Goal: Task Accomplishment & Management: Manage account settings

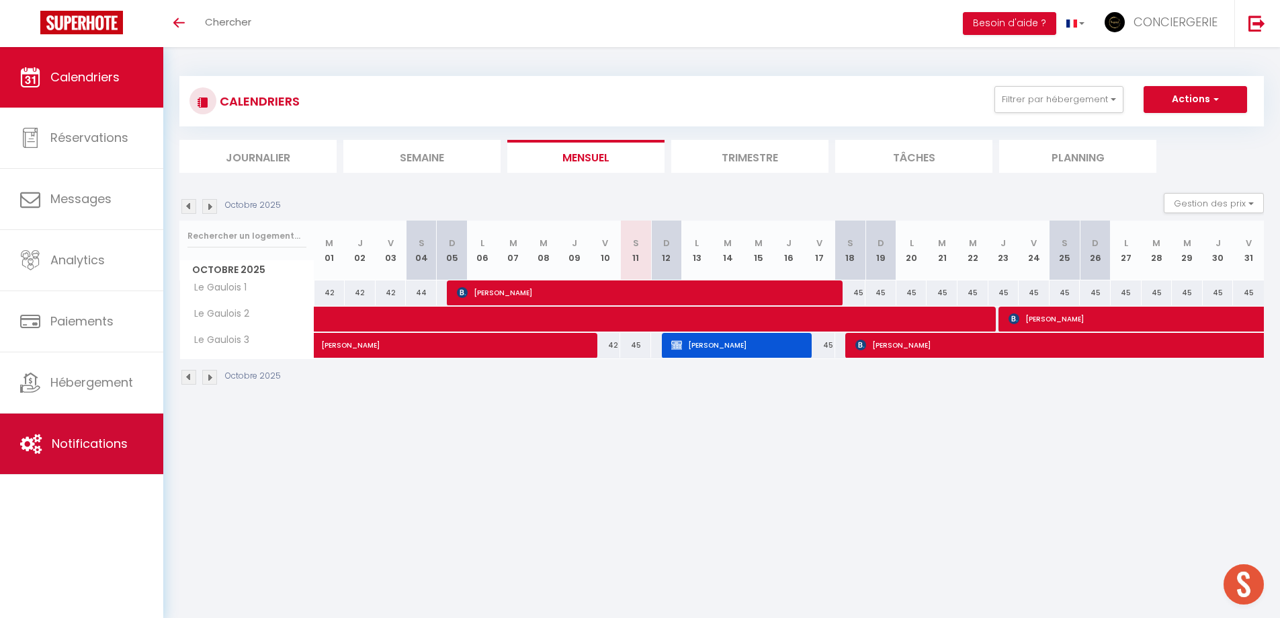
click at [93, 429] on link "Notifications" at bounding box center [81, 443] width 163 height 60
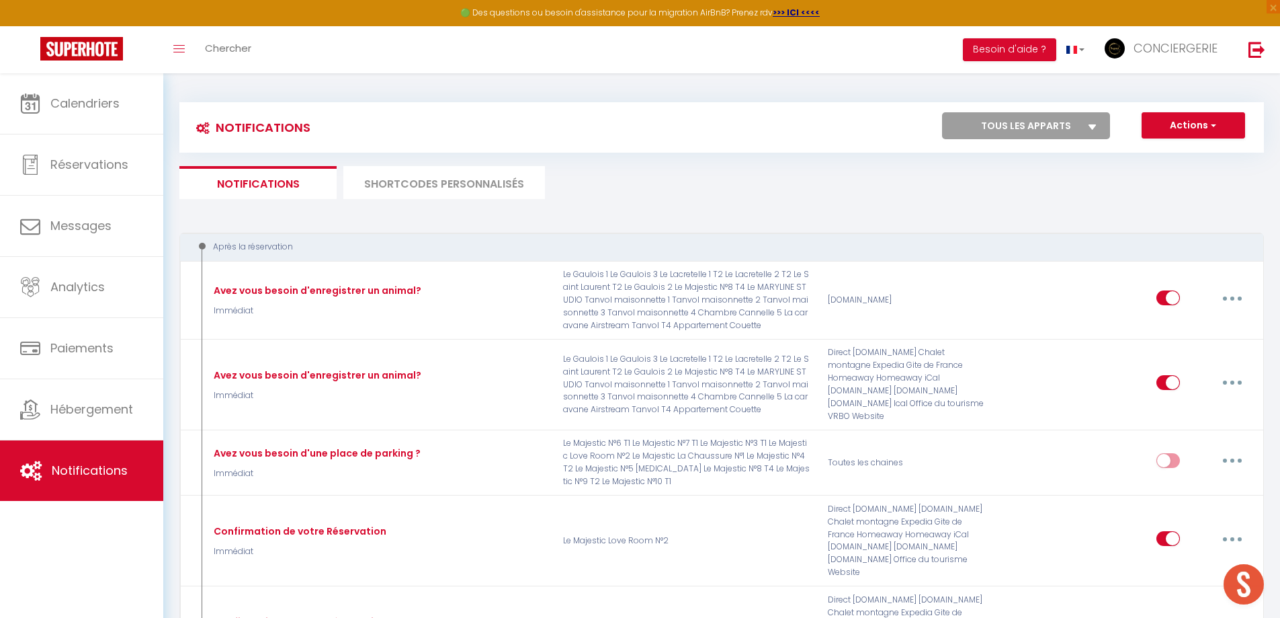
click at [449, 173] on li "SHORTCODES PERSONNALISÉS" at bounding box center [444, 182] width 202 height 33
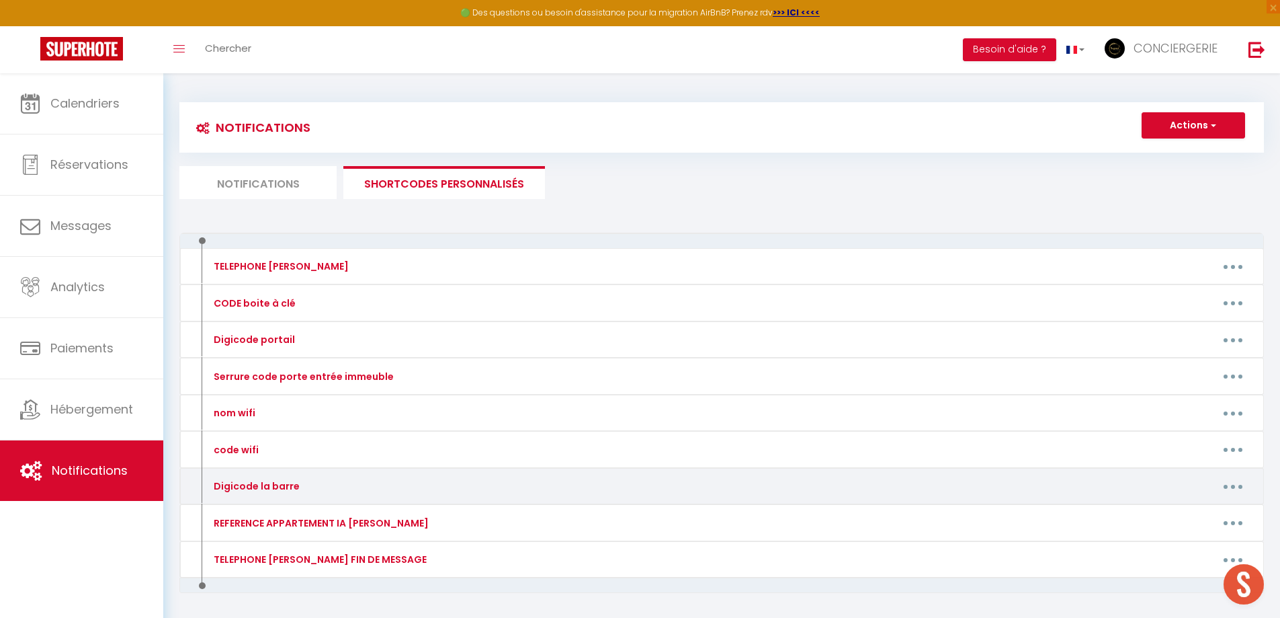
click at [1243, 483] on button "button" at bounding box center [1234, 486] width 38 height 22
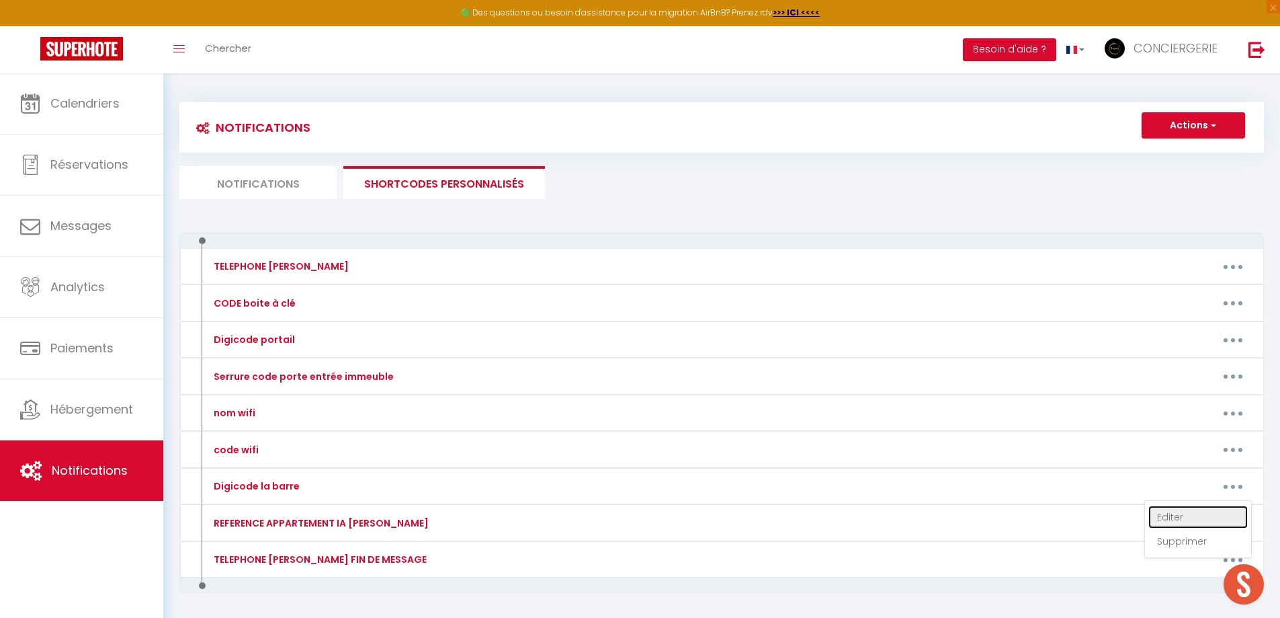
click at [1180, 513] on link "Editer" at bounding box center [1198, 516] width 99 height 23
type input "Digicode la barre"
type textarea "digicode la barre"
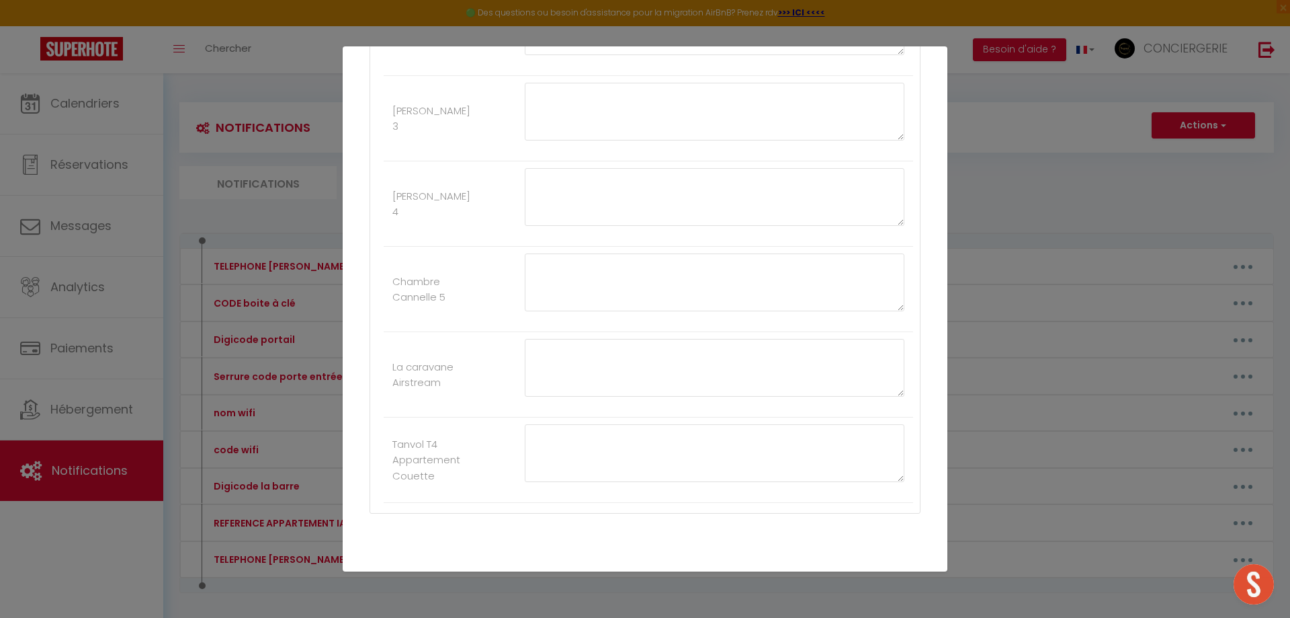
scroll to position [2146, 0]
click at [600, 547] on button "Annuler" at bounding box center [601, 546] width 56 height 23
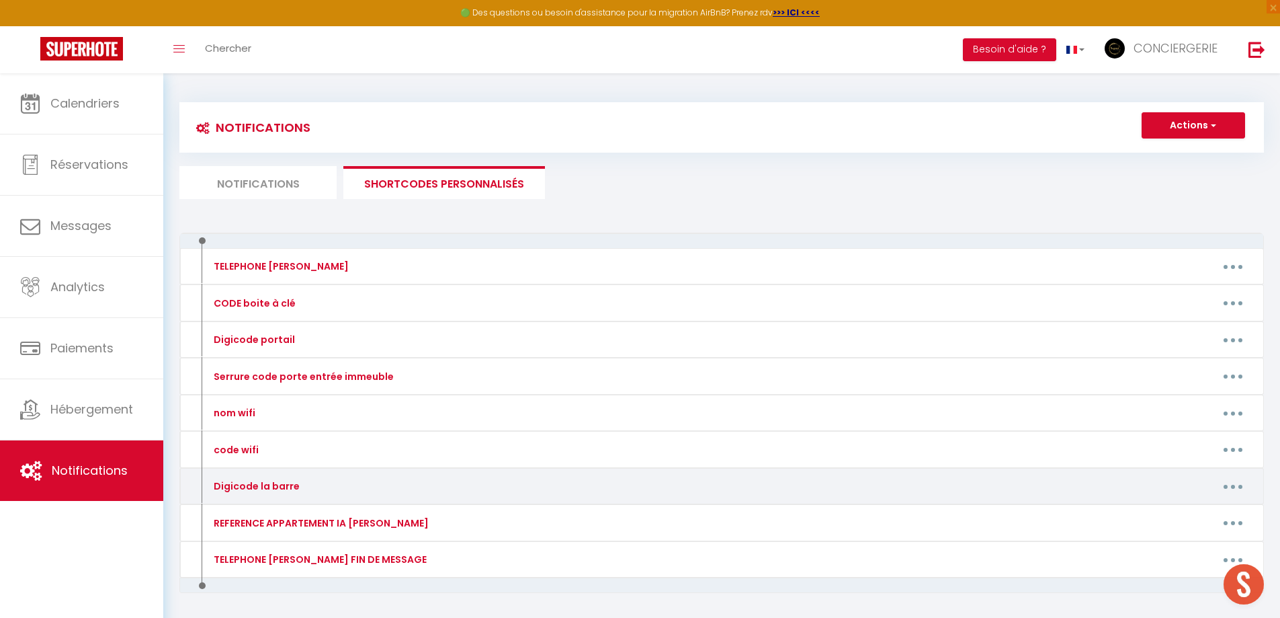
click at [1231, 485] on button "button" at bounding box center [1234, 486] width 38 height 22
click at [1186, 538] on link "Supprimer" at bounding box center [1198, 541] width 99 height 23
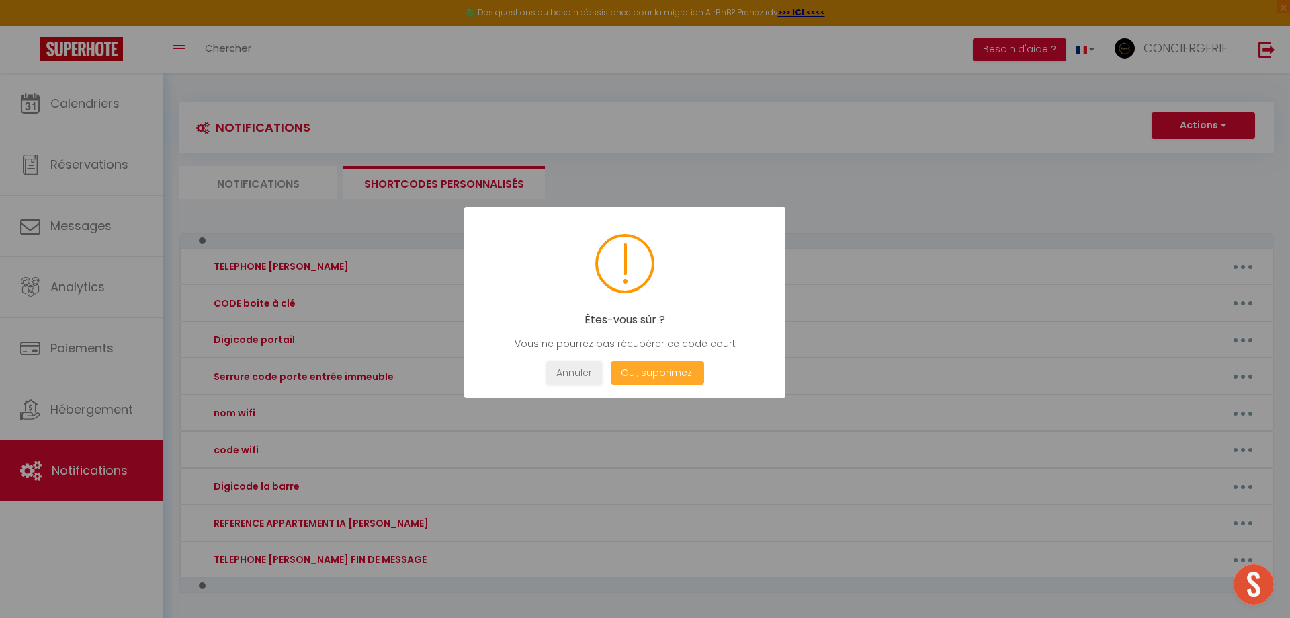
click at [644, 367] on button "Oui, supprimez!" at bounding box center [657, 373] width 93 height 24
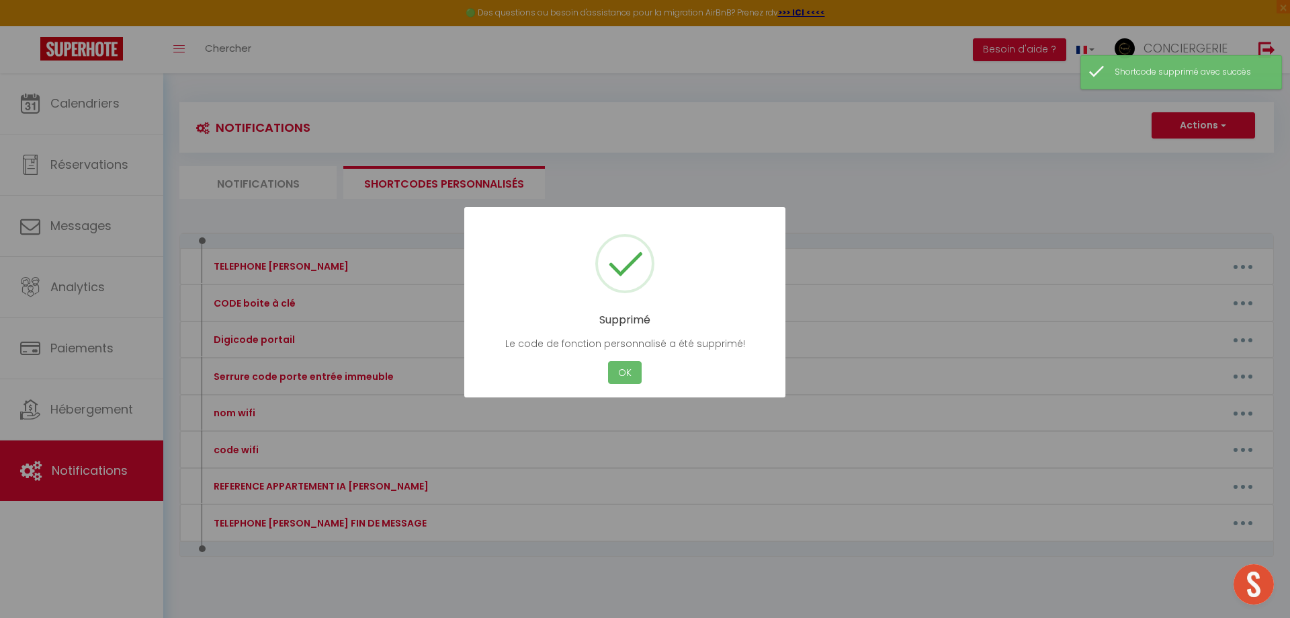
click at [622, 370] on button "OK" at bounding box center [625, 373] width 34 height 24
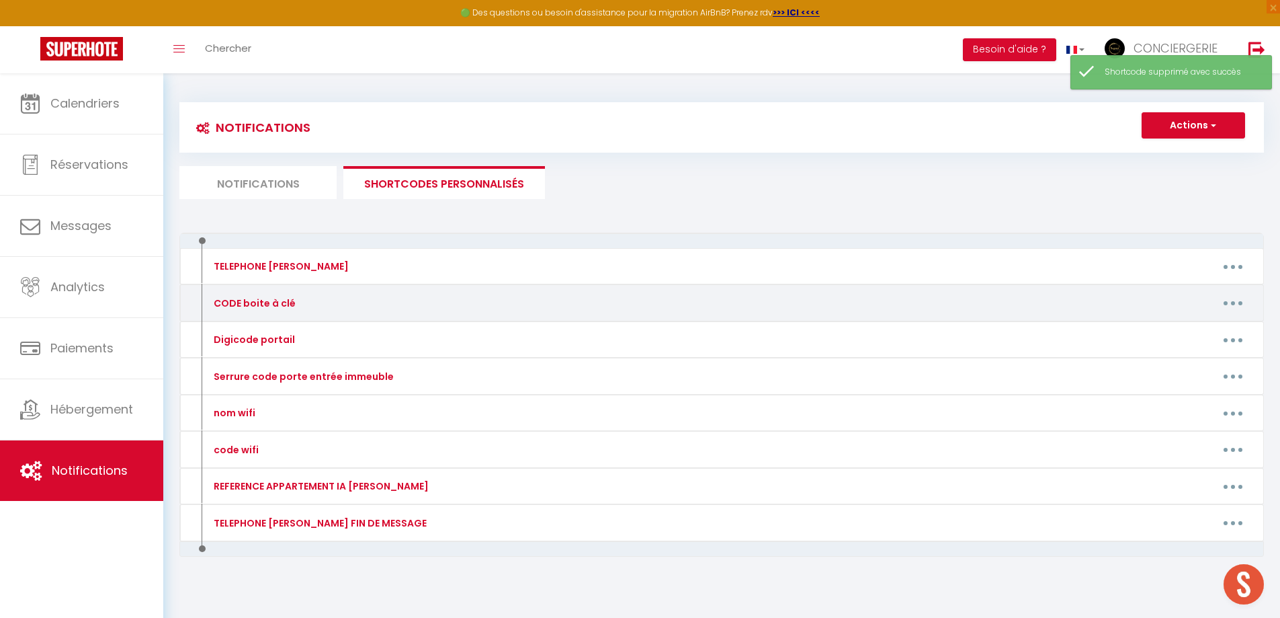
click at [1239, 307] on button "button" at bounding box center [1234, 303] width 38 height 22
click at [1195, 328] on link "Editer" at bounding box center [1198, 333] width 99 height 23
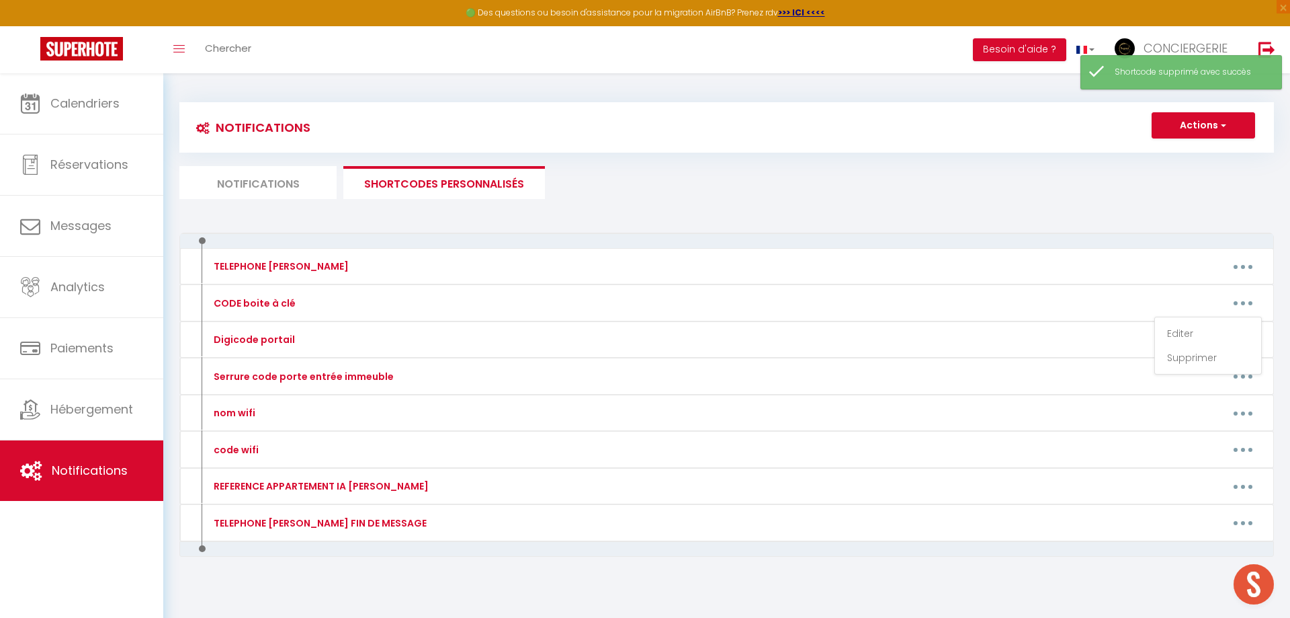
type input "CODE boite à clé"
type textarea "CODE boite à clé"
type textarea "2008"
type textarea "1220"
type textarea "6064"
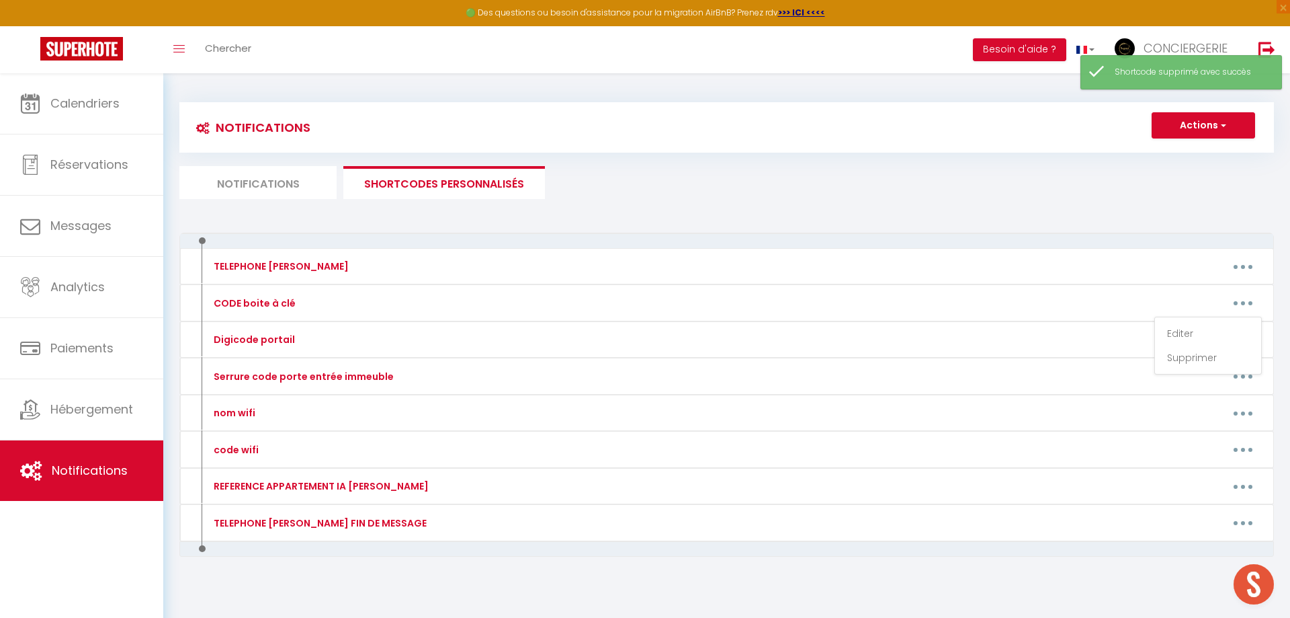
type textarea "1953"
type textarea "3719"
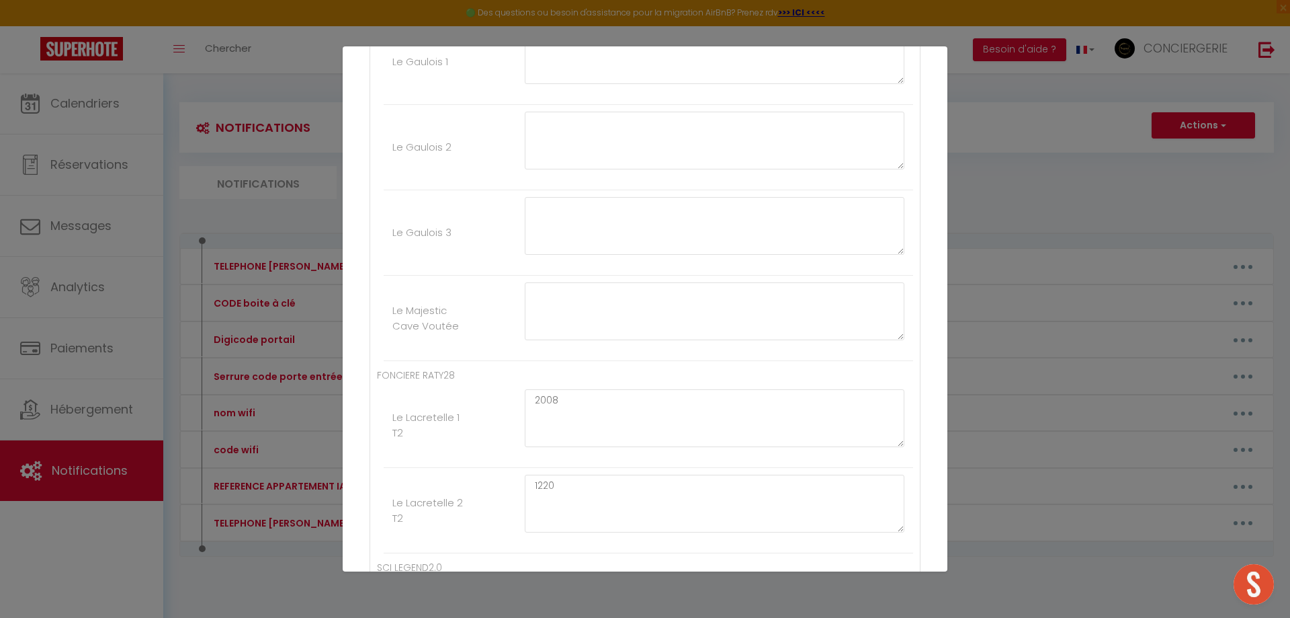
scroll to position [366, 0]
drag, startPoint x: 641, startPoint y: 425, endPoint x: 586, endPoint y: 417, distance: 55.0
click at [586, 417] on ul "FONCIERE RATY28 Le Lacretelle 1 T2 2008 Le Lacretelle 2 T2 1220" at bounding box center [645, 418] width 536 height 186
click at [574, 438] on textarea "1220" at bounding box center [715, 461] width 380 height 58
drag, startPoint x: 575, startPoint y: 436, endPoint x: 489, endPoint y: 432, distance: 86.8
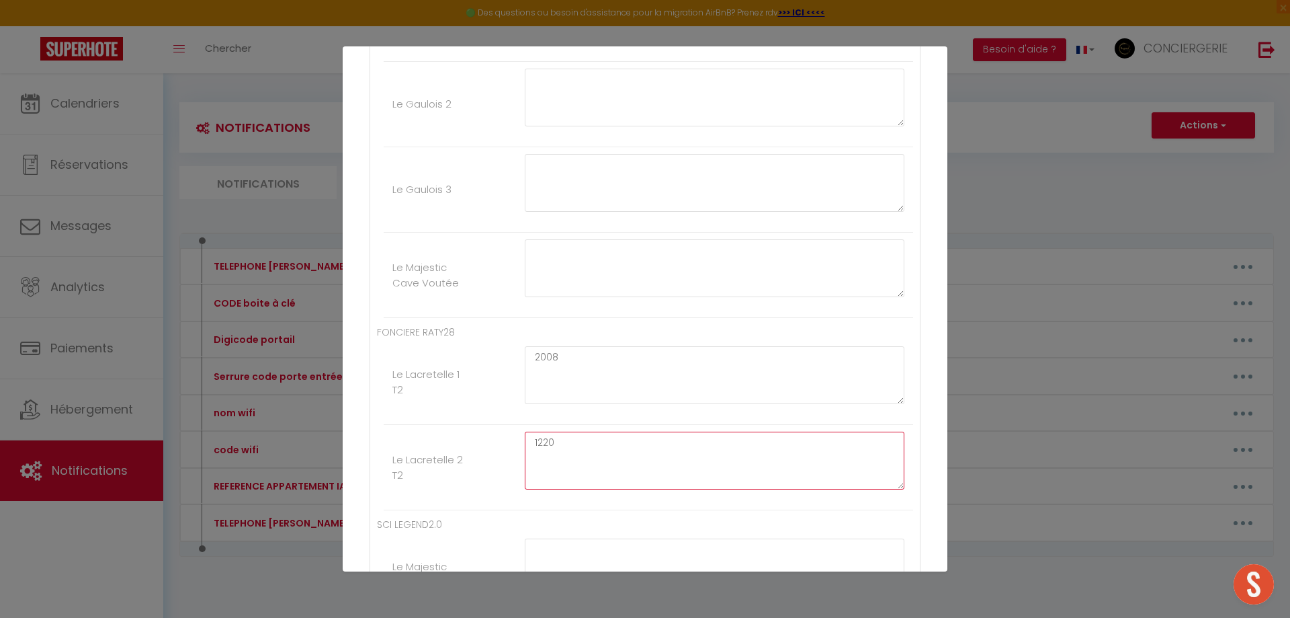
click at [489, 432] on li "Le Lacretelle 2 T2 1220" at bounding box center [649, 467] width 530 height 85
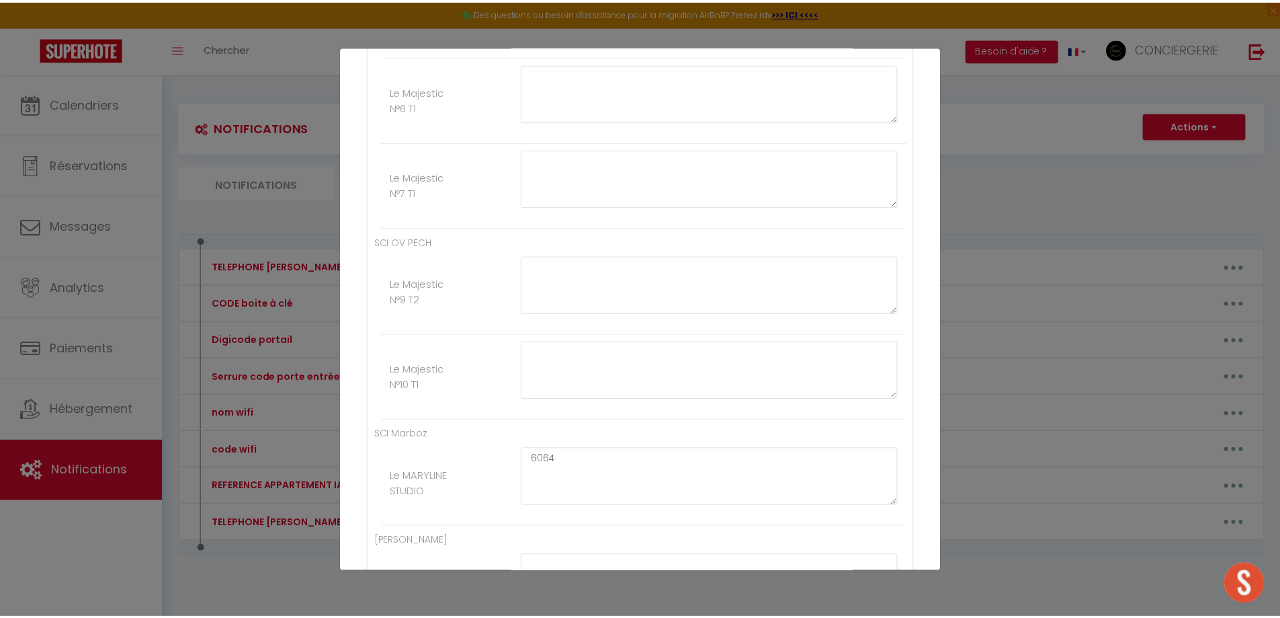
scroll to position [2146, 0]
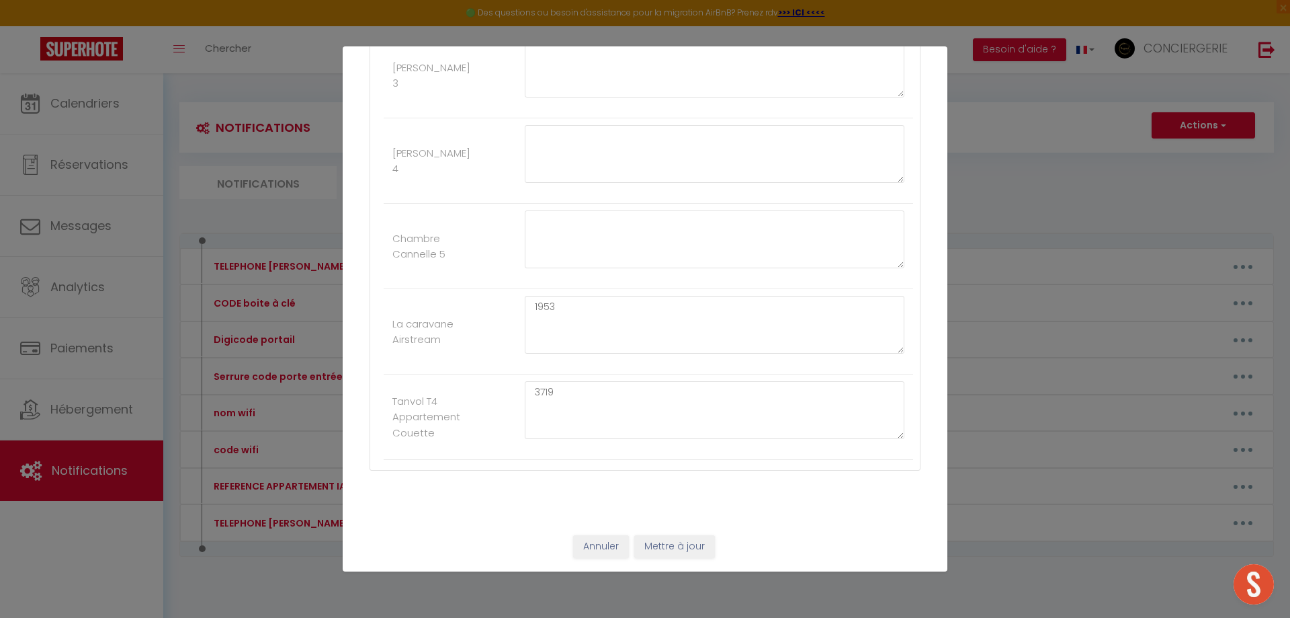
type textarea "2312"
click at [680, 542] on button "Mettre à jour" at bounding box center [674, 546] width 81 height 23
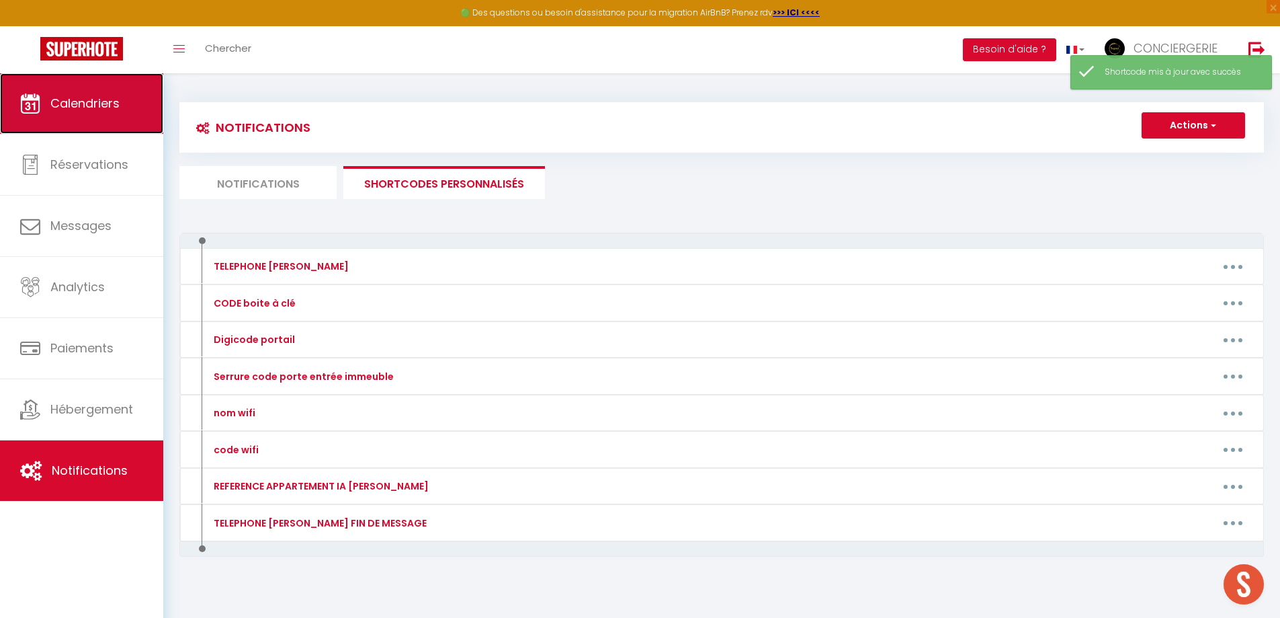
click at [83, 91] on link "Calendriers" at bounding box center [81, 103] width 163 height 60
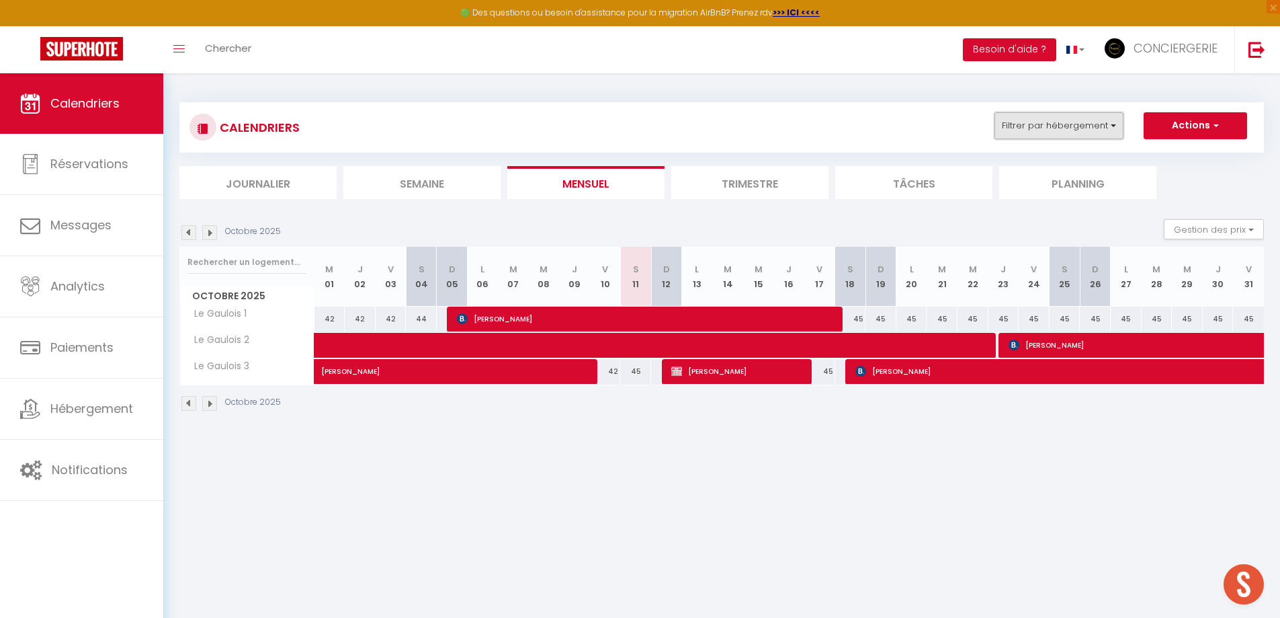
click at [1089, 127] on button "Filtrer par hébergement" at bounding box center [1059, 125] width 129 height 27
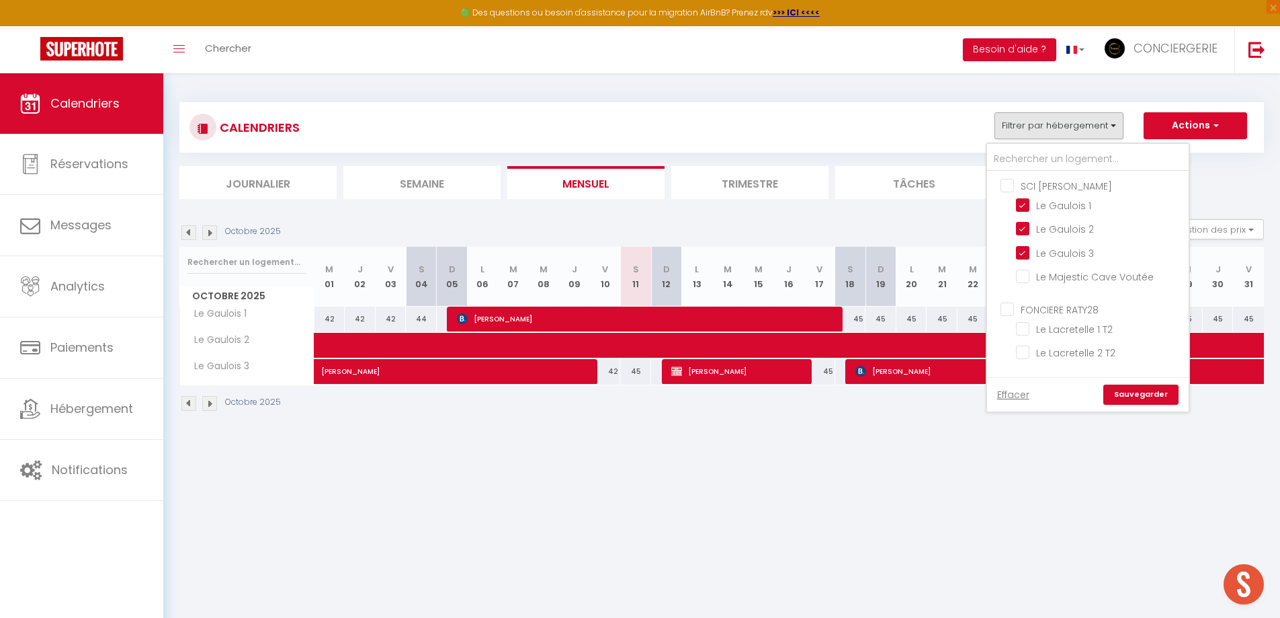
click at [1014, 183] on input "SCI [PERSON_NAME]" at bounding box center [1102, 184] width 202 height 13
checkbox input "true"
checkbox input "false"
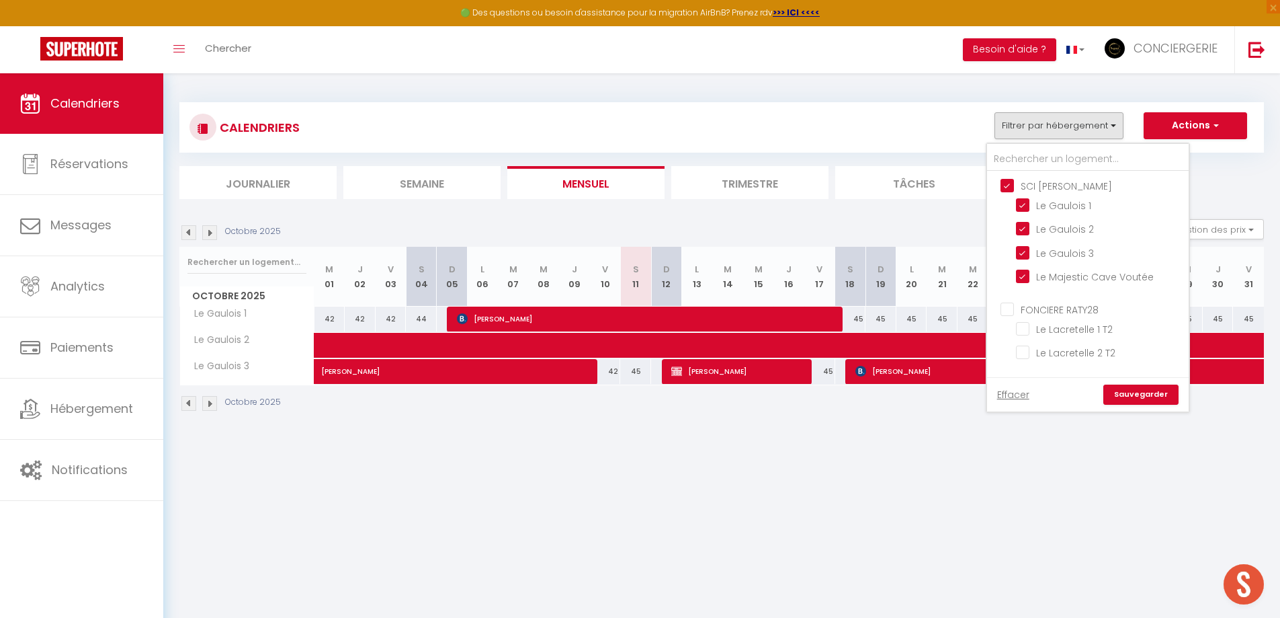
checkbox input "false"
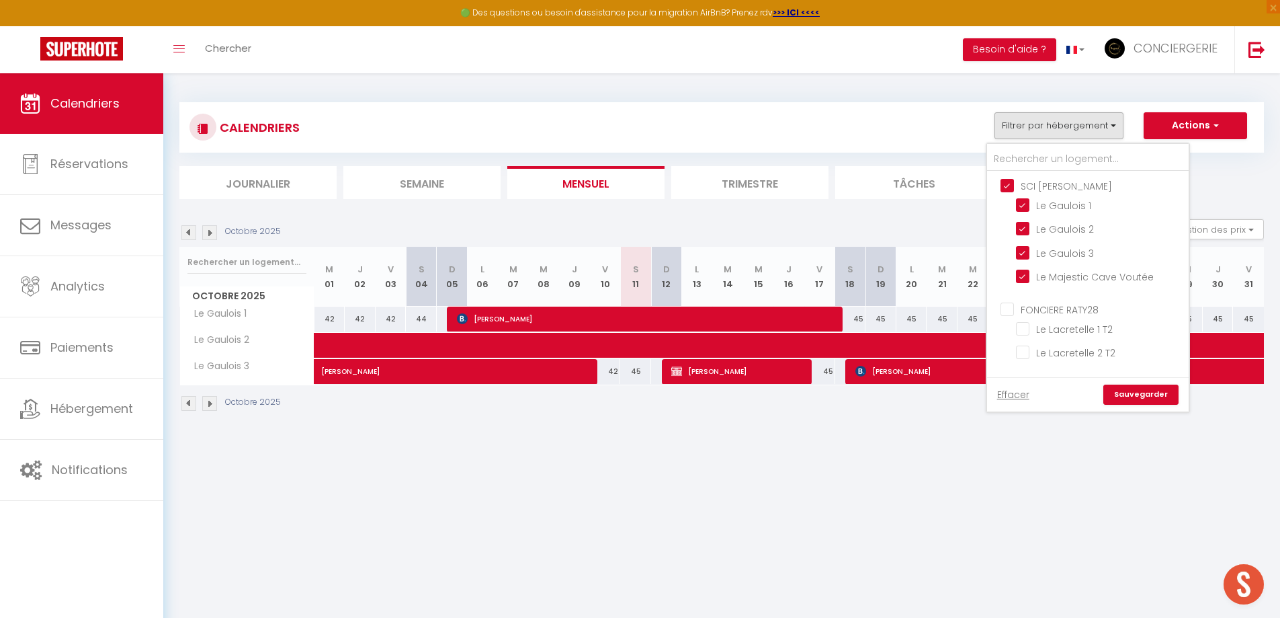
checkbox input "false"
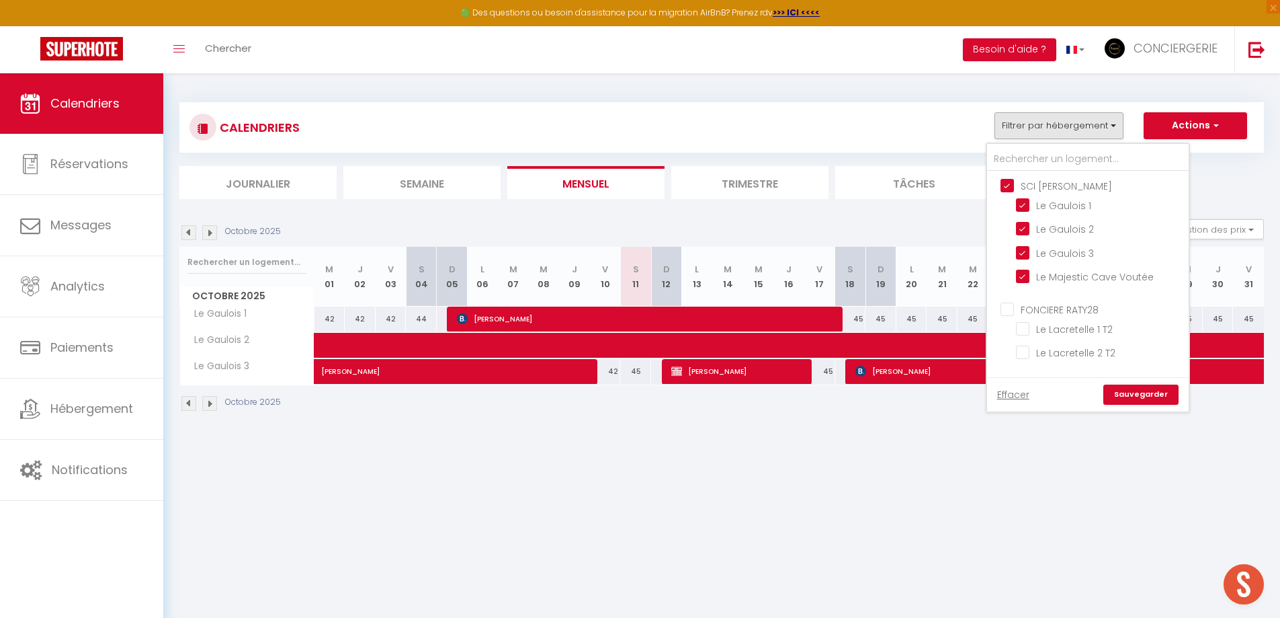
checkbox input "false"
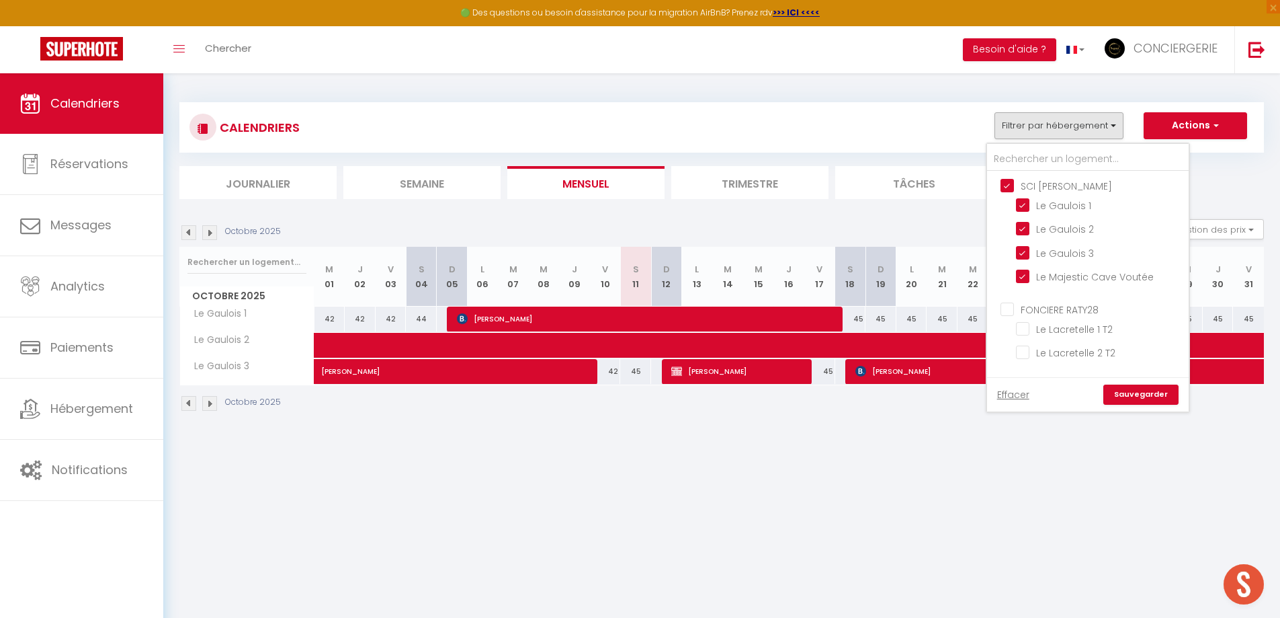
checkbox input "false"
click at [1010, 182] on input "SCI [PERSON_NAME]" at bounding box center [1102, 184] width 202 height 13
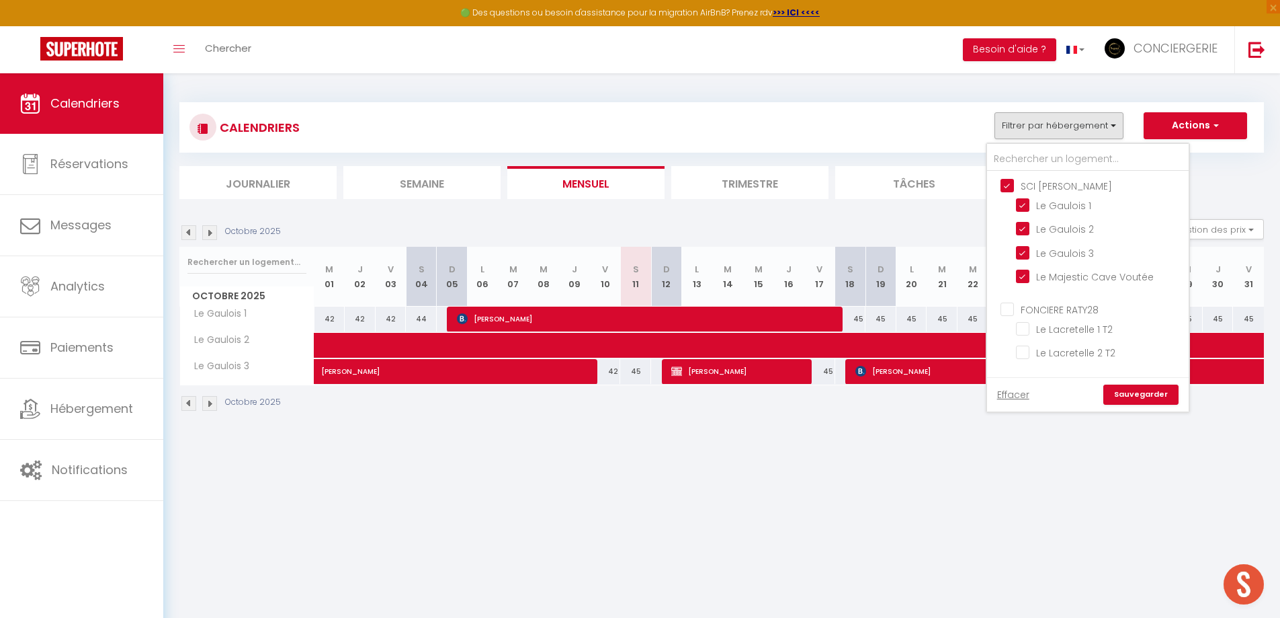
checkbox input "false"
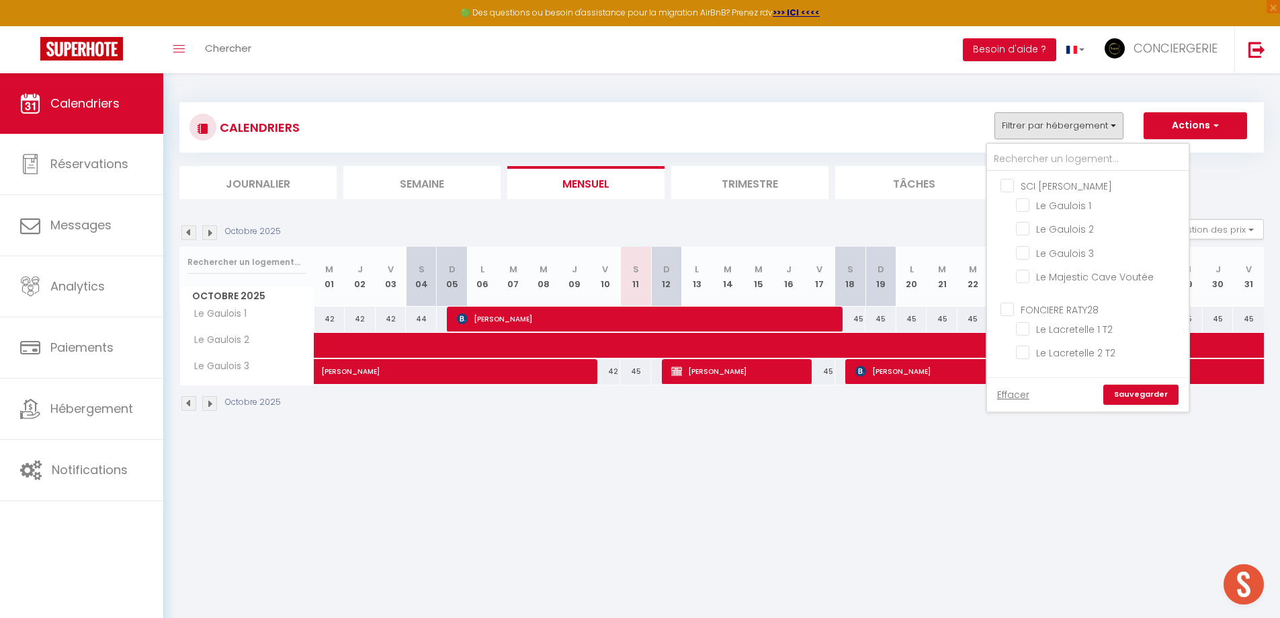
checkbox input "false"
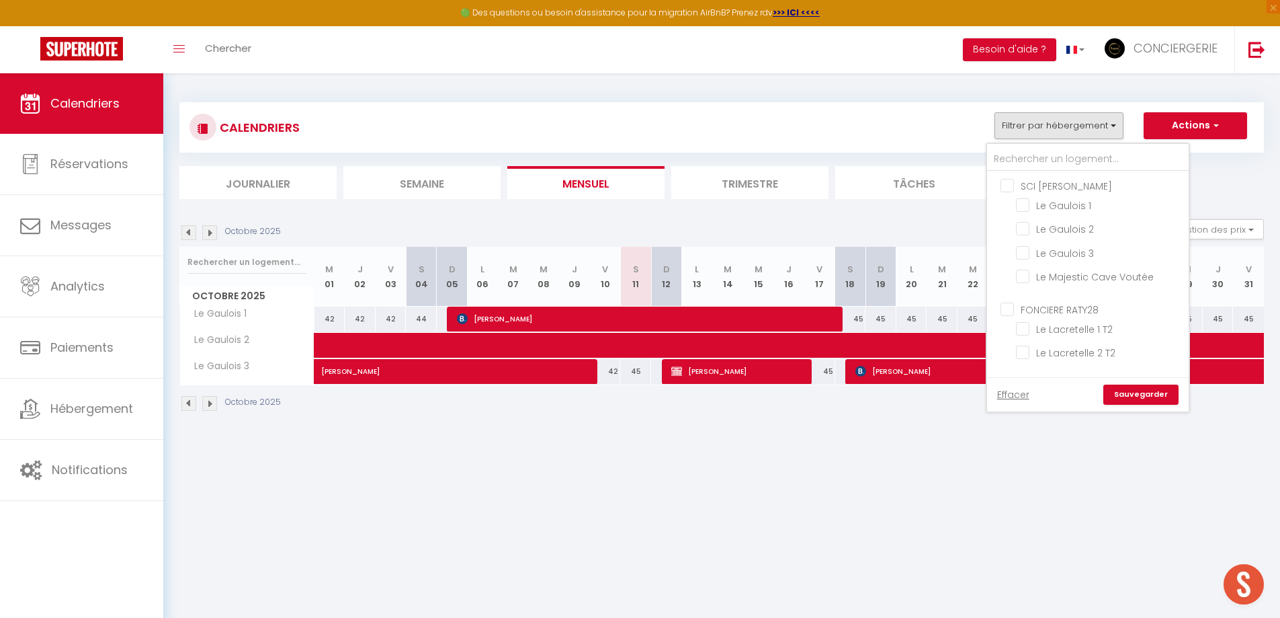
checkbox input "false"
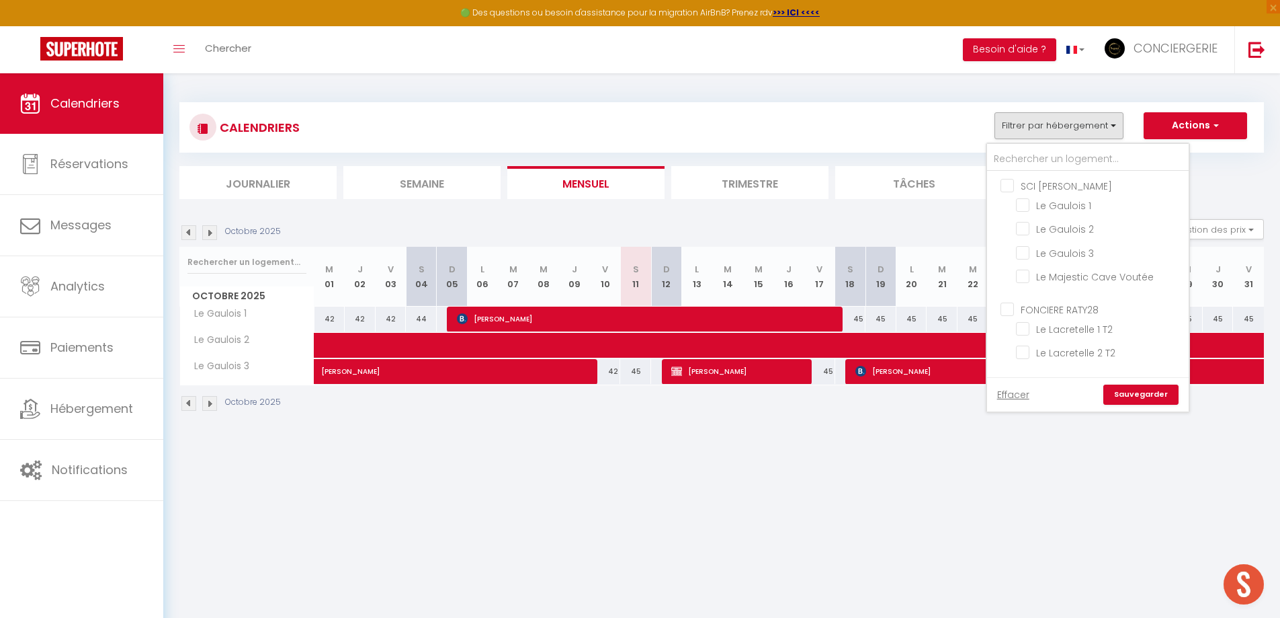
checkbox input "false"
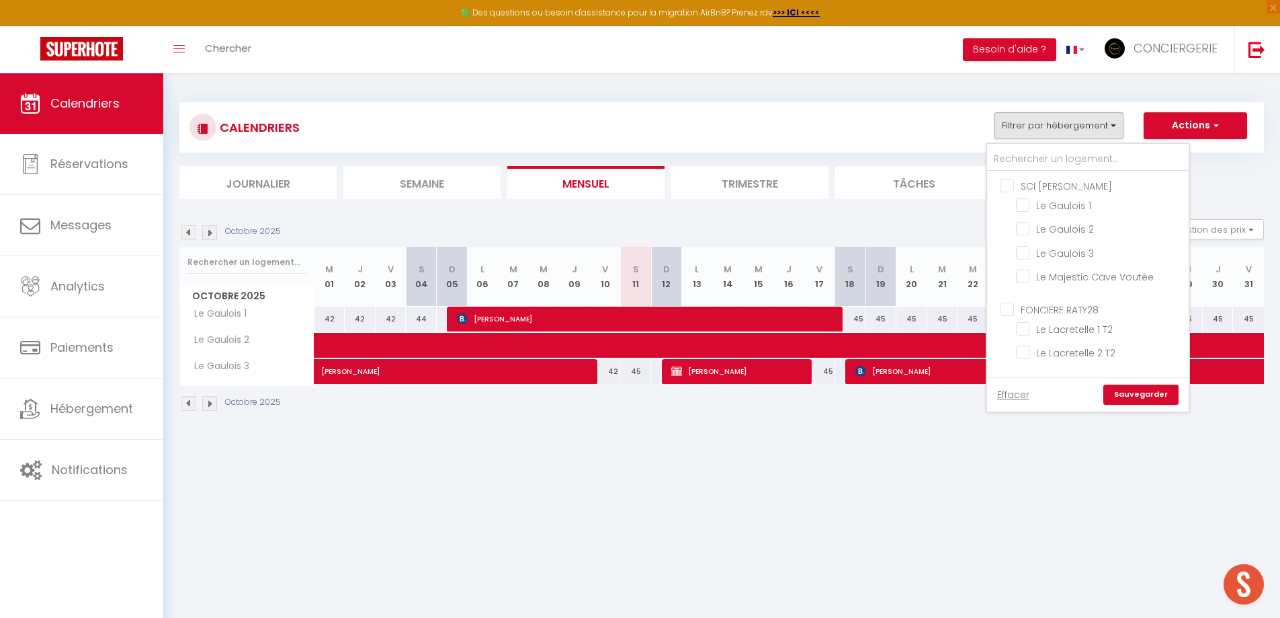
checkbox input "false"
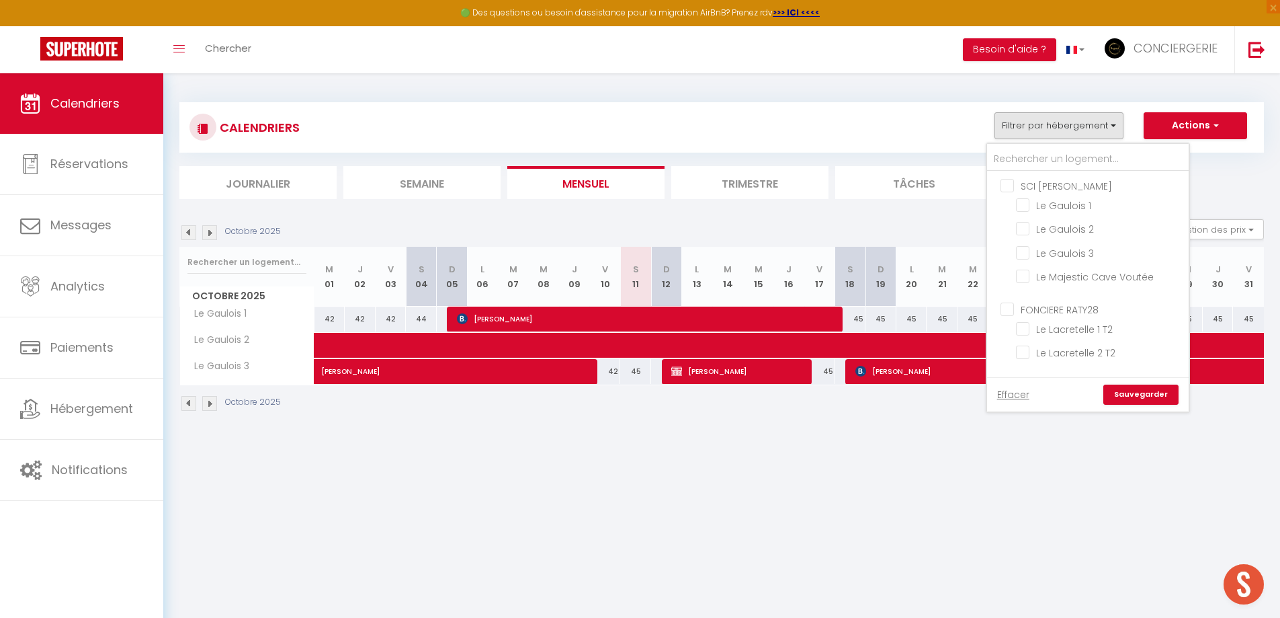
checkbox input "false"
click at [1152, 401] on link "Sauvegarder" at bounding box center [1141, 394] width 75 height 20
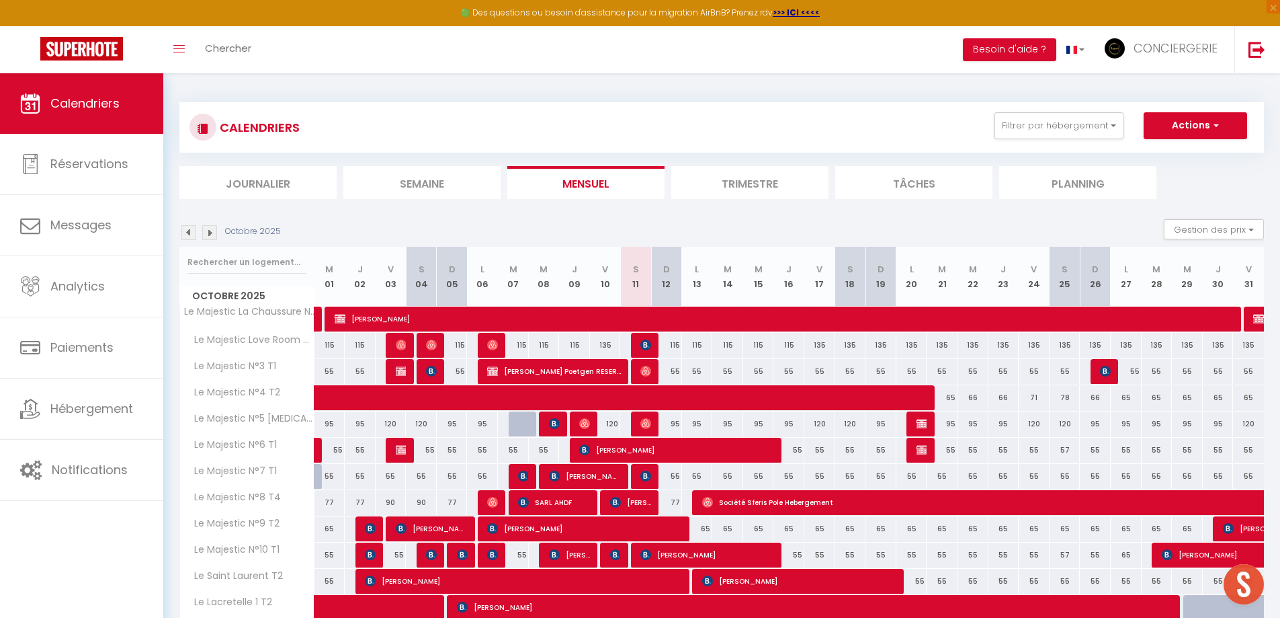
click at [671, 192] on ul "Journalier Semaine Mensuel Trimestre Tâches Planning" at bounding box center [721, 182] width 1085 height 33
click at [733, 183] on li "Trimestre" at bounding box center [749, 182] width 157 height 33
click at [192, 235] on img at bounding box center [188, 232] width 15 height 15
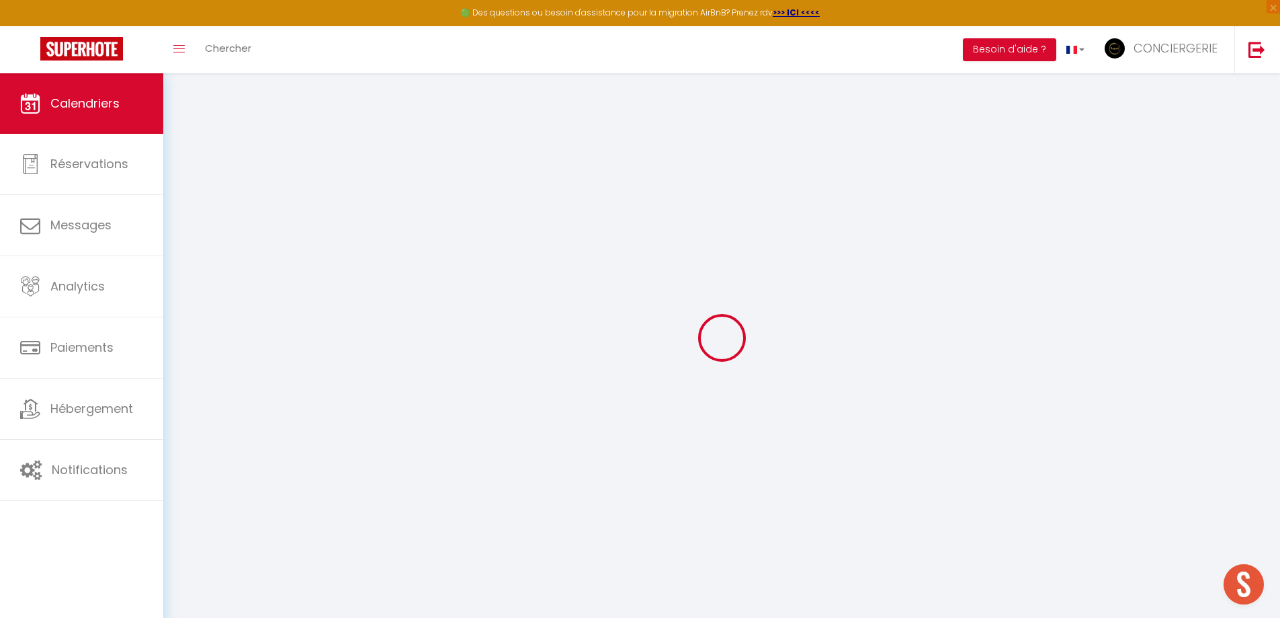
click at [192, 235] on div at bounding box center [721, 337] width 1085 height 497
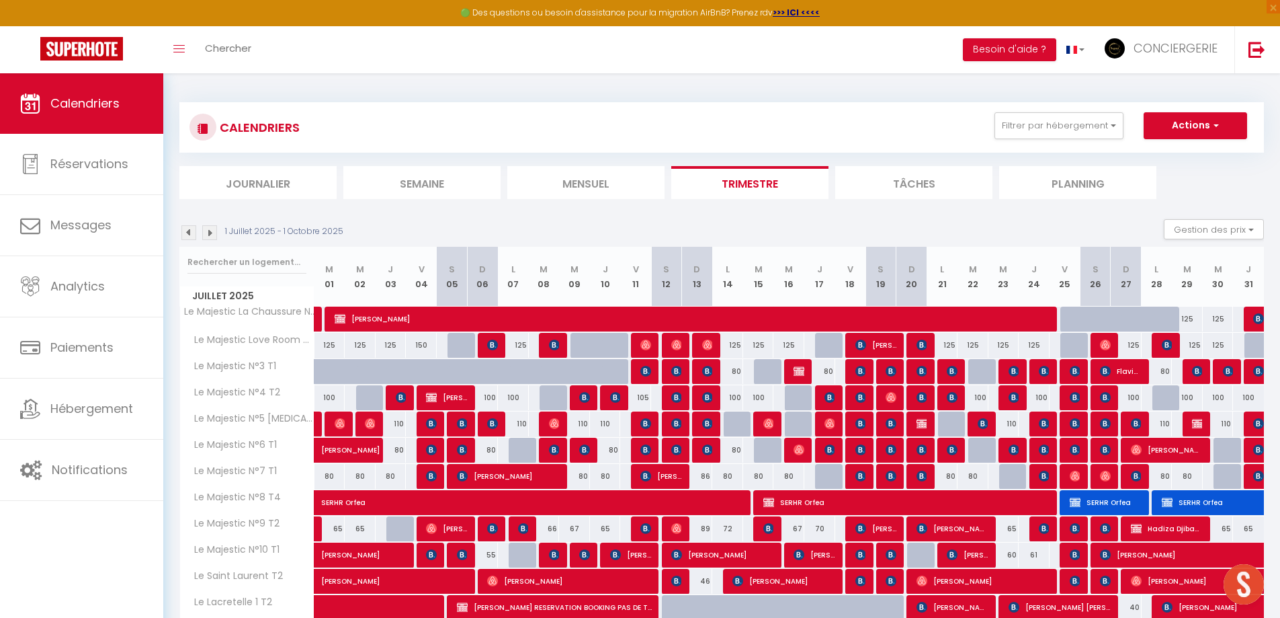
click at [192, 235] on img at bounding box center [188, 232] width 15 height 15
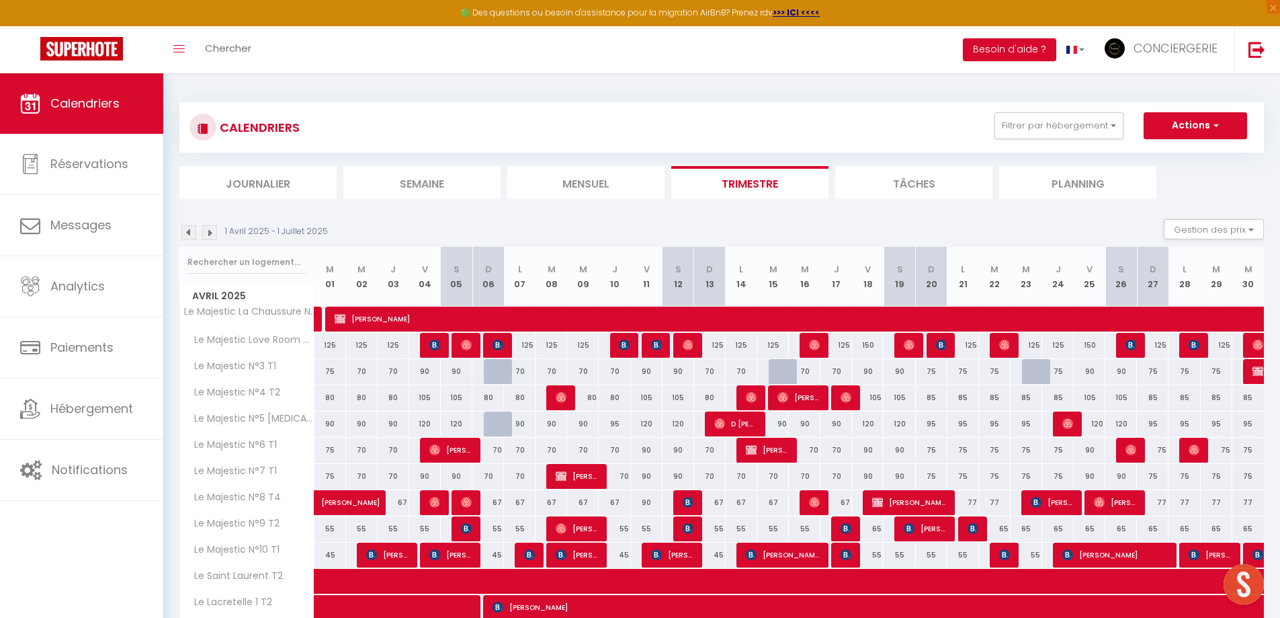
click at [192, 235] on img at bounding box center [188, 232] width 15 height 15
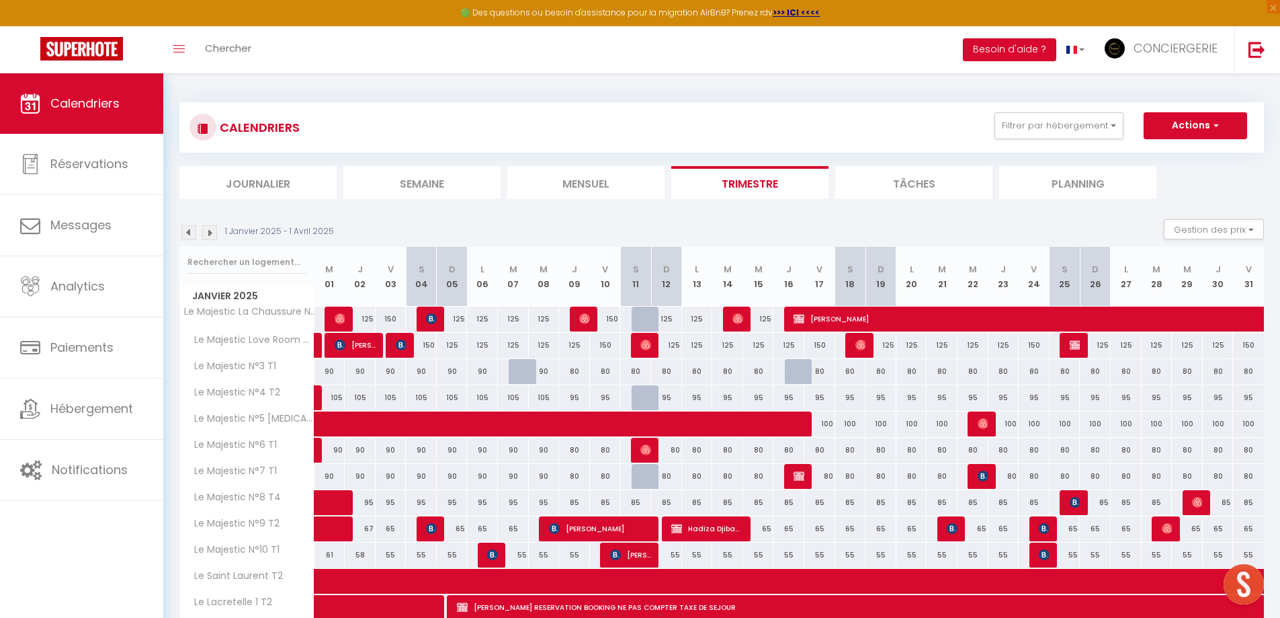
click at [191, 232] on img at bounding box center [188, 232] width 15 height 15
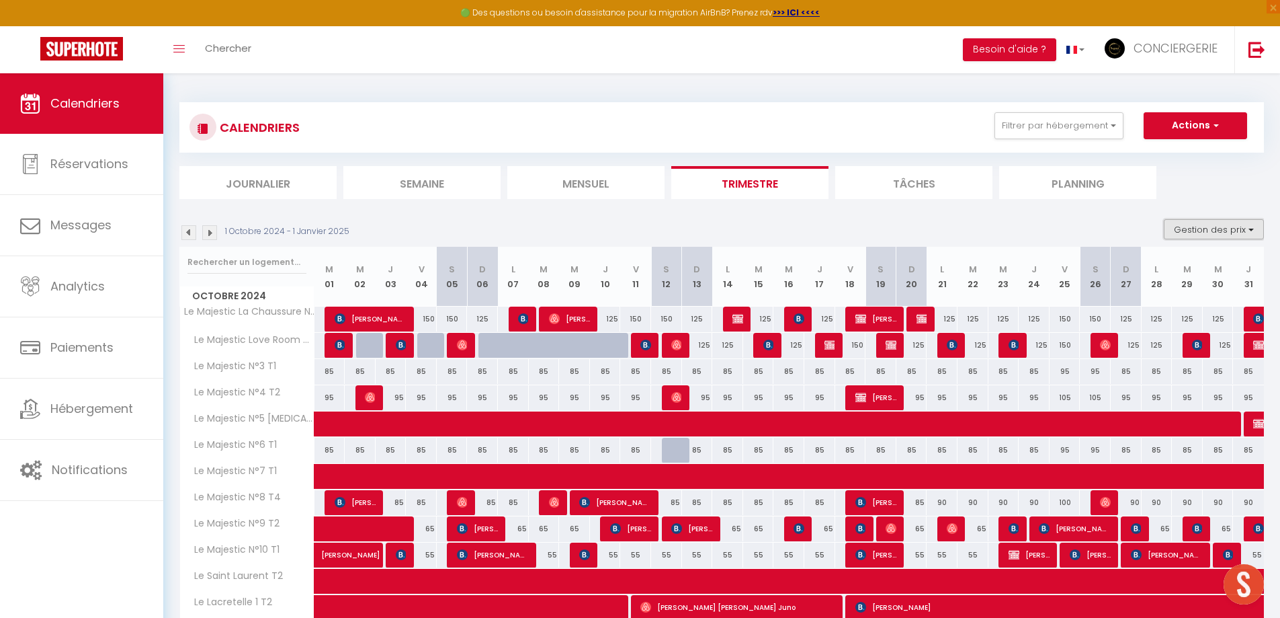
click at [1243, 237] on button "Gestion des prix" at bounding box center [1214, 229] width 100 height 20
click at [1211, 270] on input "Nb Nuits minimum" at bounding box center [1203, 270] width 121 height 13
checkbox input "true"
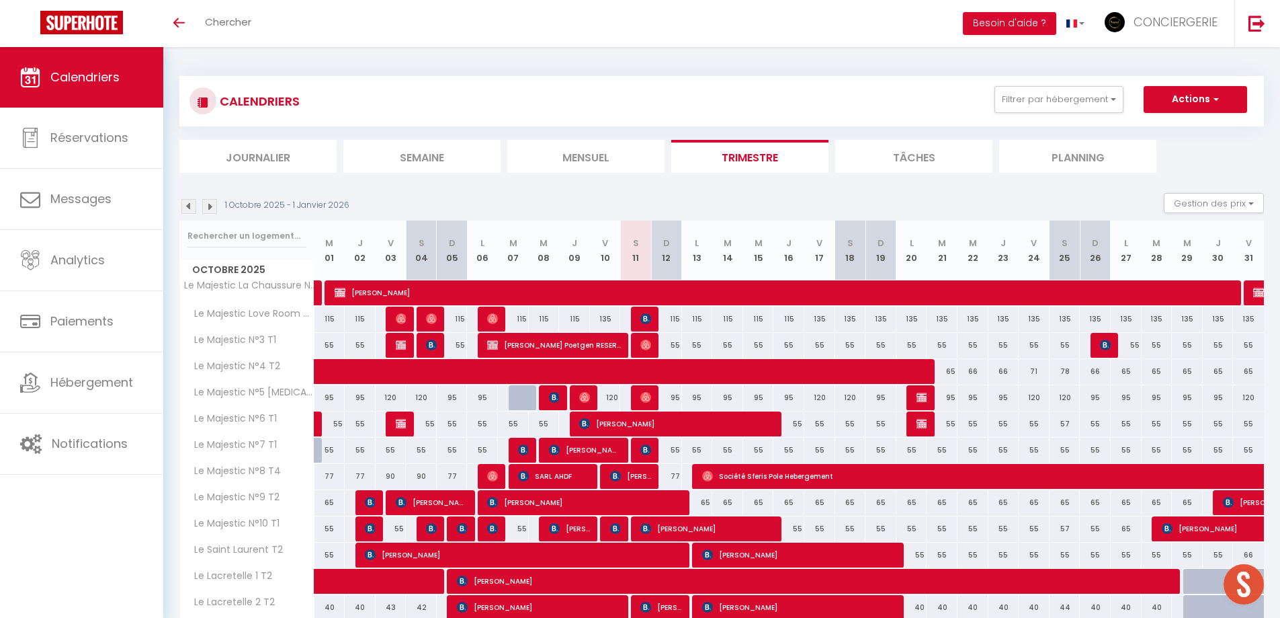
click at [210, 207] on img at bounding box center [209, 206] width 15 height 15
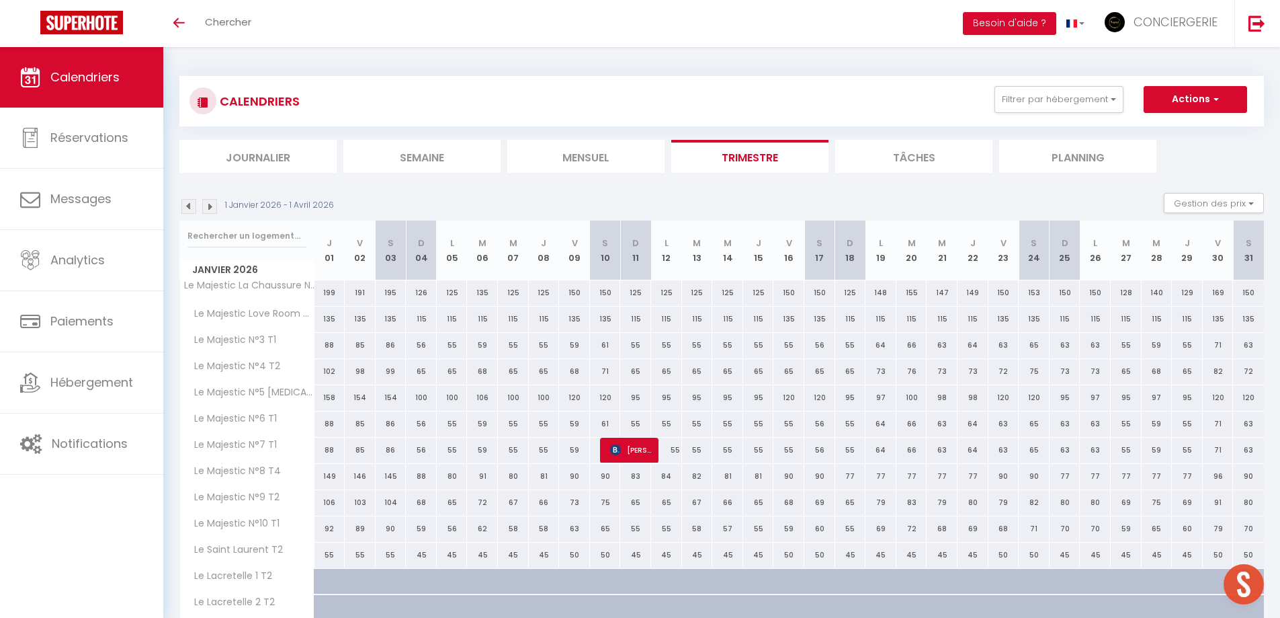
click at [210, 208] on img at bounding box center [209, 206] width 15 height 15
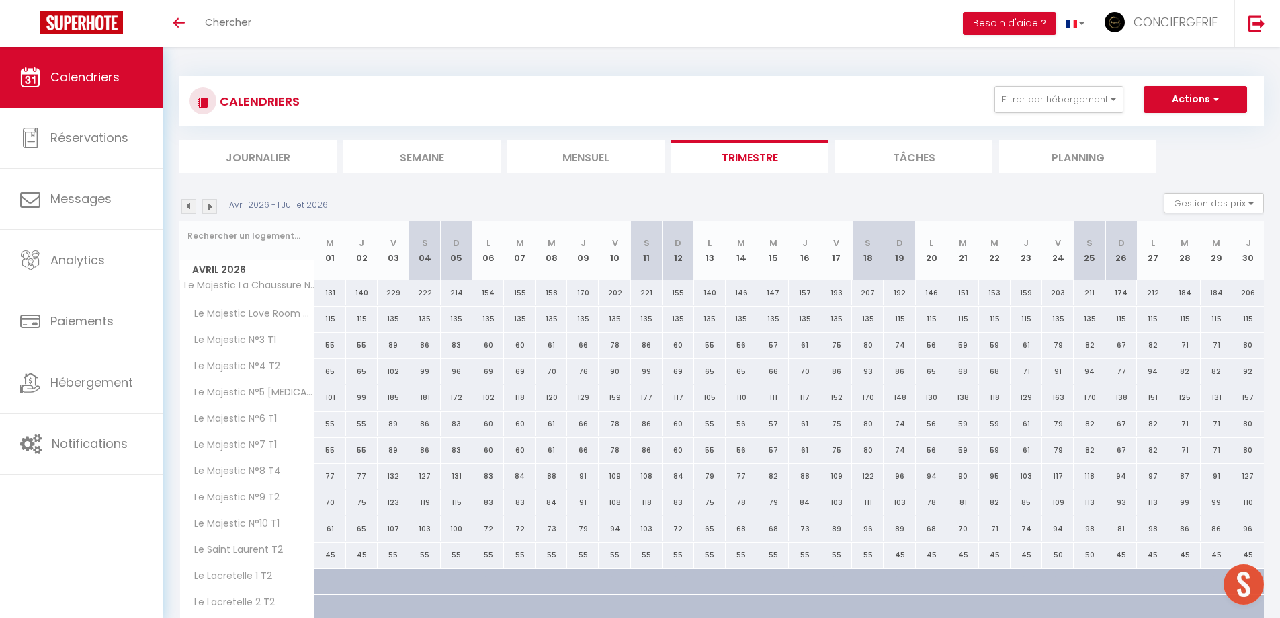
click at [186, 208] on img at bounding box center [188, 206] width 15 height 15
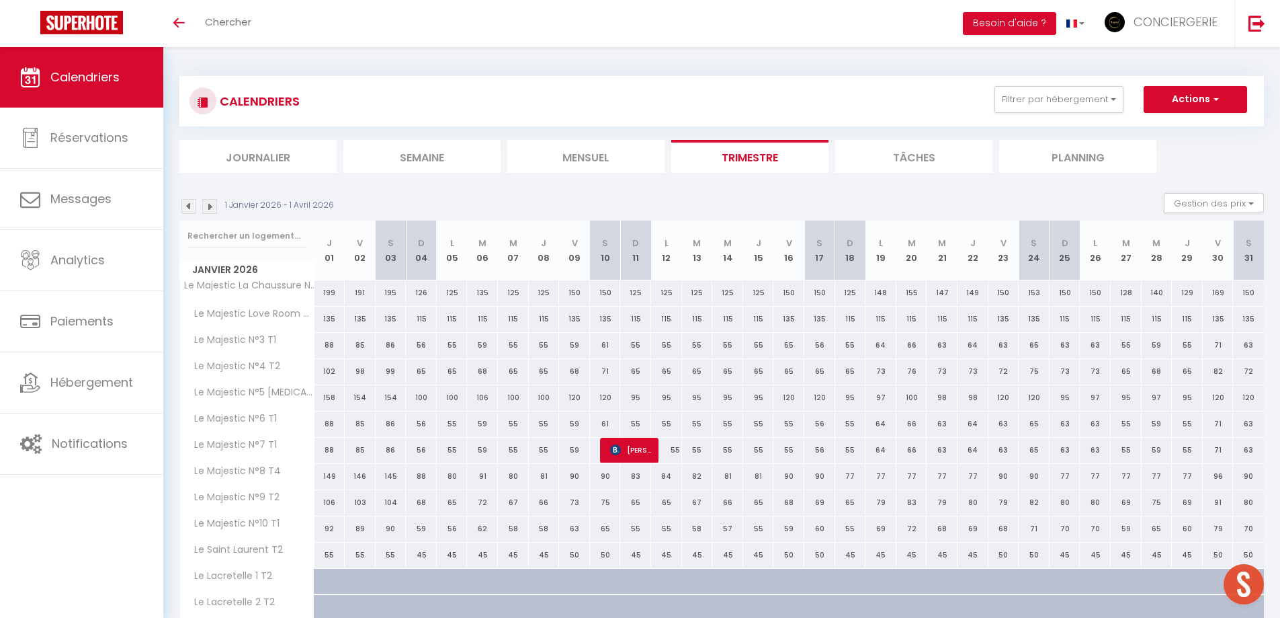
click at [186, 208] on img at bounding box center [188, 206] width 15 height 15
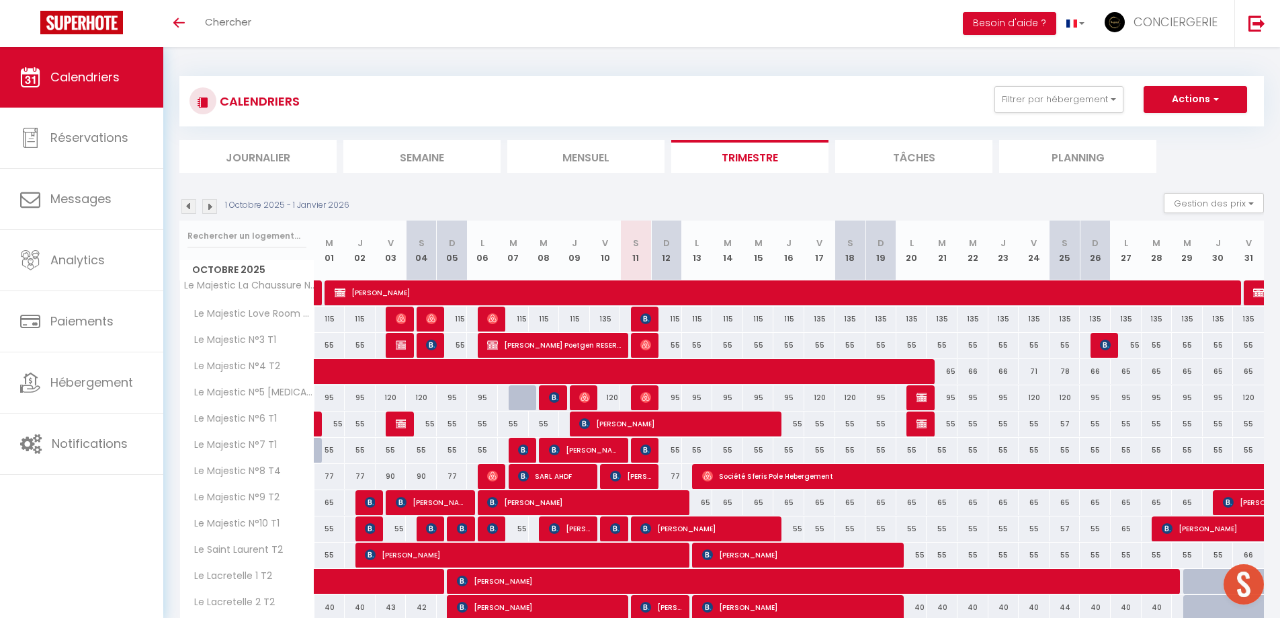
click at [587, 157] on li "Mensuel" at bounding box center [585, 156] width 157 height 33
click at [212, 206] on img at bounding box center [209, 206] width 15 height 15
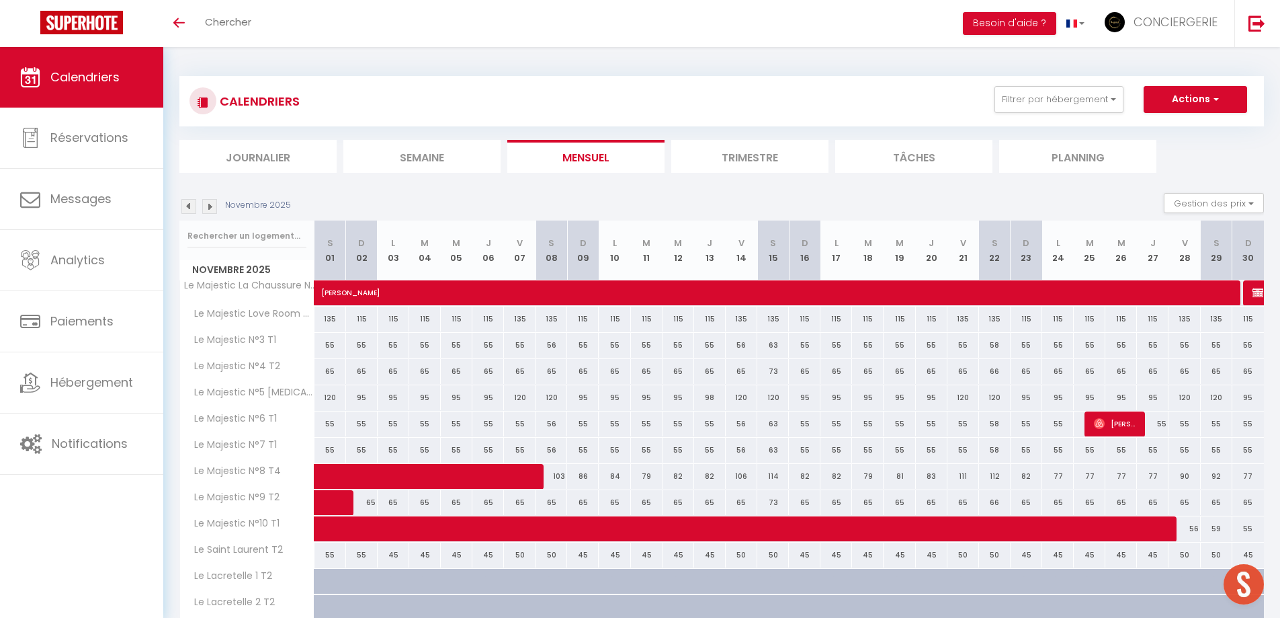
click at [210, 206] on img at bounding box center [209, 206] width 15 height 15
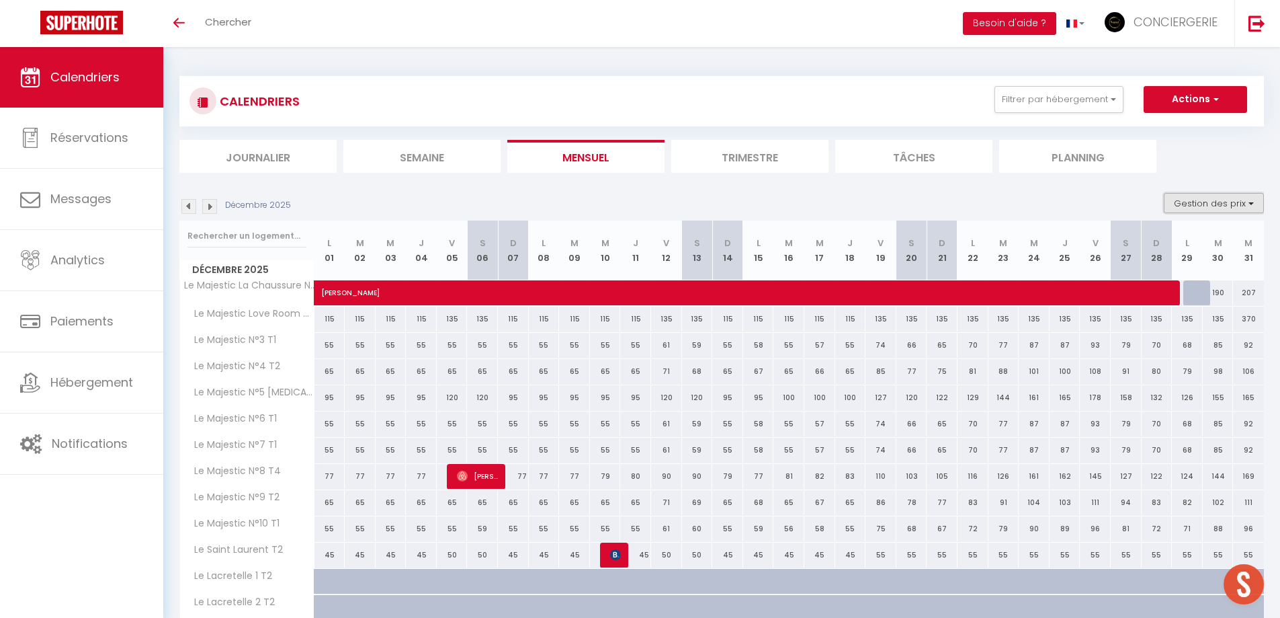
drag, startPoint x: 1219, startPoint y: 204, endPoint x: 1214, endPoint y: 209, distance: 7.6
click at [1219, 204] on button "Gestion des prix" at bounding box center [1214, 203] width 100 height 20
drag, startPoint x: 1152, startPoint y: 247, endPoint x: 1290, endPoint y: 247, distance: 137.8
click at [1152, 248] on input "Nb Nuits minimum" at bounding box center [1203, 244] width 121 height 13
checkbox input "true"
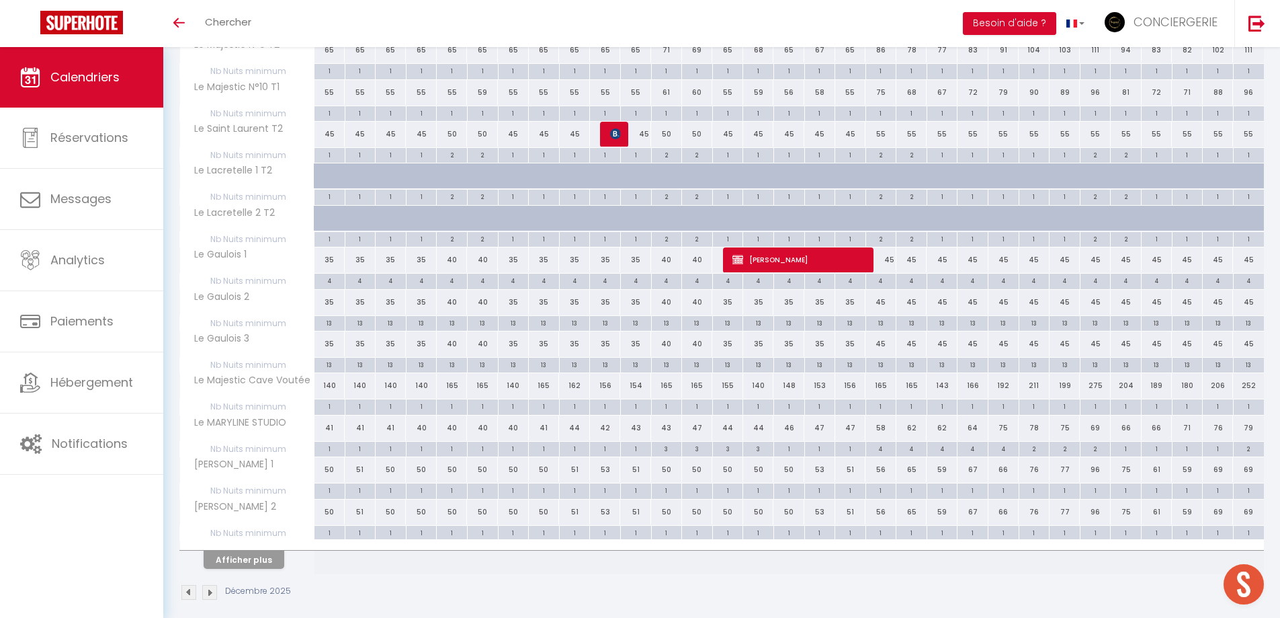
scroll to position [582, 0]
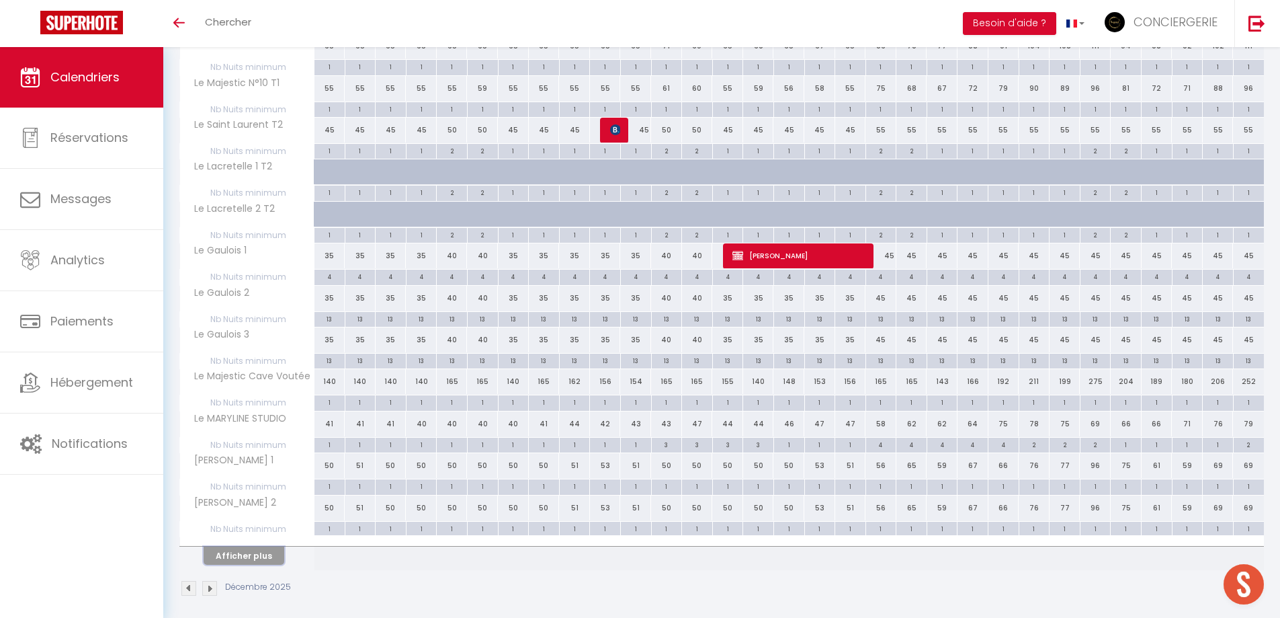
click at [240, 561] on button "Afficher plus" at bounding box center [244, 555] width 81 height 18
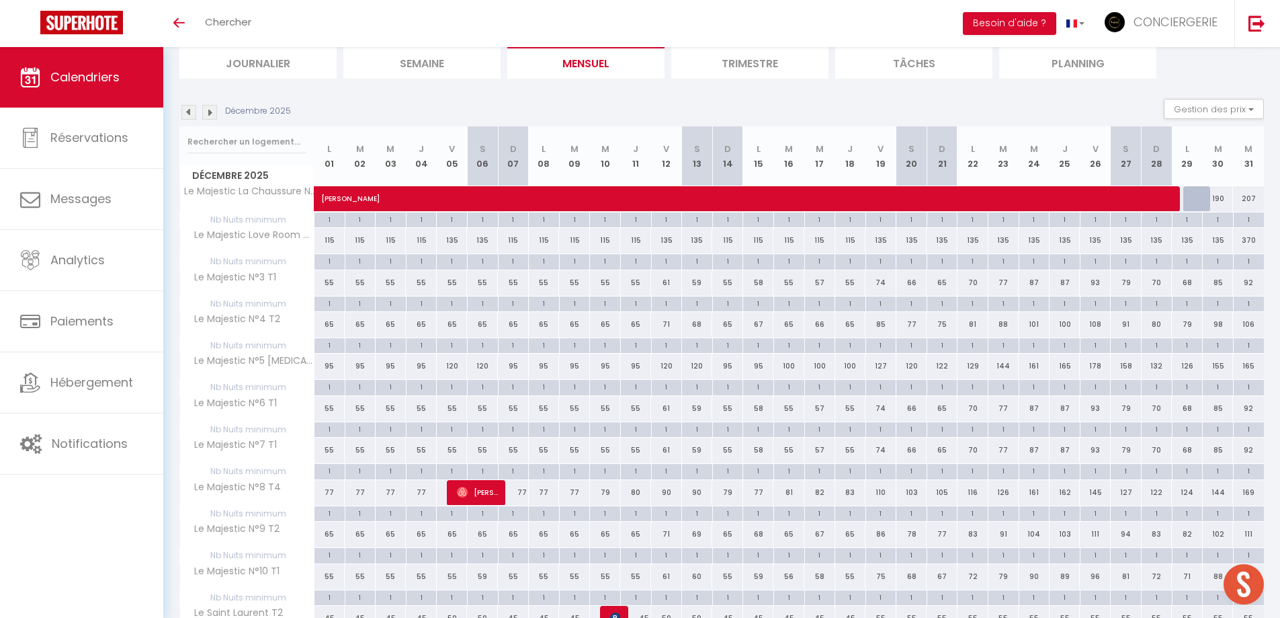
scroll to position [0, 0]
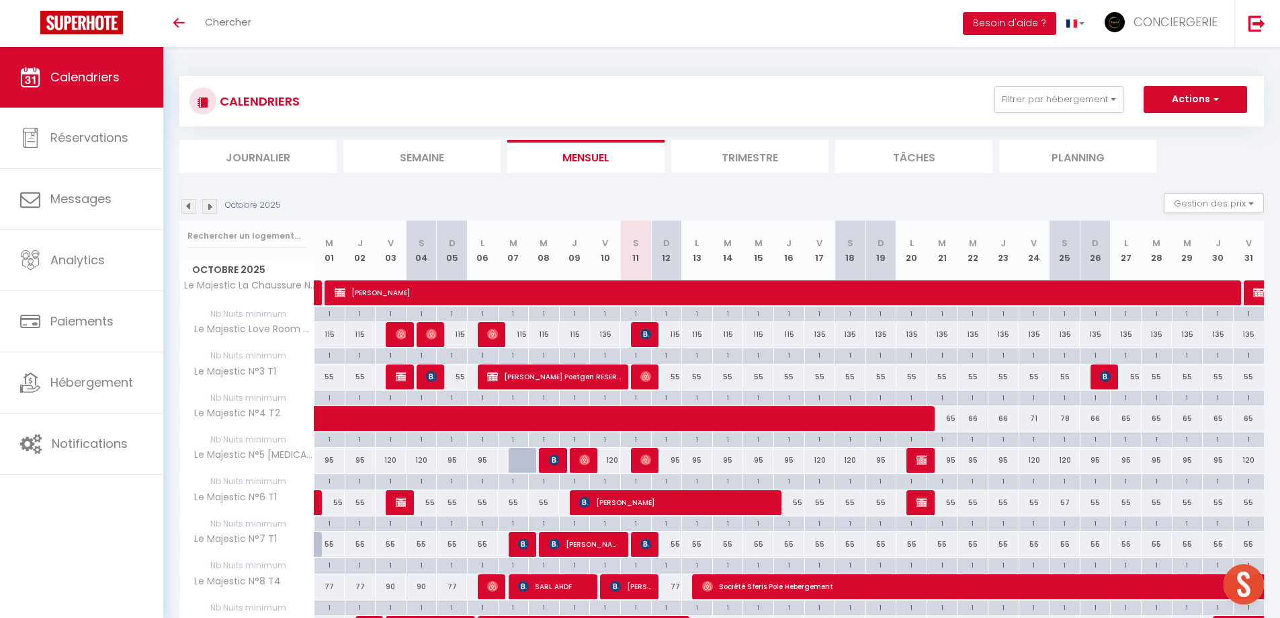
click at [210, 207] on img at bounding box center [209, 206] width 15 height 15
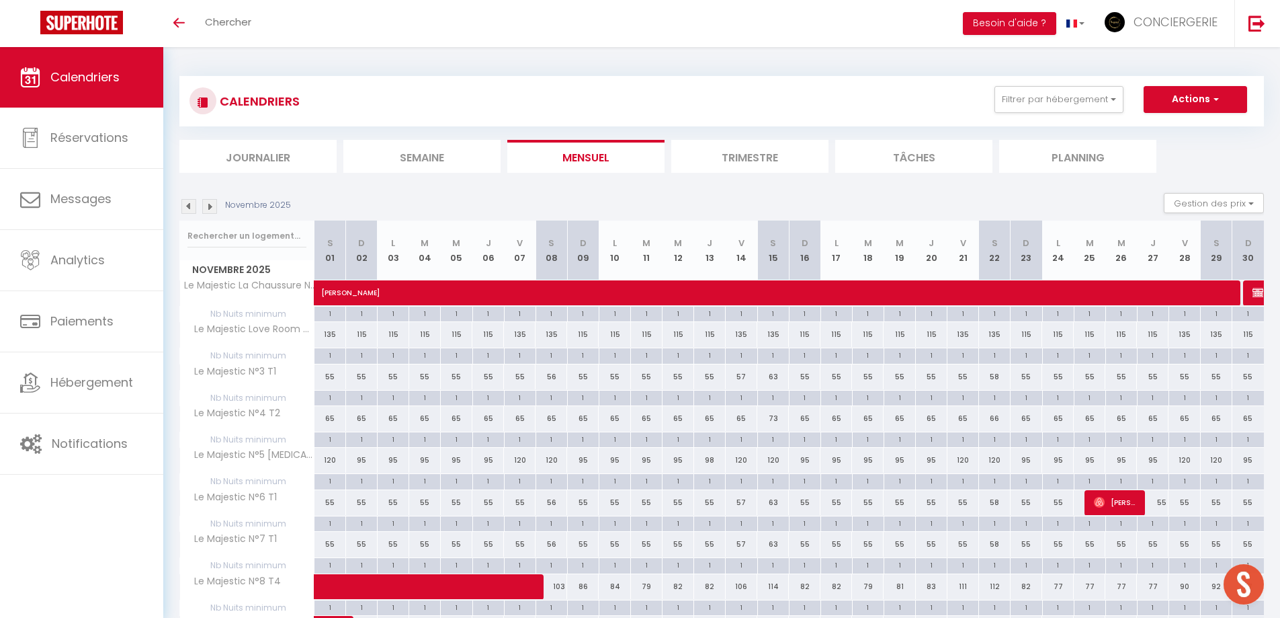
click at [212, 206] on img at bounding box center [209, 206] width 15 height 15
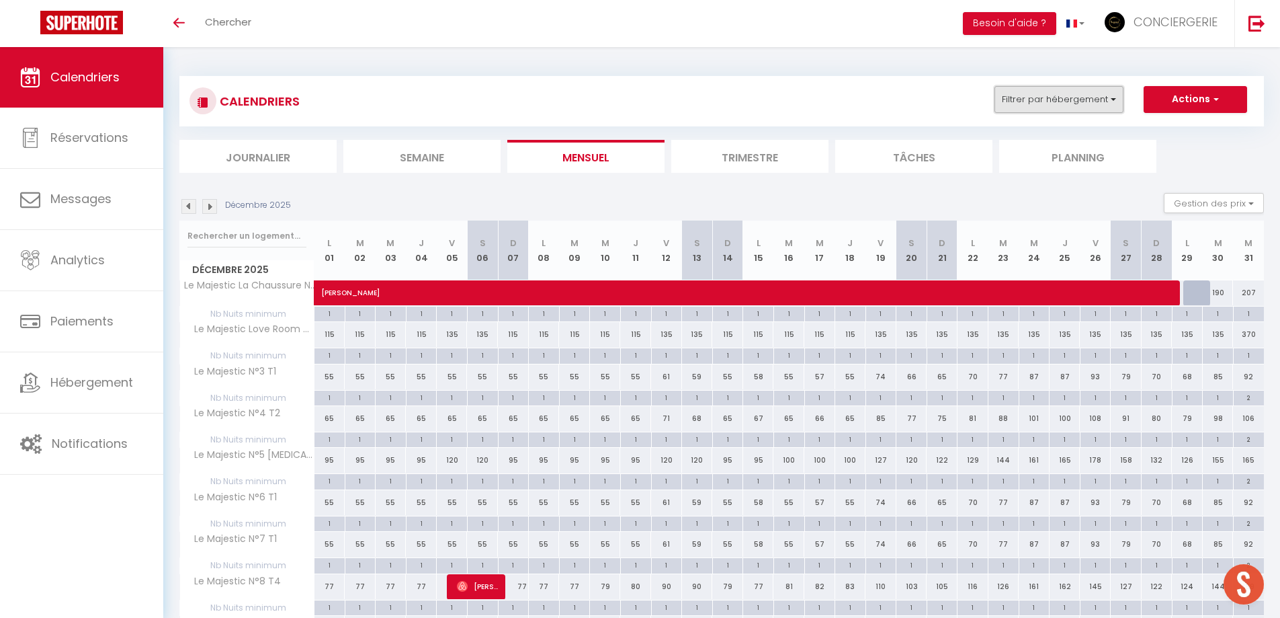
click at [1104, 101] on button "Filtrer par hébergement" at bounding box center [1059, 99] width 129 height 27
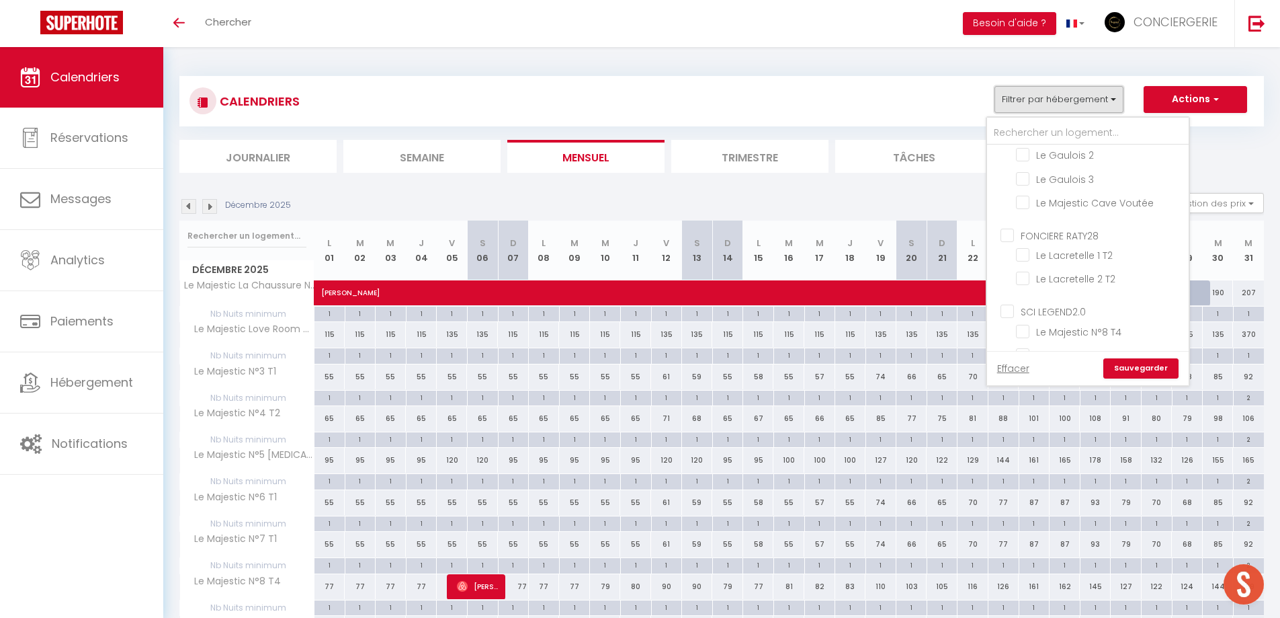
scroll to position [6, 0]
click at [1219, 164] on ul "Journalier Semaine Mensuel Trimestre Tâches Planning" at bounding box center [721, 156] width 1085 height 33
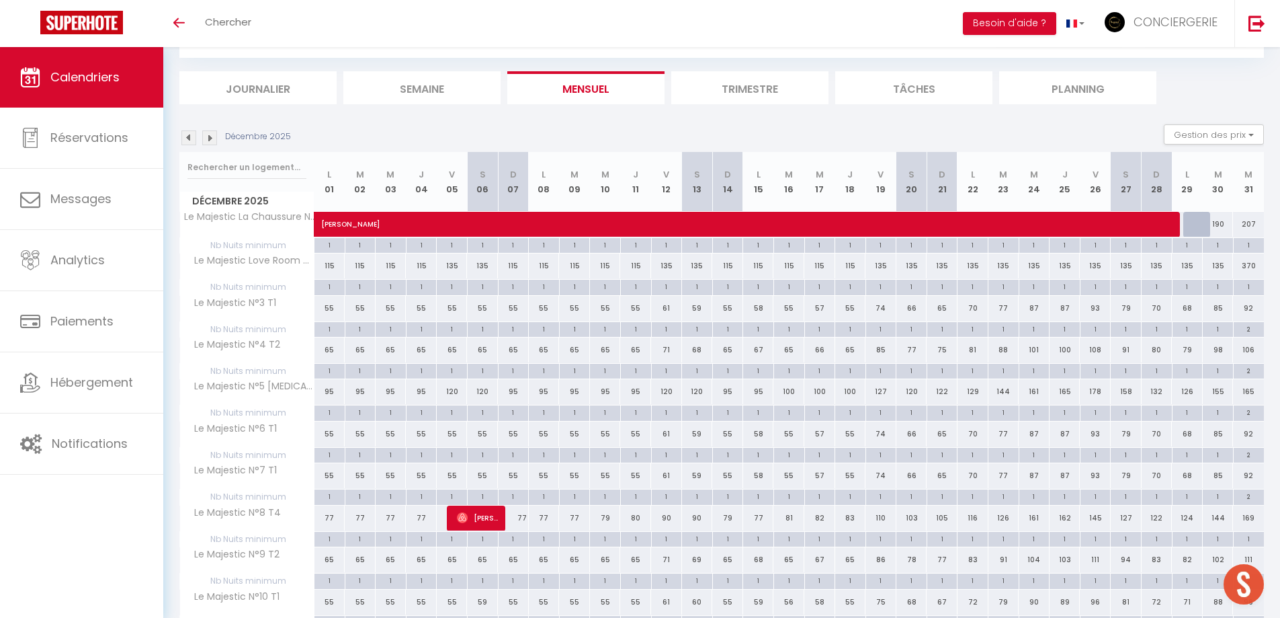
scroll to position [0, 0]
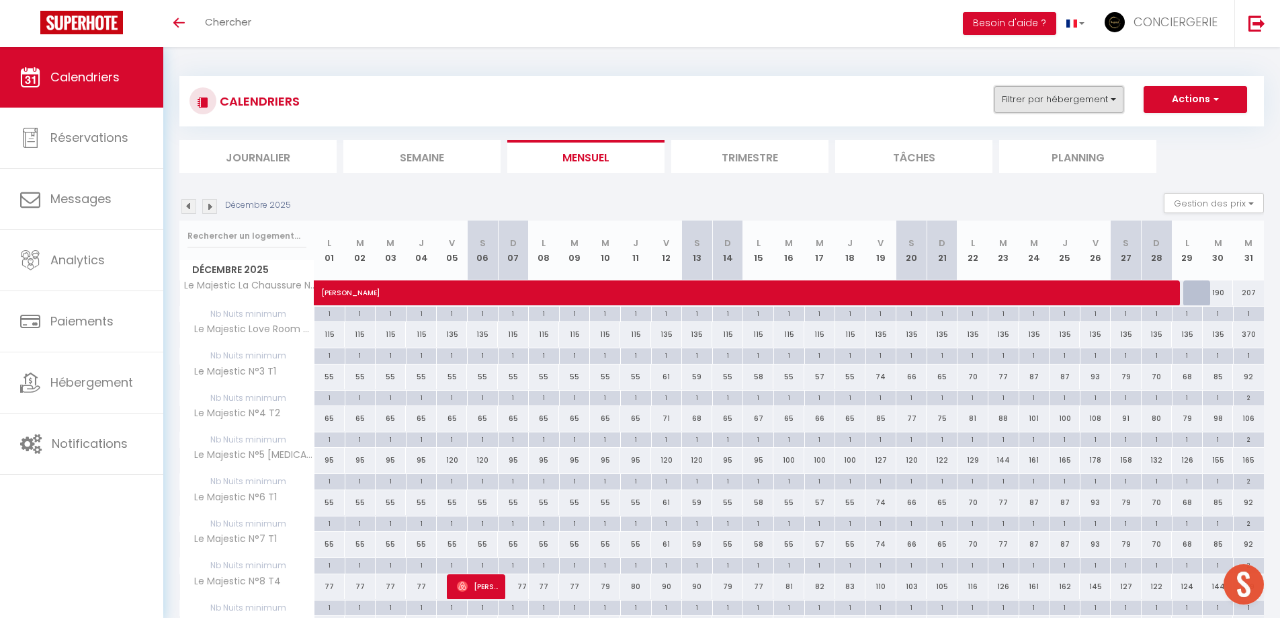
click at [1056, 99] on button "Filtrer par hébergement" at bounding box center [1059, 99] width 129 height 27
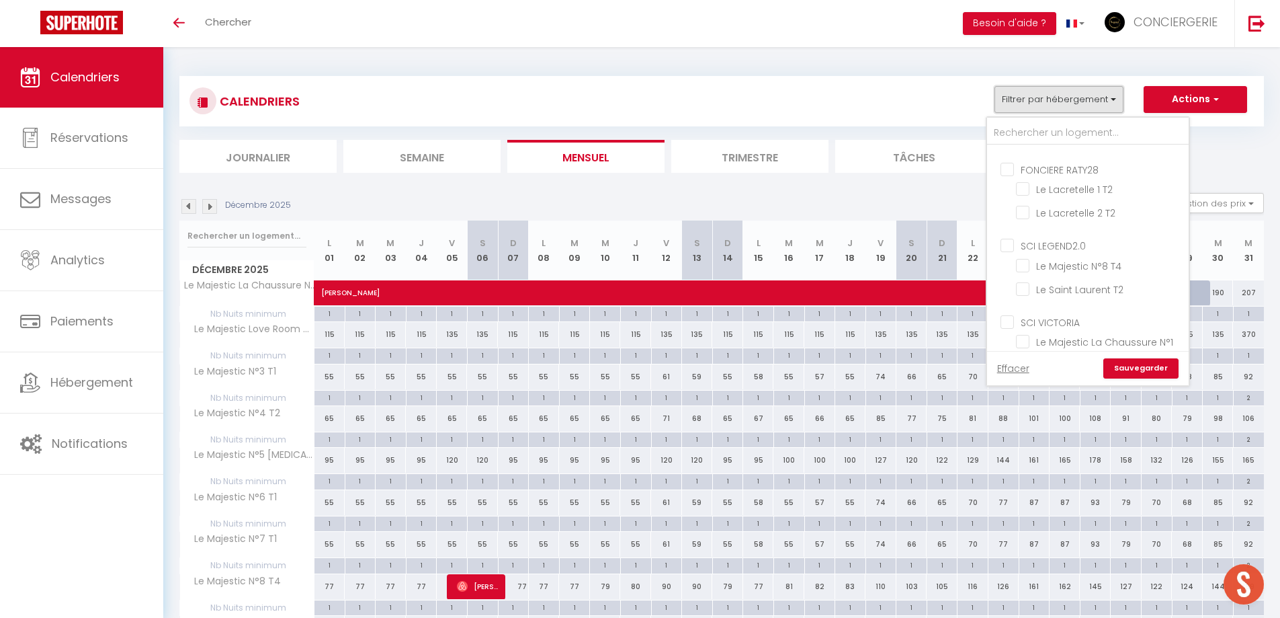
scroll to position [156, 0]
click at [1009, 198] on input "SCI LEGEND2.0" at bounding box center [1102, 202] width 202 height 13
checkbox input "true"
checkbox input "false"
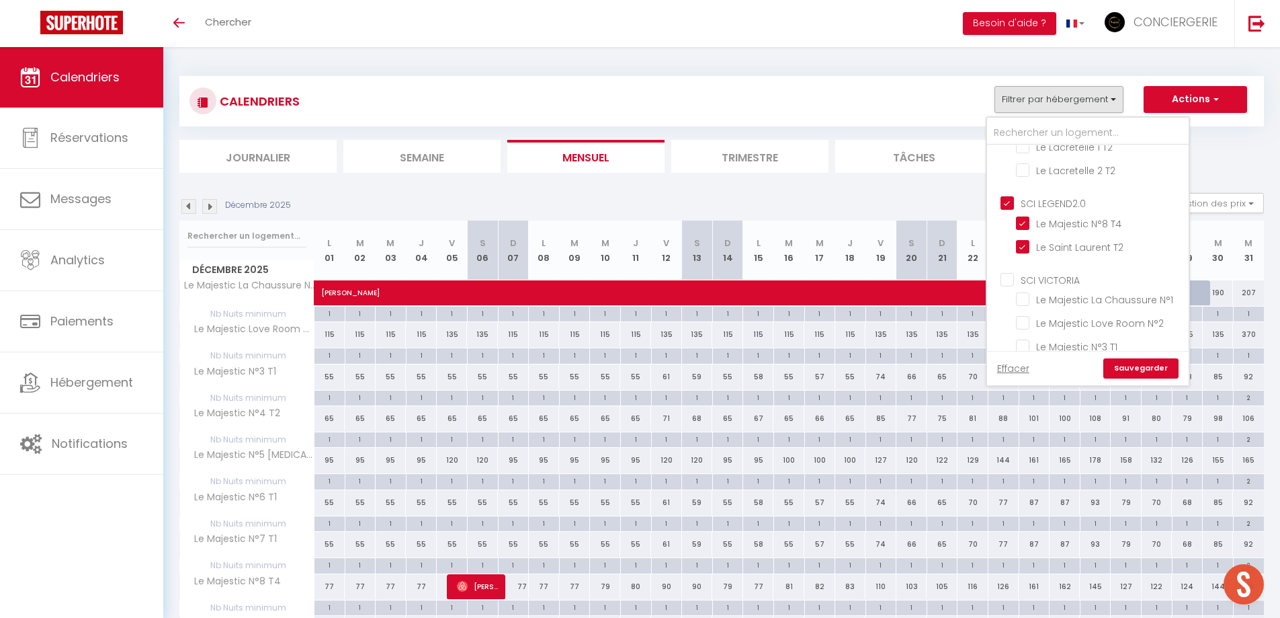
checkbox input "false"
checkbox input "true"
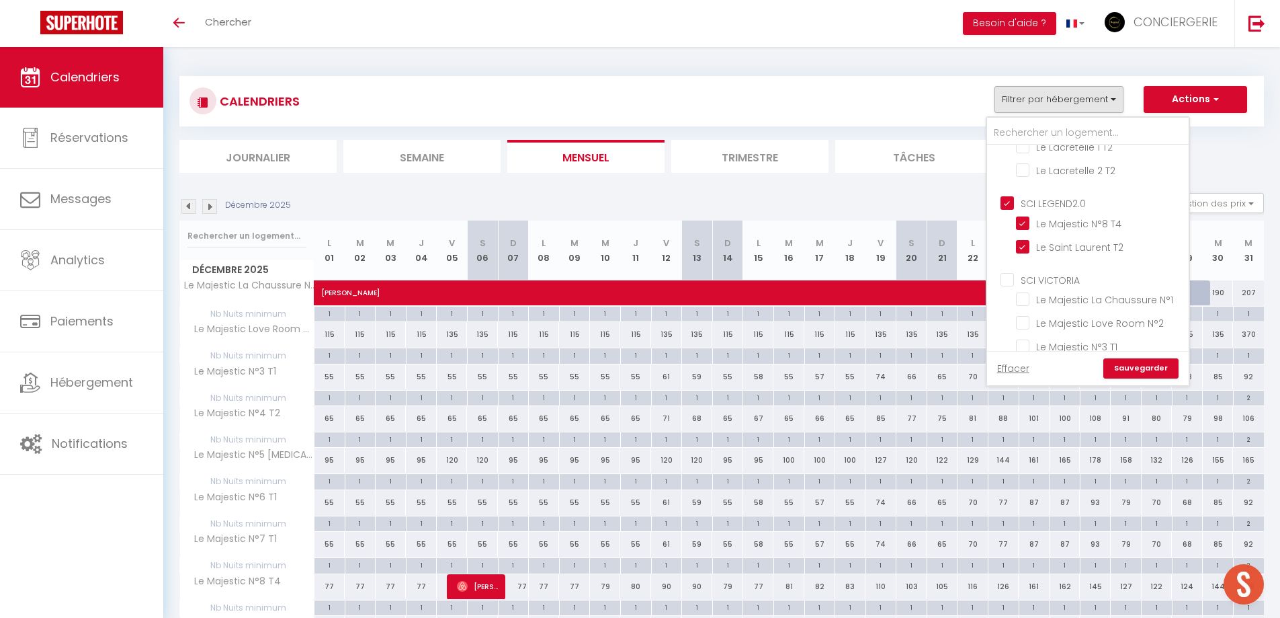
checkbox input "true"
checkbox input "false"
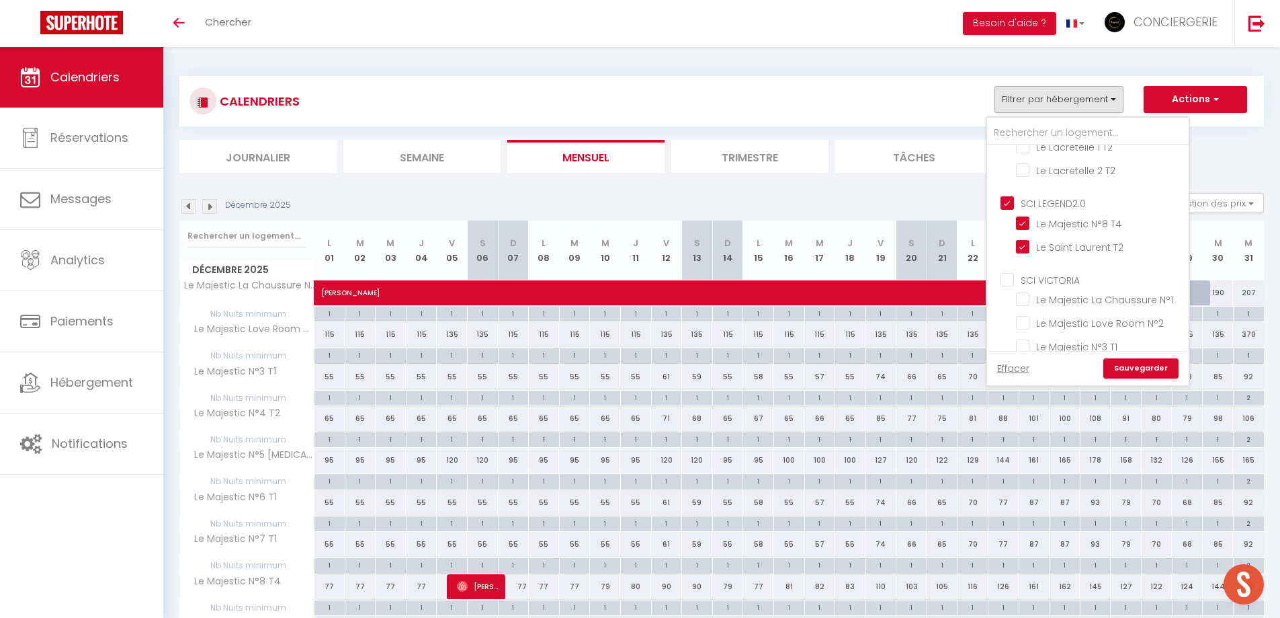
checkbox input "false"
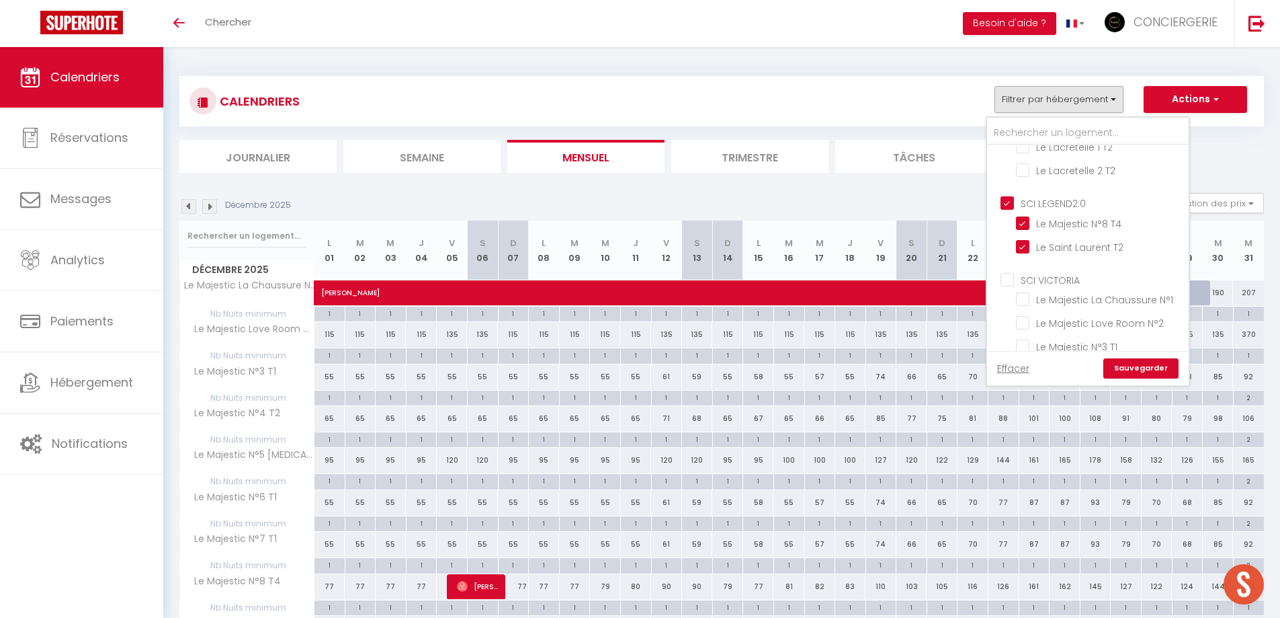
checkbox input "false"
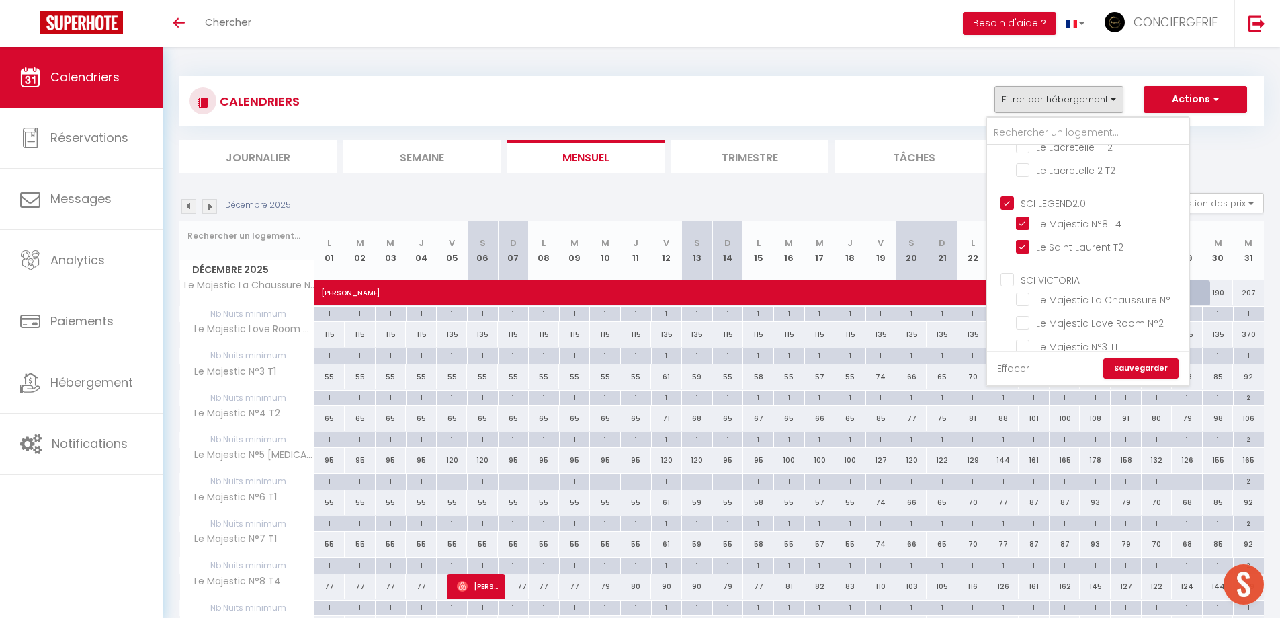
checkbox input "false"
click at [1018, 276] on input "SCI VICTORIA" at bounding box center [1102, 278] width 202 height 13
checkbox input "true"
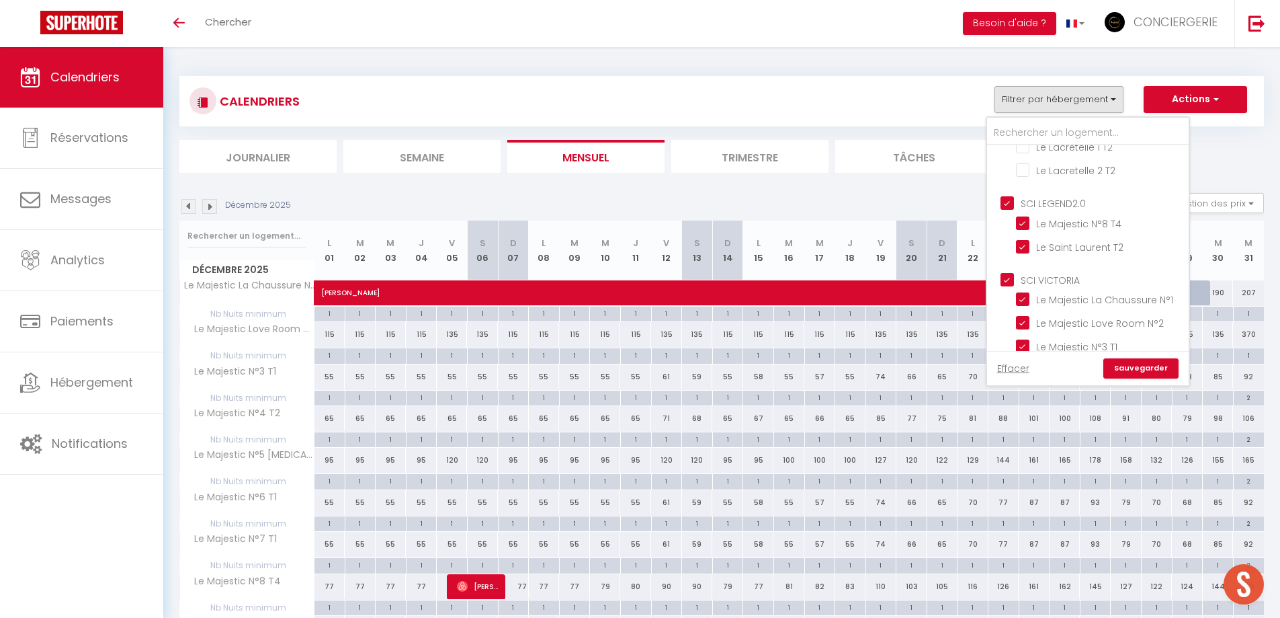
checkbox input "false"
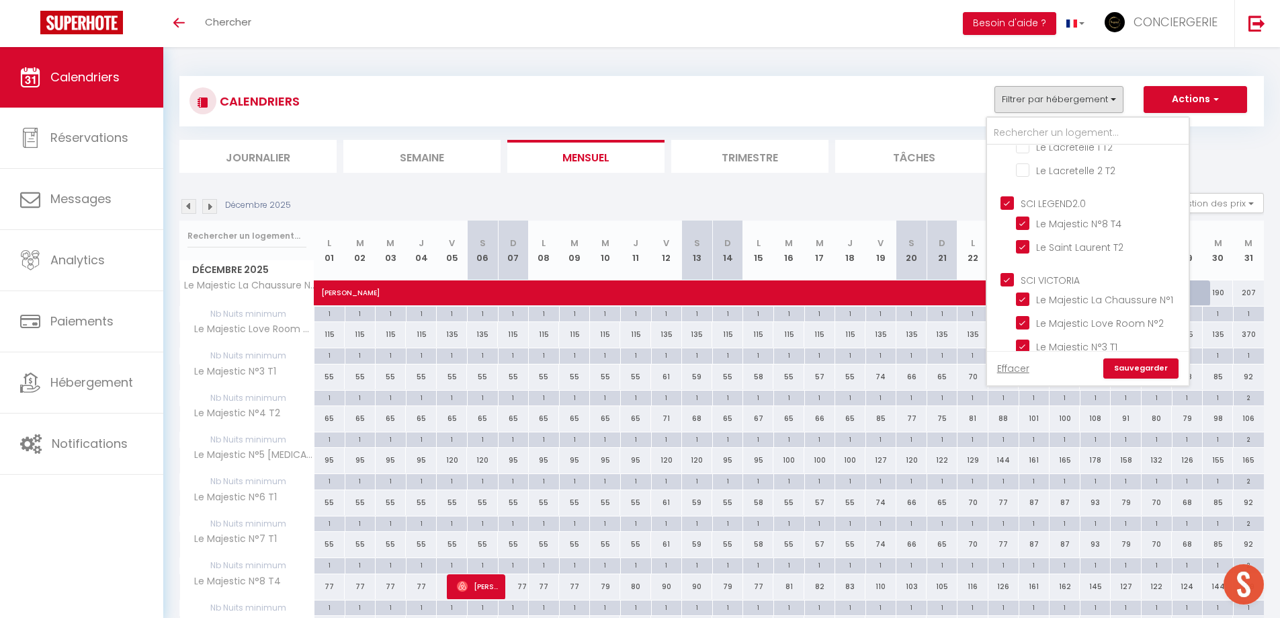
checkbox input "false"
checkbox input "true"
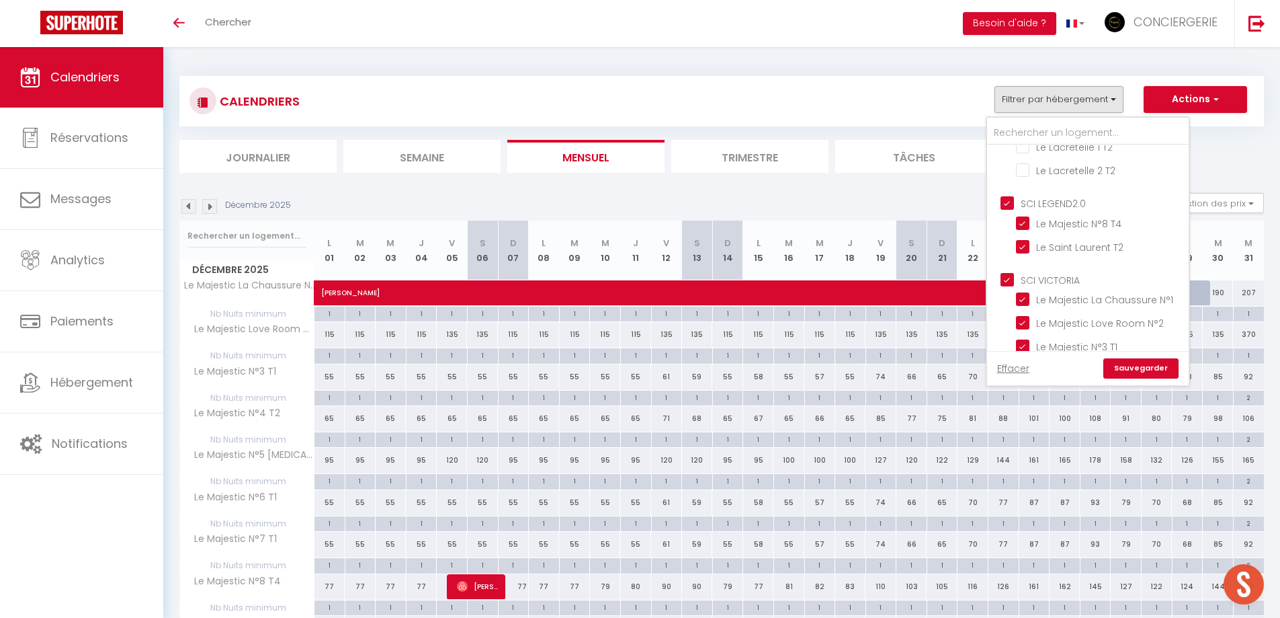
checkbox input "true"
checkbox input "false"
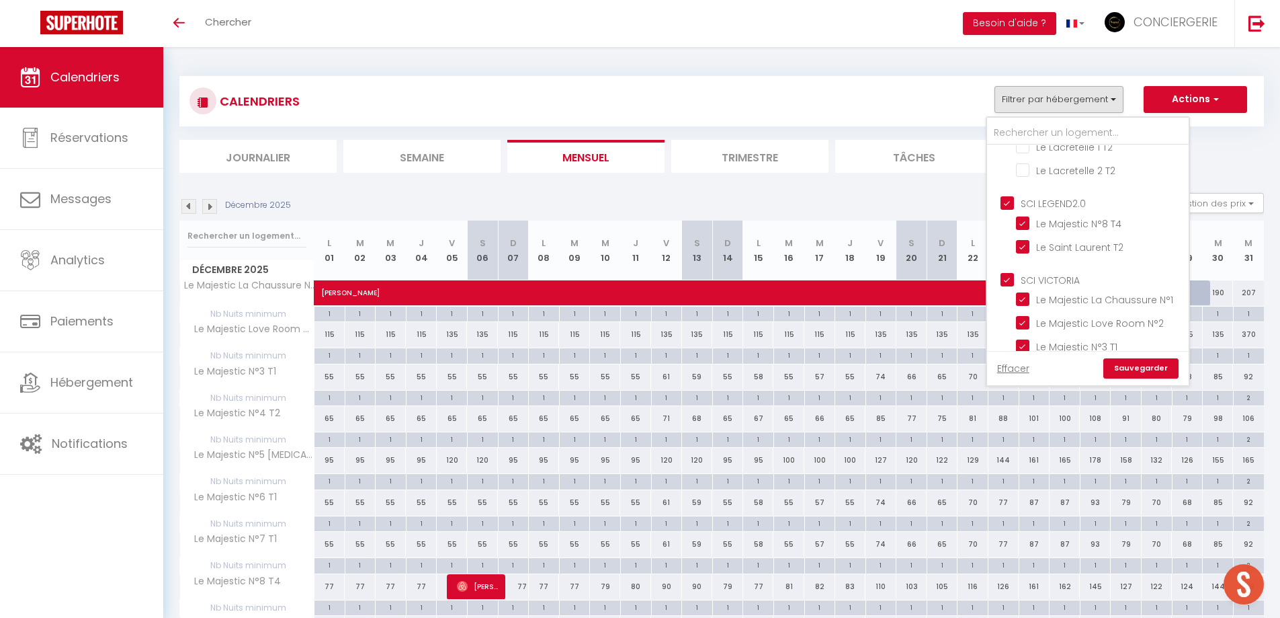
checkbox input "false"
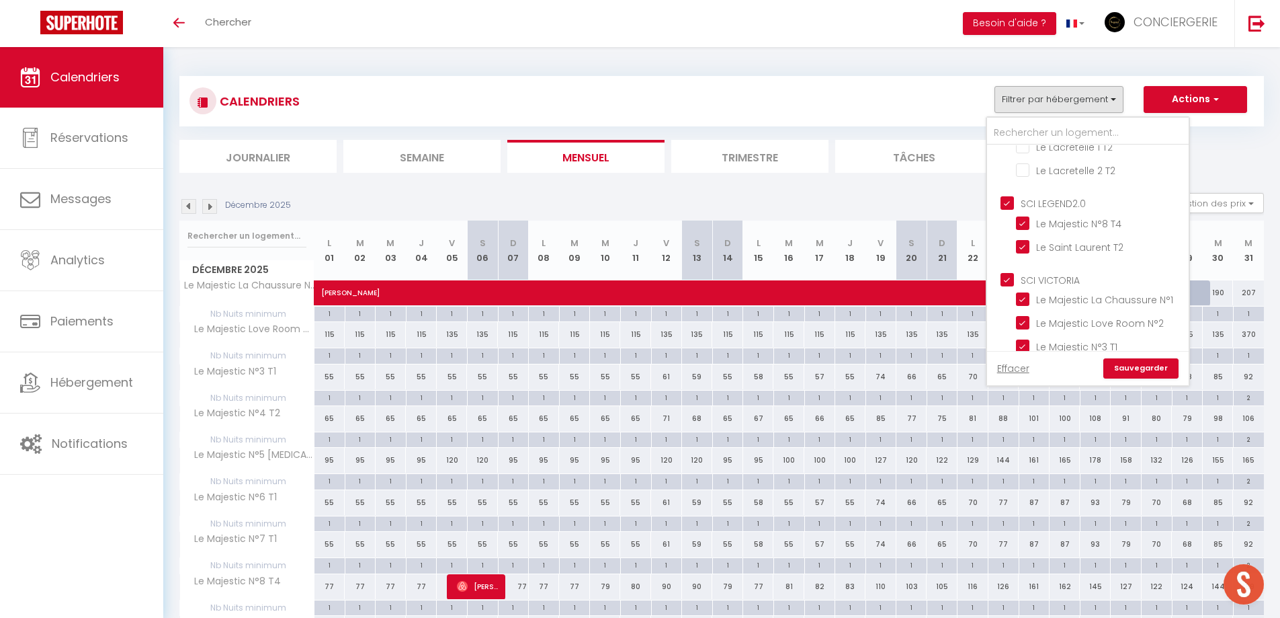
checkbox input "false"
click at [1014, 241] on input "SCI OV PECH" at bounding box center [1102, 247] width 202 height 13
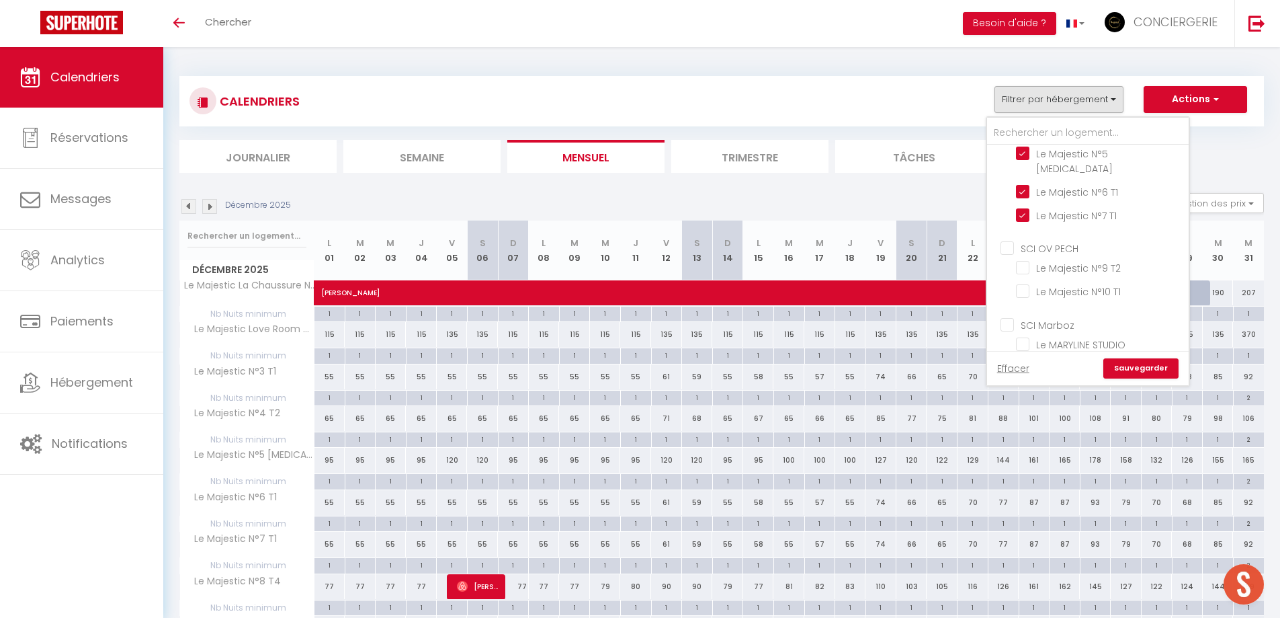
checkbox input "true"
checkbox input "false"
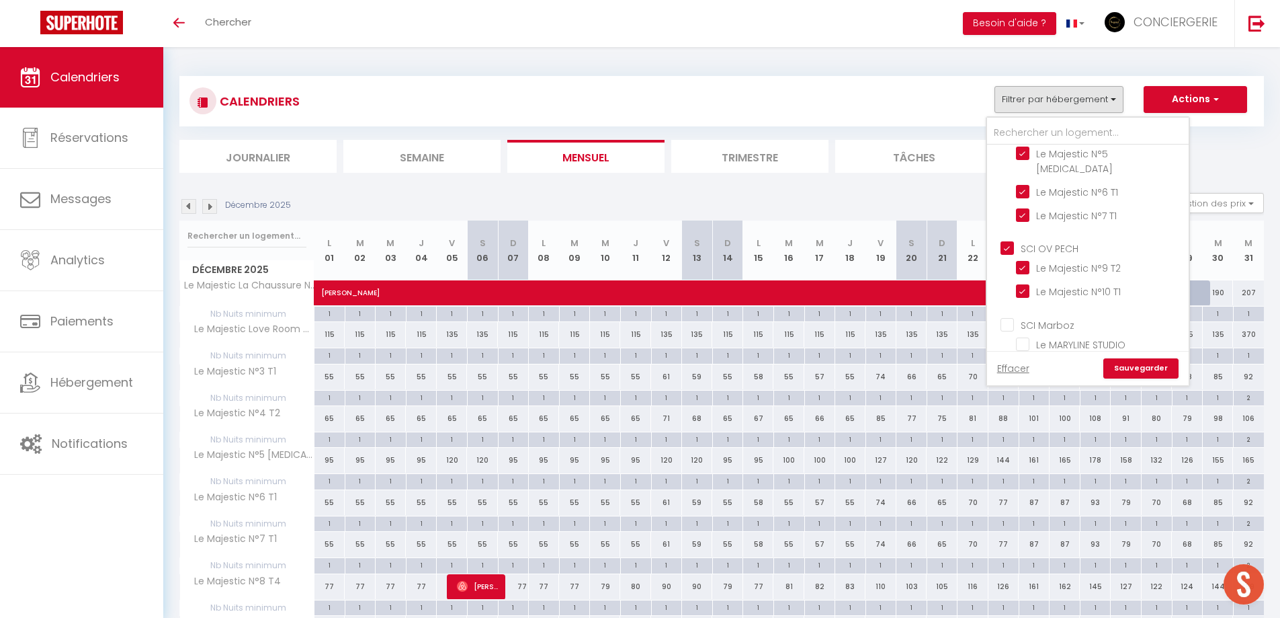
checkbox input "false"
checkbox input "true"
checkbox input "false"
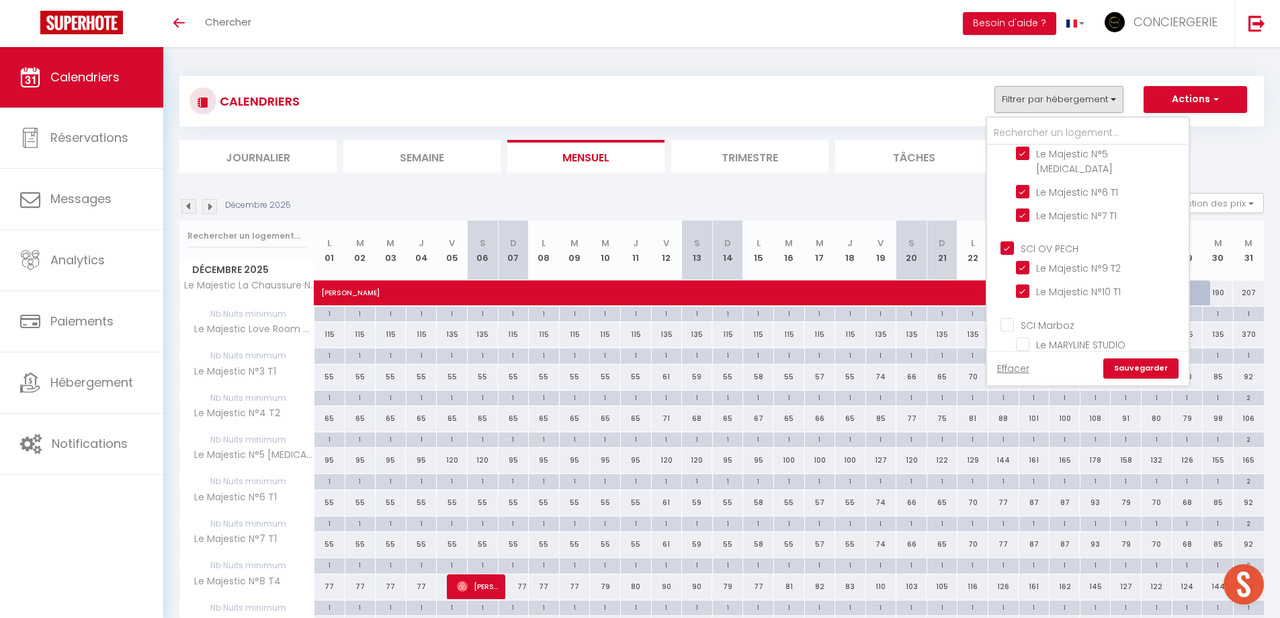
checkbox input "false"
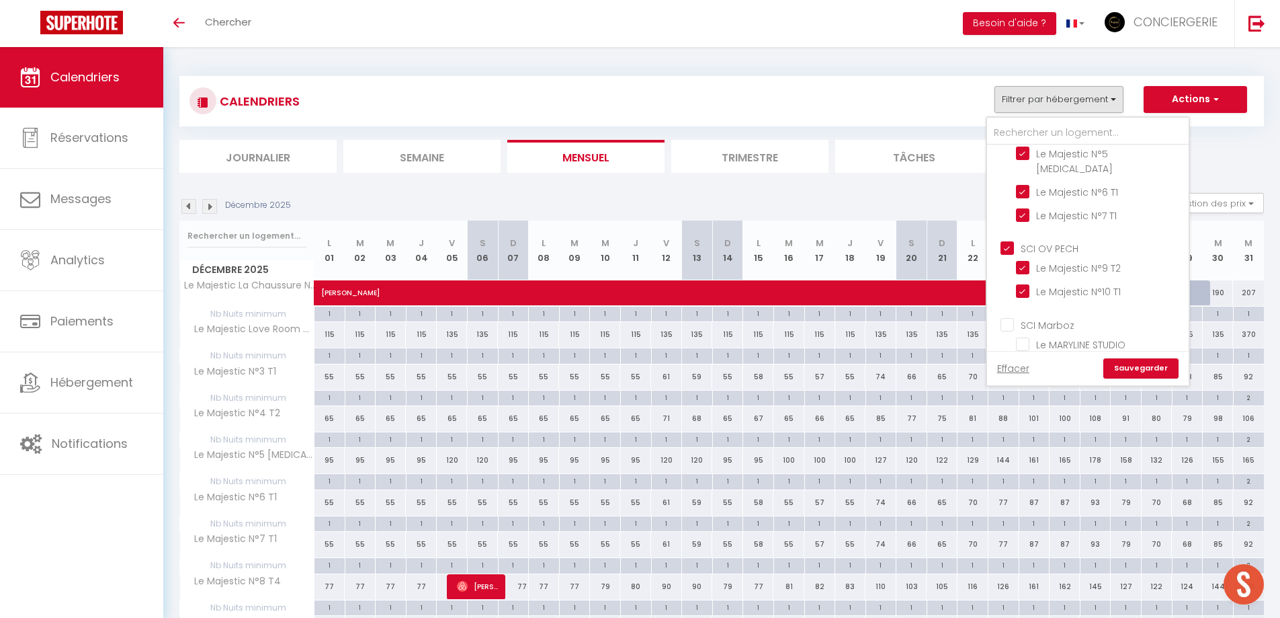
checkbox input "false"
click at [1007, 250] on input "[PERSON_NAME]" at bounding box center [1102, 256] width 202 height 13
checkbox input "true"
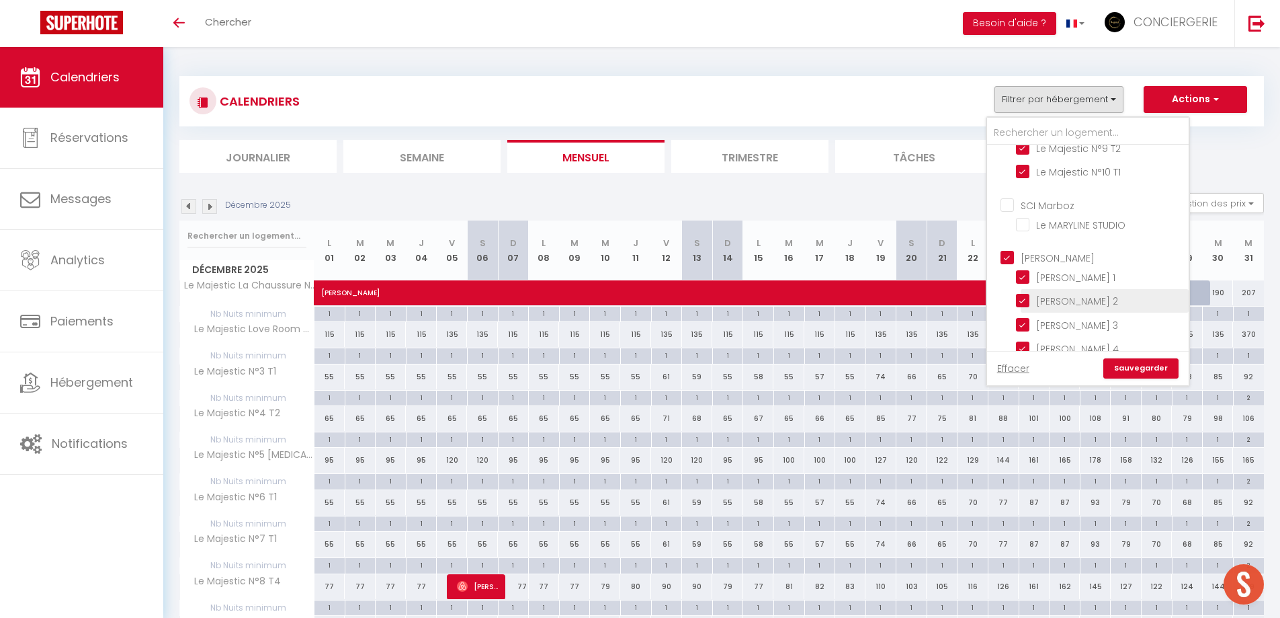
checkbox input "false"
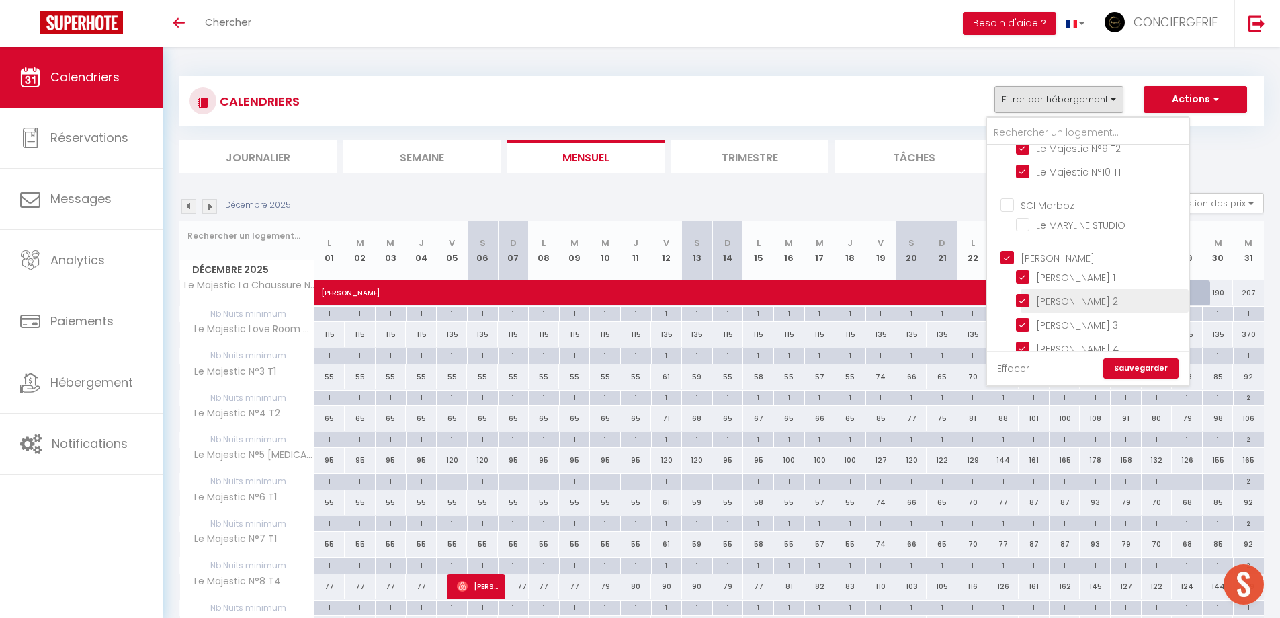
checkbox input "false"
checkbox input "true"
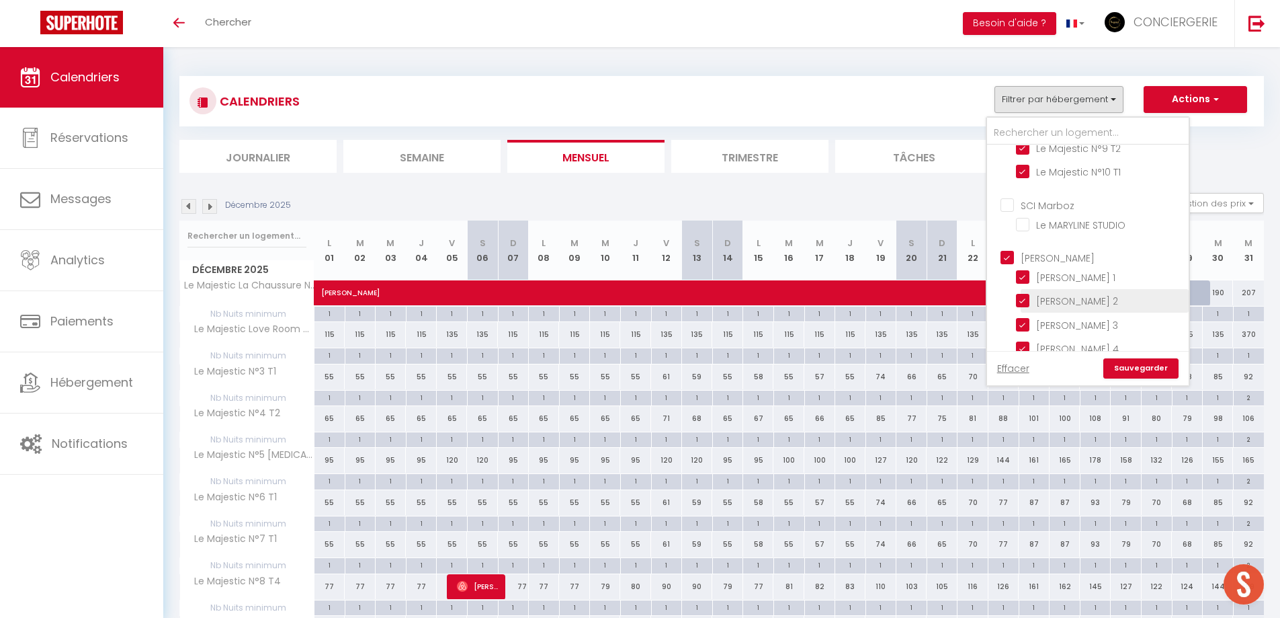
checkbox input "true"
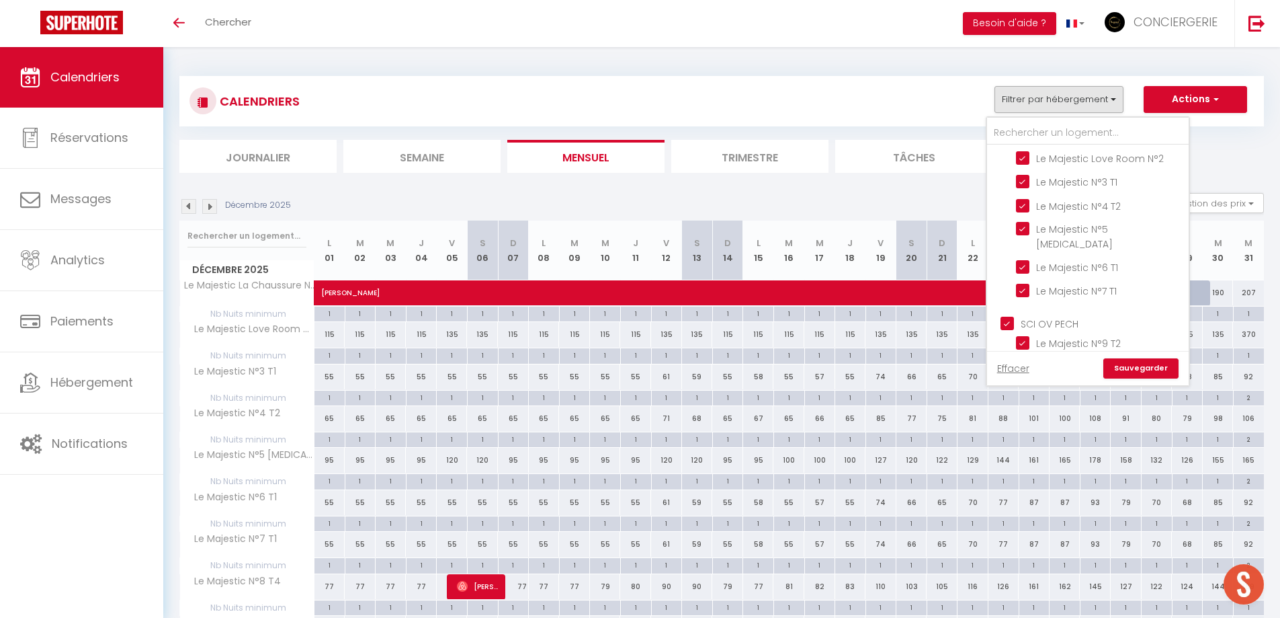
scroll to position [296, 0]
click at [1047, 206] on input "Le Majestic N°3 T1" at bounding box center [1100, 204] width 168 height 13
checkbox input "false"
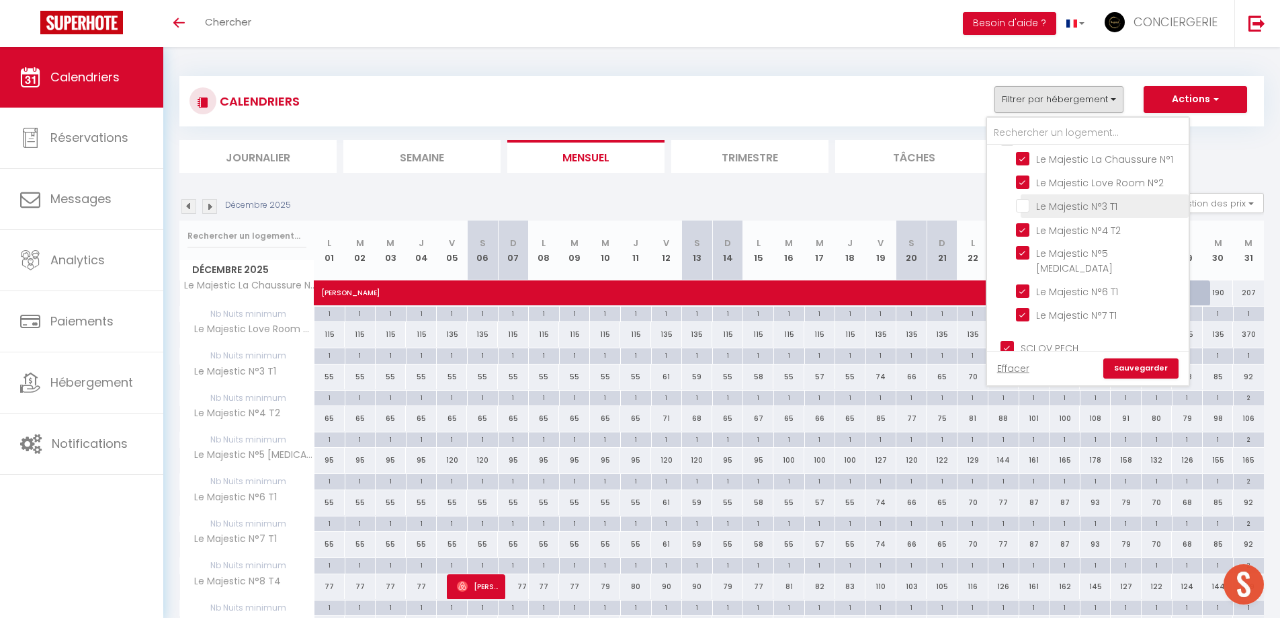
checkbox input "false"
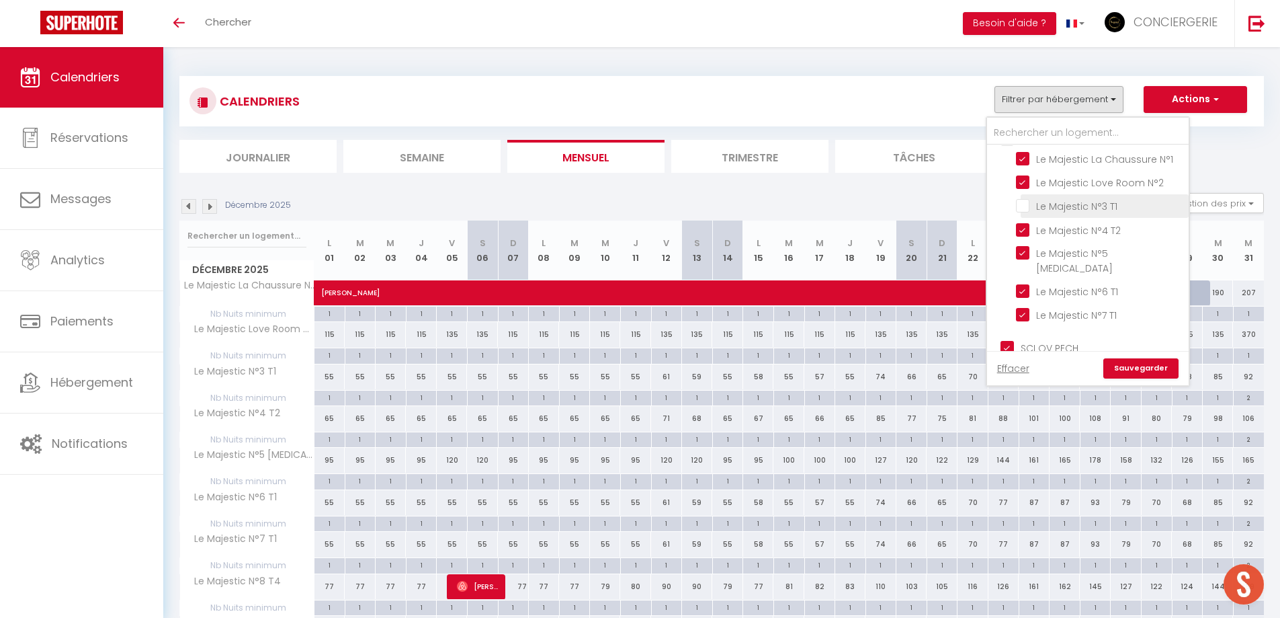
checkbox input "false"
click at [1071, 284] on input "Le Majestic N°6 T1" at bounding box center [1100, 290] width 168 height 13
checkbox input "false"
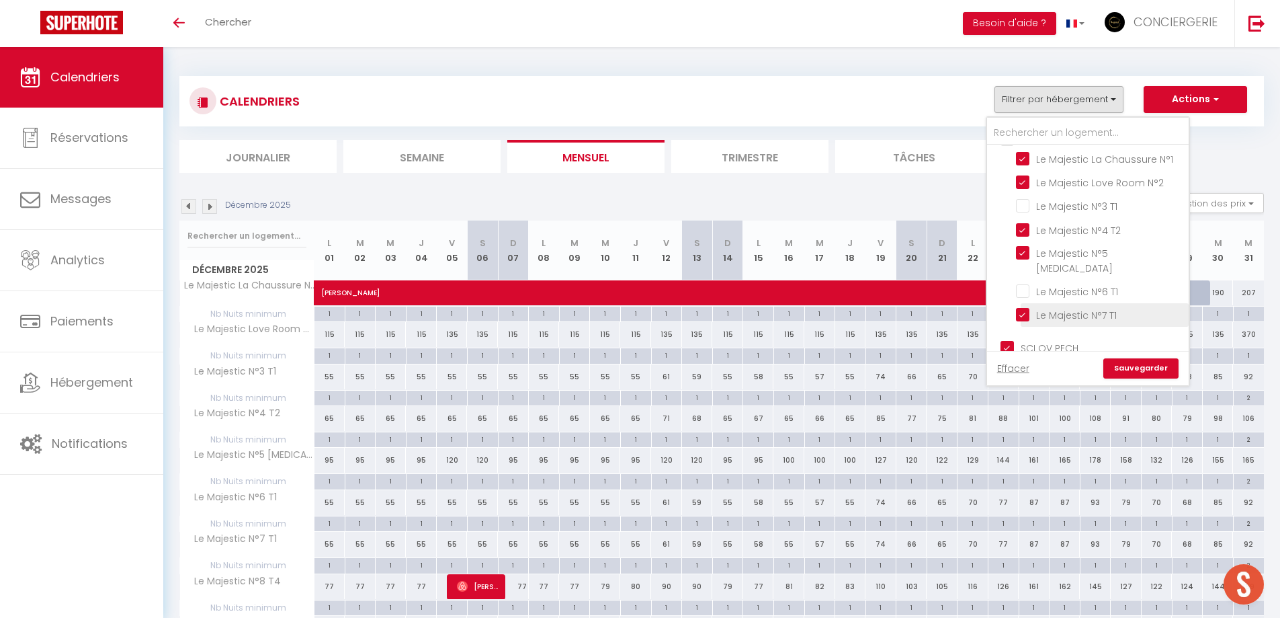
checkbox input "false"
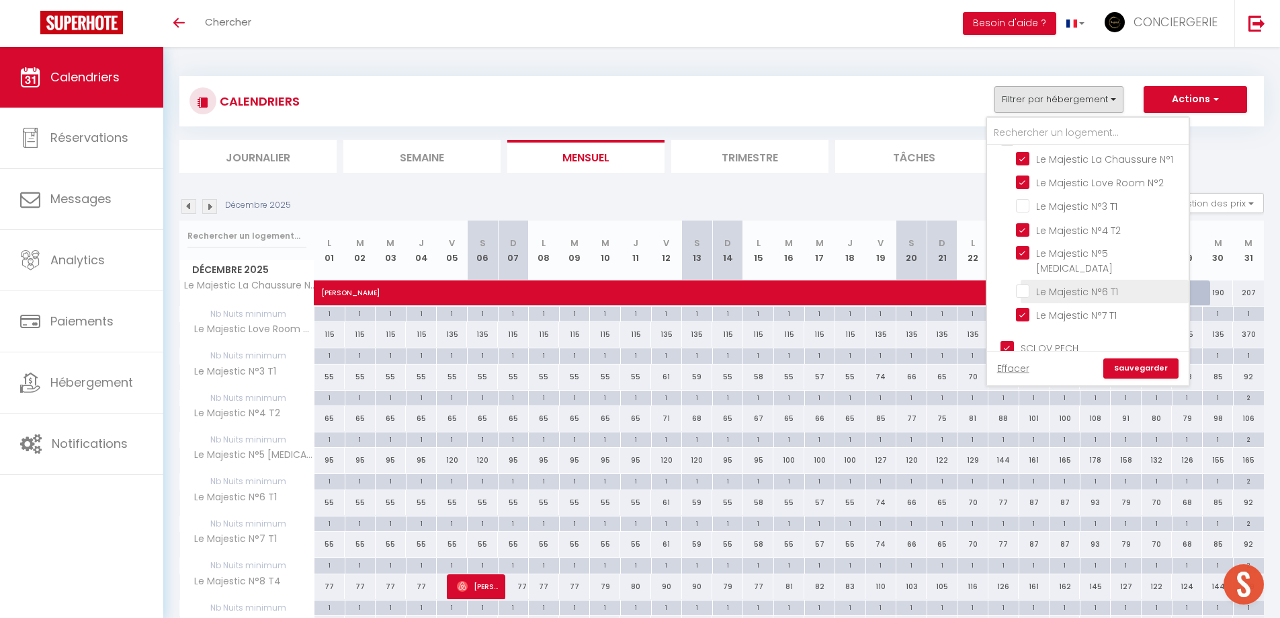
click at [1077, 307] on input "Le Majestic N°7 T1" at bounding box center [1100, 313] width 168 height 13
checkbox input "false"
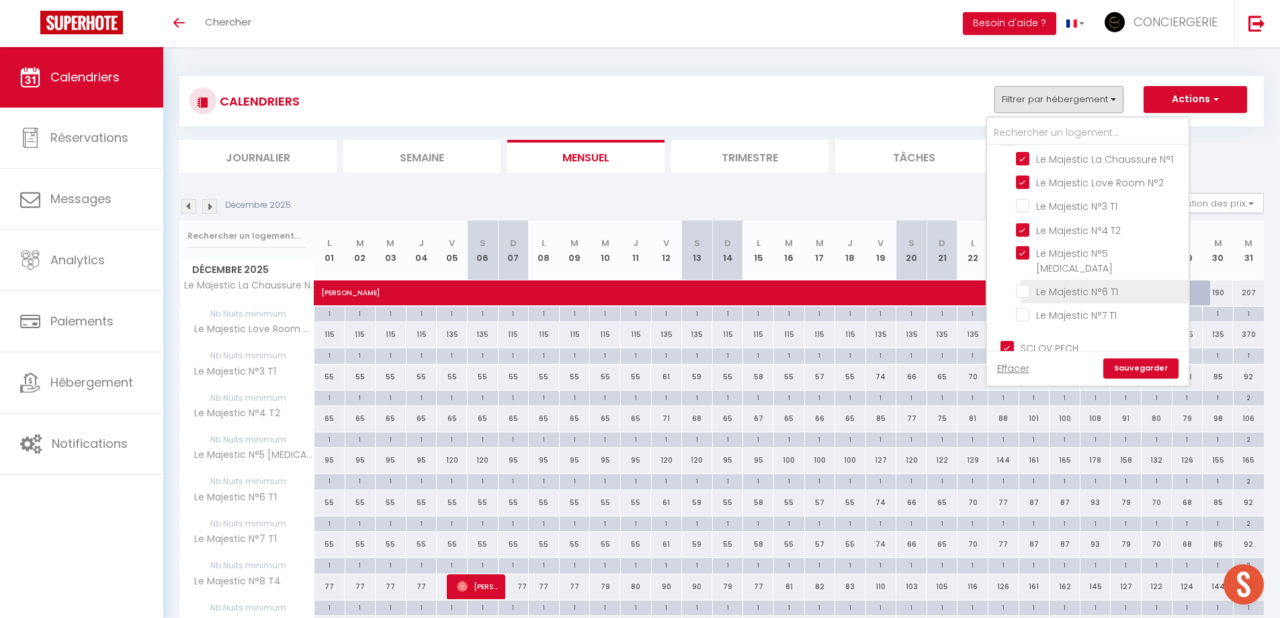
checkbox input "false"
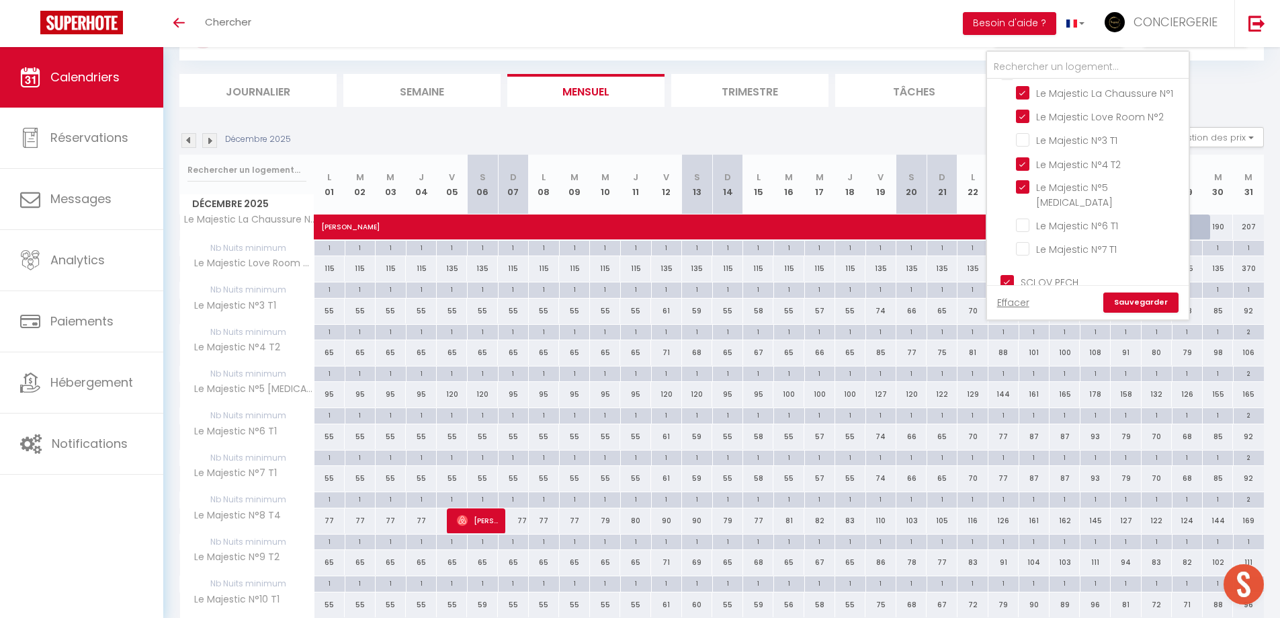
scroll to position [69, 0]
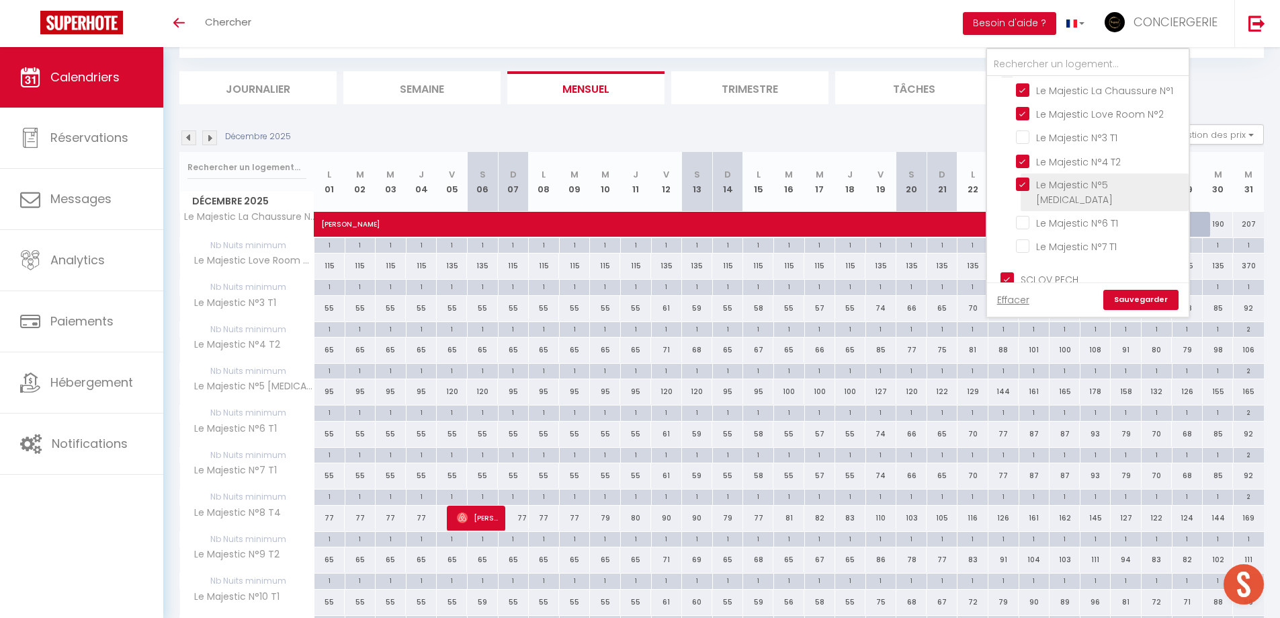
drag, startPoint x: 1057, startPoint y: 184, endPoint x: 1060, endPoint y: 173, distance: 11.1
click at [1058, 184] on input "Le Majestic N°5 [MEDICAL_DATA]" at bounding box center [1100, 183] width 168 height 13
checkbox input "false"
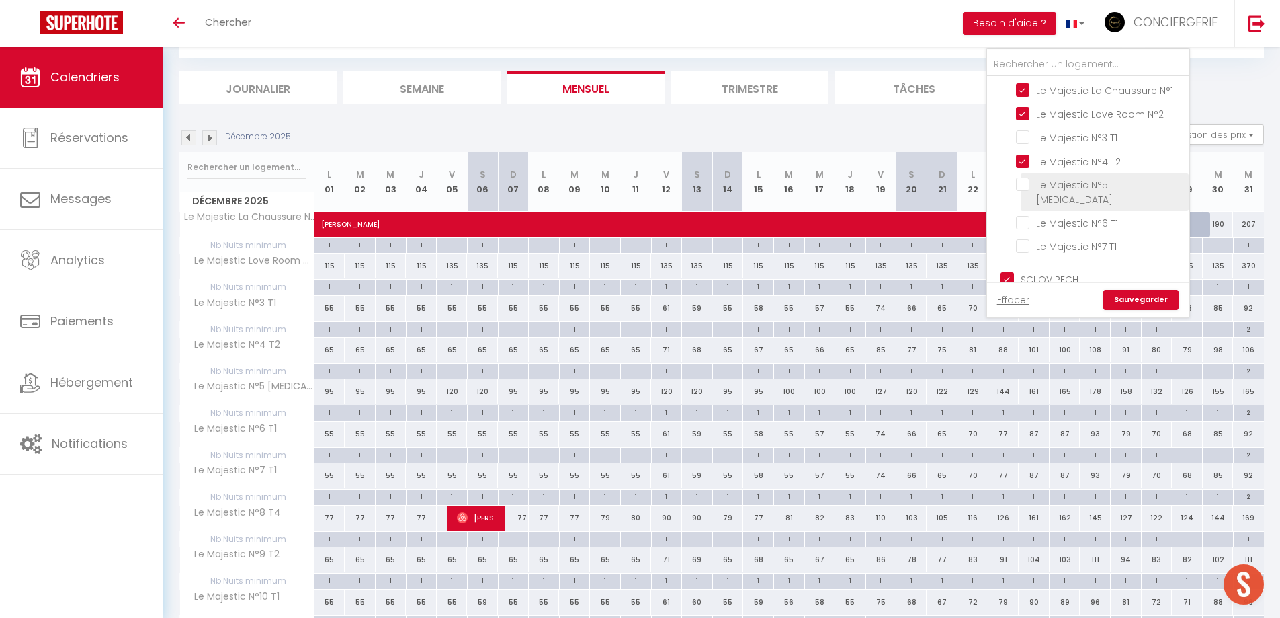
checkbox input "false"
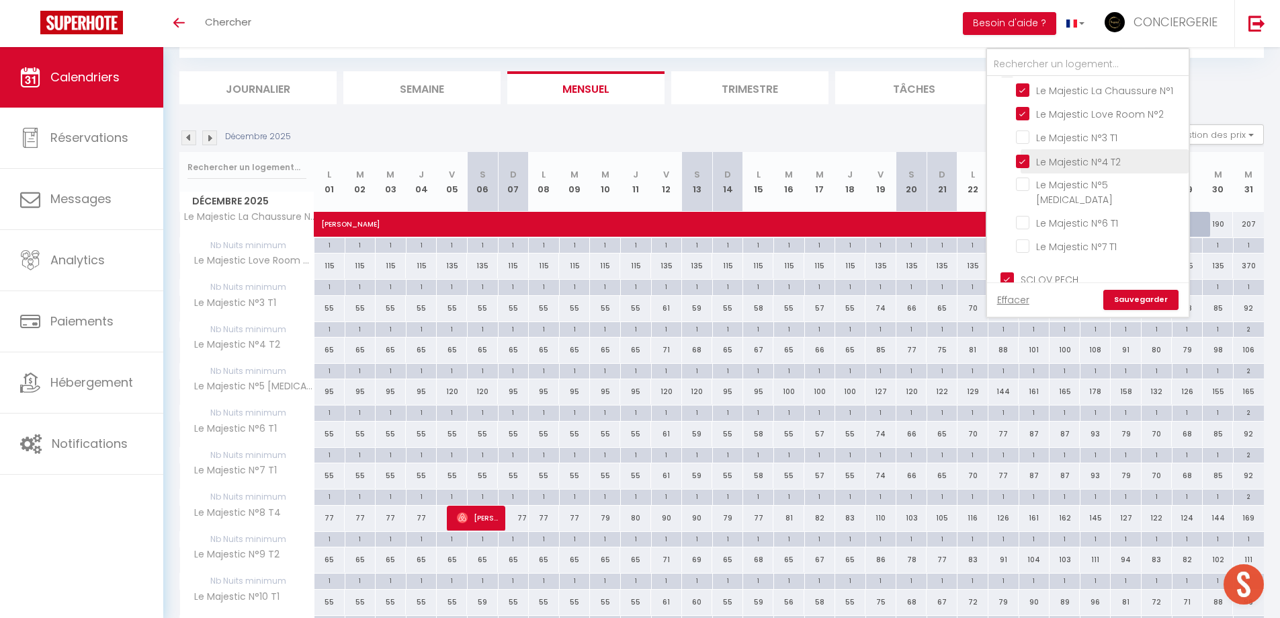
click at [1069, 163] on input "Le Majestic N°4 T2" at bounding box center [1100, 159] width 168 height 13
checkbox input "false"
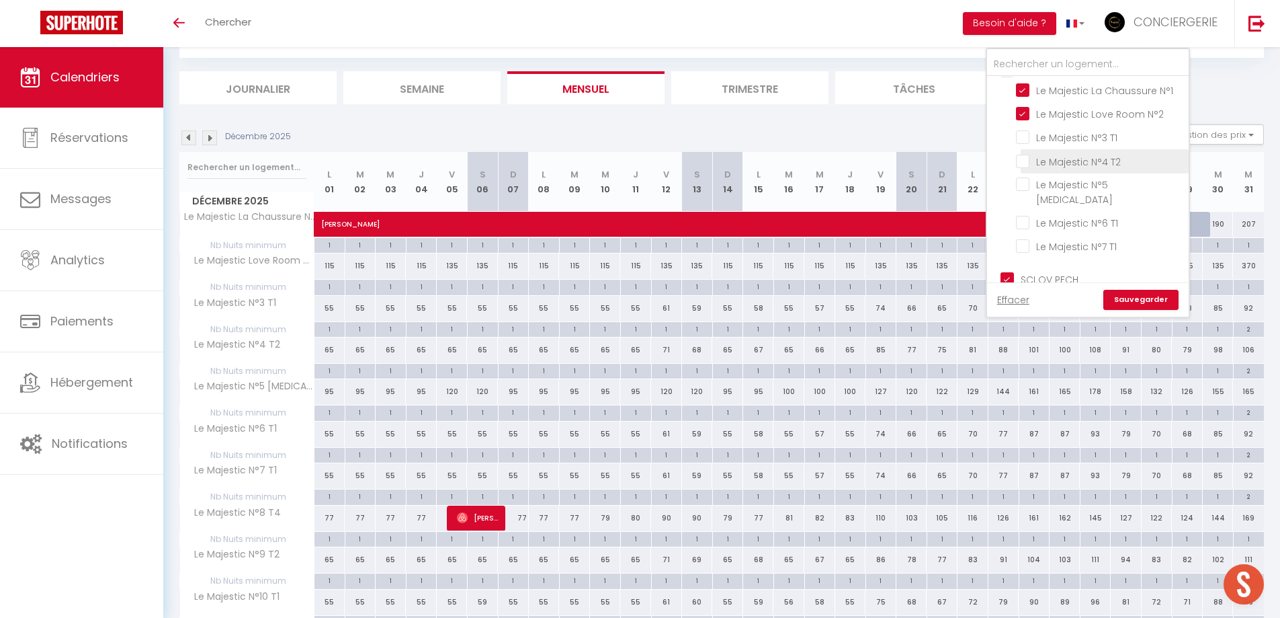
checkbox input "false"
click at [1091, 89] on input "Le Majestic La Chaussure N°1" at bounding box center [1100, 89] width 168 height 13
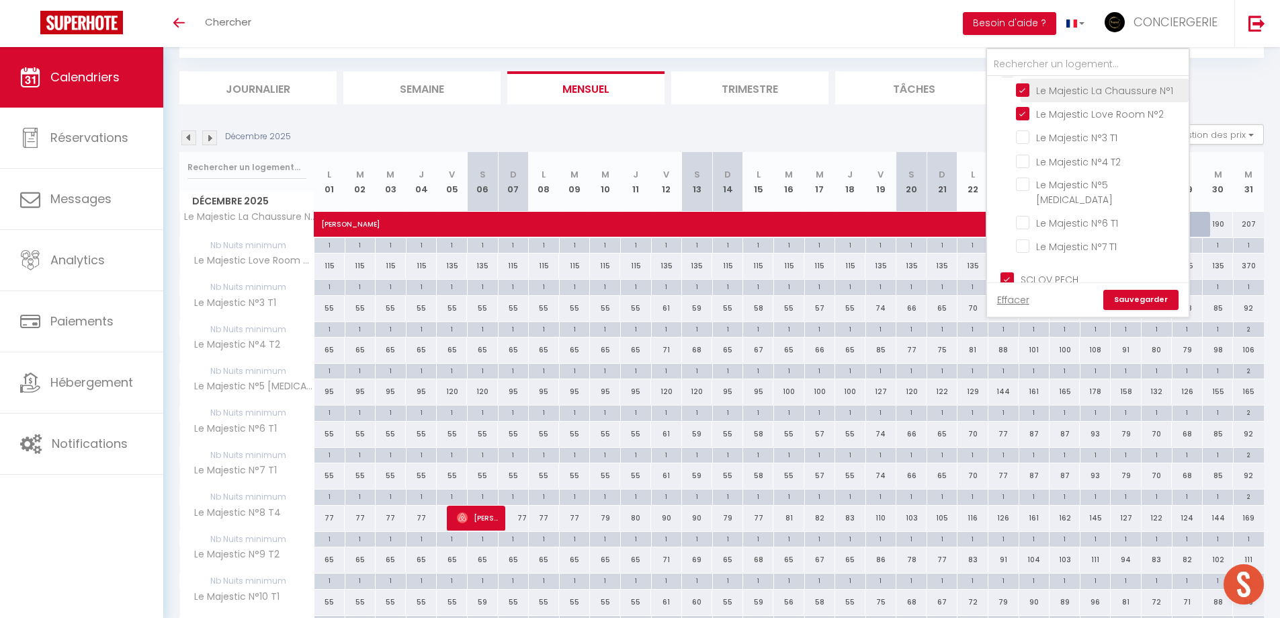
checkbox input "false"
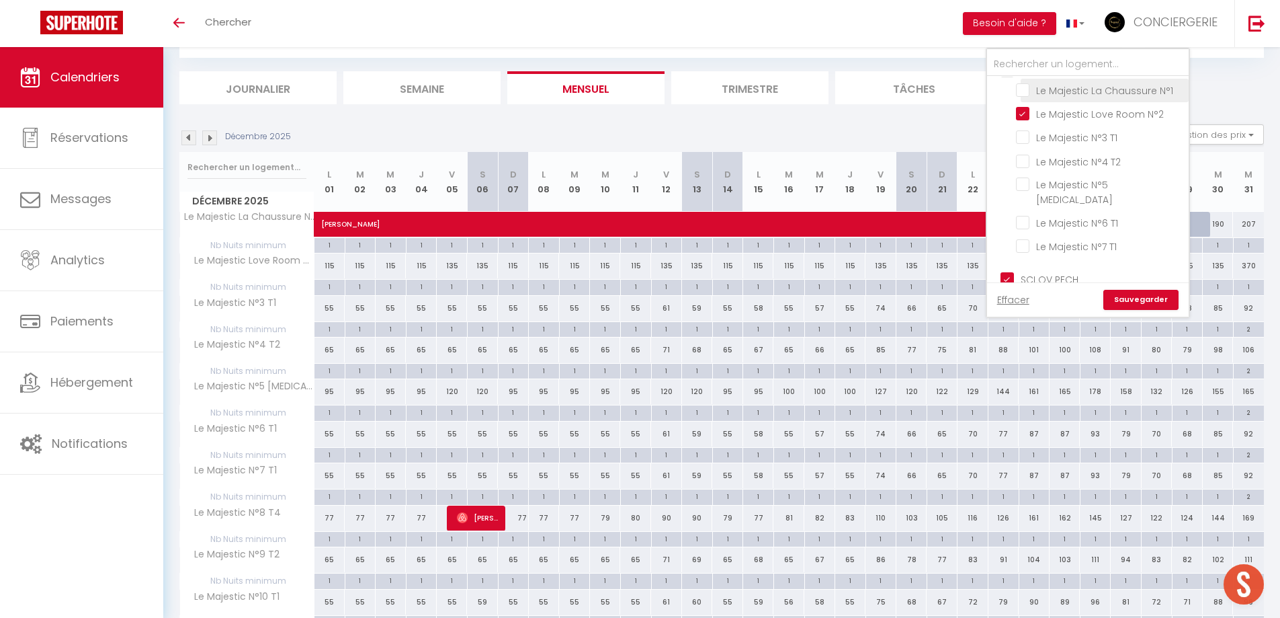
checkbox input "false"
click at [1100, 91] on input "Le Majestic La Chaussure N°1" at bounding box center [1100, 89] width 168 height 13
checkbox input "true"
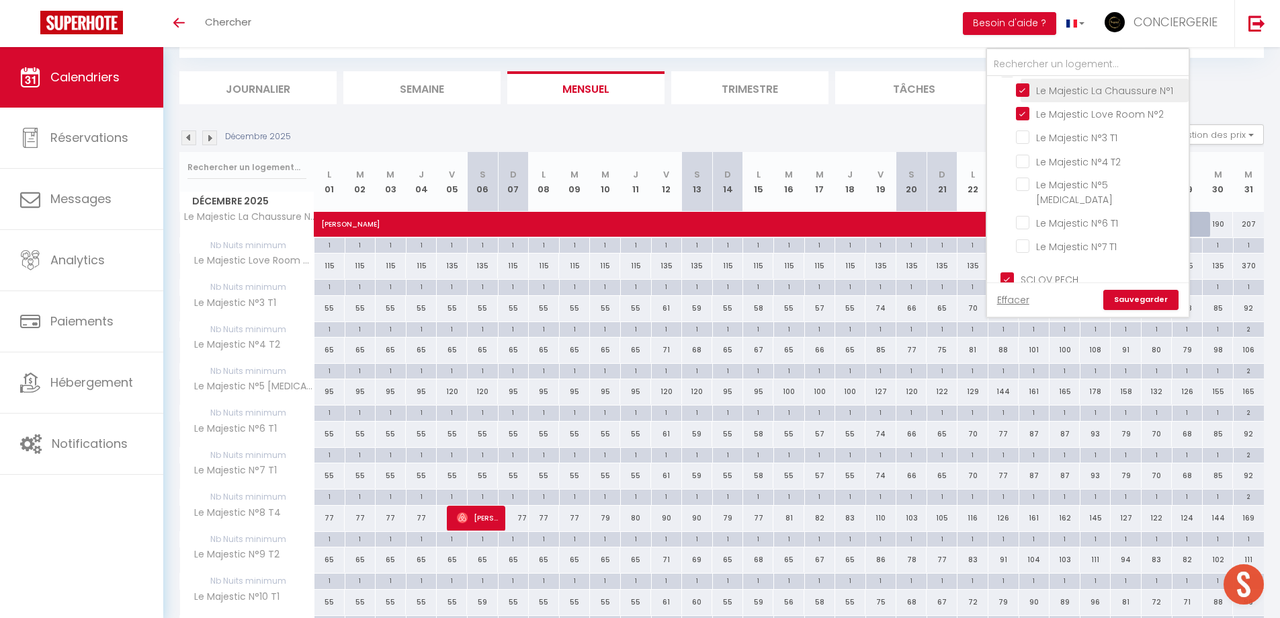
checkbox input "false"
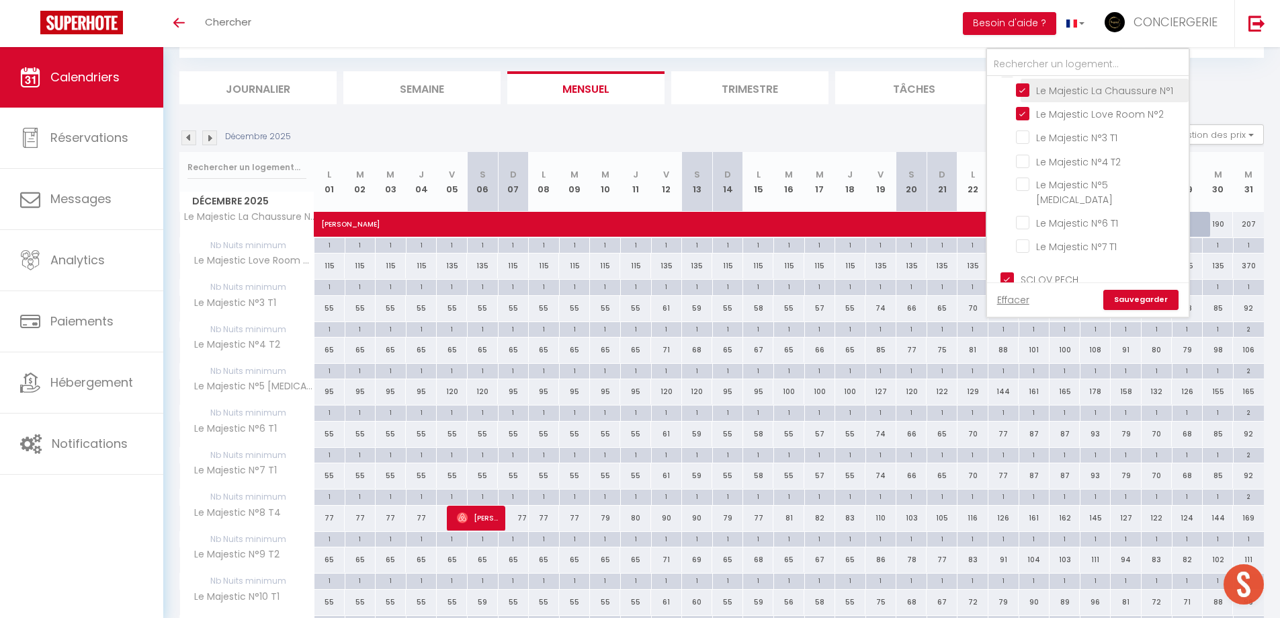
checkbox input "false"
click at [1028, 86] on input "Le Majestic La Chaussure N°1" at bounding box center [1100, 89] width 168 height 13
checkbox input "false"
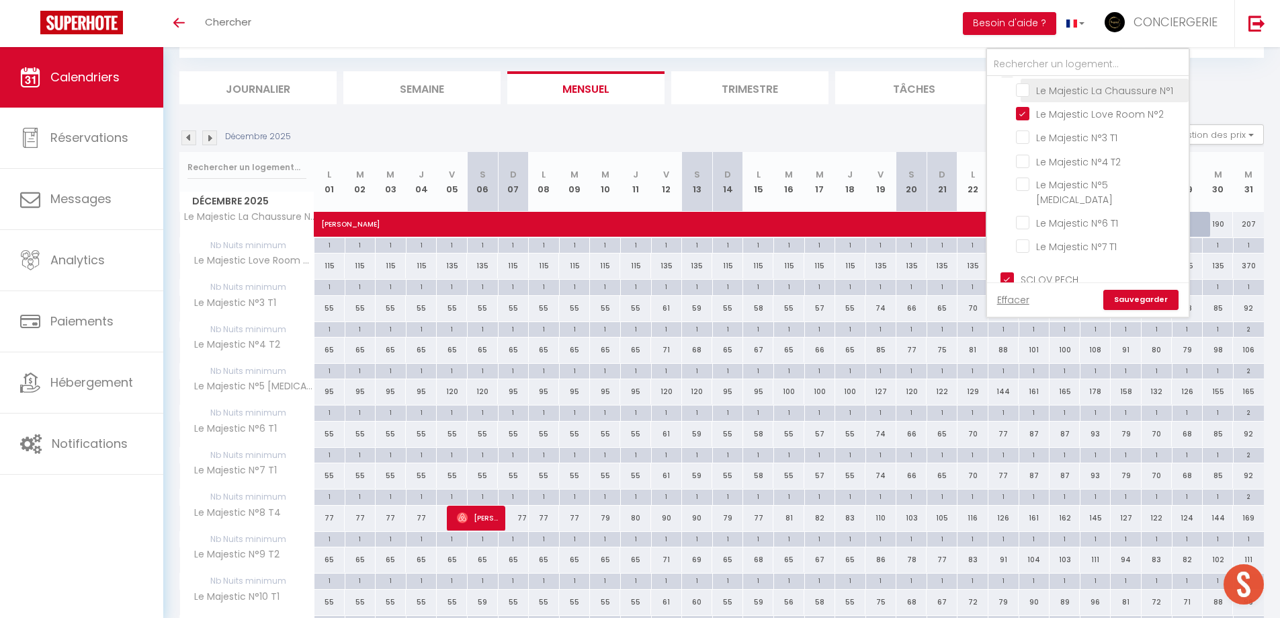
checkbox input "false"
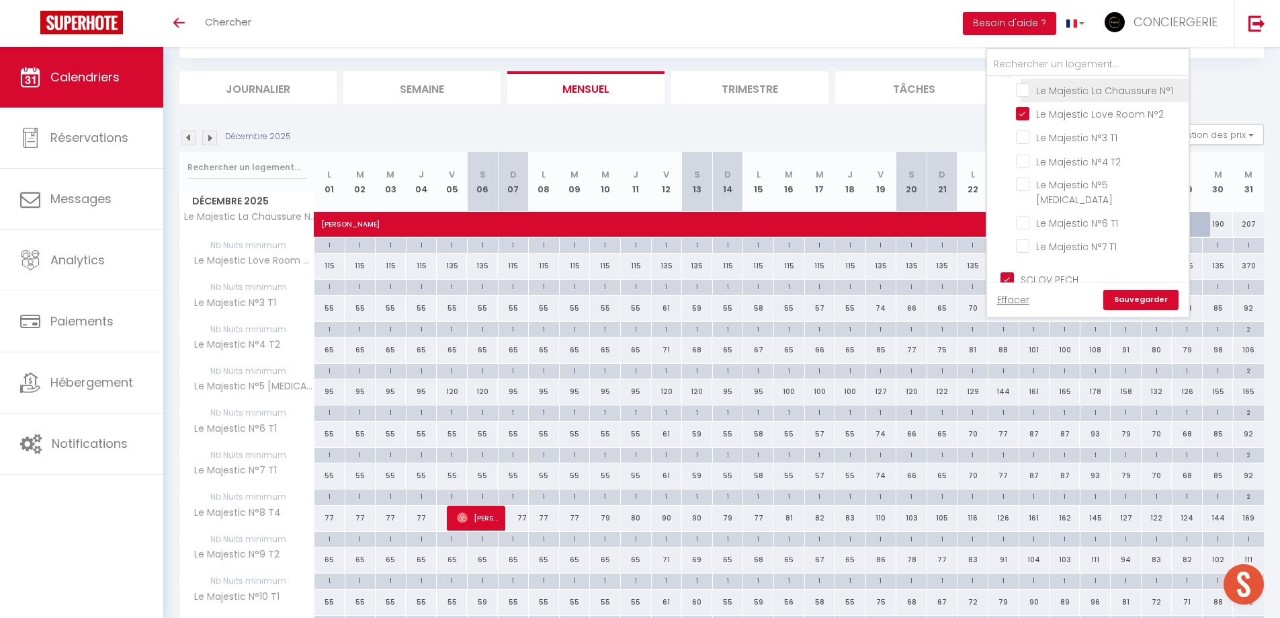
checkbox input "false"
click at [1028, 92] on input "Le Majestic La Chaussure N°1" at bounding box center [1100, 89] width 168 height 13
checkbox input "true"
checkbox input "false"
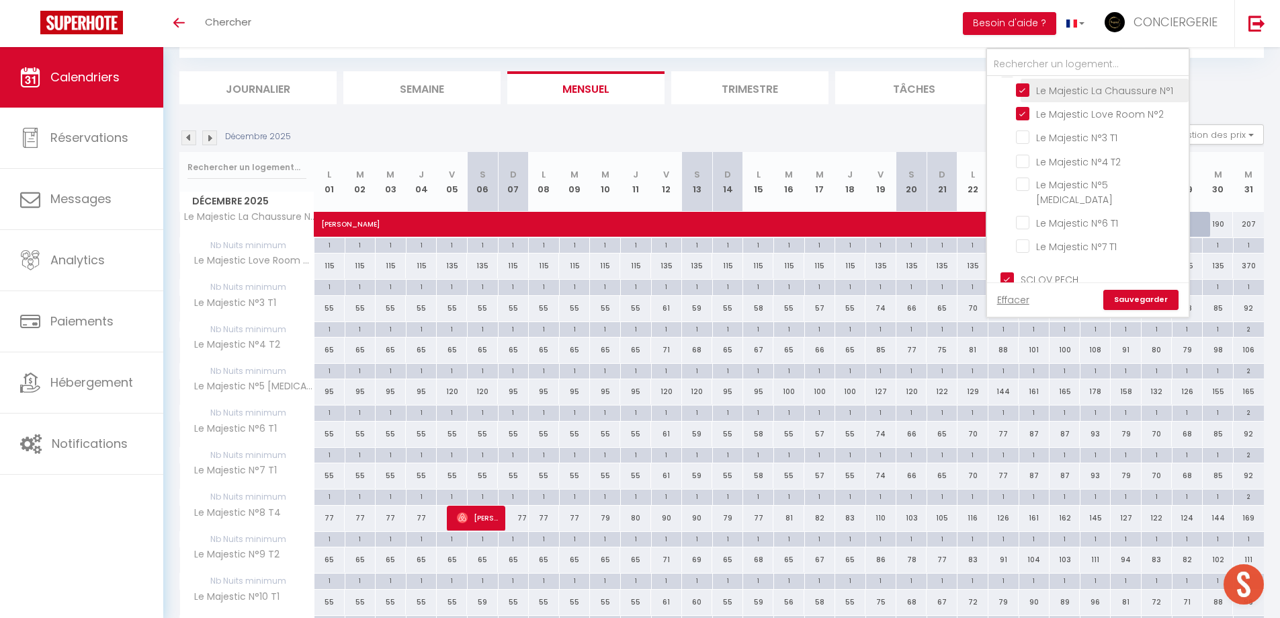
checkbox input "false"
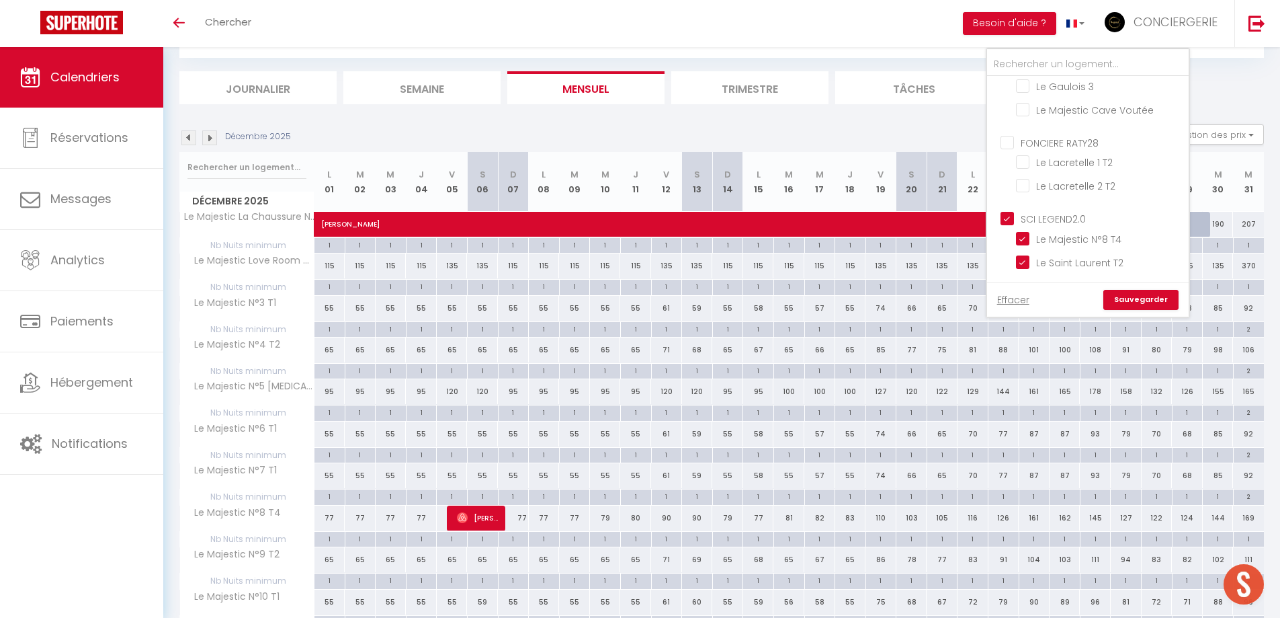
scroll to position [0, 0]
click at [1129, 177] on input "Le Majestic Cave Voutée" at bounding box center [1100, 180] width 168 height 13
checkbox input "true"
checkbox input "false"
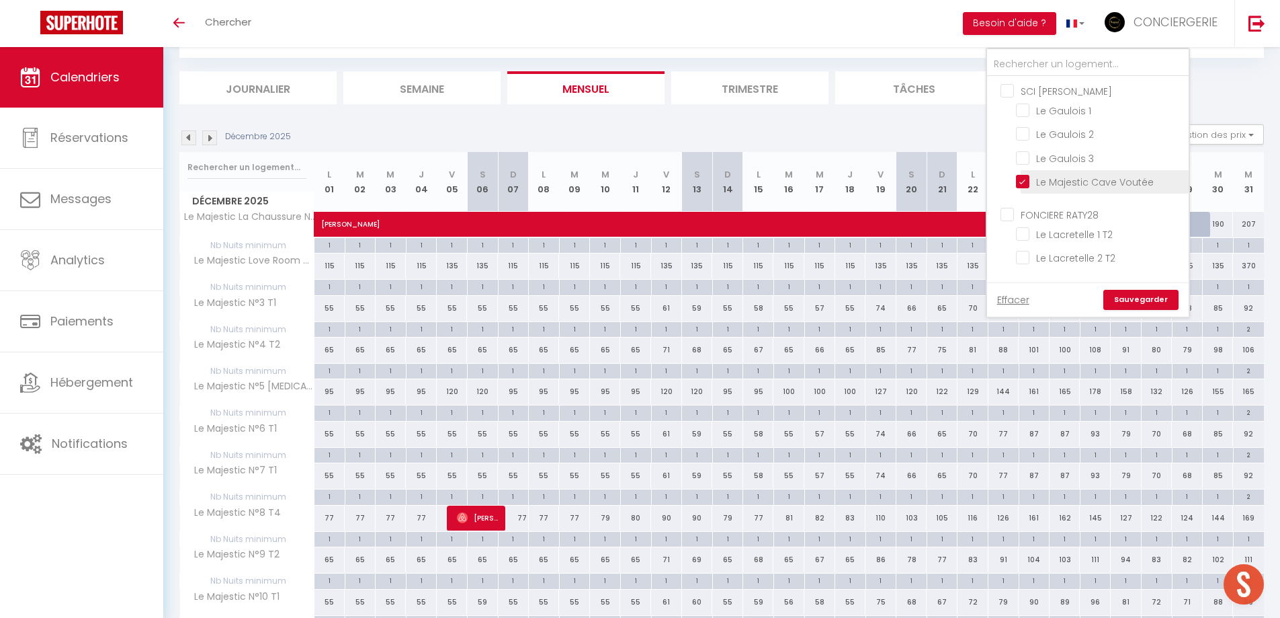
checkbox input "false"
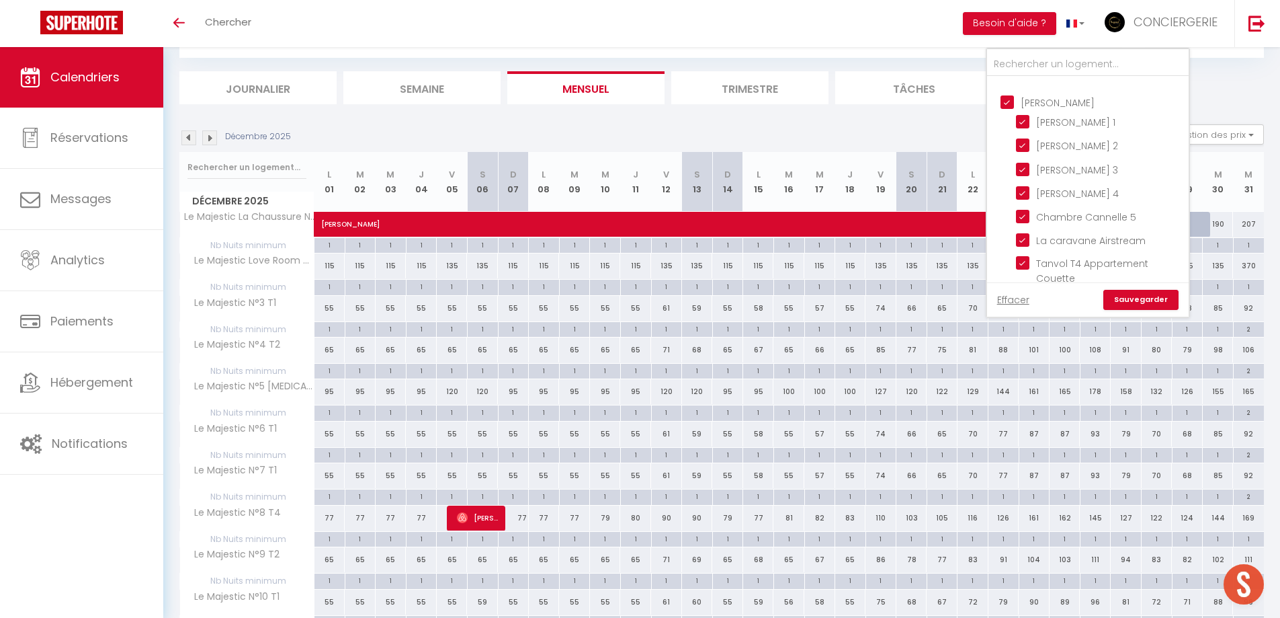
click at [1143, 300] on link "Sauvegarder" at bounding box center [1141, 300] width 75 height 20
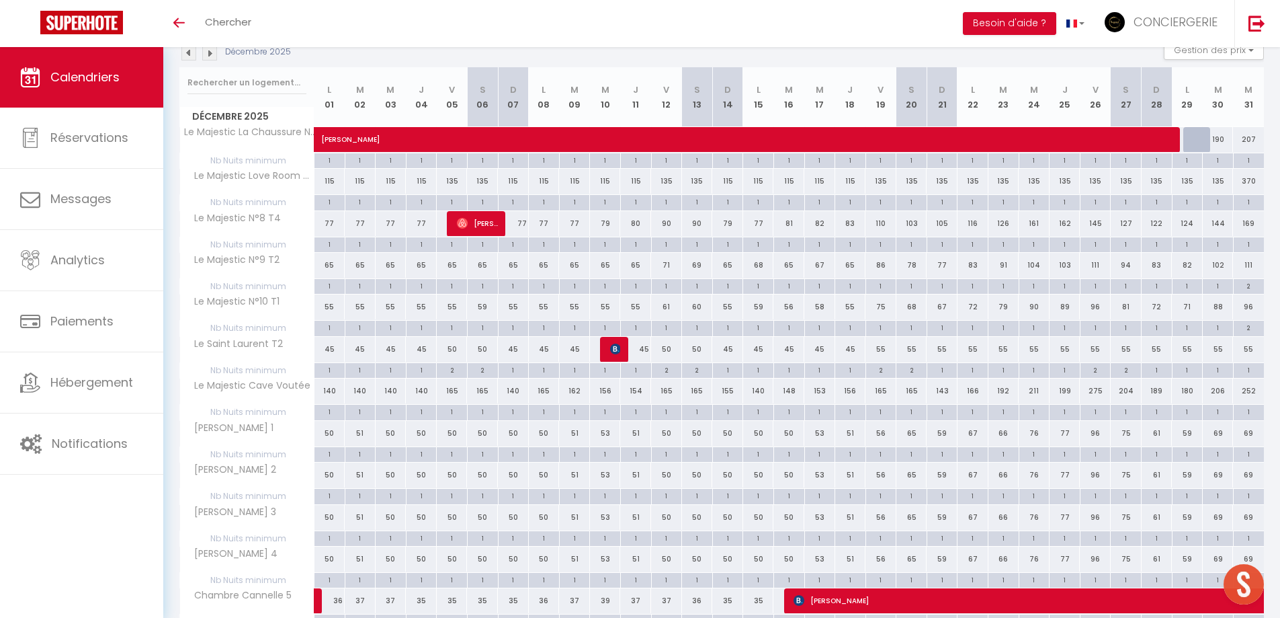
scroll to position [69, 0]
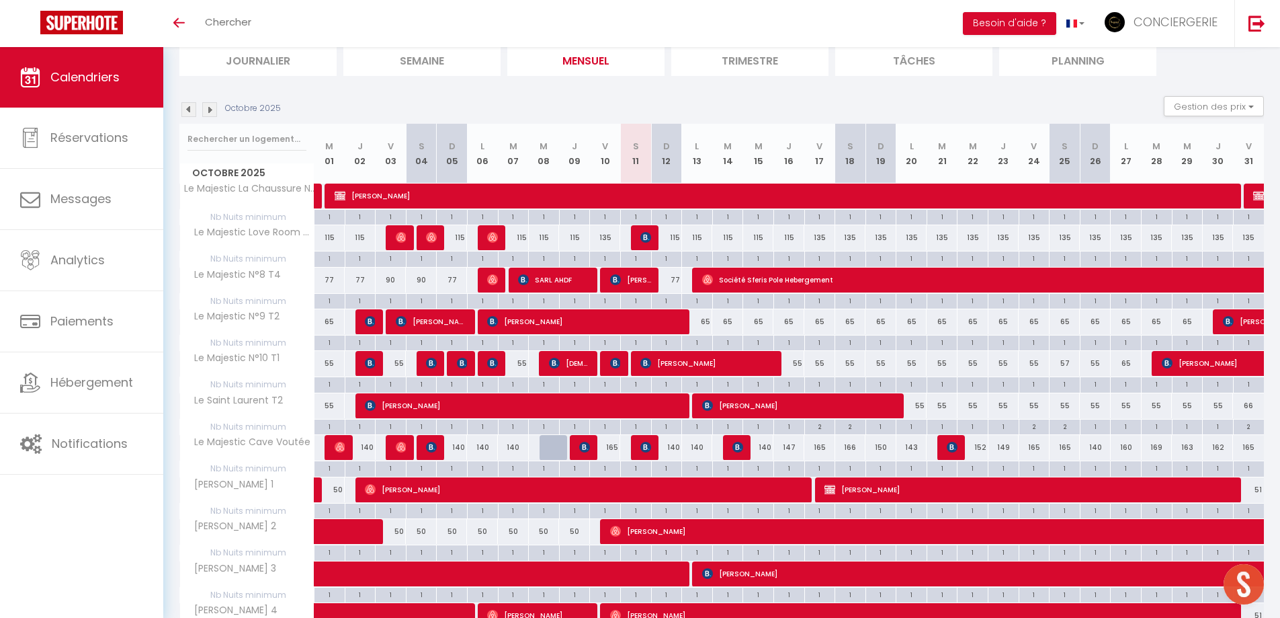
scroll to position [108, 0]
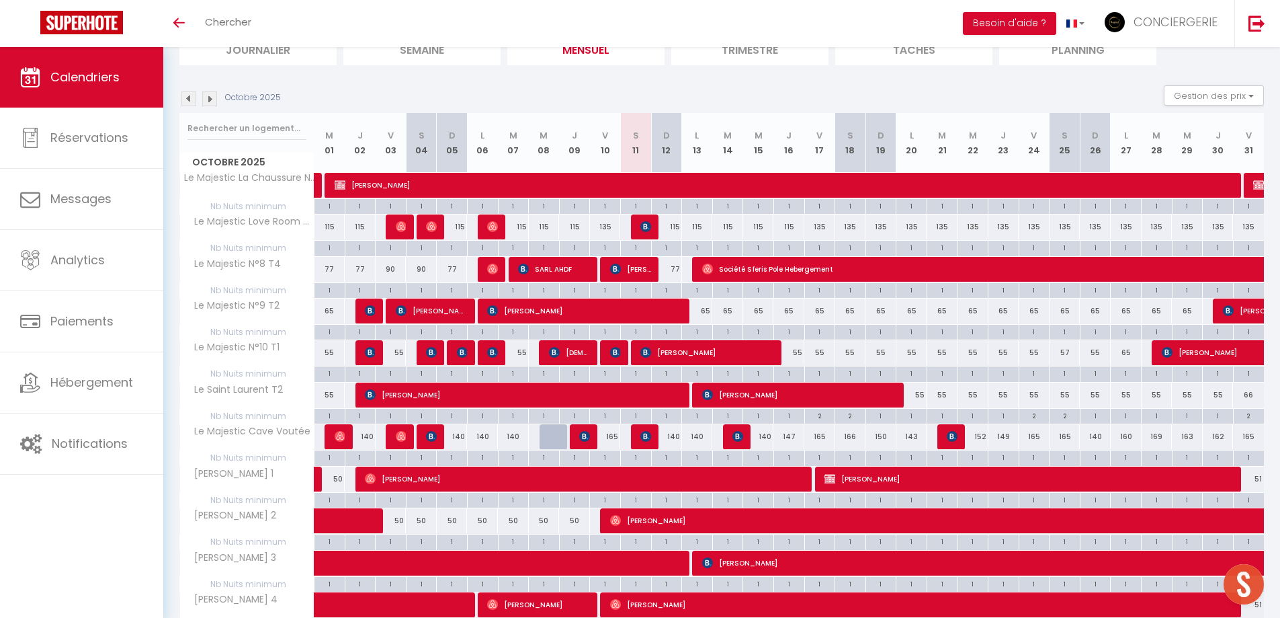
click at [209, 105] on img at bounding box center [209, 98] width 15 height 15
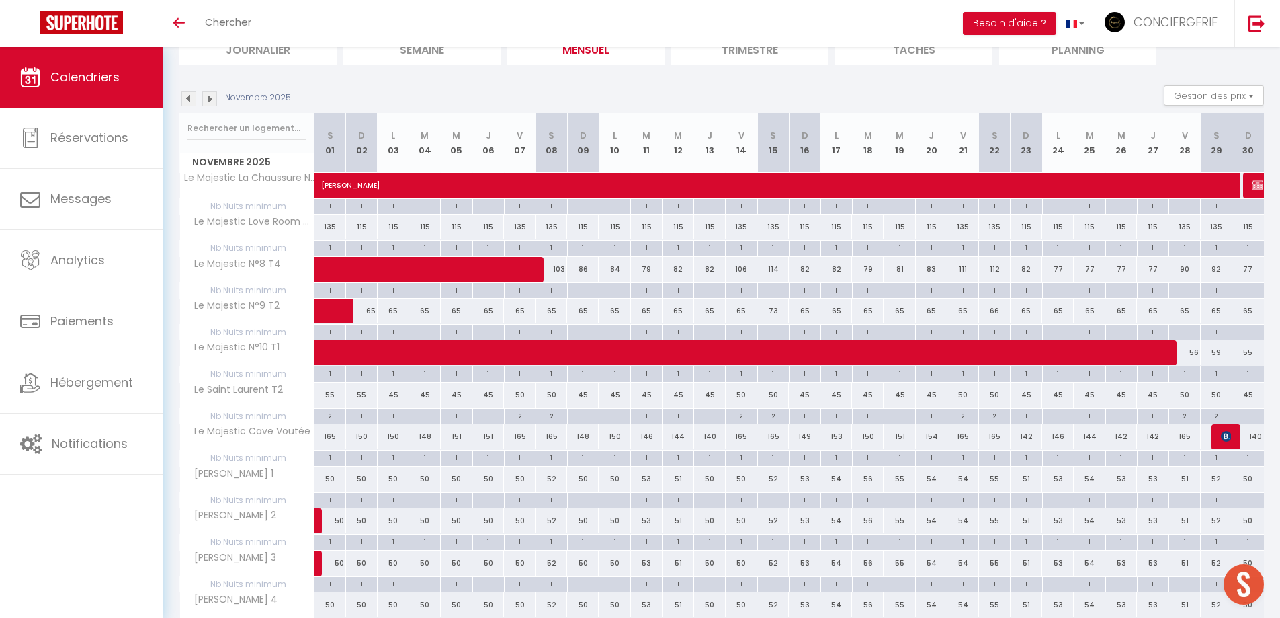
click at [210, 101] on img at bounding box center [209, 98] width 15 height 15
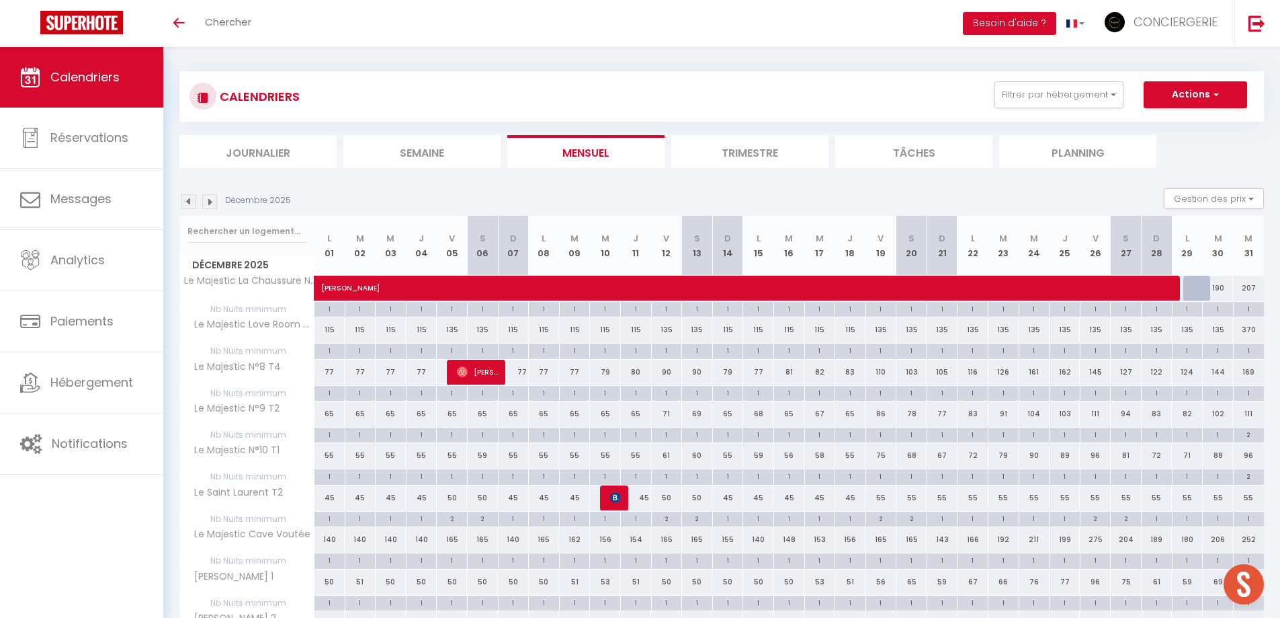
scroll to position [0, 0]
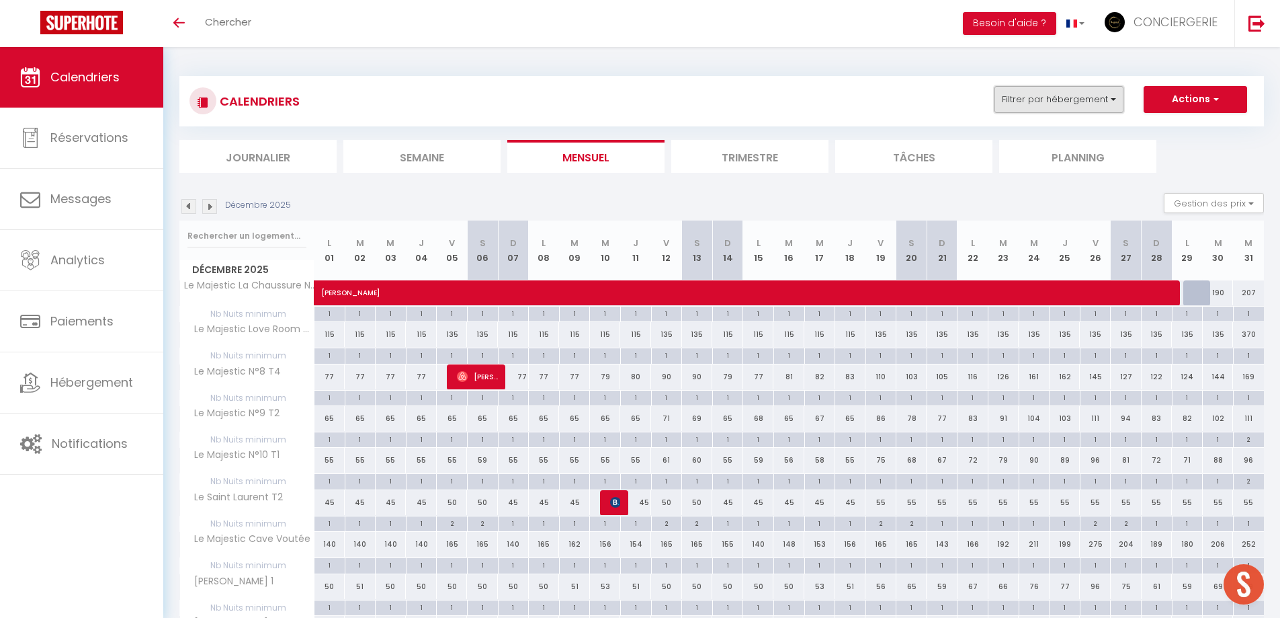
click at [1062, 104] on button "Filtrer par hébergement" at bounding box center [1059, 99] width 129 height 27
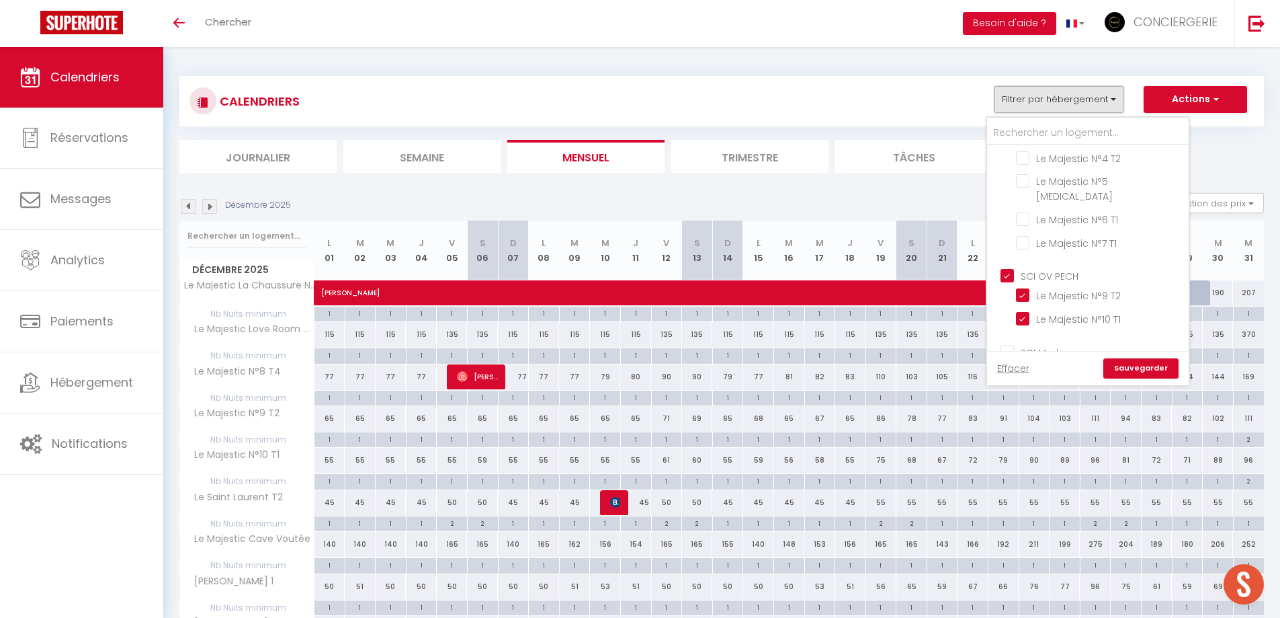
scroll to position [425, 0]
click at [1014, 211] on input "SCI OV PECH" at bounding box center [1102, 217] width 202 height 13
checkbox input "false"
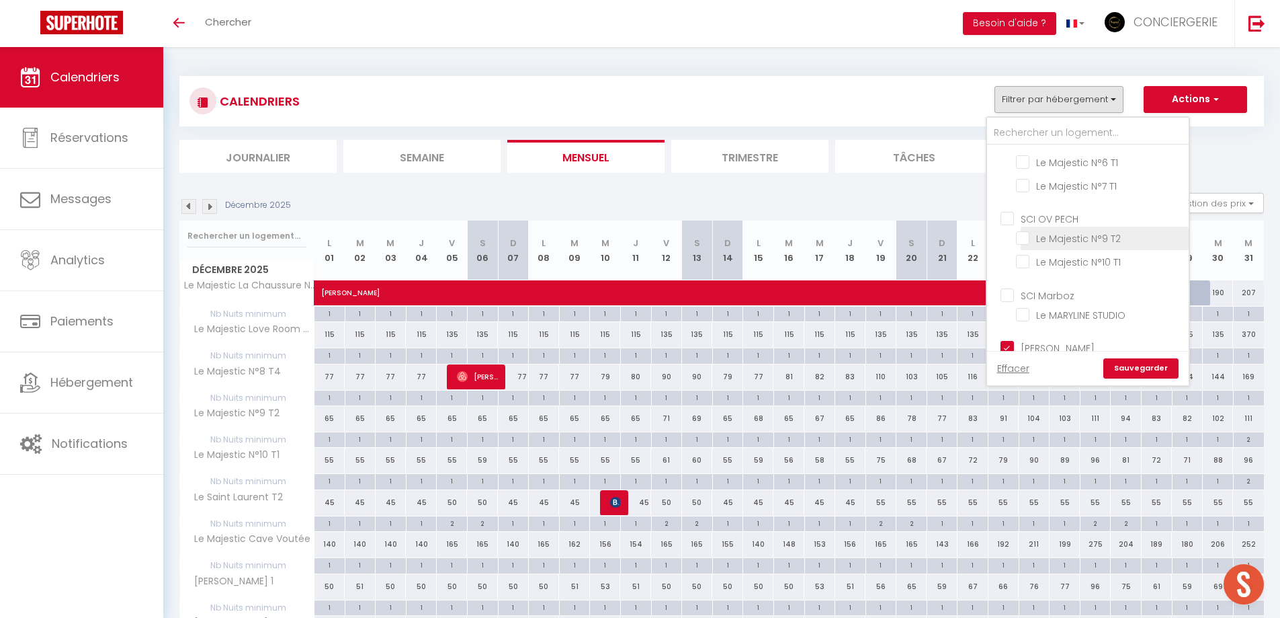
checkbox input "false"
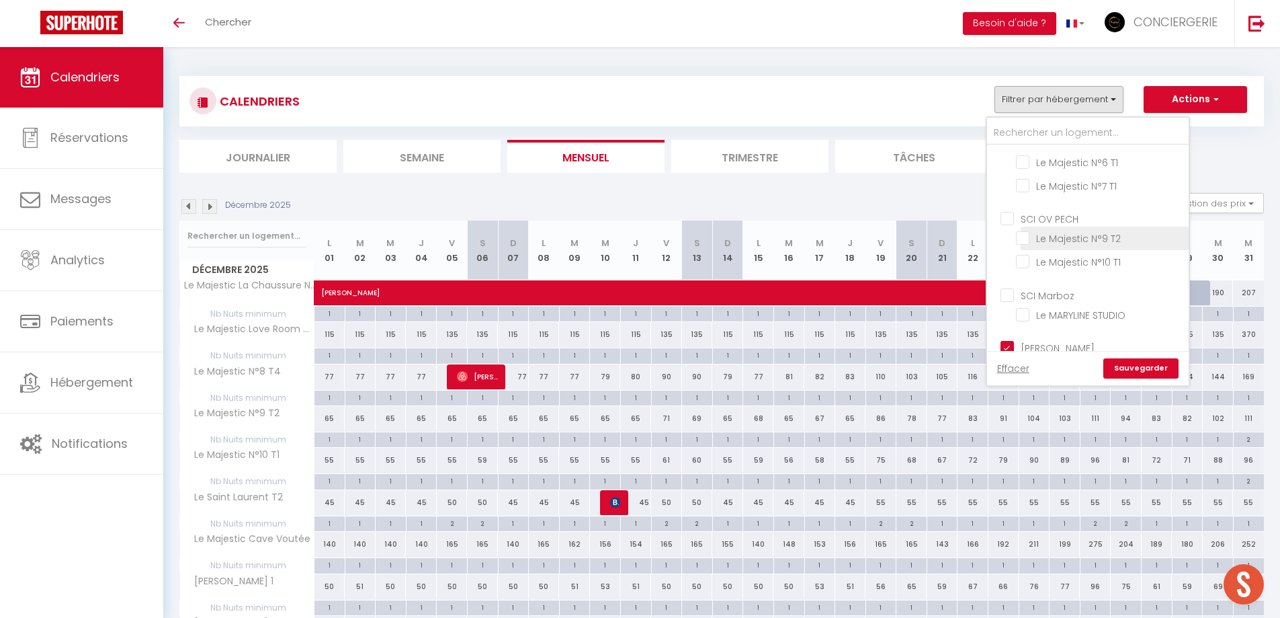
checkbox input "false"
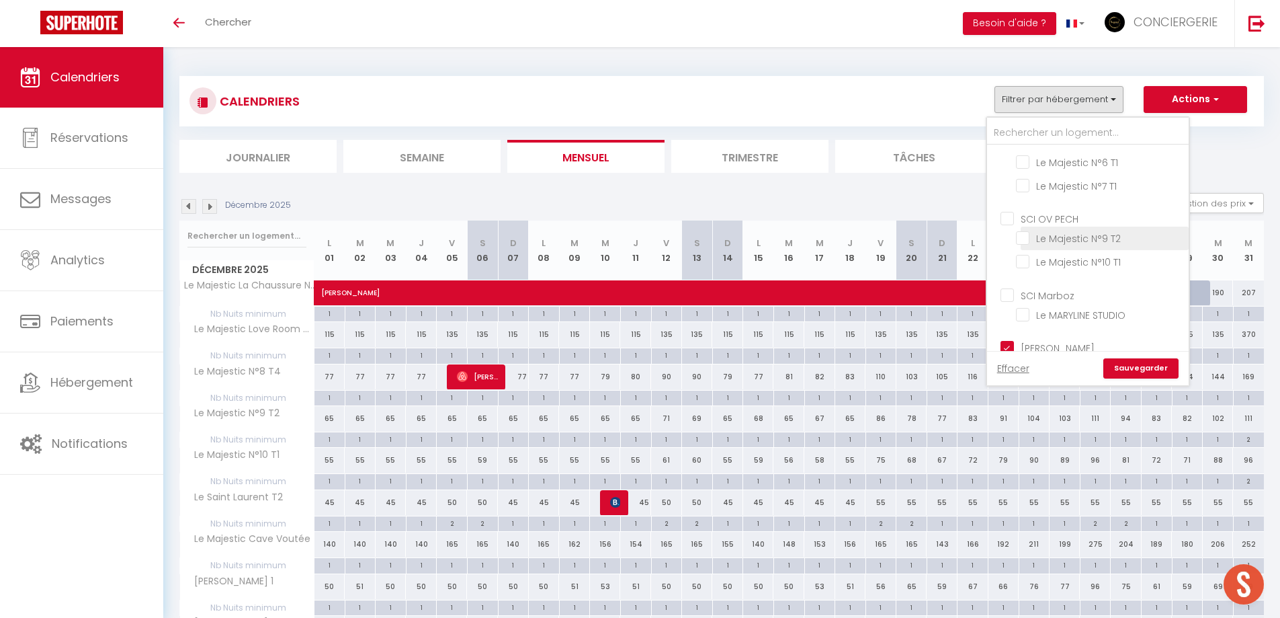
checkbox input "false"
click at [1138, 364] on link "Sauvegarder" at bounding box center [1141, 368] width 75 height 20
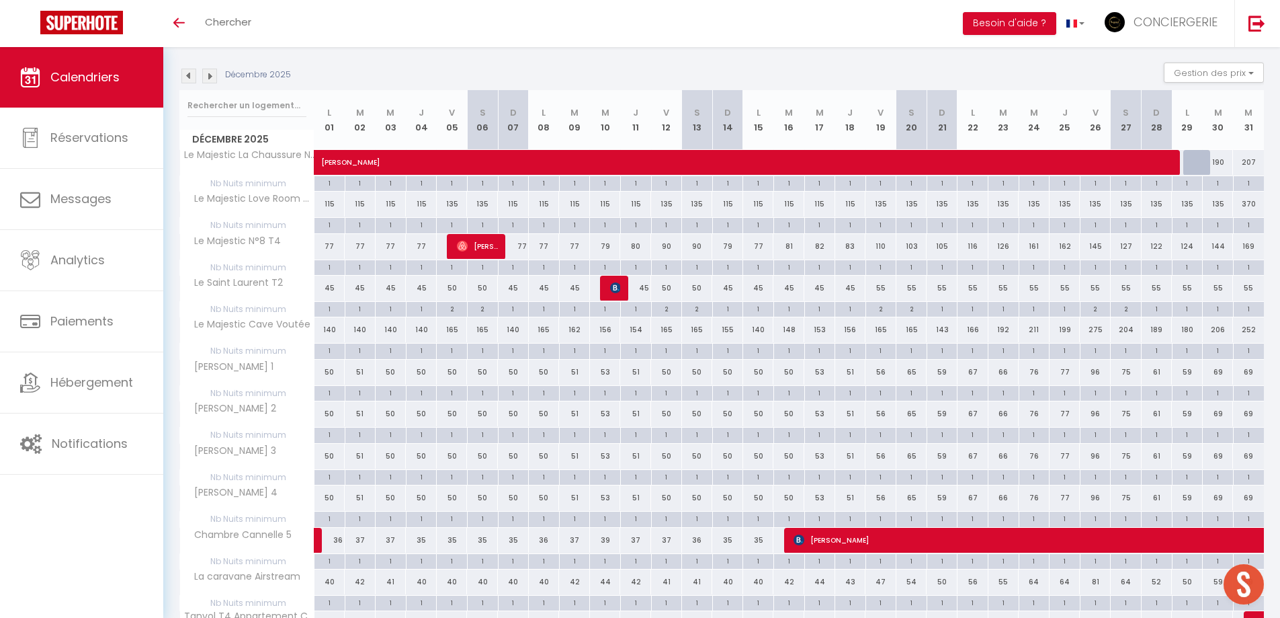
scroll to position [105, 0]
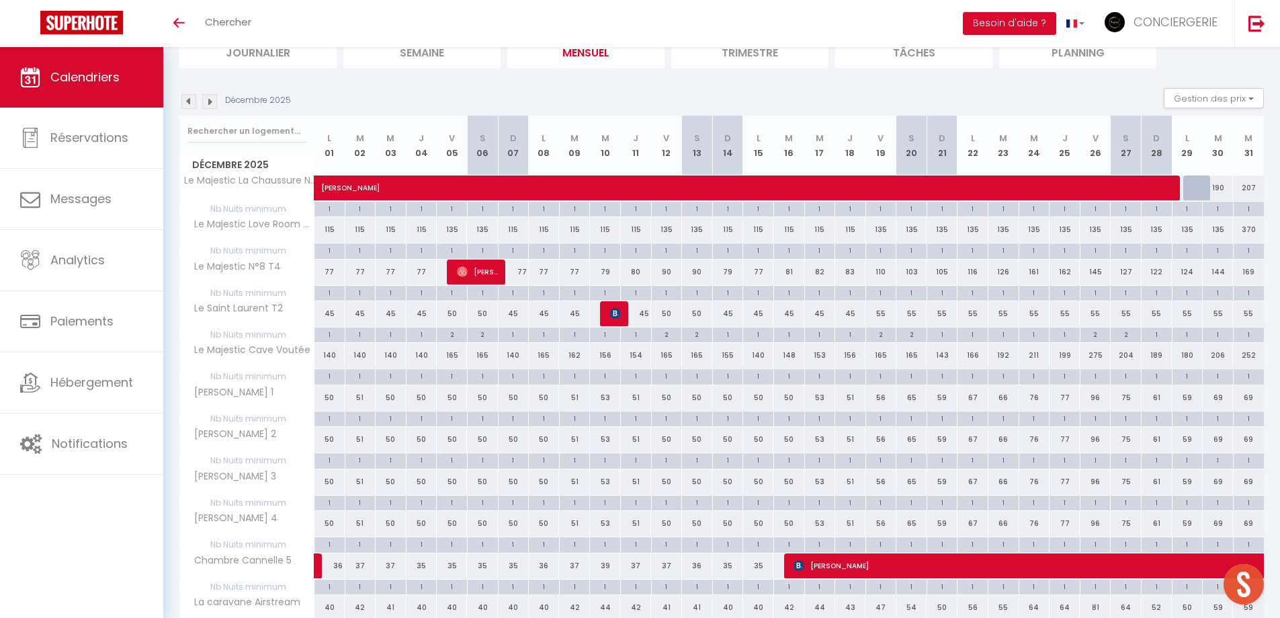
click at [210, 104] on img at bounding box center [209, 101] width 15 height 15
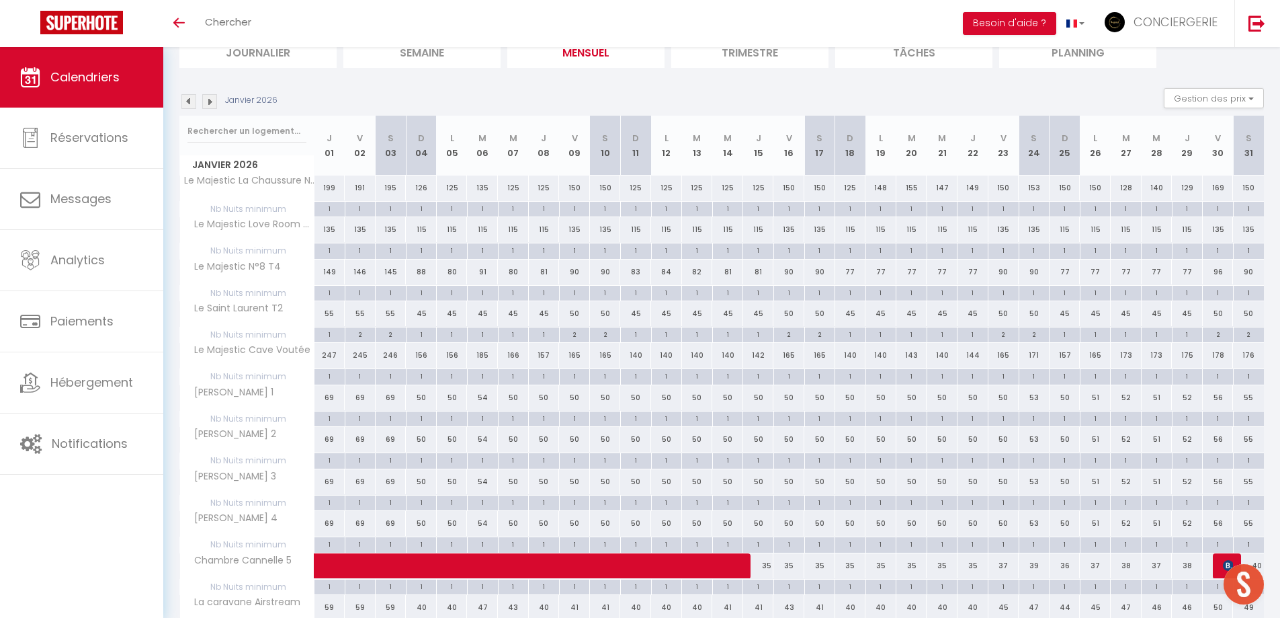
click at [210, 104] on img at bounding box center [209, 101] width 15 height 15
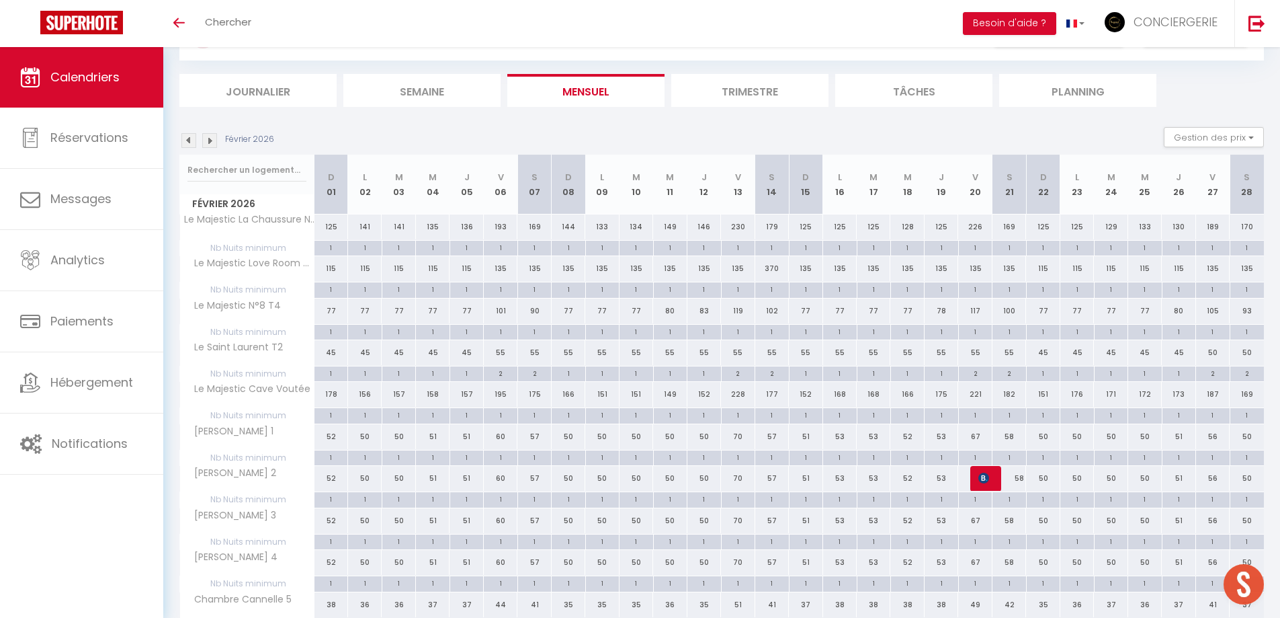
scroll to position [67, 0]
click at [190, 138] on img at bounding box center [188, 139] width 15 height 15
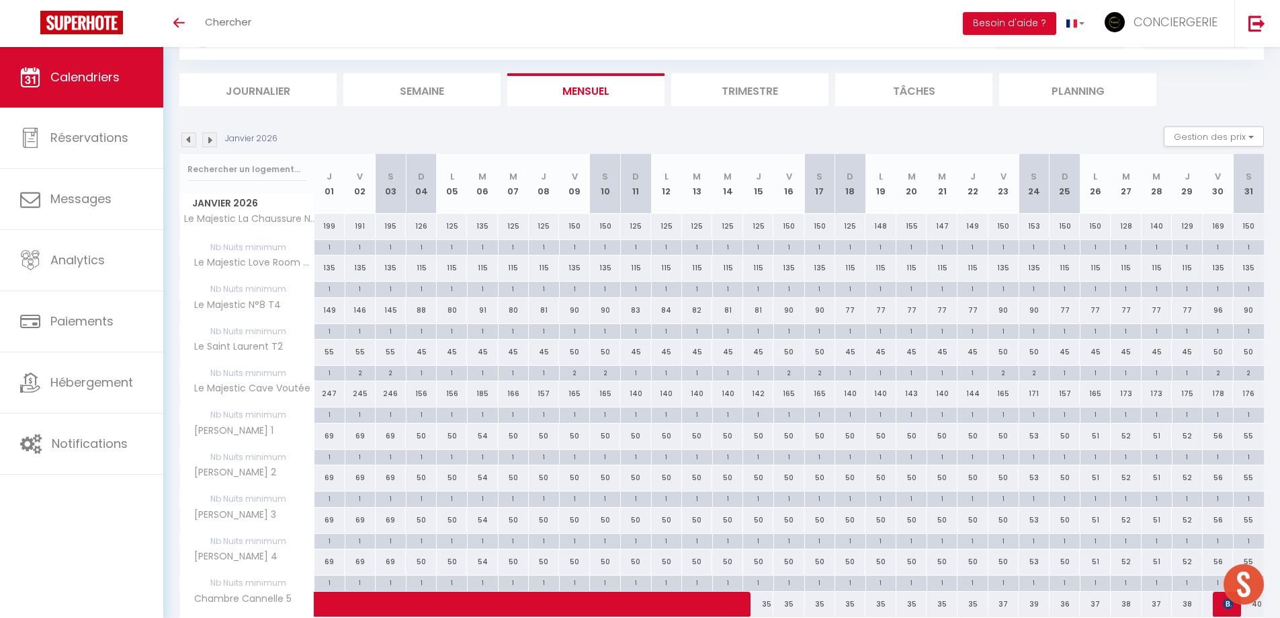
scroll to position [0, 0]
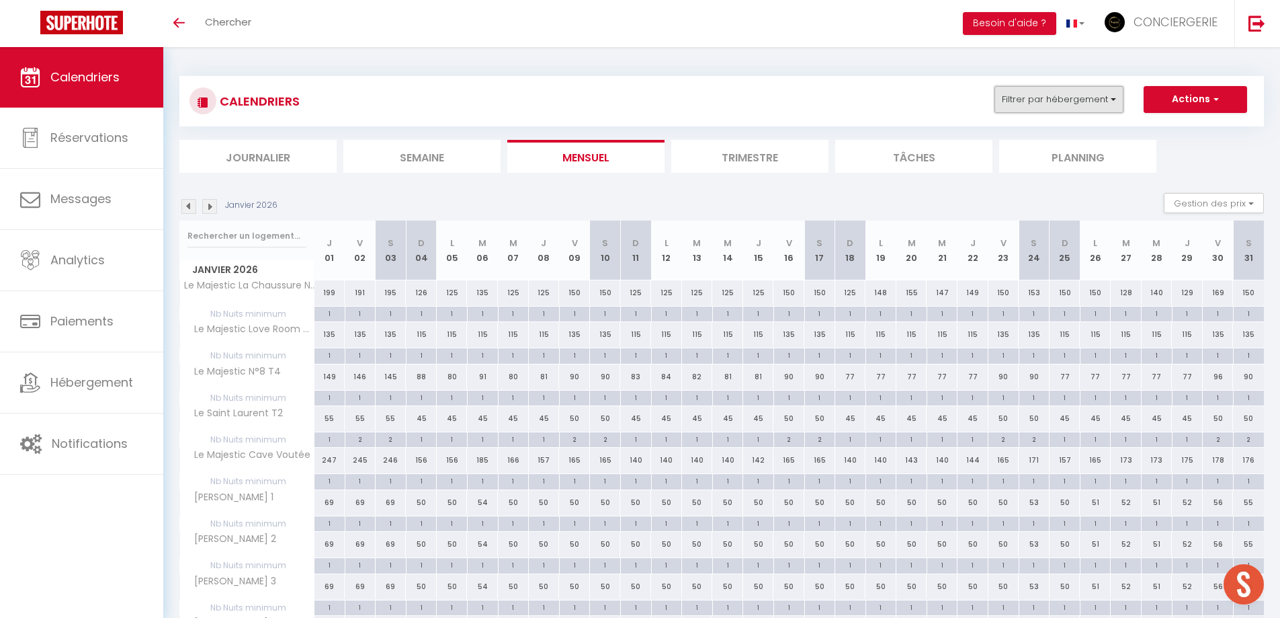
click at [1098, 99] on button "Filtrer par hébergement" at bounding box center [1059, 99] width 129 height 27
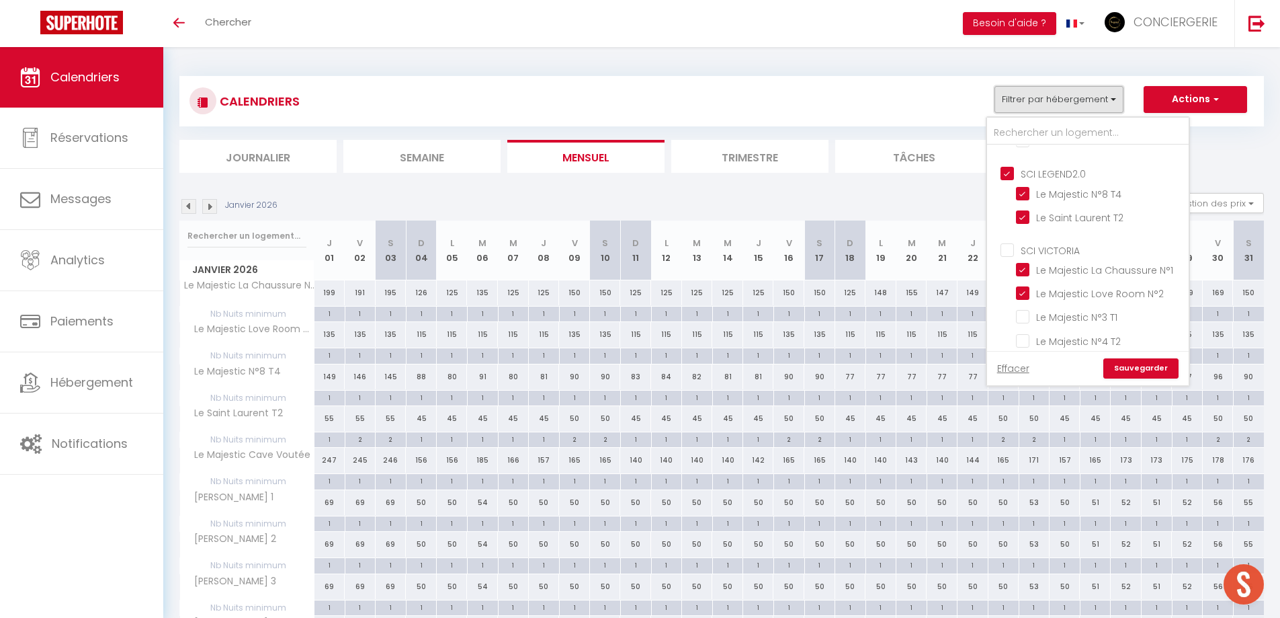
scroll to position [183, 0]
click at [1118, 217] on input "Le Saint Laurent T2" at bounding box center [1100, 218] width 168 height 13
checkbox input "false"
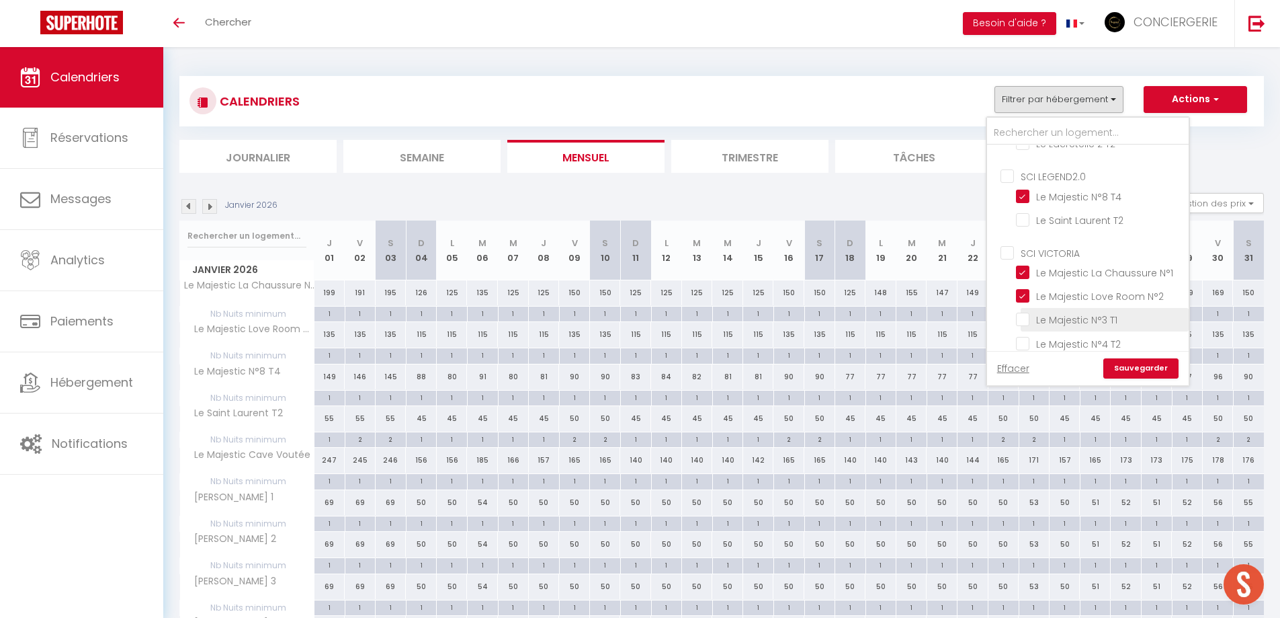
checkbox input "false"
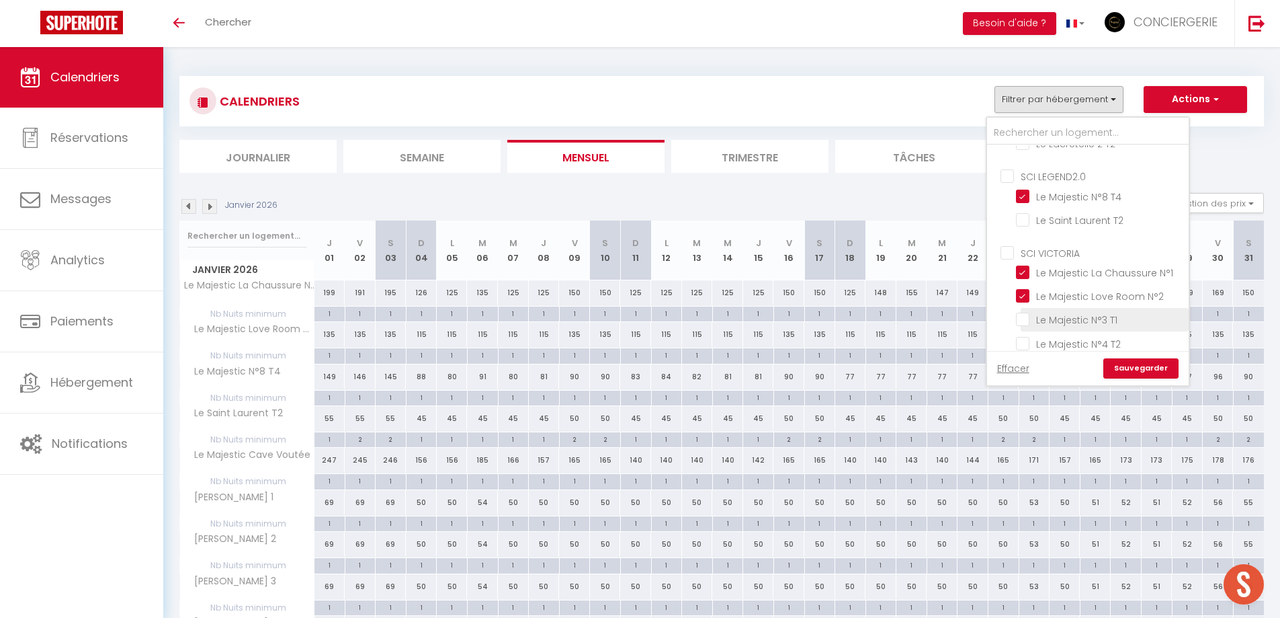
checkbox input "false"
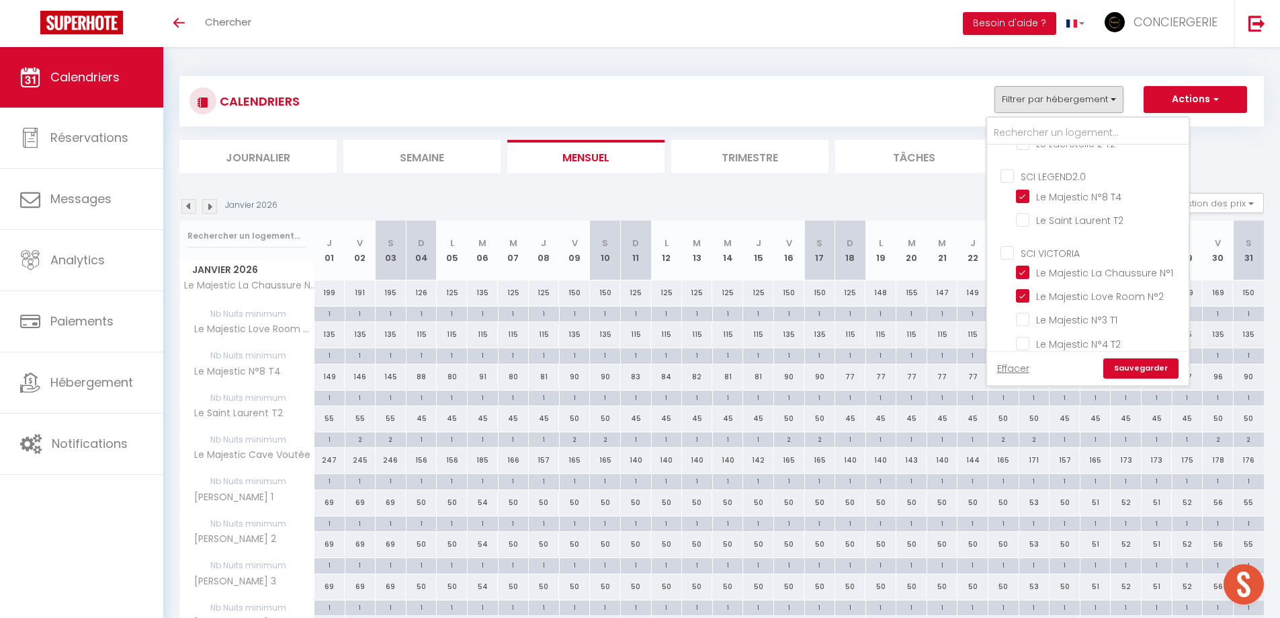
click at [1128, 372] on link "Sauvegarder" at bounding box center [1141, 368] width 75 height 20
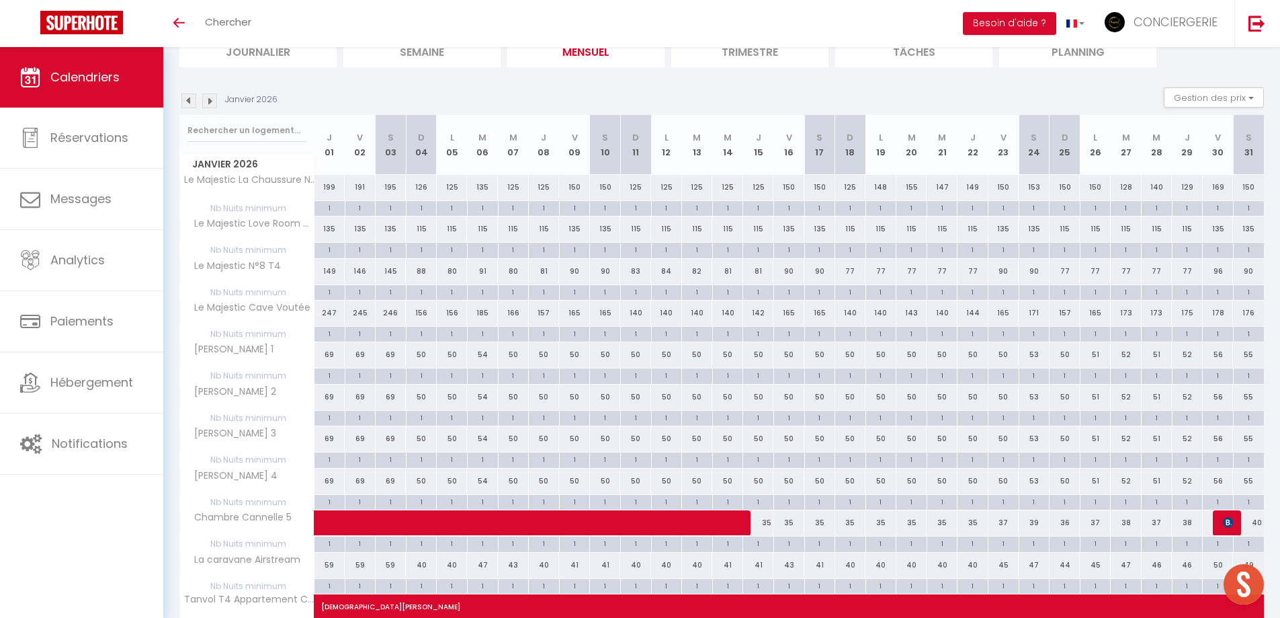
scroll to position [106, 0]
click at [212, 101] on img at bounding box center [209, 100] width 15 height 15
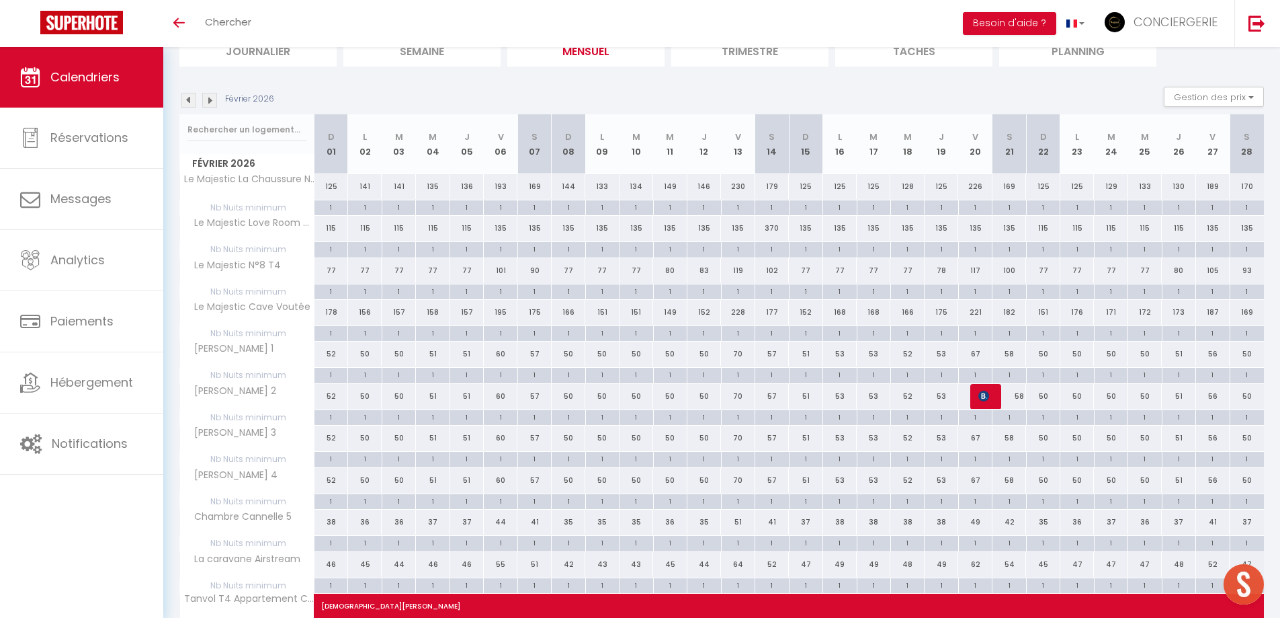
click at [212, 101] on img at bounding box center [209, 100] width 15 height 15
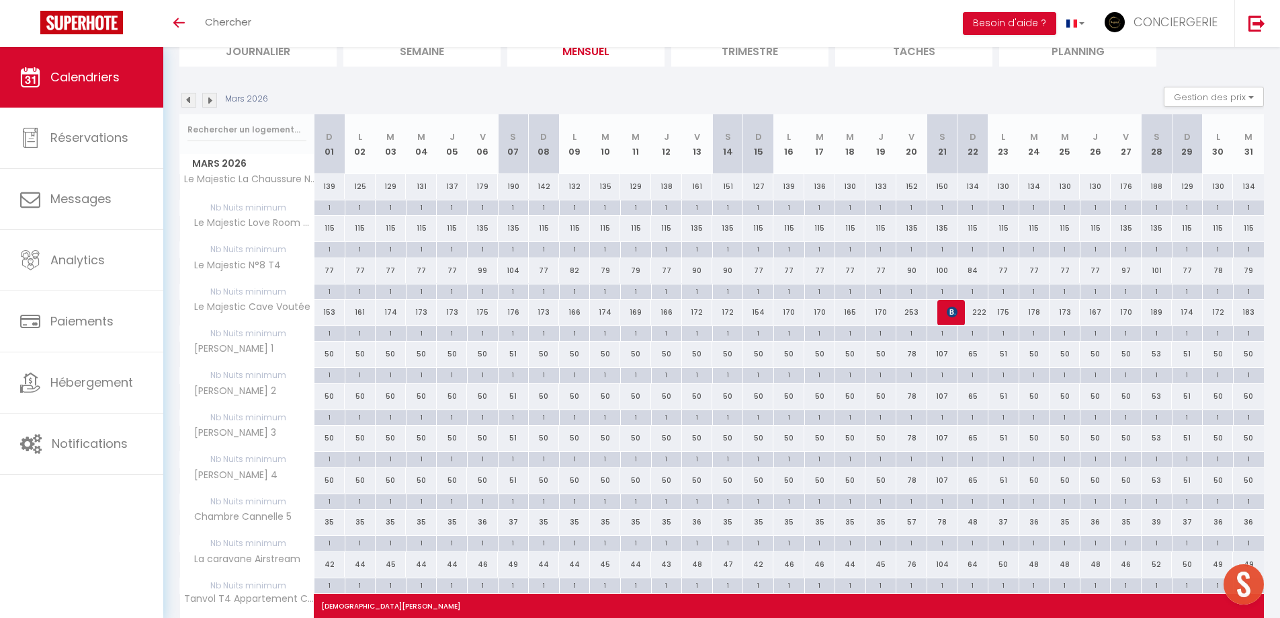
click at [192, 95] on img at bounding box center [188, 100] width 15 height 15
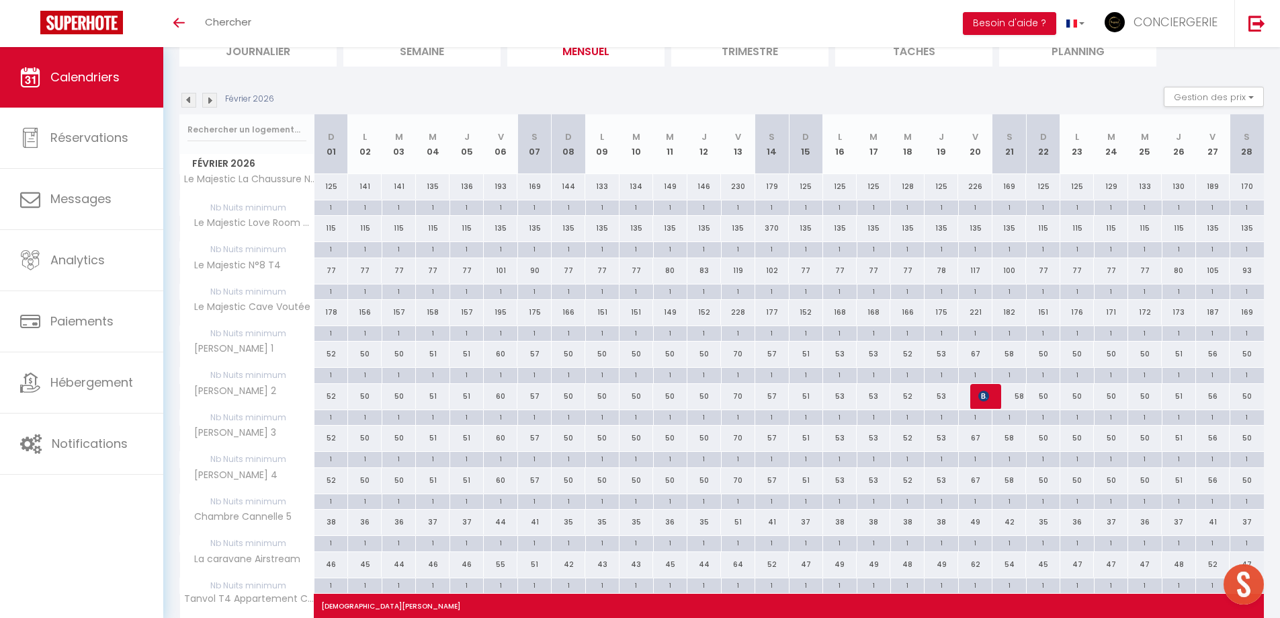
click at [191, 108] on div "Février 2026 Gestion des prix Nb Nuits minimum Règles Disponibilité" at bounding box center [721, 101] width 1085 height 28
click at [189, 101] on img at bounding box center [188, 100] width 15 height 15
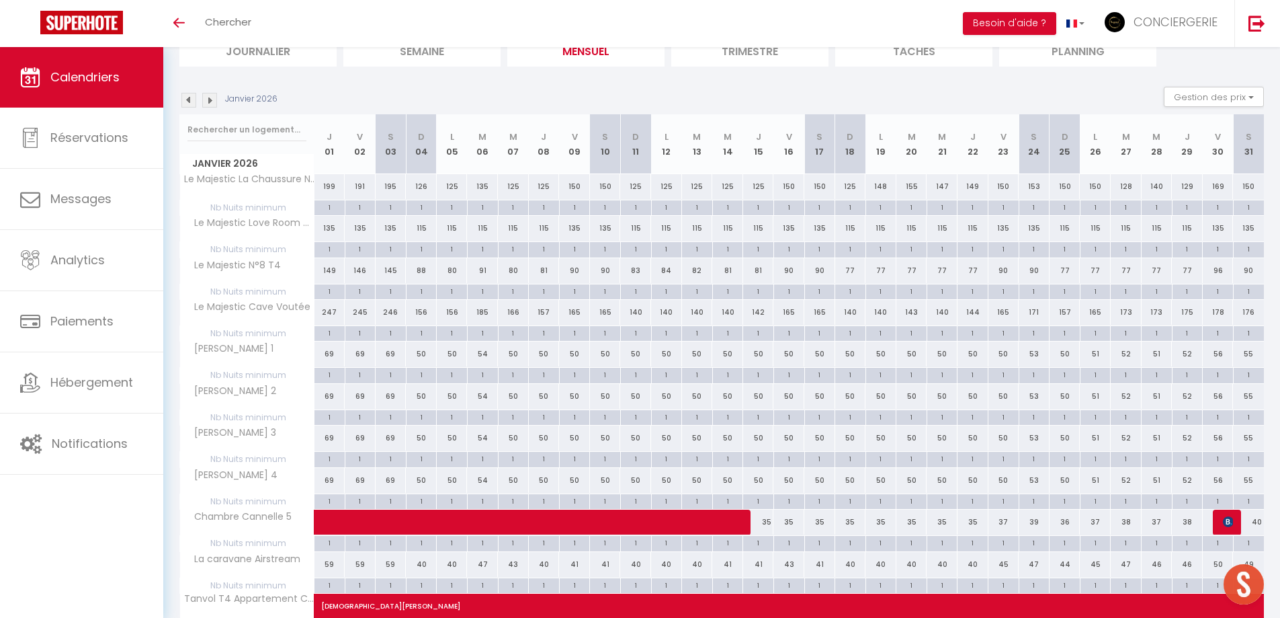
click at [190, 99] on img at bounding box center [188, 100] width 15 height 15
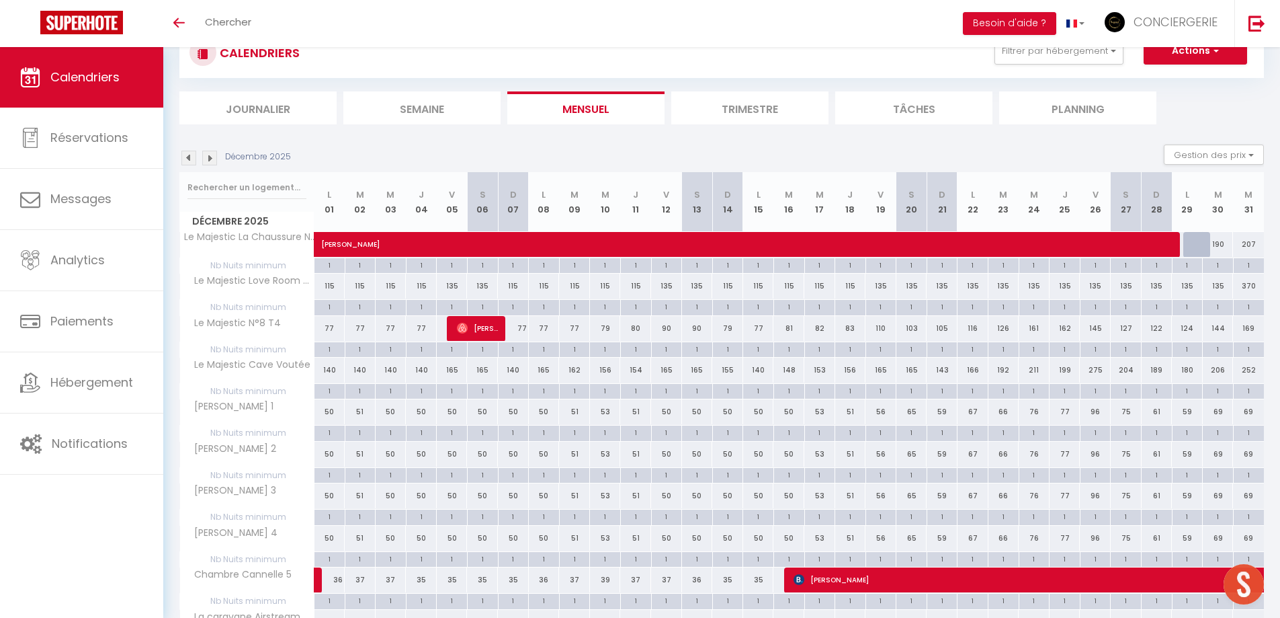
scroll to position [48, 0]
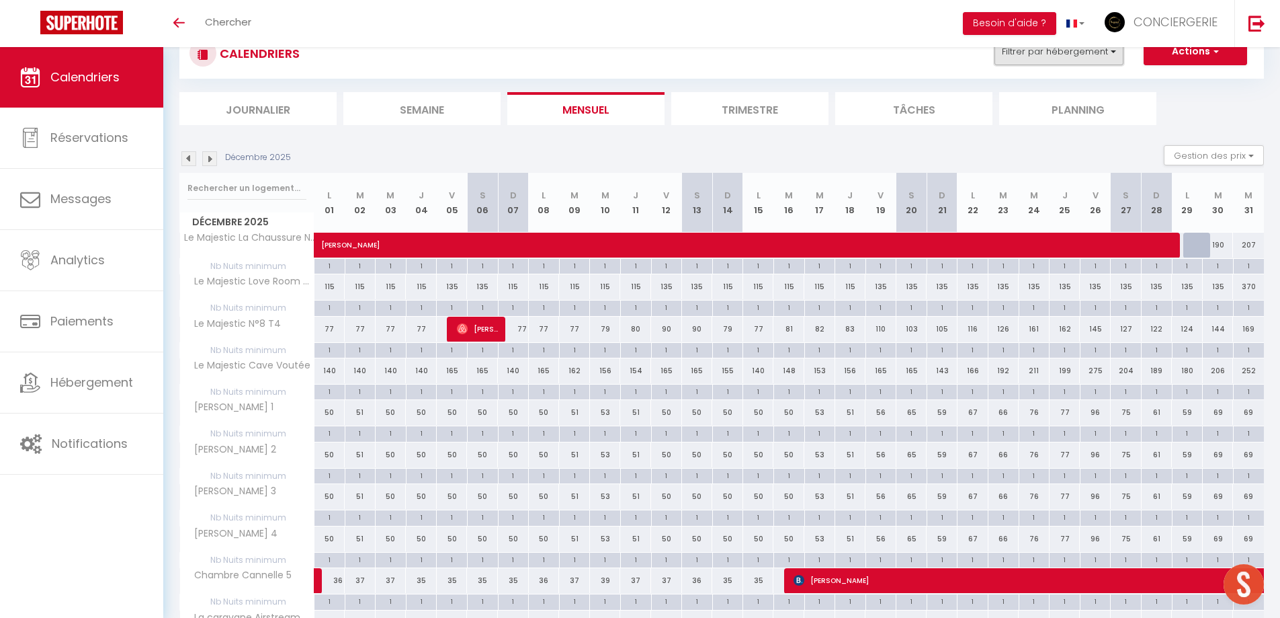
click at [1106, 48] on button "Filtrer par hébergement" at bounding box center [1059, 51] width 129 height 27
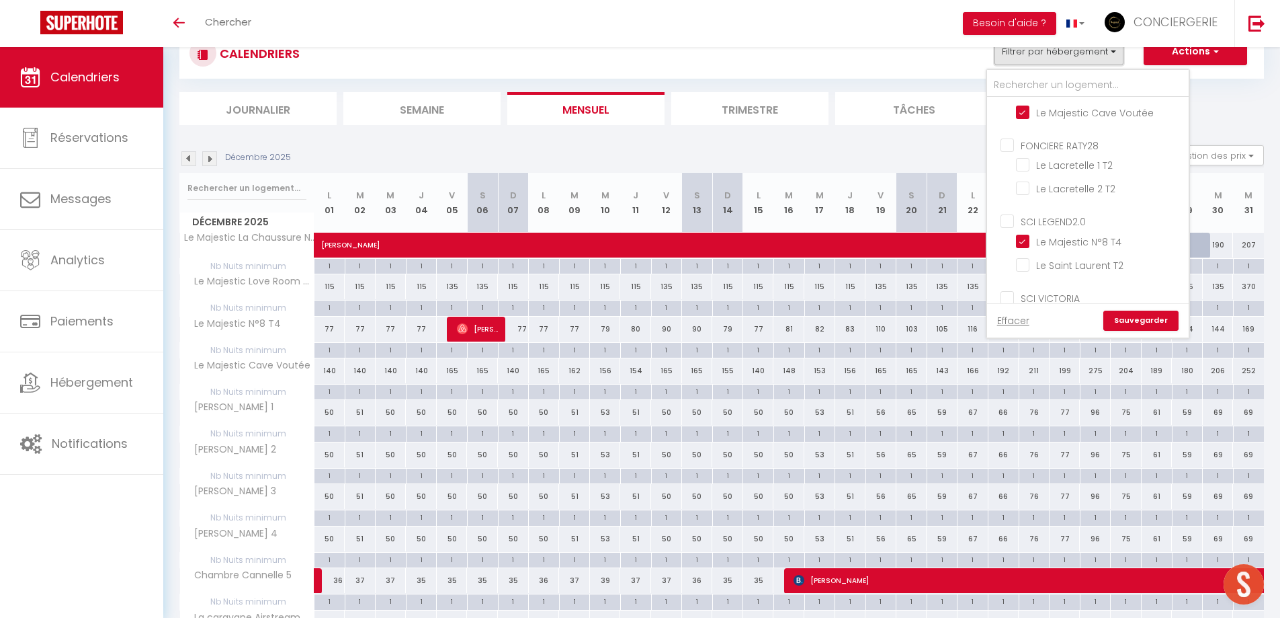
scroll to position [135, 0]
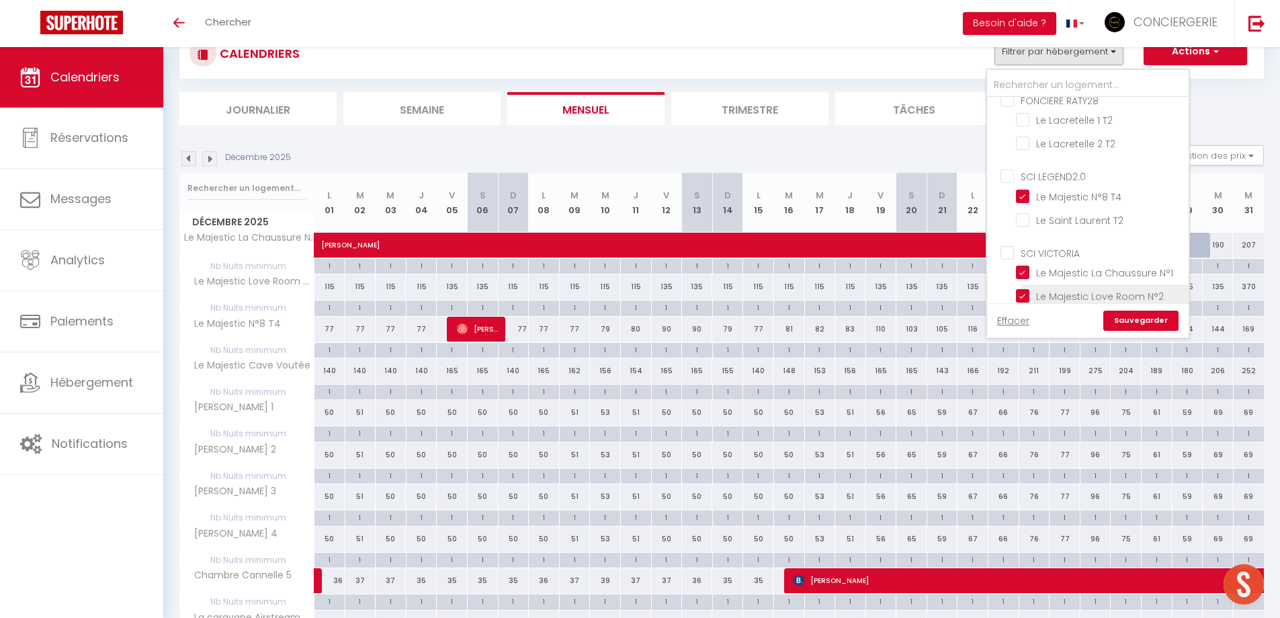
click at [1085, 292] on input "Le Majestic Love Room N°2" at bounding box center [1100, 294] width 168 height 13
checkbox input "false"
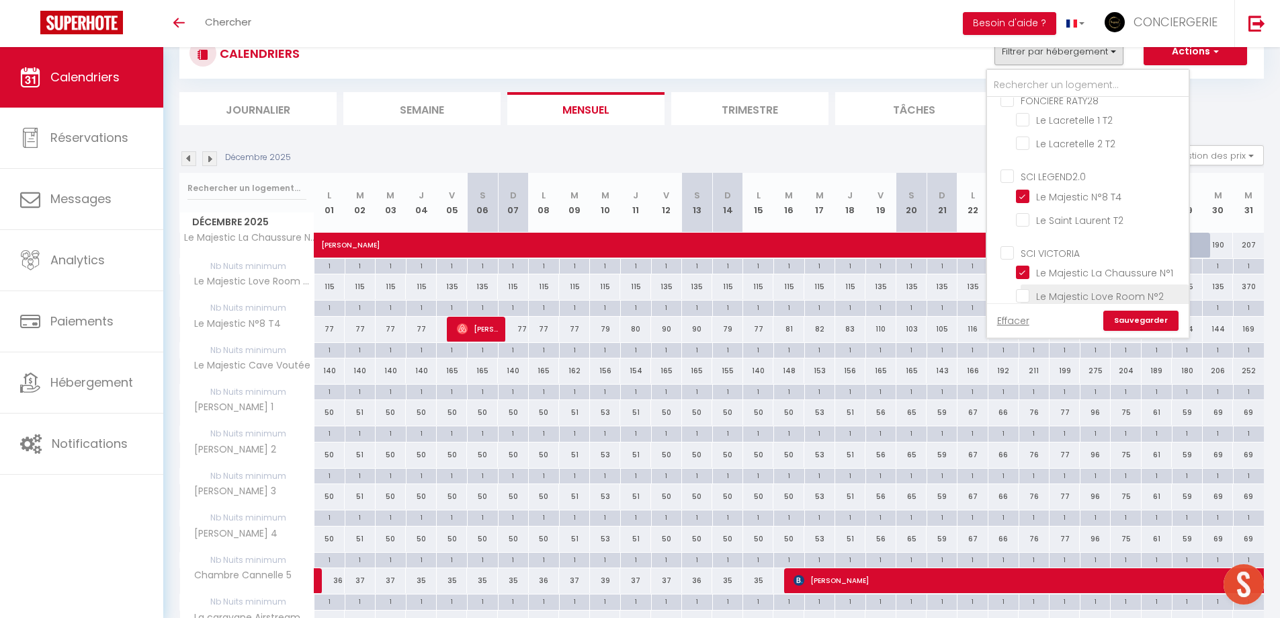
checkbox input "false"
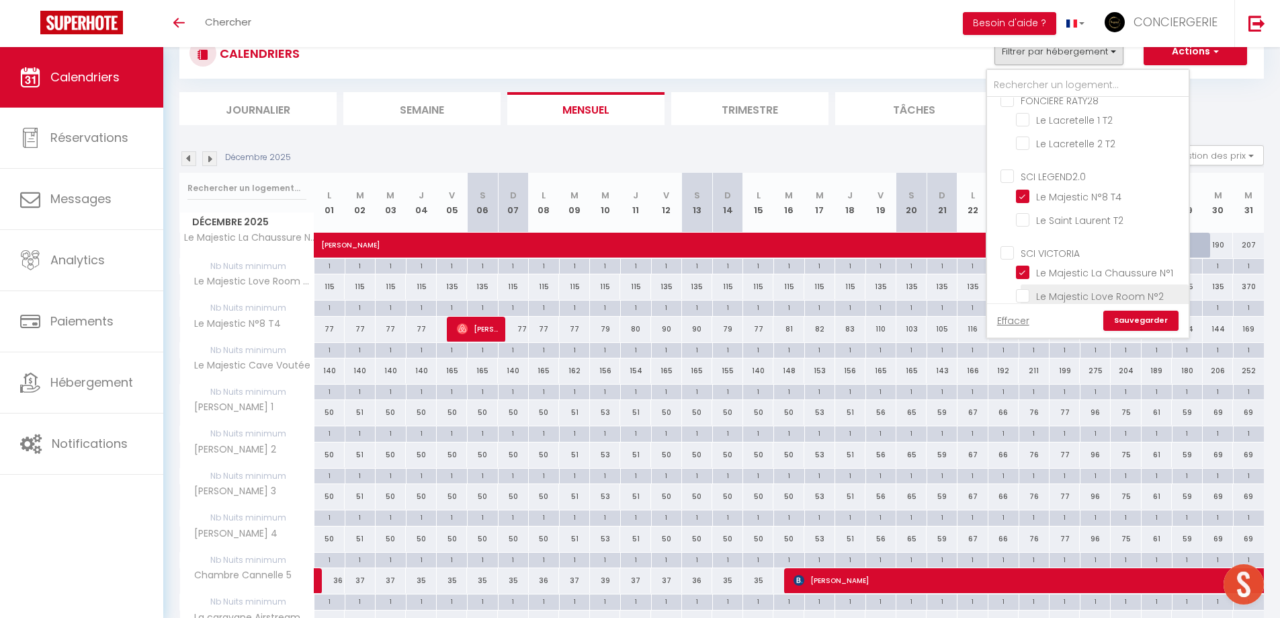
checkbox input "false"
click at [1136, 322] on link "Sauvegarder" at bounding box center [1141, 321] width 75 height 20
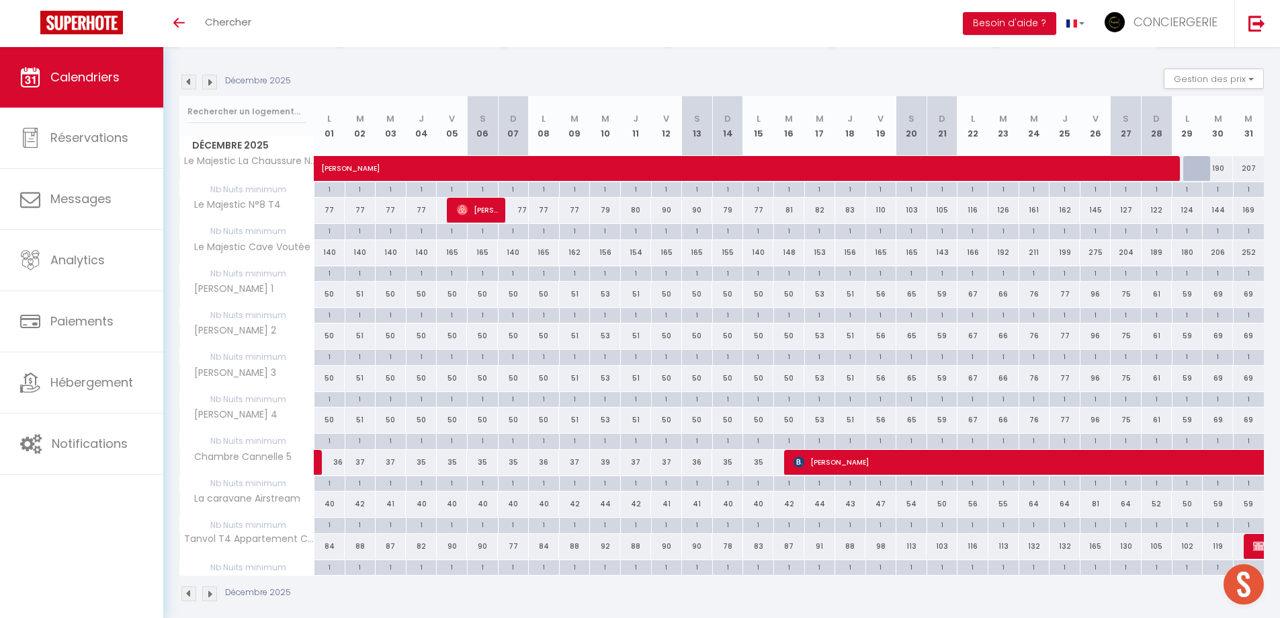
scroll to position [138, 0]
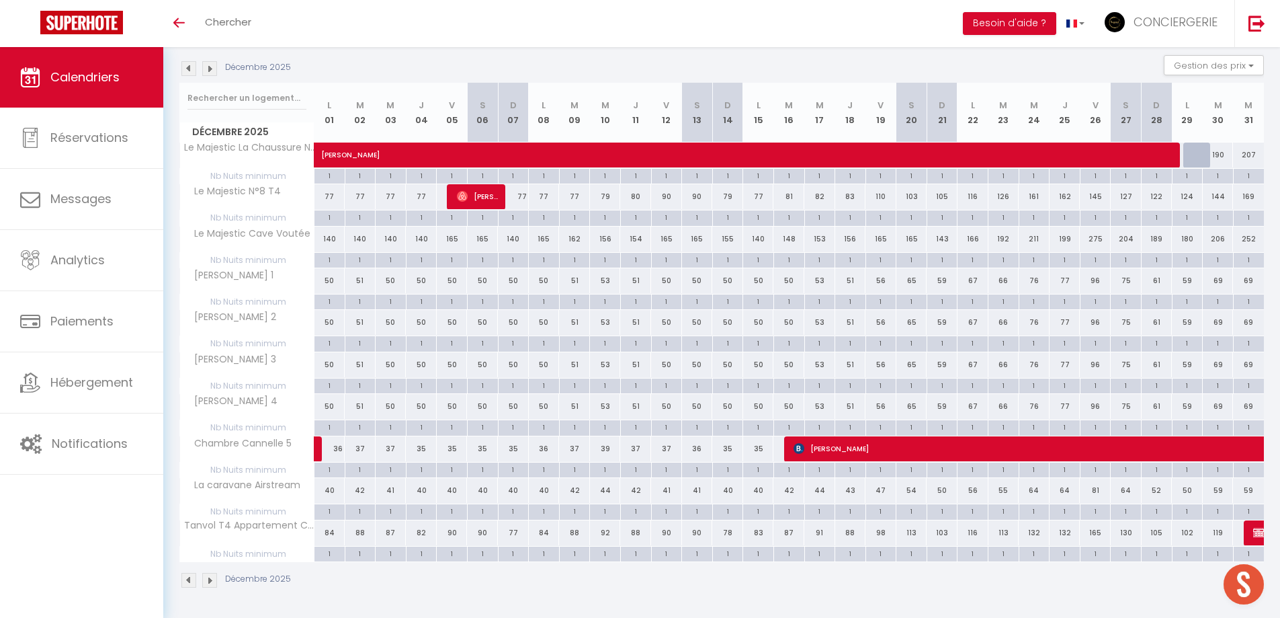
click at [207, 576] on img at bounding box center [209, 580] width 15 height 15
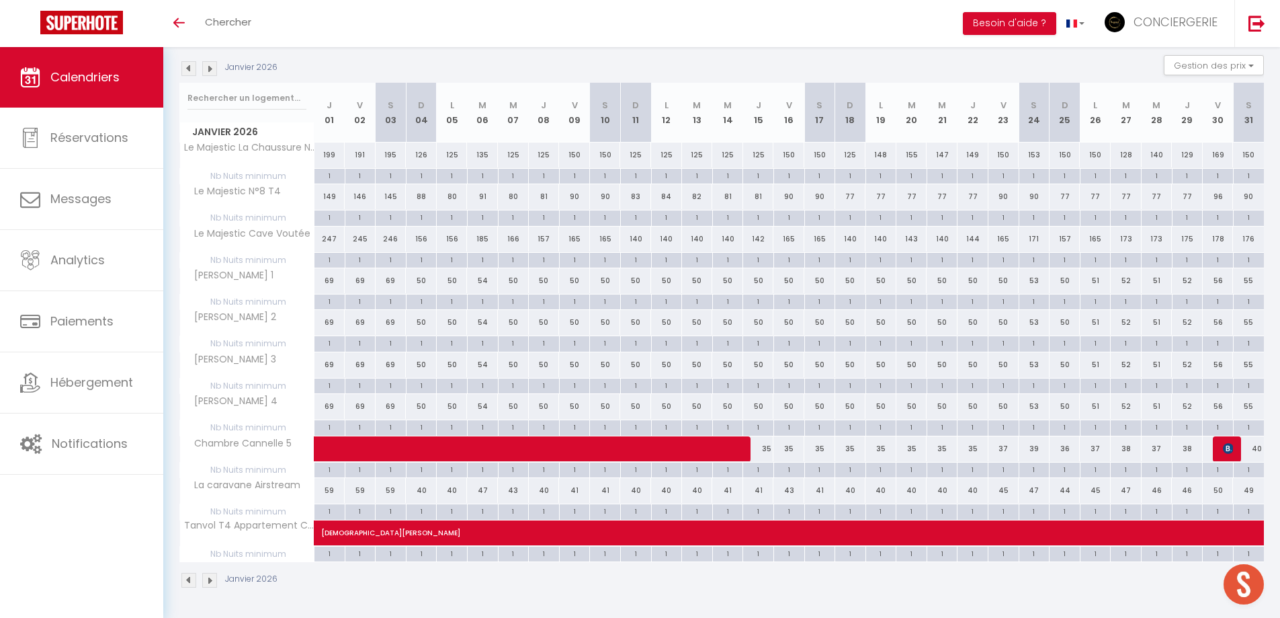
click at [189, 580] on img at bounding box center [188, 580] width 15 height 15
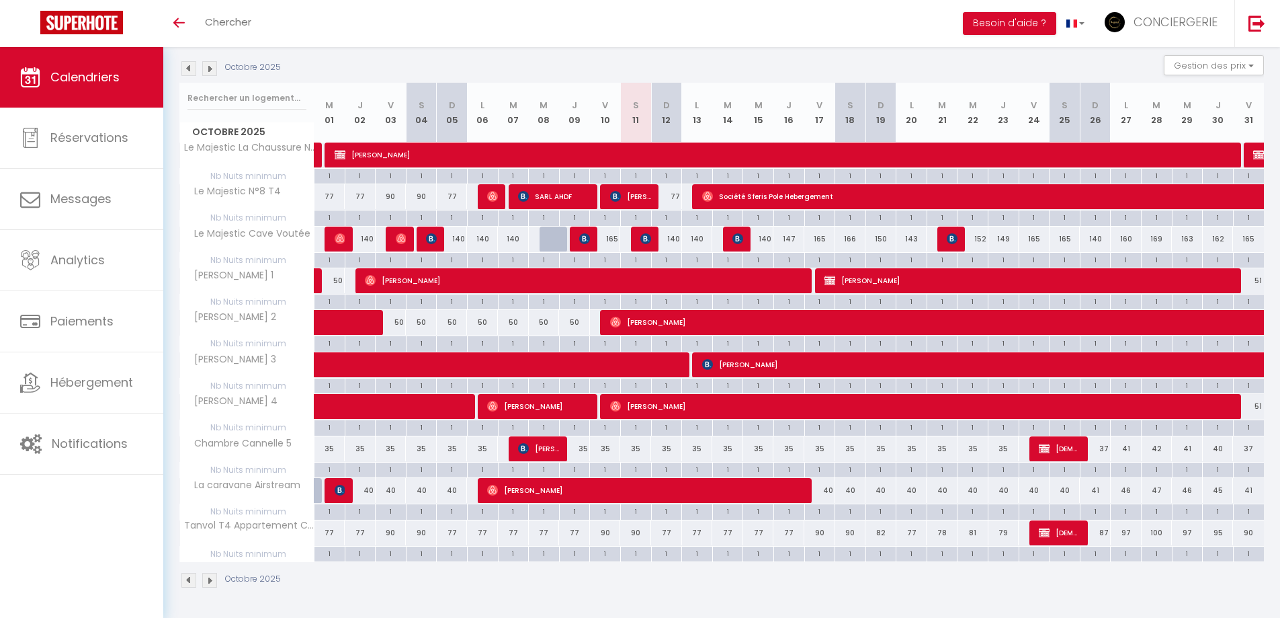
scroll to position [138, 0]
click at [212, 71] on img at bounding box center [209, 68] width 15 height 15
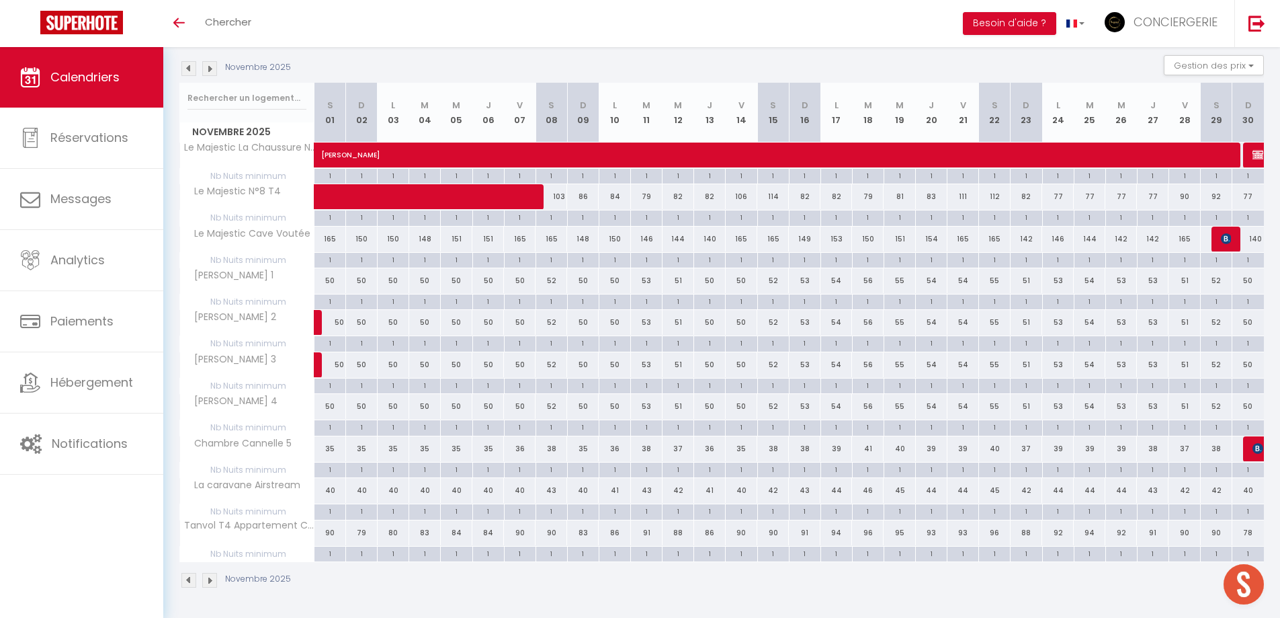
click at [212, 71] on img at bounding box center [209, 68] width 15 height 15
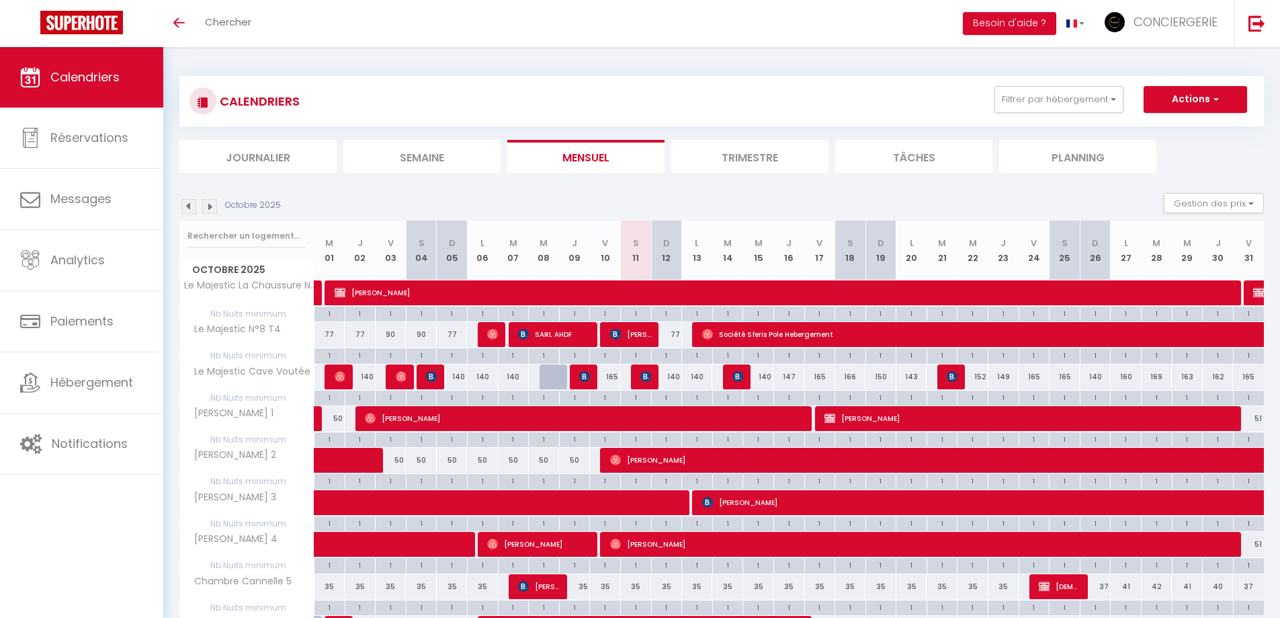
scroll to position [138, 0]
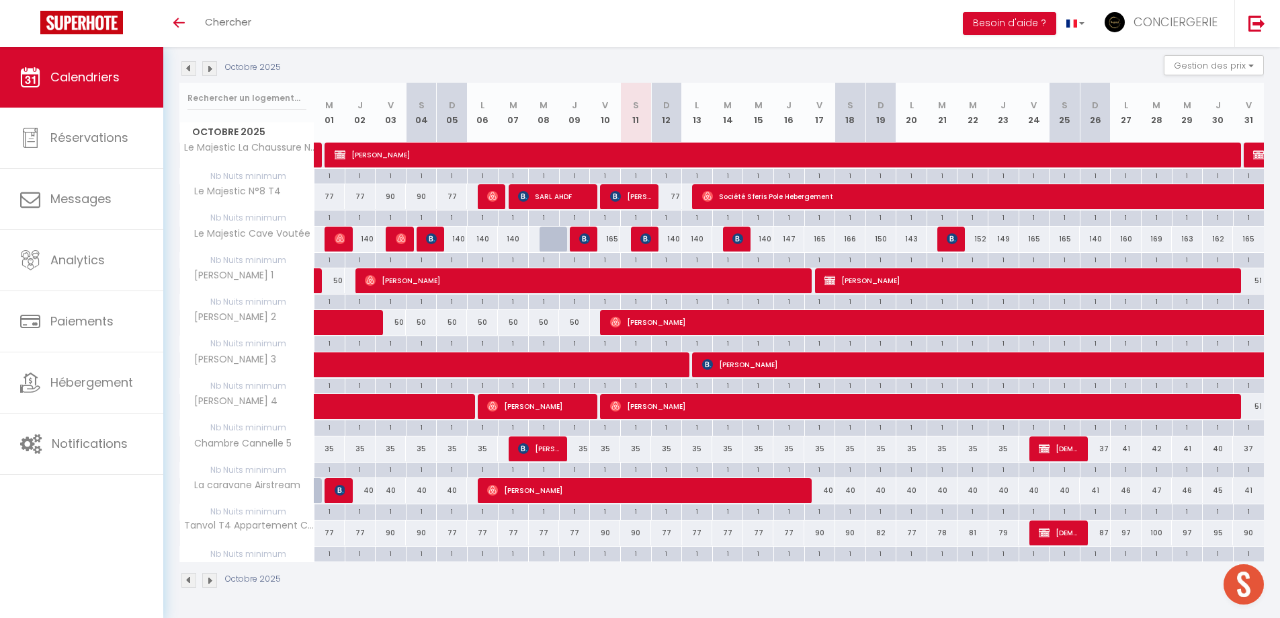
click at [216, 71] on img at bounding box center [209, 68] width 15 height 15
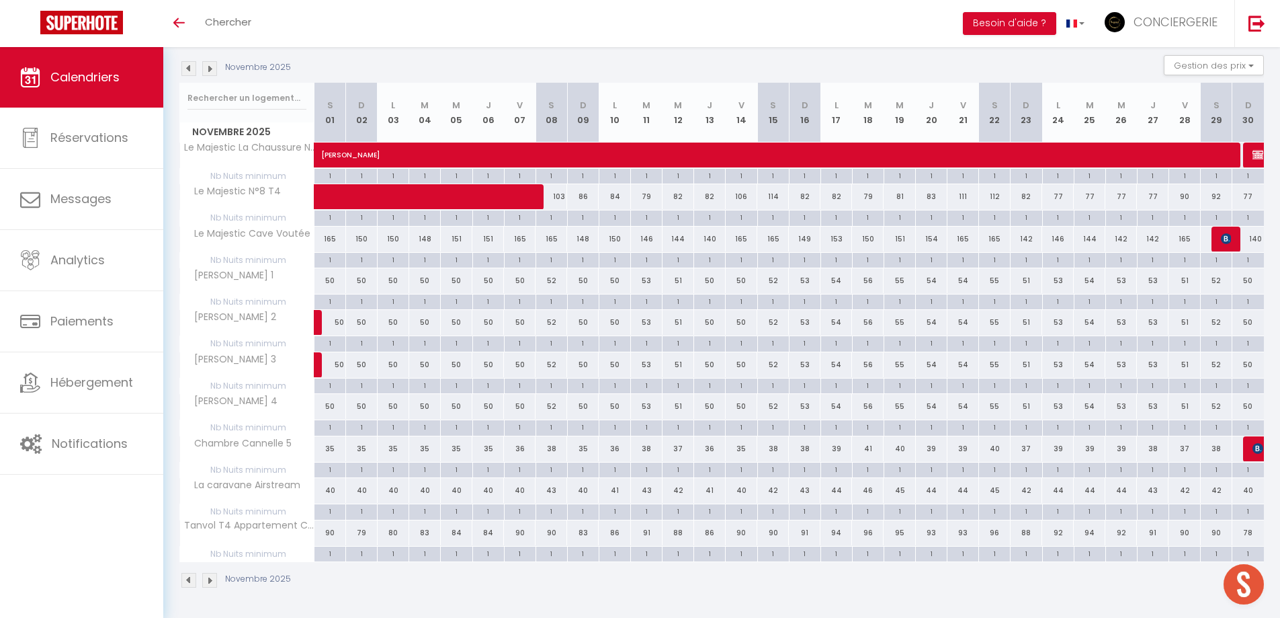
click at [215, 71] on img at bounding box center [209, 68] width 15 height 15
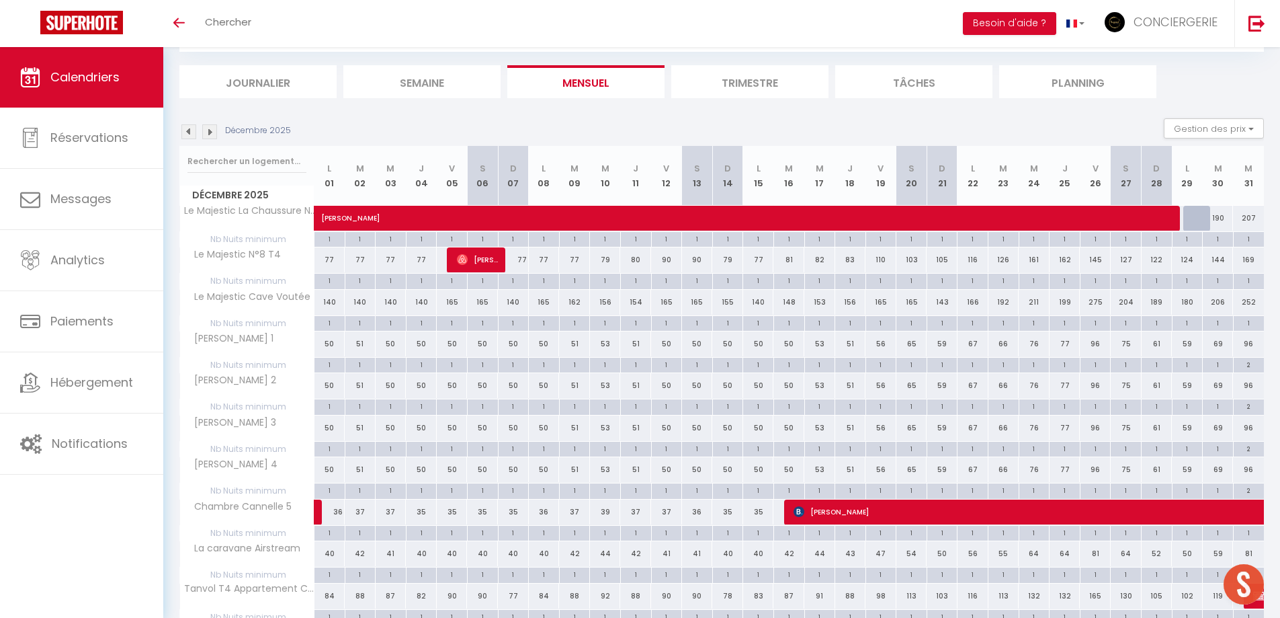
scroll to position [30, 0]
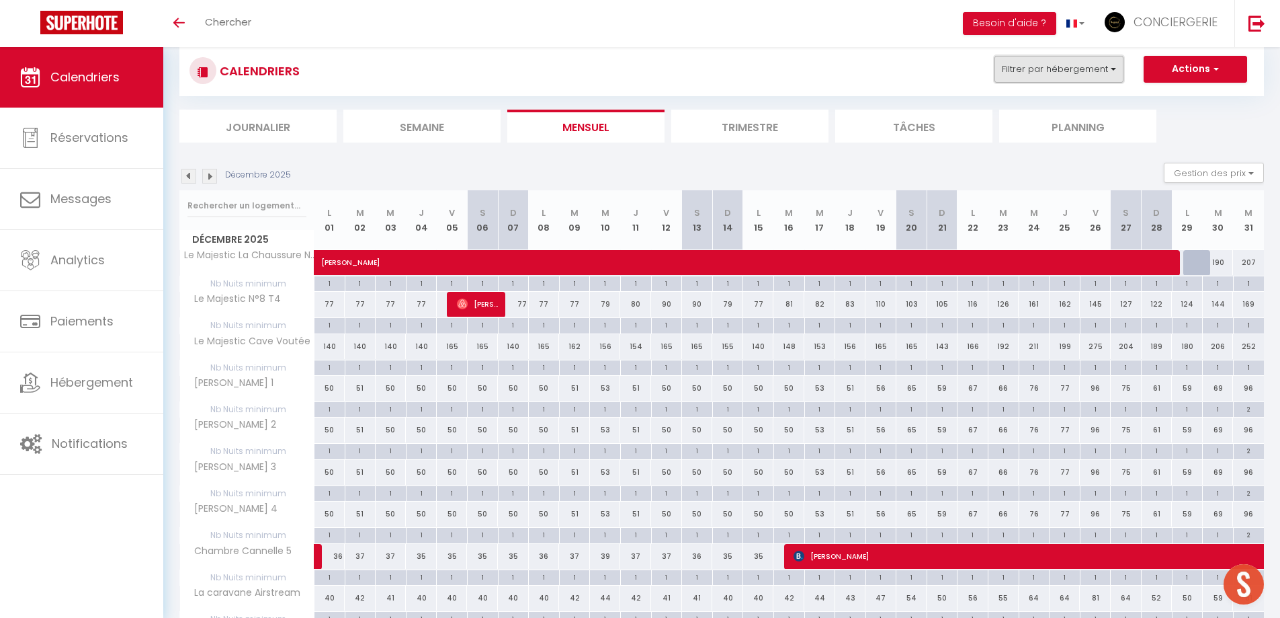
click at [1079, 78] on button "Filtrer par hébergement" at bounding box center [1059, 69] width 129 height 27
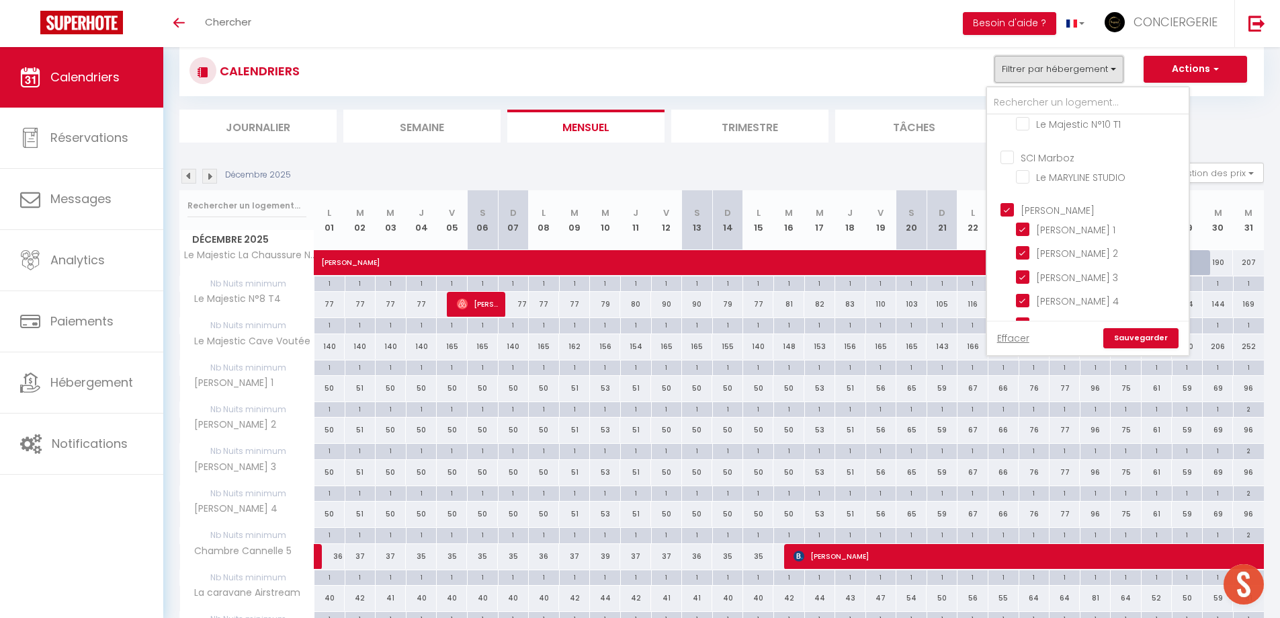
scroll to position [563, 0]
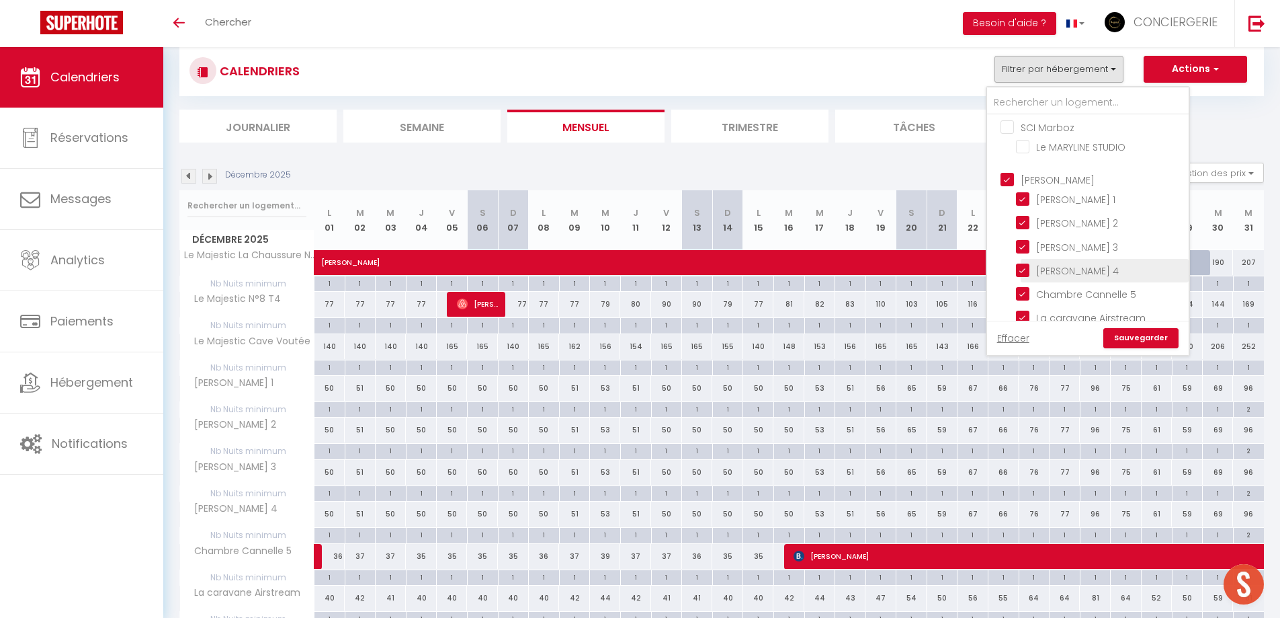
click at [1087, 263] on input "[PERSON_NAME] 4" at bounding box center [1100, 269] width 168 height 13
checkbox input "false"
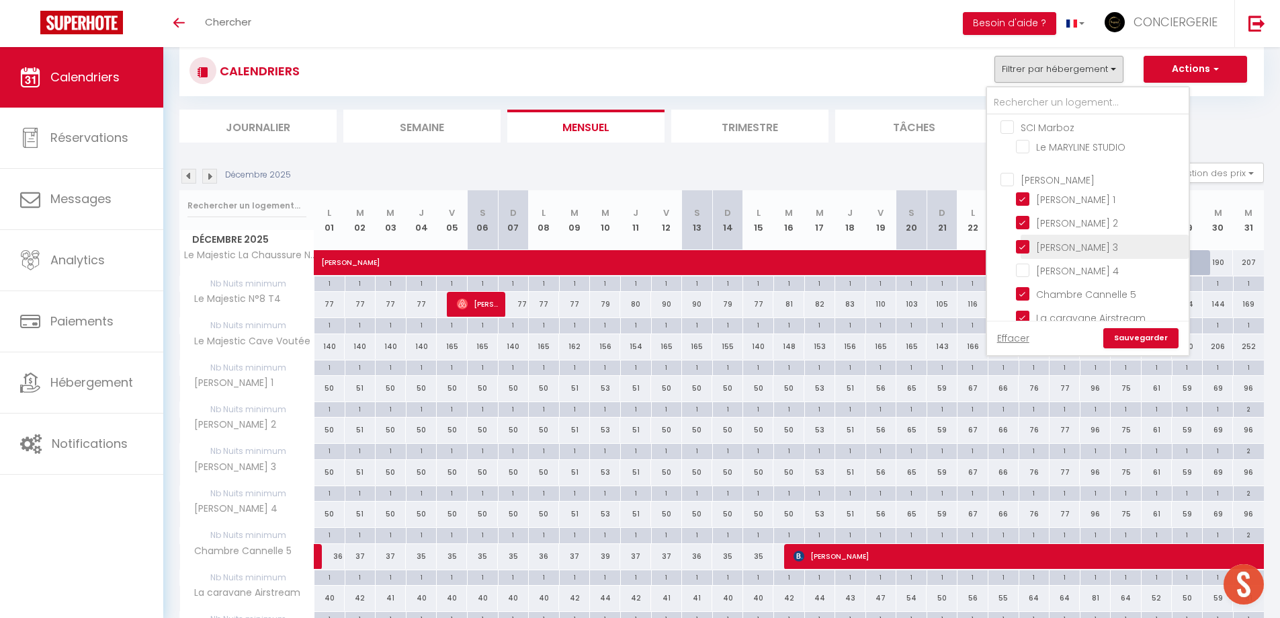
checkbox input "false"
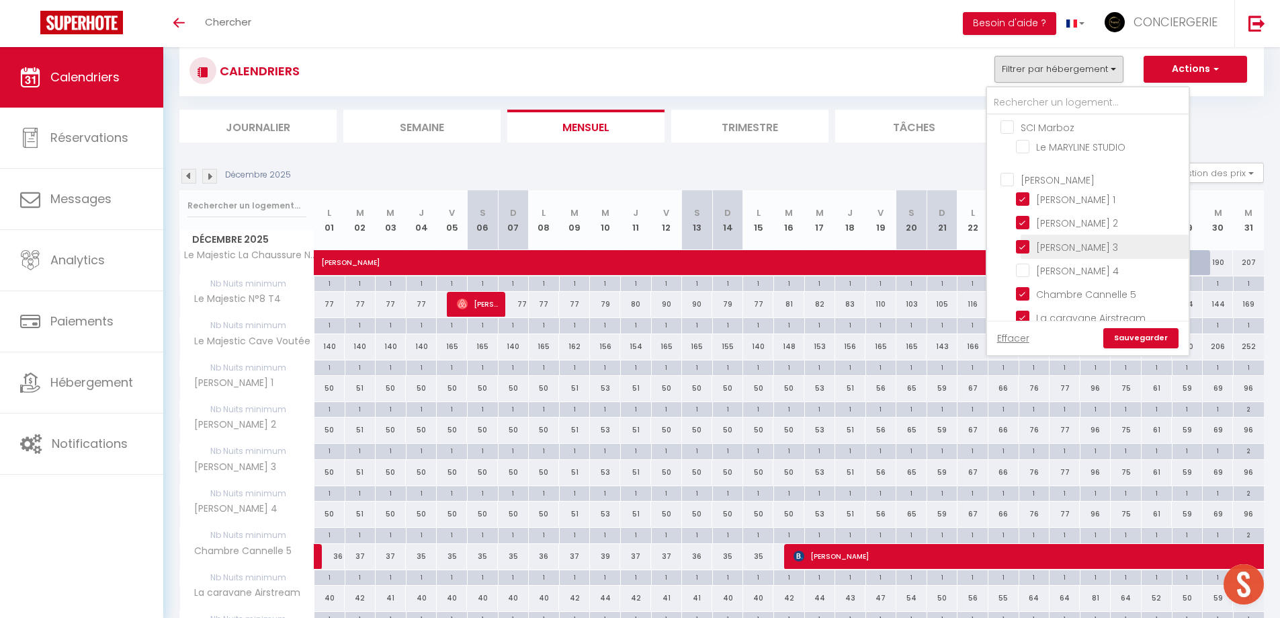
checkbox input "false"
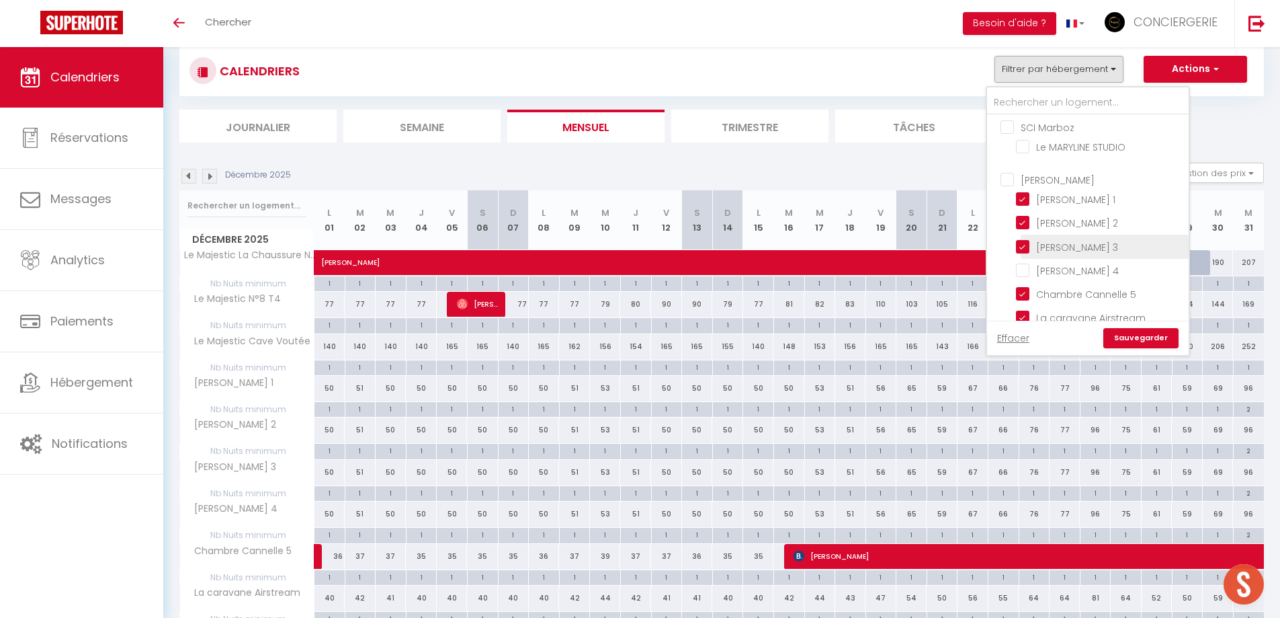
checkbox input "false"
click at [1094, 239] on input "[PERSON_NAME] 3" at bounding box center [1100, 245] width 168 height 13
checkbox input "false"
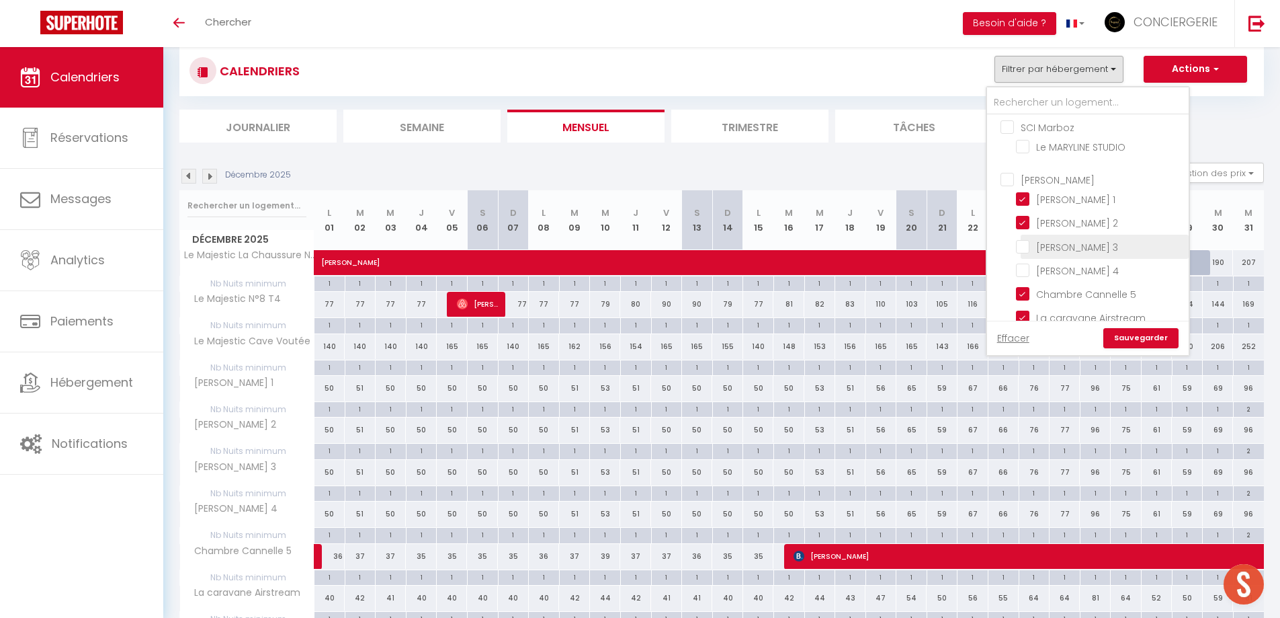
checkbox input "false"
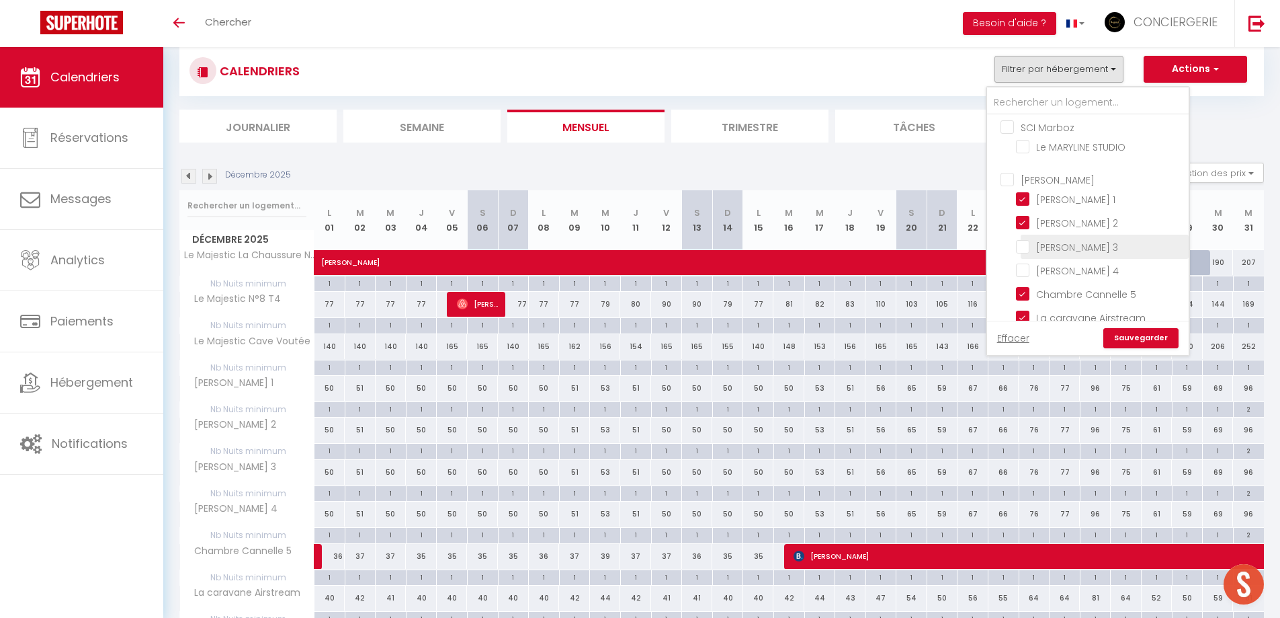
checkbox input "false"
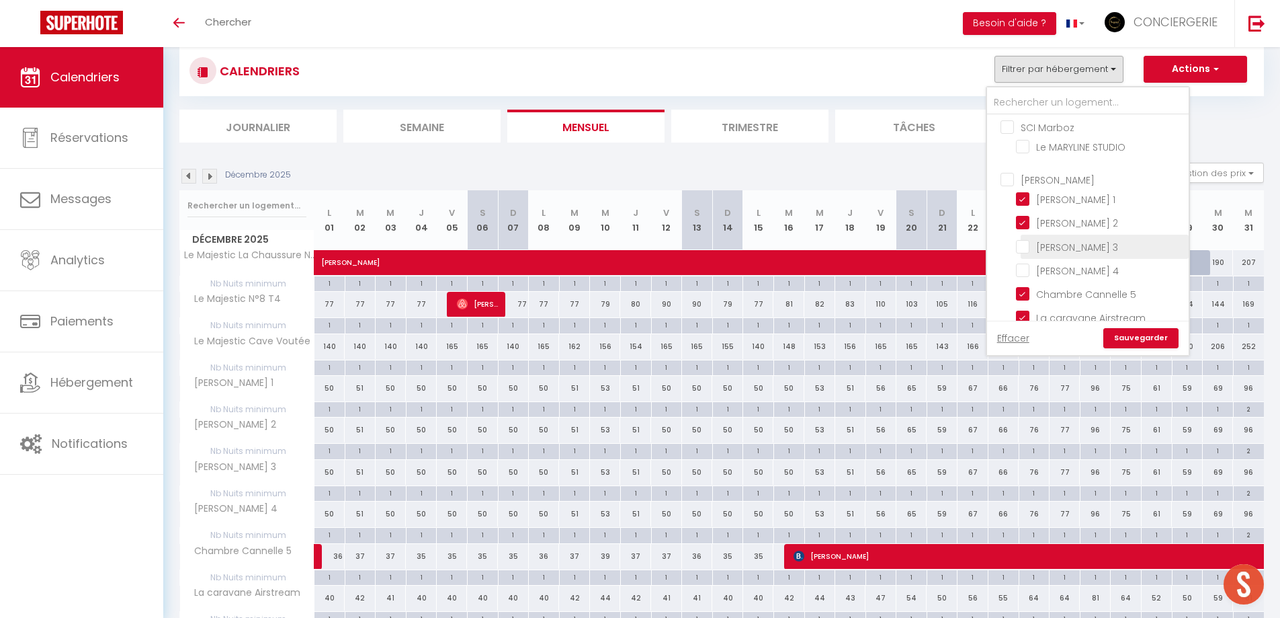
checkbox input "false"
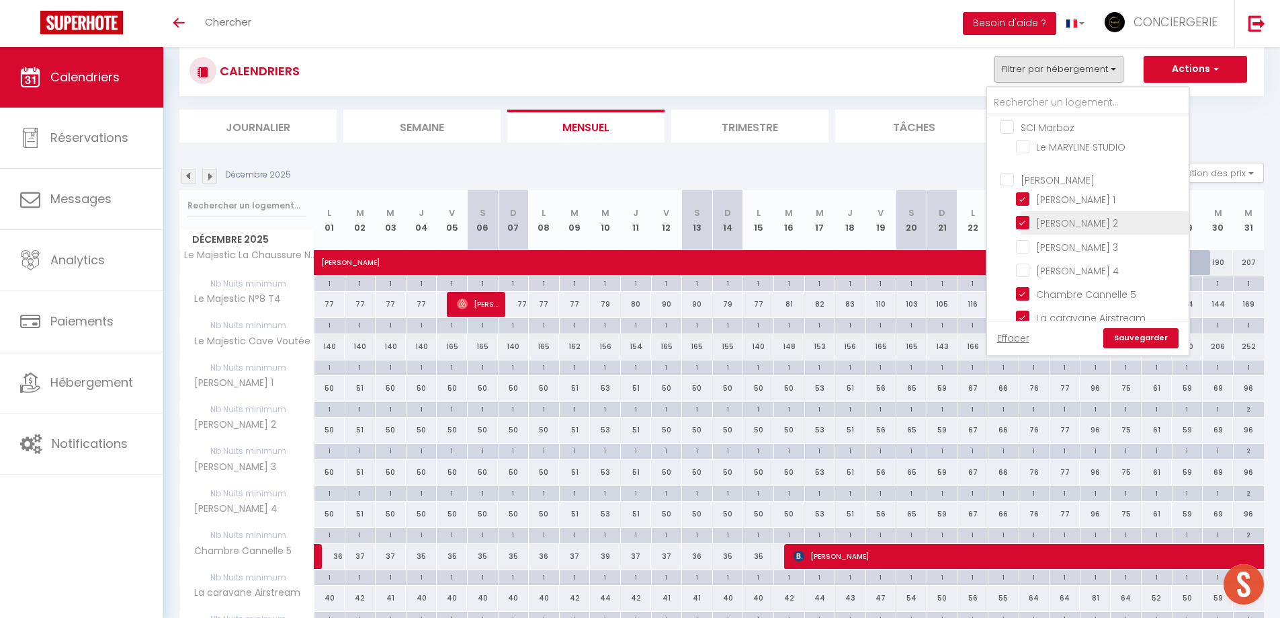
click at [1094, 215] on input "[PERSON_NAME] 2" at bounding box center [1100, 221] width 168 height 13
checkbox input "false"
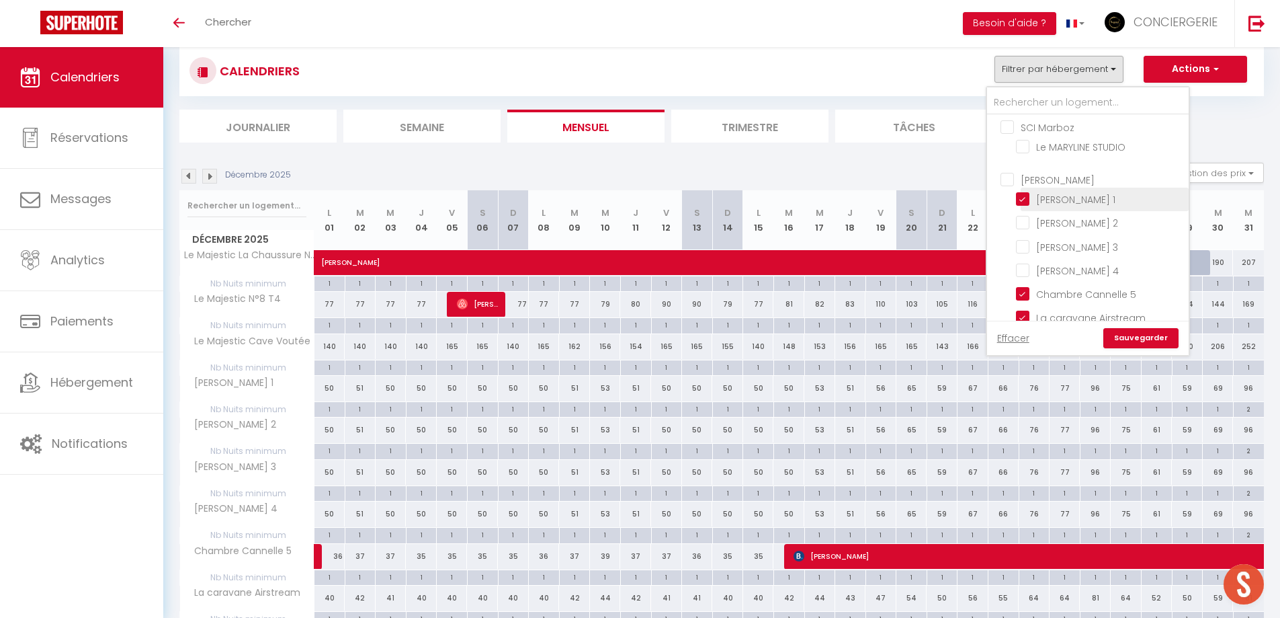
checkbox input "false"
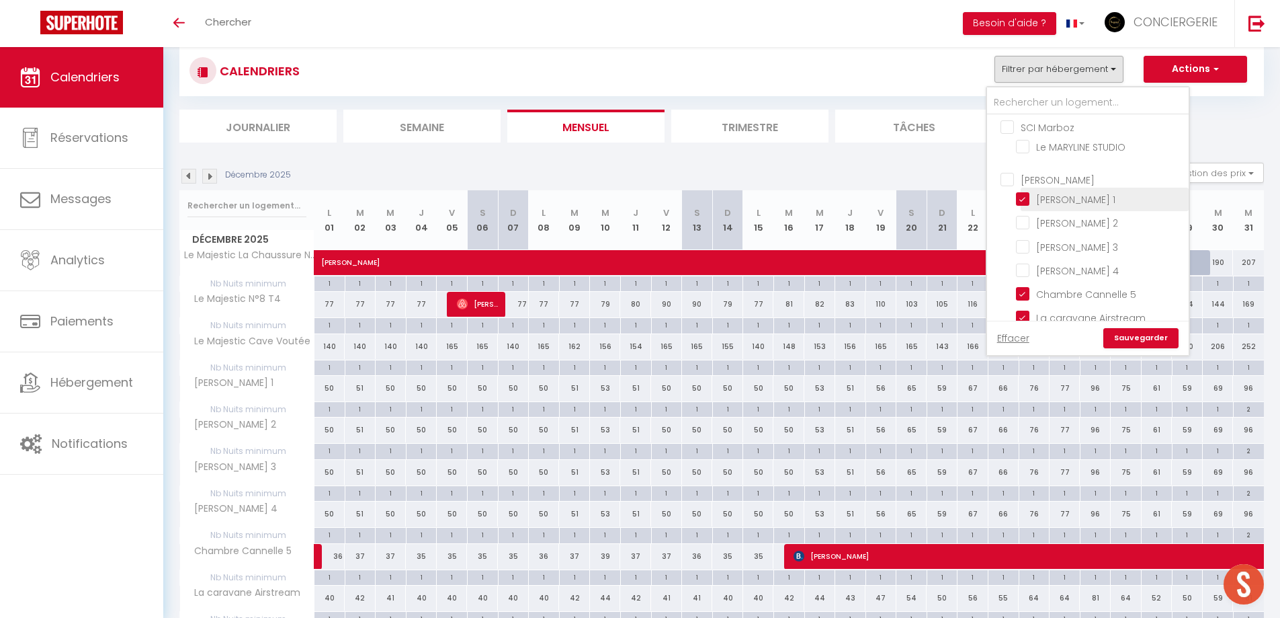
checkbox input "false"
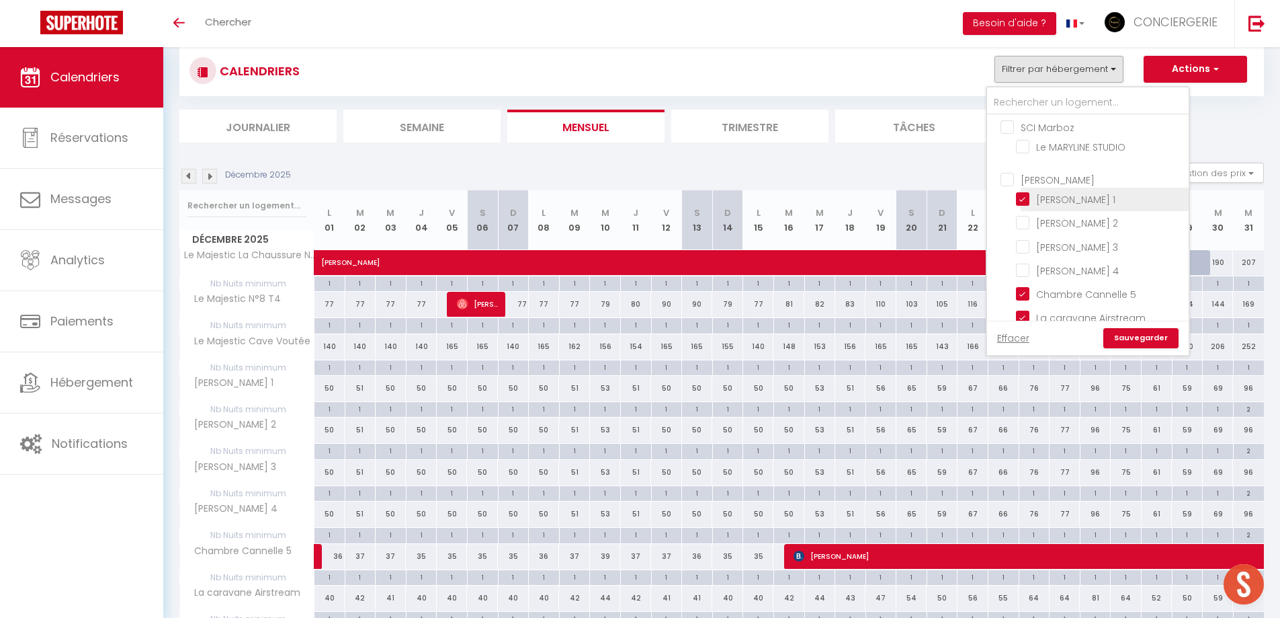
checkbox input "false"
click at [1098, 192] on input "[PERSON_NAME] 1" at bounding box center [1100, 198] width 168 height 13
checkbox input "false"
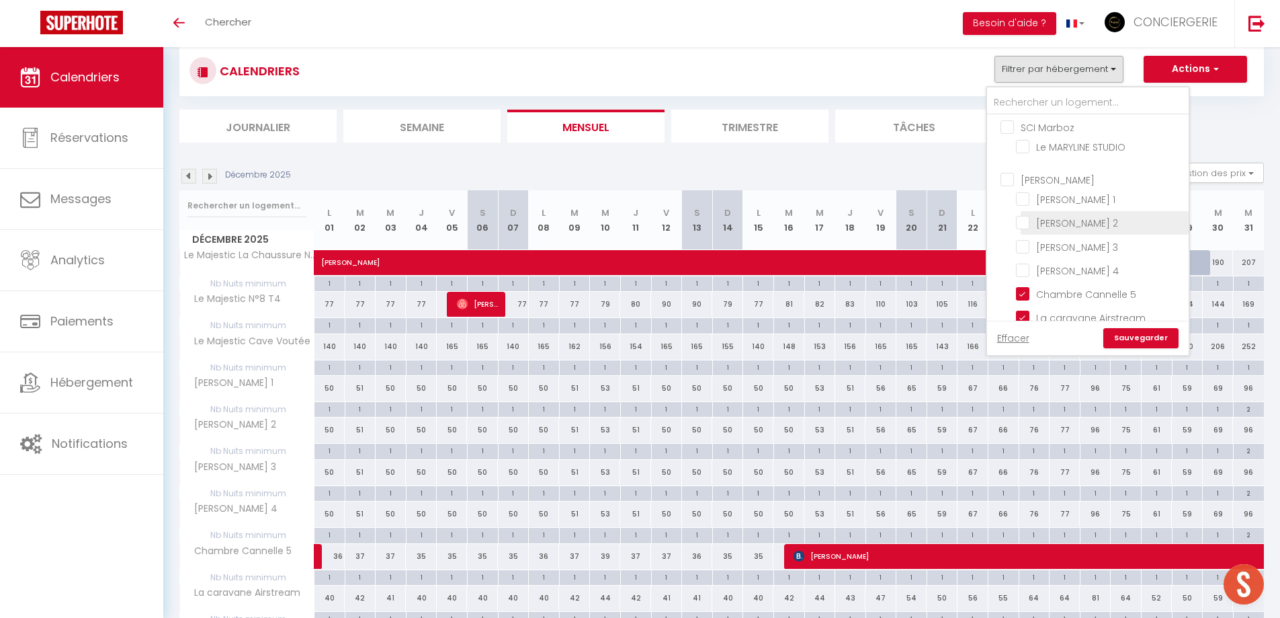
checkbox input "false"
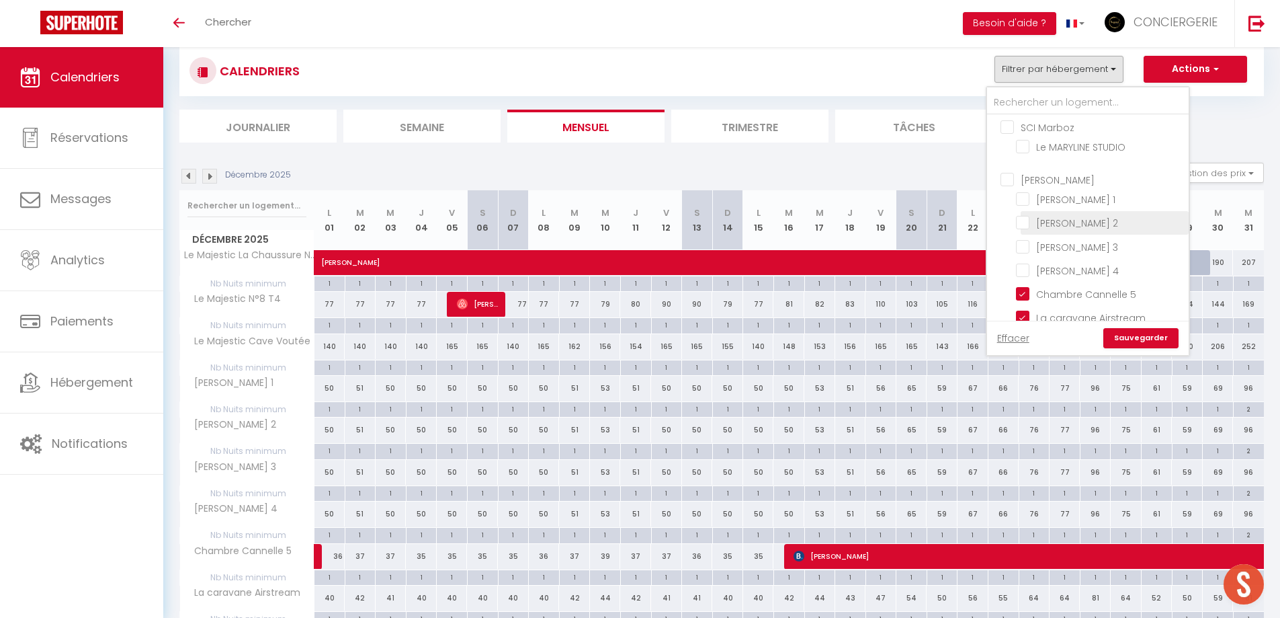
checkbox input "false"
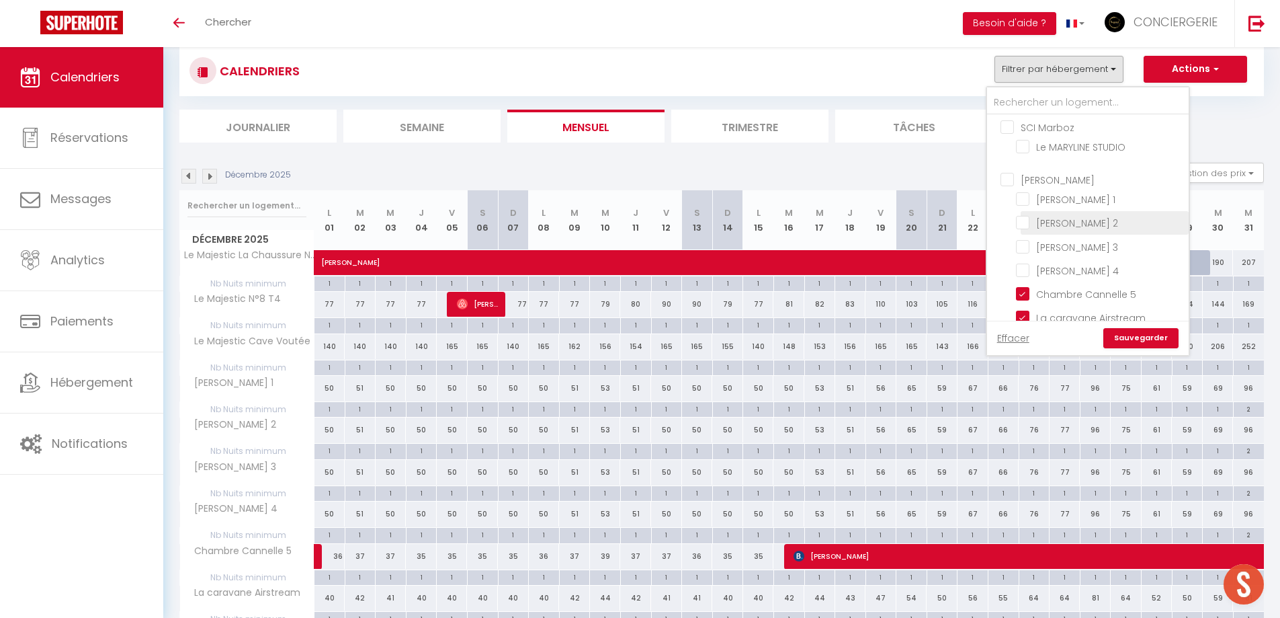
checkbox input "false"
click at [1149, 339] on link "Sauvegarder" at bounding box center [1141, 338] width 75 height 20
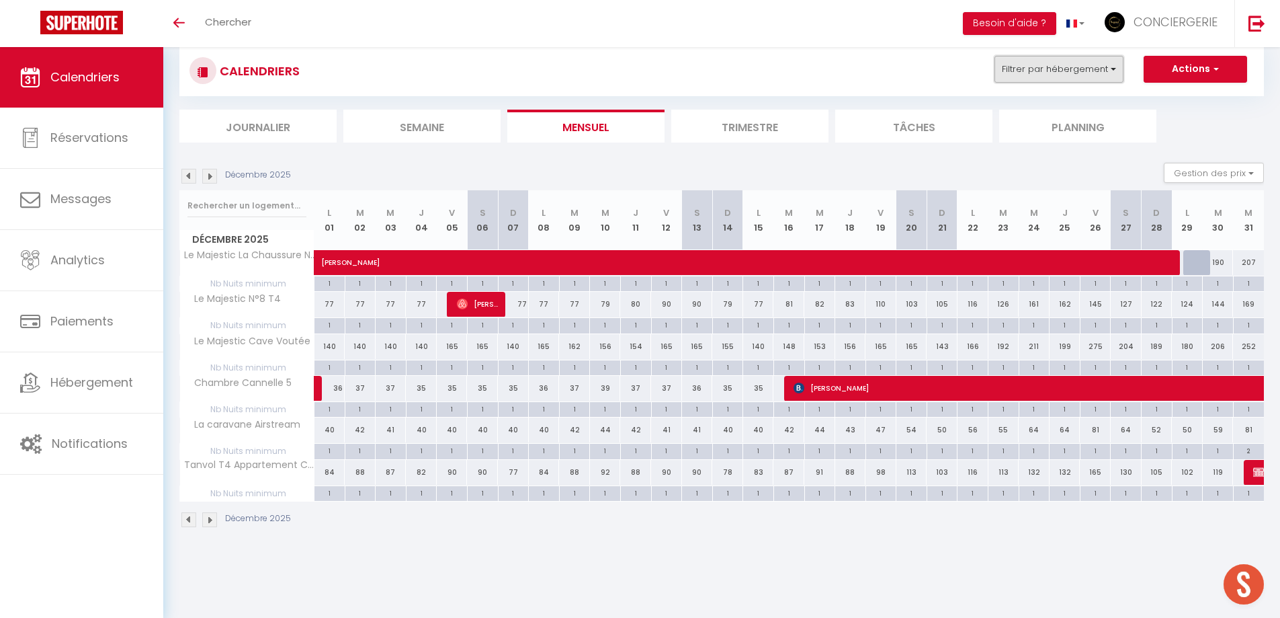
click at [1112, 68] on button "Filtrer par hébergement" at bounding box center [1059, 69] width 129 height 27
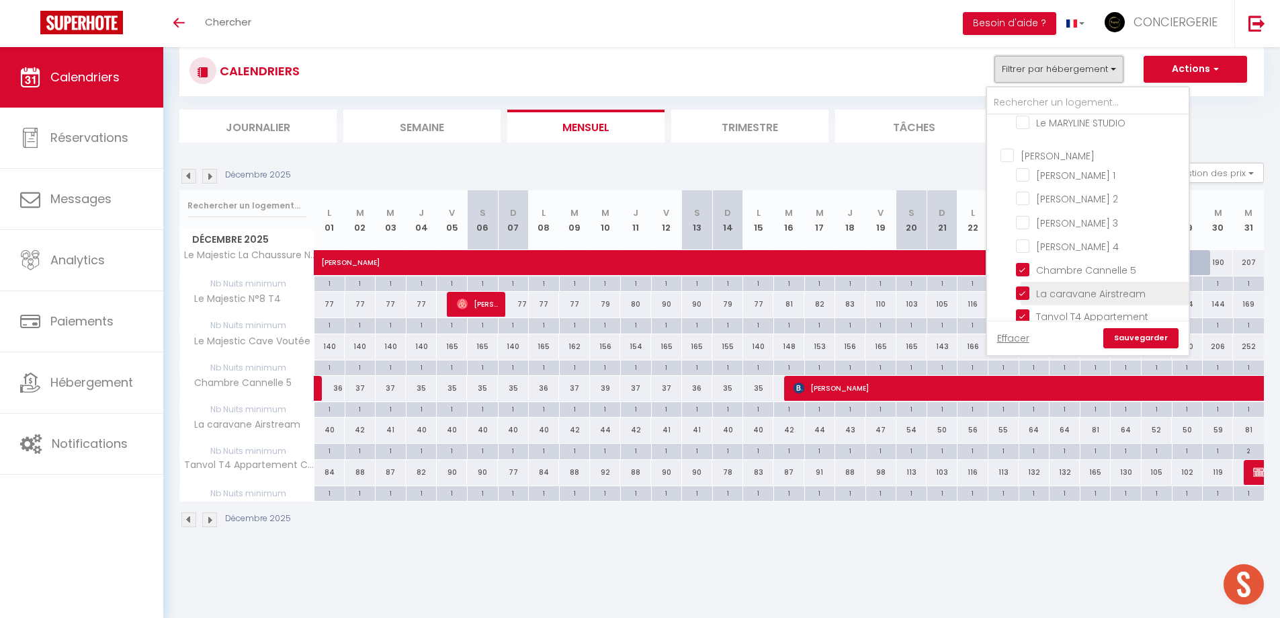
scroll to position [590, 0]
click at [1118, 283] on input "La caravane Airstream" at bounding box center [1100, 289] width 168 height 13
checkbox input "false"
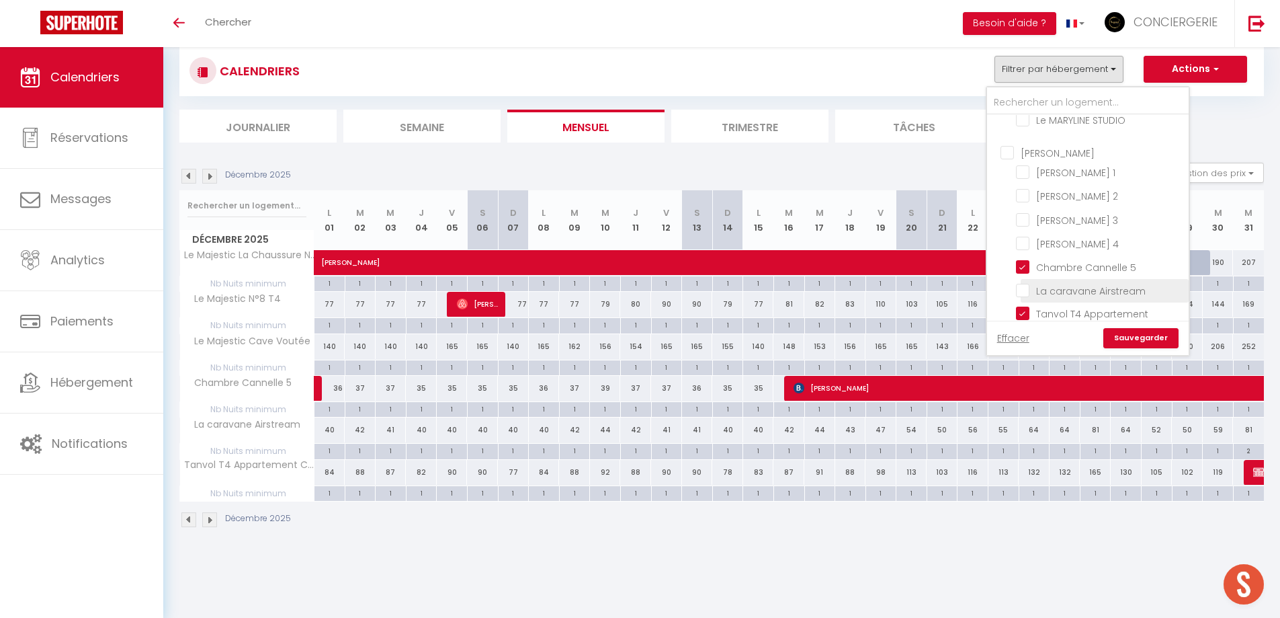
checkbox input "false"
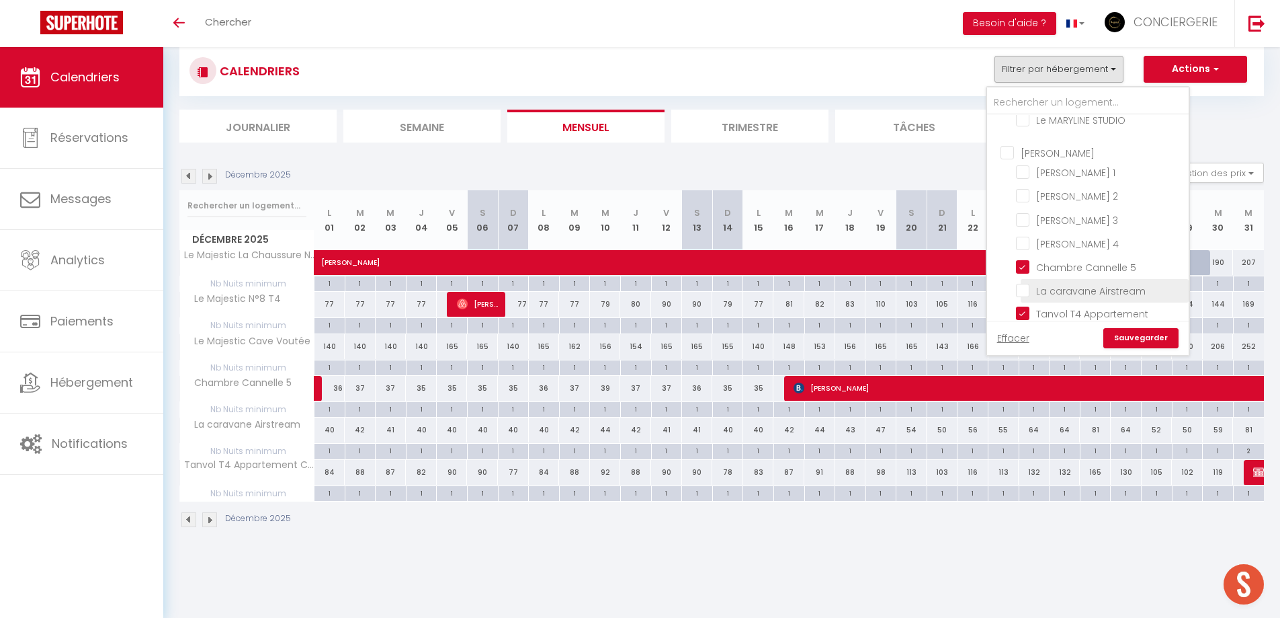
checkbox input "false"
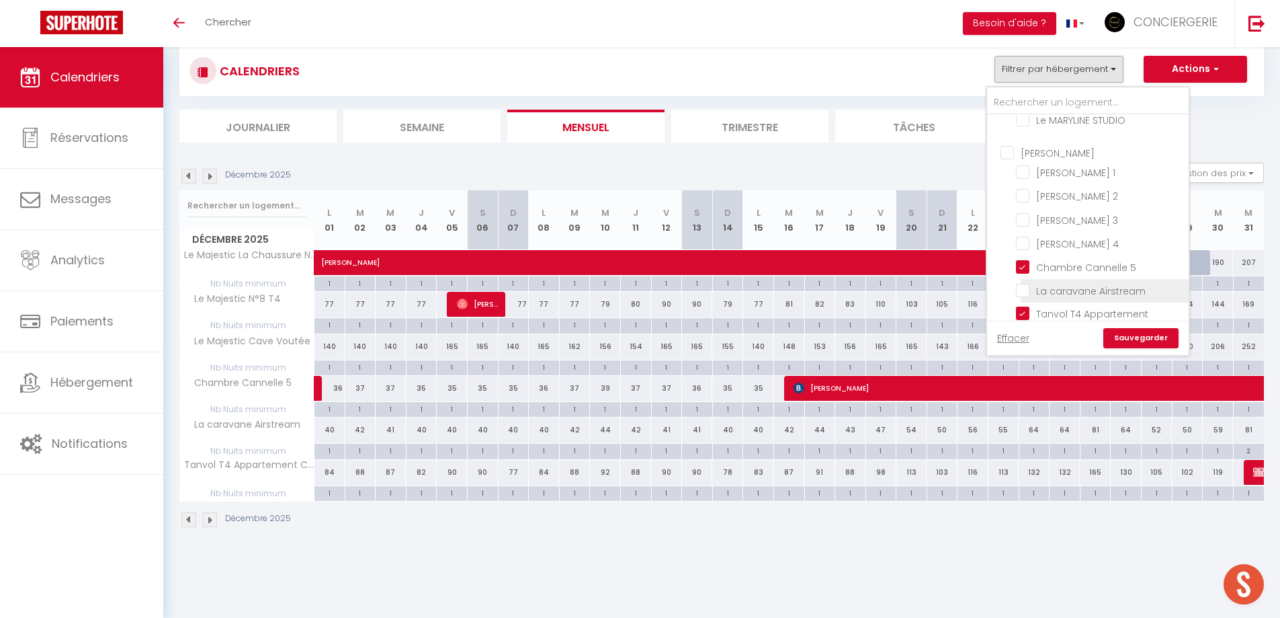
checkbox input "false"
click at [1135, 337] on link "Sauvegarder" at bounding box center [1141, 338] width 75 height 20
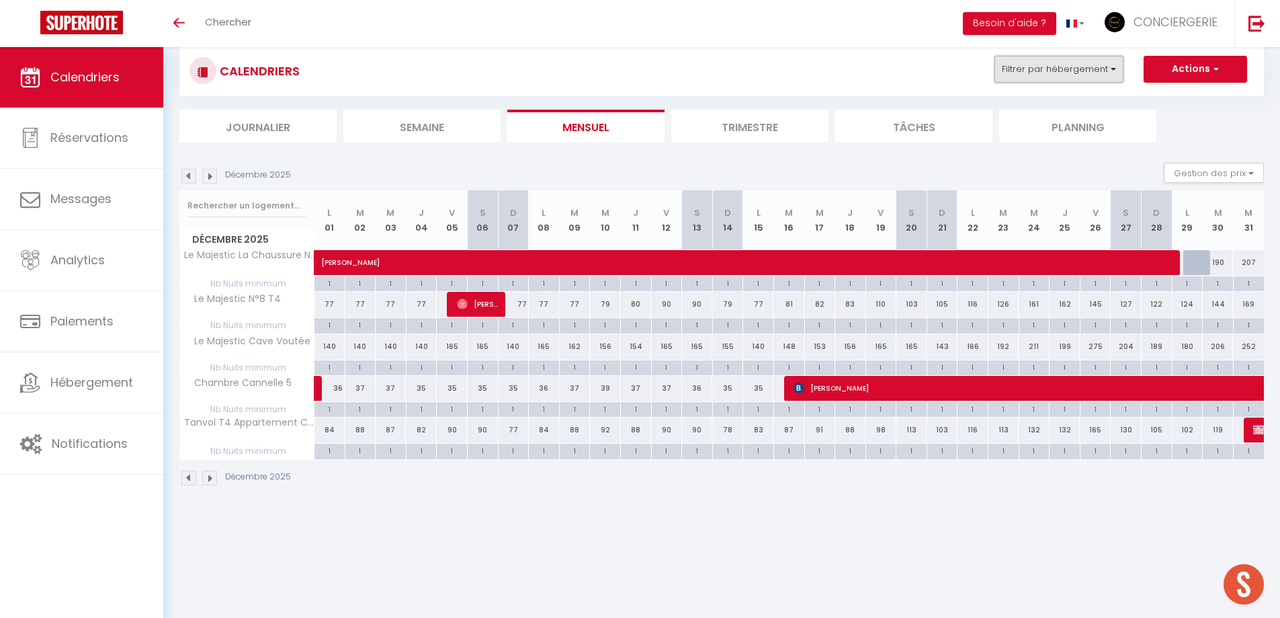
drag, startPoint x: 1069, startPoint y: 65, endPoint x: 1068, endPoint y: 79, distance: 14.2
click at [1069, 66] on button "Filtrer par hébergement" at bounding box center [1059, 69] width 129 height 27
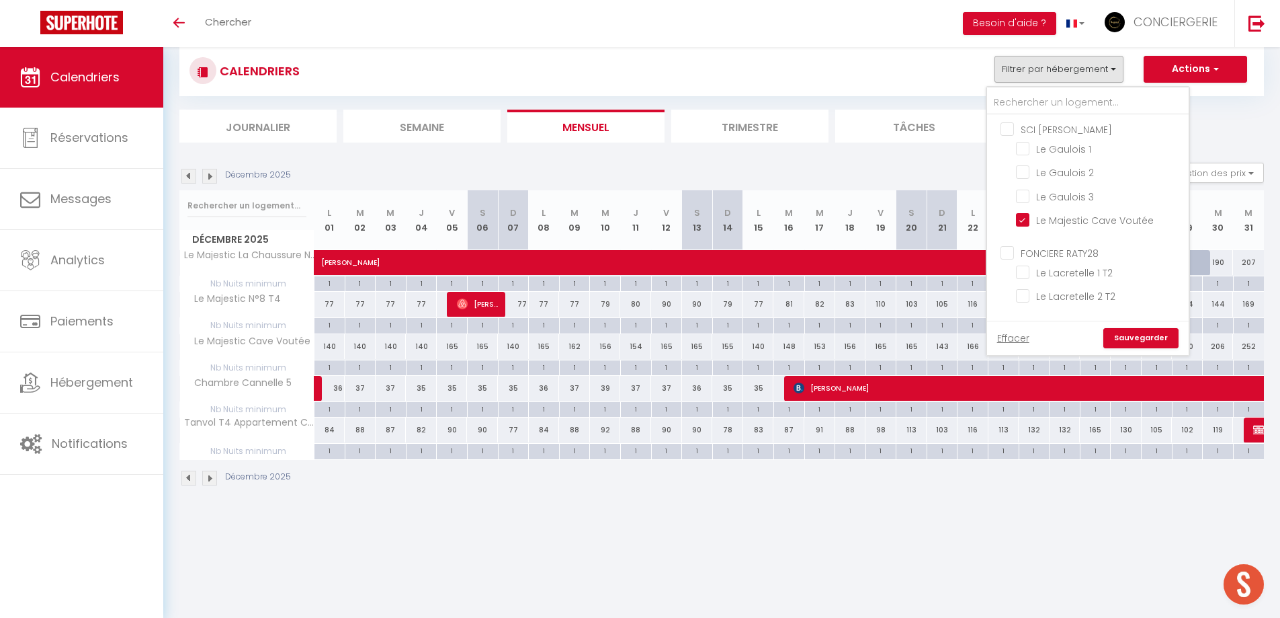
drag, startPoint x: 1193, startPoint y: 173, endPoint x: 1179, endPoint y: 187, distance: 20.0
click at [1189, 239] on div "SCI MARIA Le Gaulois 1 Le Gaulois 2 Le Gaulois 3 Le Majestic Cave Voutée FONCIE…" at bounding box center [1088, 218] width 202 height 206
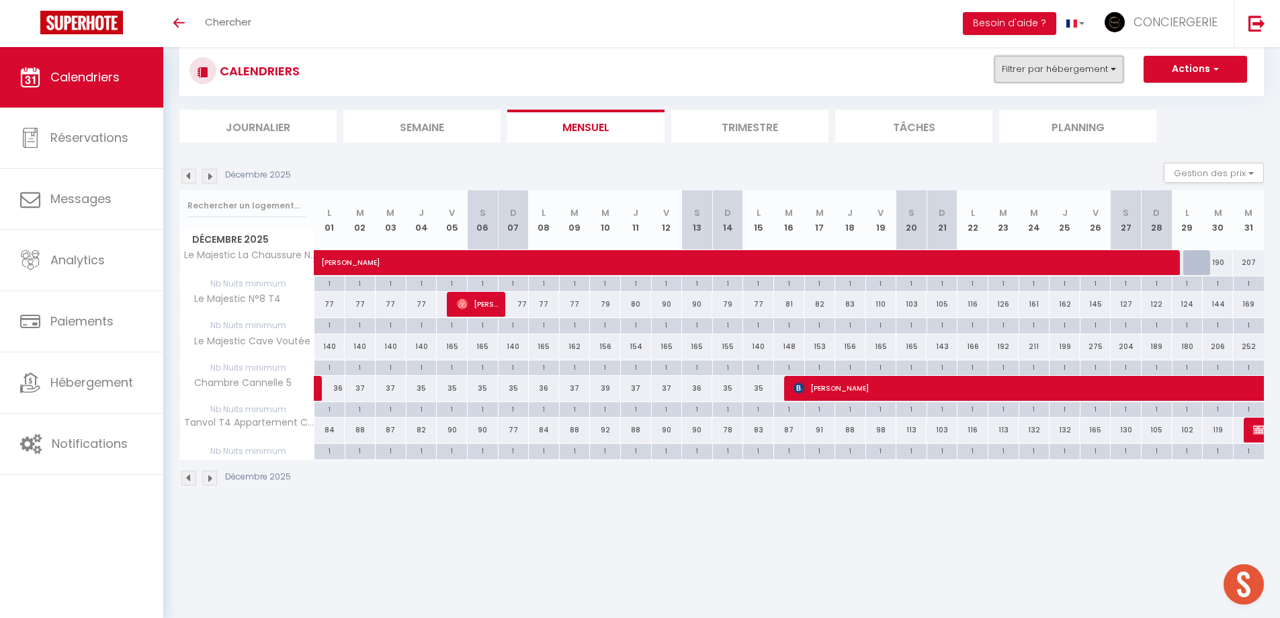
click at [1100, 62] on button "Filtrer par hébergement" at bounding box center [1059, 69] width 129 height 27
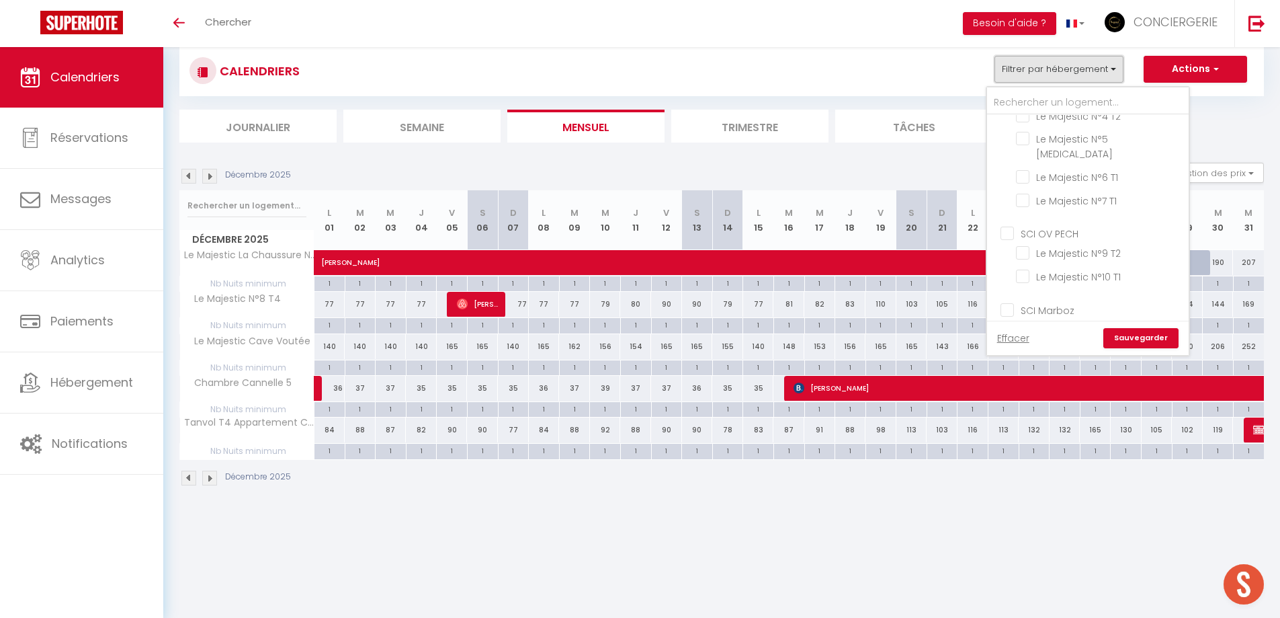
scroll to position [602, 0]
drag, startPoint x: 1071, startPoint y: 288, endPoint x: 1071, endPoint y: 274, distance: 14.1
click at [1071, 294] on input "Tanvol T4 Appartement Couette" at bounding box center [1100, 300] width 168 height 13
checkbox input "false"
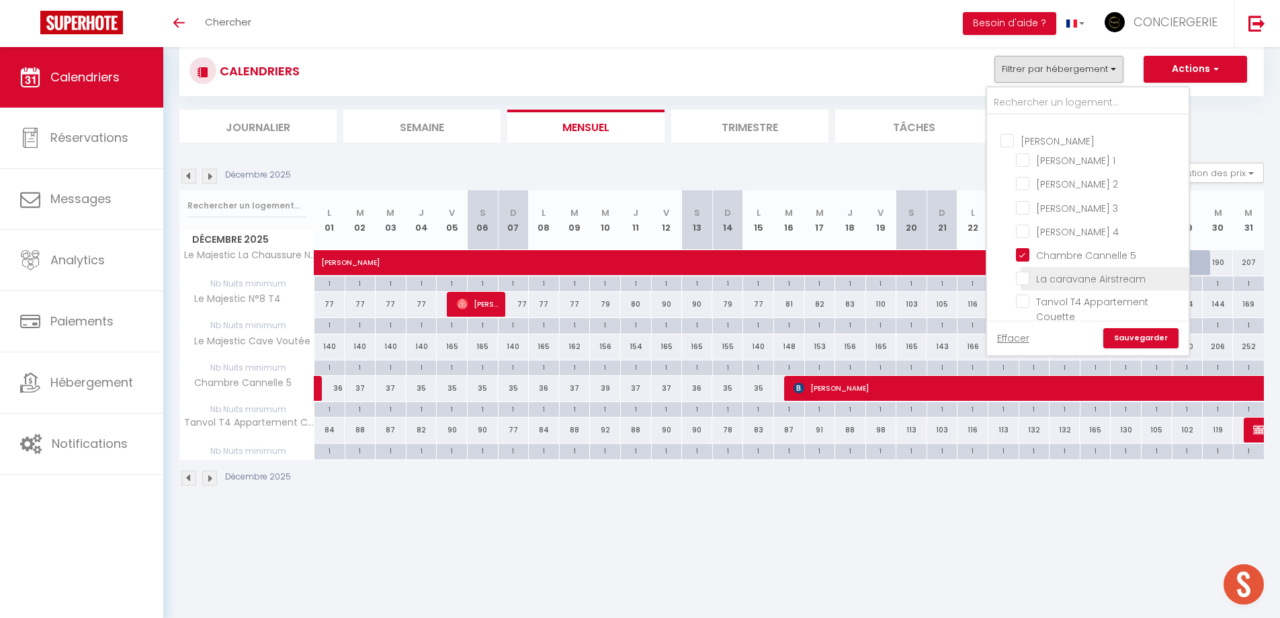
checkbox input "false"
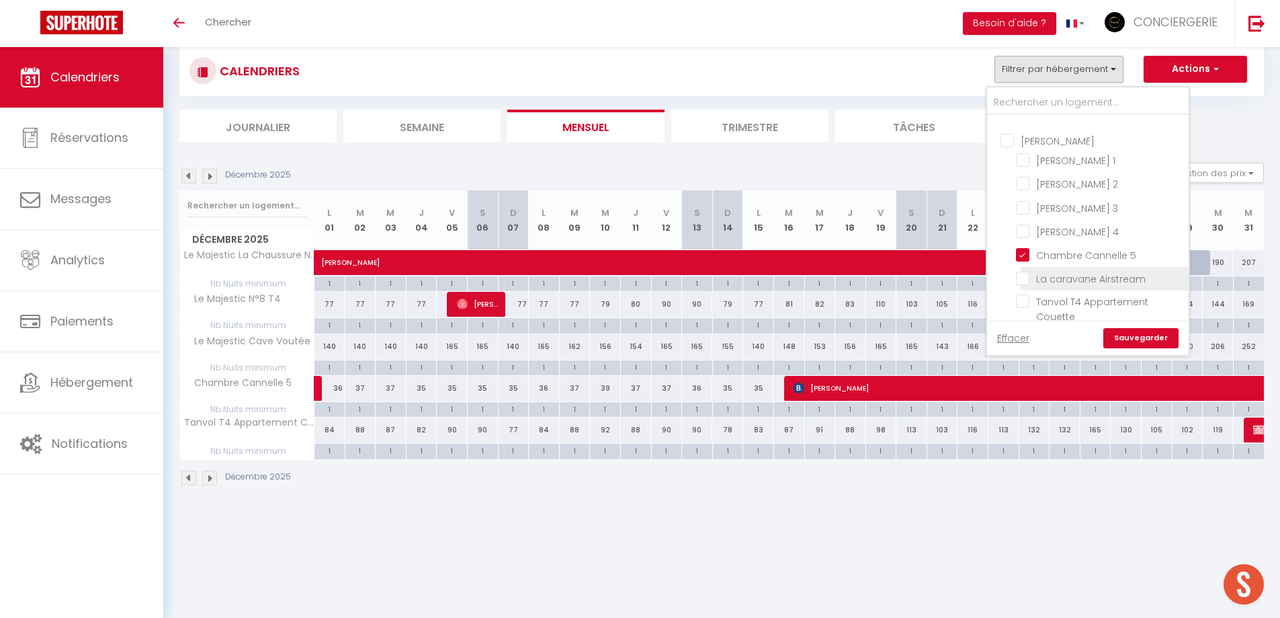
checkbox input "false"
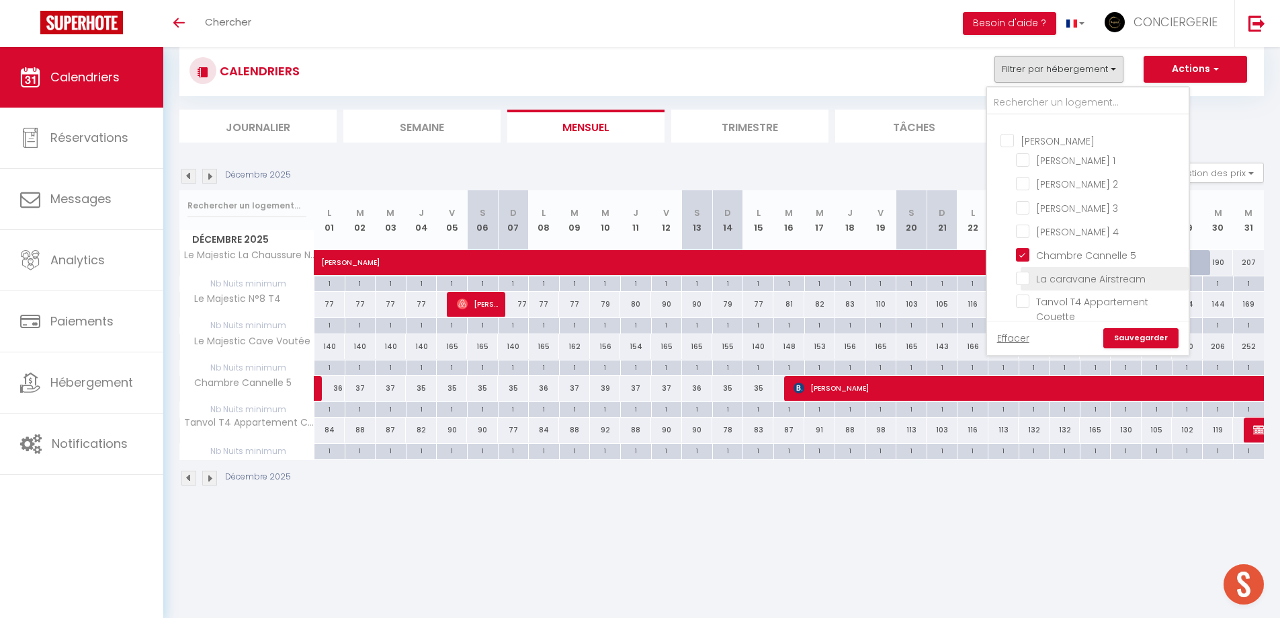
checkbox input "false"
drag, startPoint x: 1134, startPoint y: 339, endPoint x: 1290, endPoint y: 316, distance: 157.6
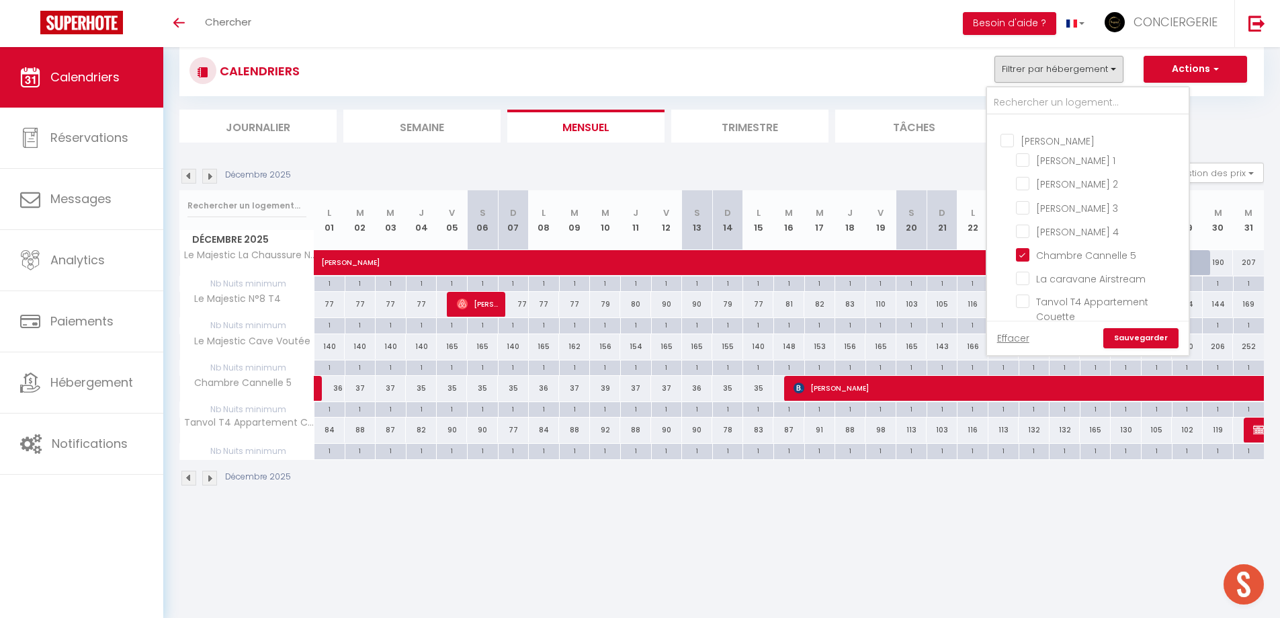
click at [1135, 339] on link "Sauvegarder" at bounding box center [1141, 338] width 75 height 20
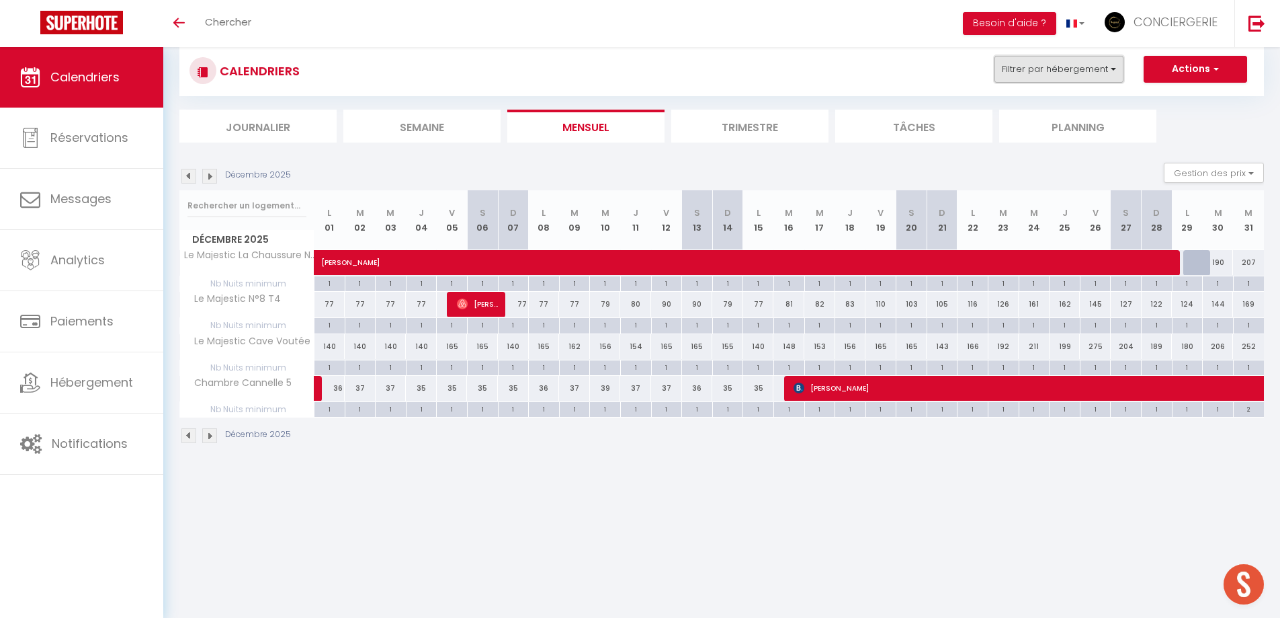
click at [1055, 72] on button "Filtrer par hébergement" at bounding box center [1059, 69] width 129 height 27
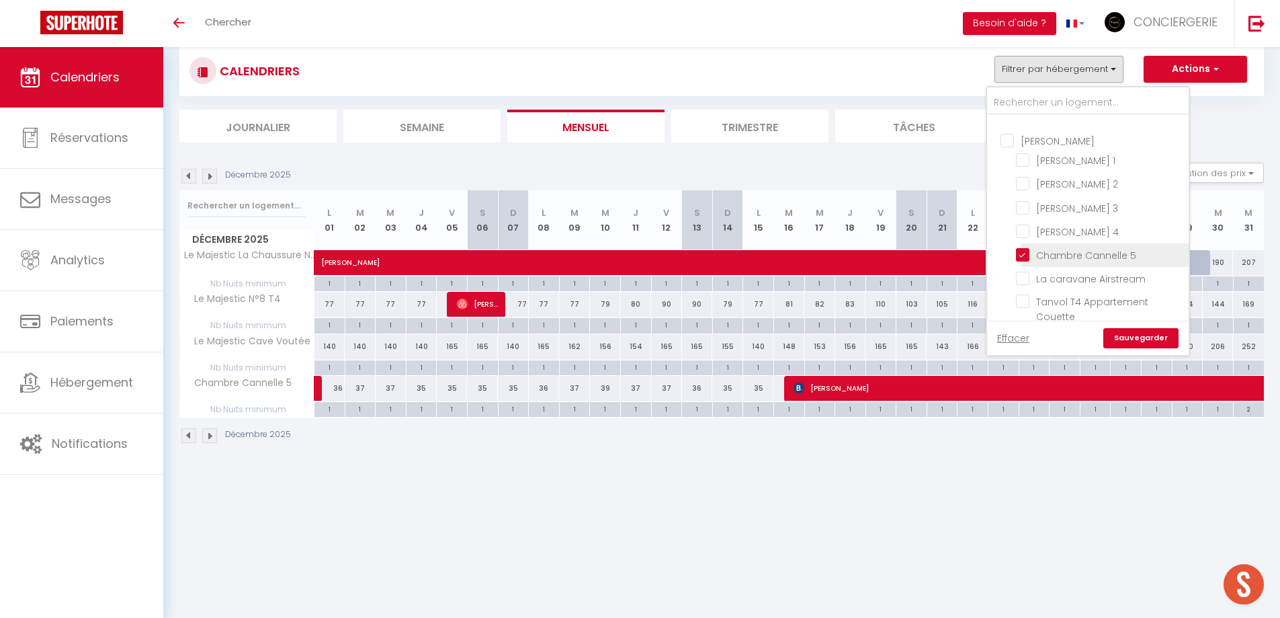
click at [1114, 247] on input "Chambre Cannelle 5" at bounding box center [1100, 253] width 168 height 13
checkbox input "false"
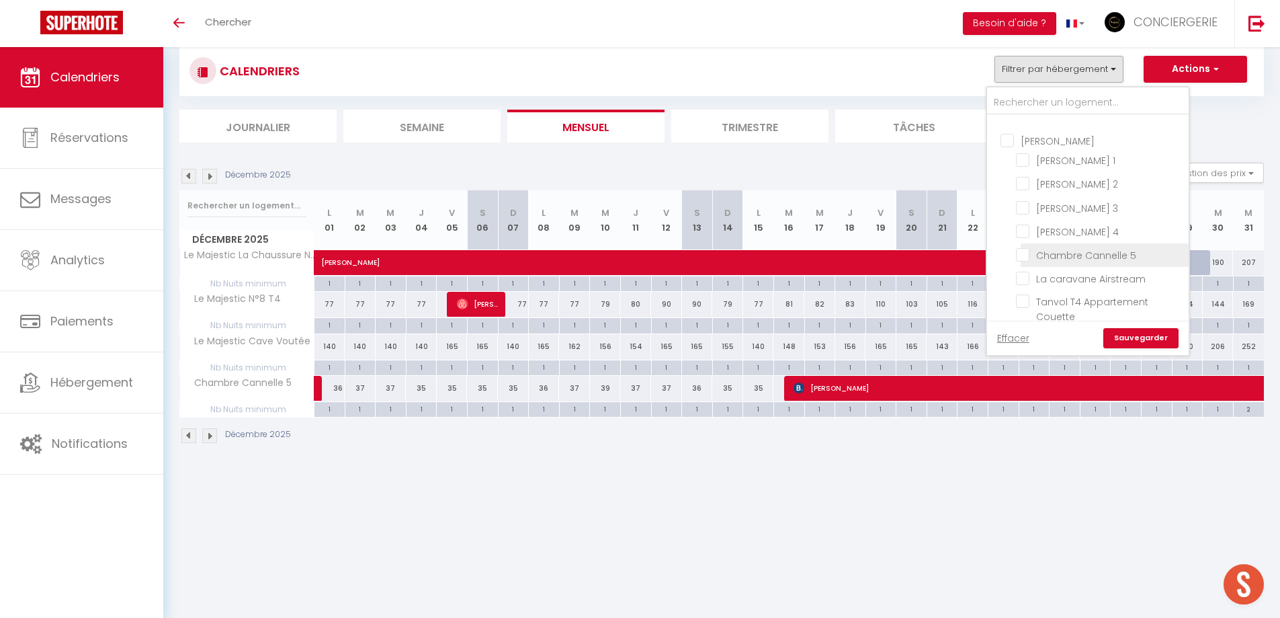
checkbox input "false"
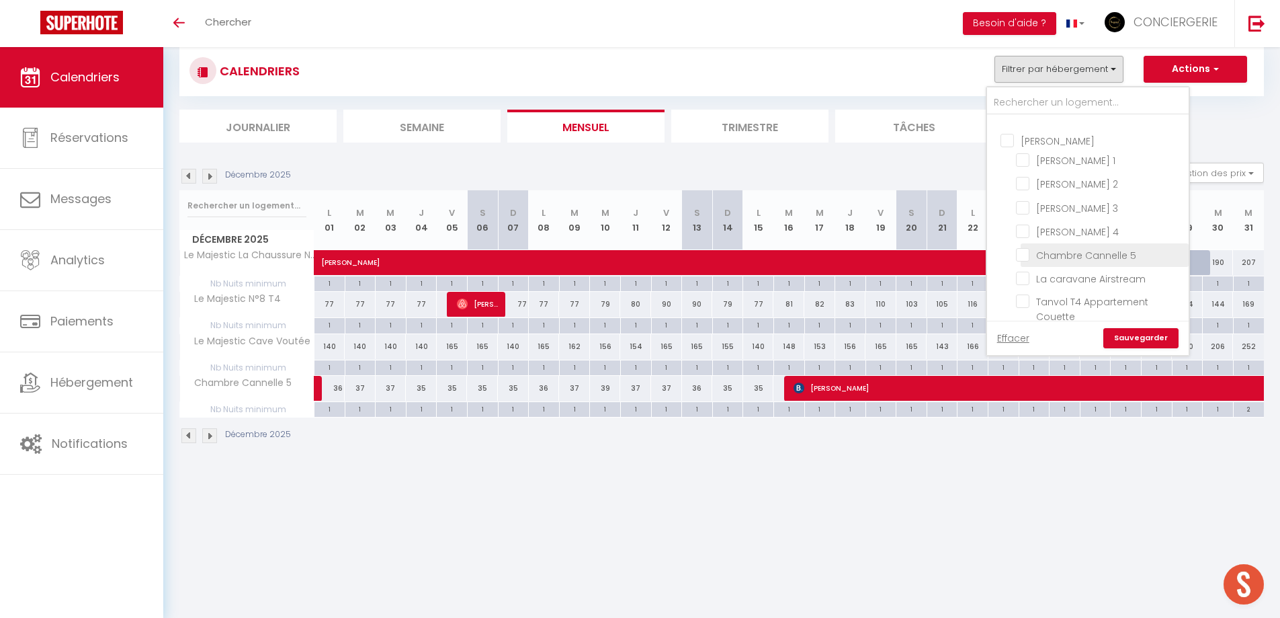
checkbox input "false"
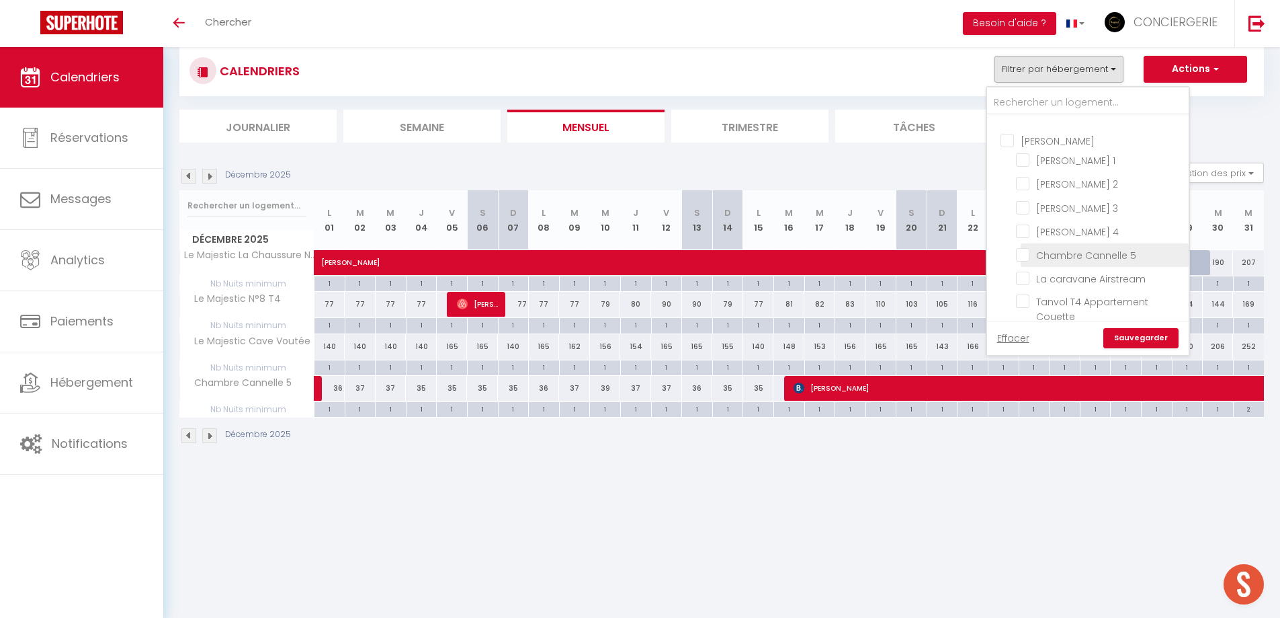
checkbox input "false"
click at [1143, 335] on link "Sauvegarder" at bounding box center [1141, 338] width 75 height 20
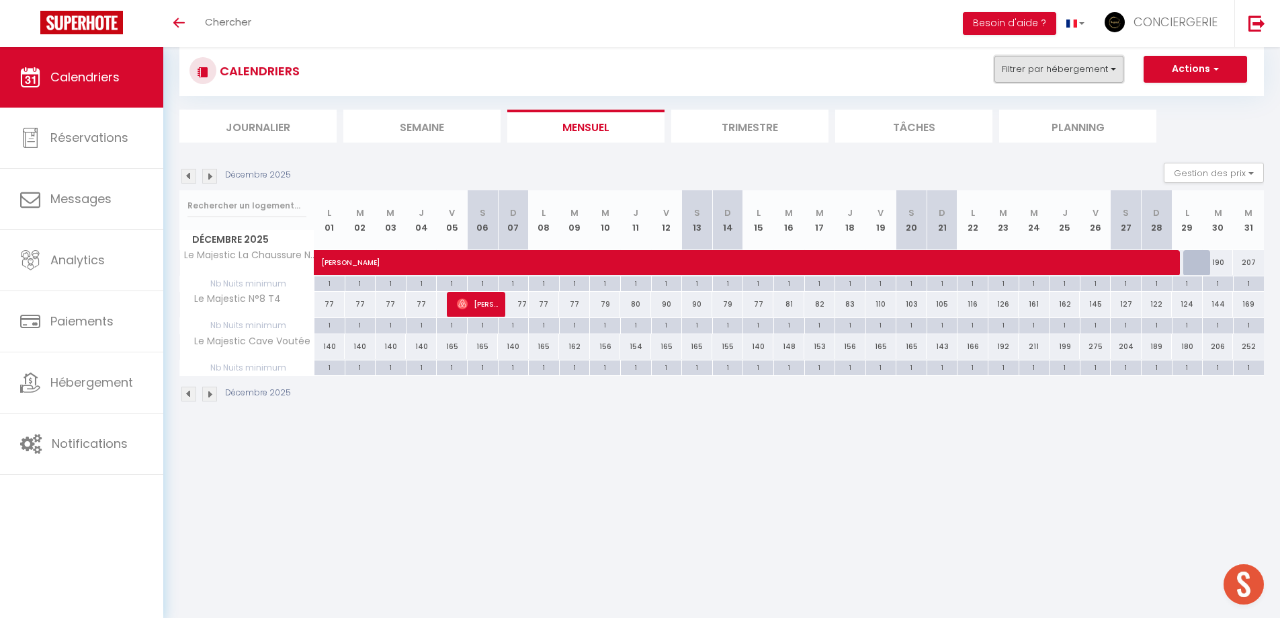
click at [1079, 75] on button "Filtrer par hébergement" at bounding box center [1059, 69] width 129 height 27
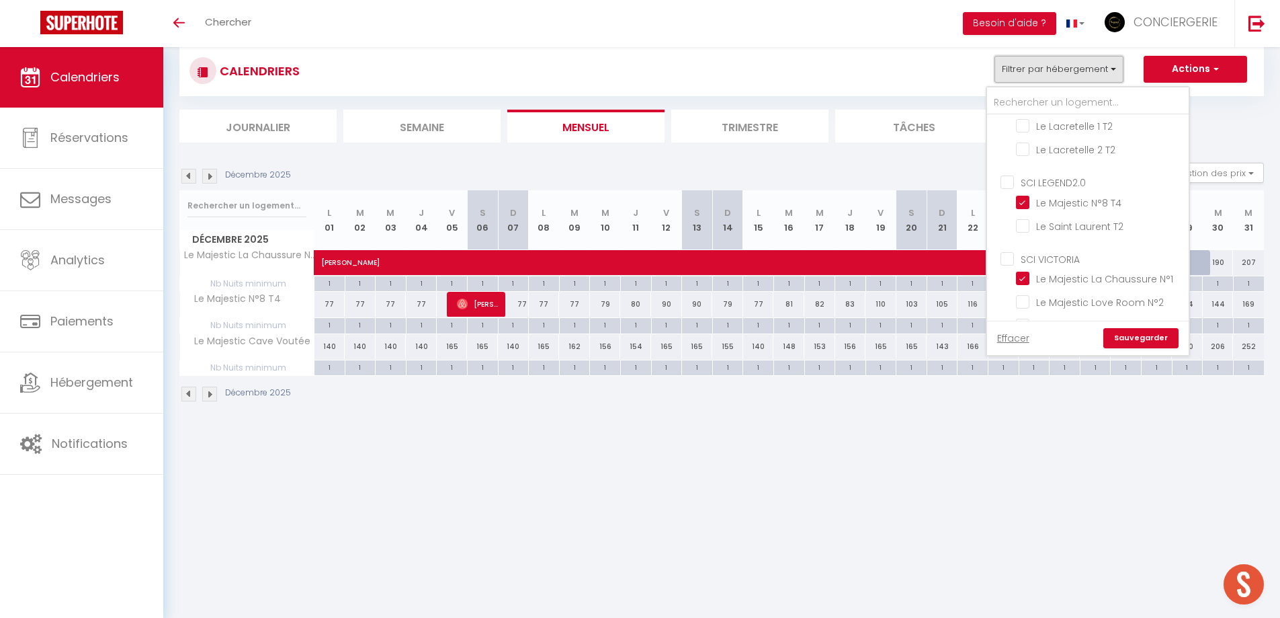
scroll to position [189, 0]
click at [1129, 257] on input "Le Majestic Love Room N°2" at bounding box center [1100, 258] width 168 height 13
checkbox input "true"
checkbox input "false"
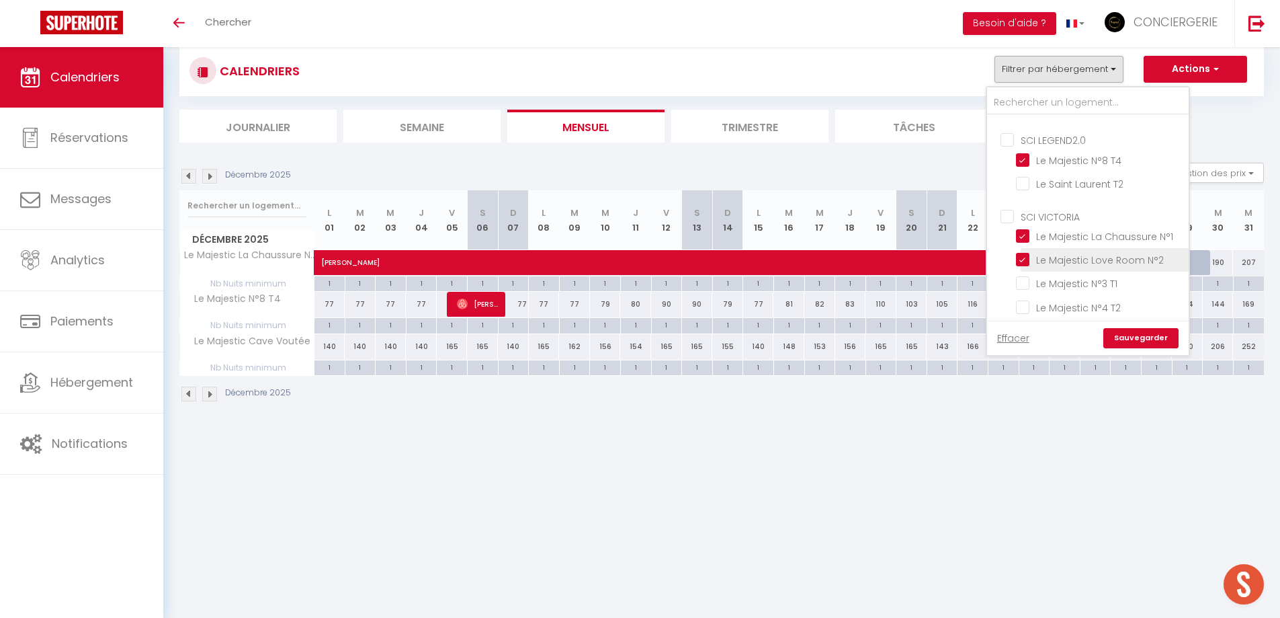
checkbox input "false"
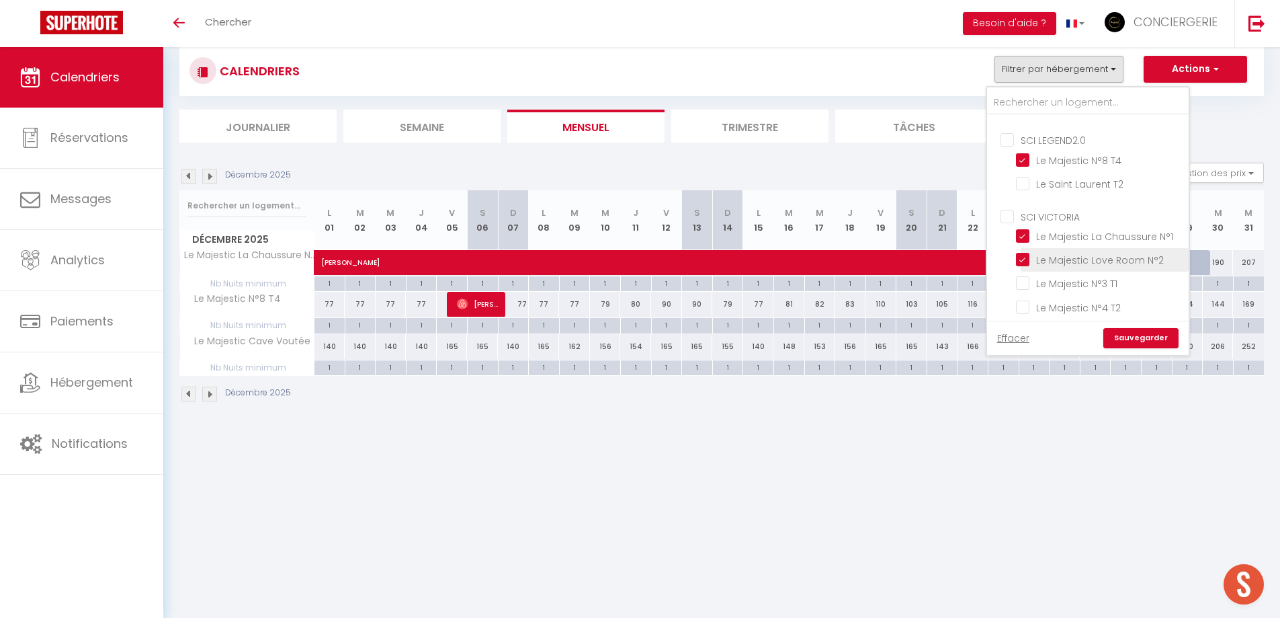
checkbox input "false"
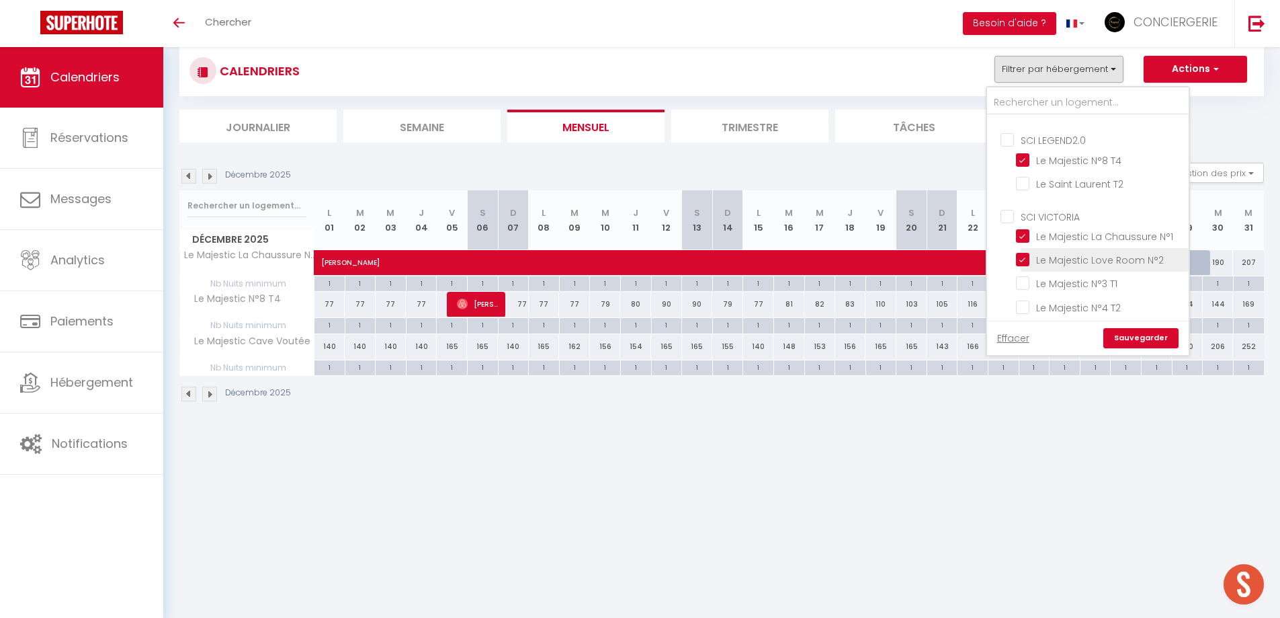
checkbox input "false"
click at [1150, 334] on link "Sauvegarder" at bounding box center [1141, 338] width 75 height 20
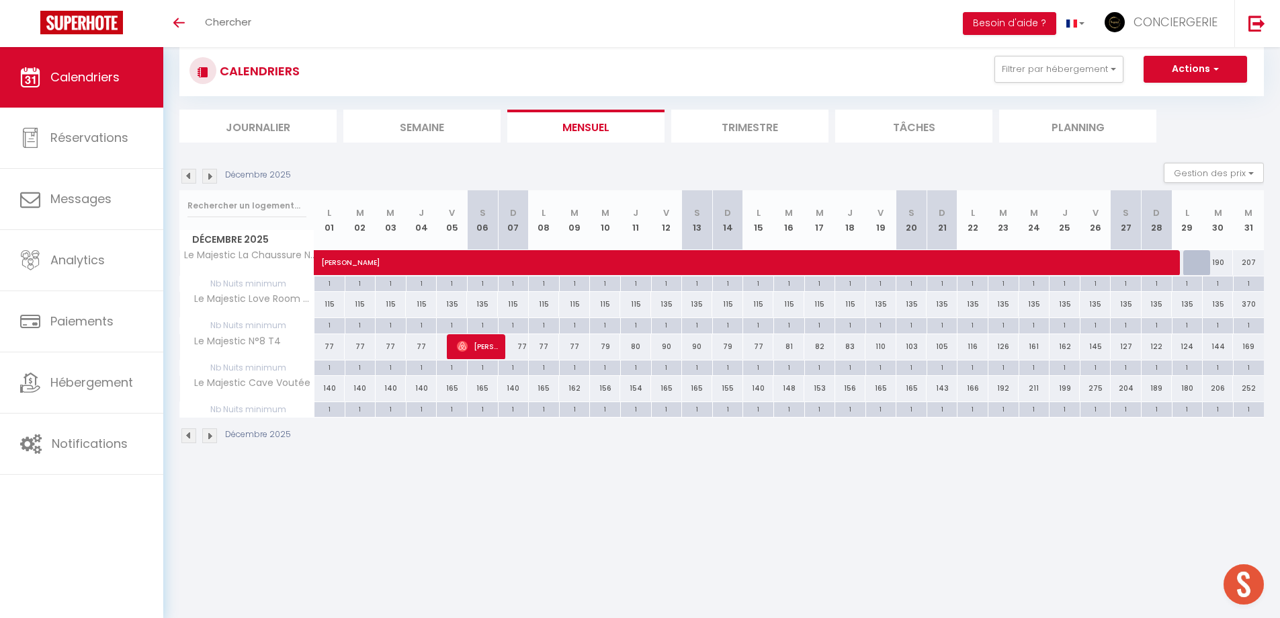
click at [1257, 390] on div "252" at bounding box center [1248, 388] width 31 height 25
type input "252"
type input "Mer 31 Décembre 2025"
type input "Jeu 01 Janvier 2026"
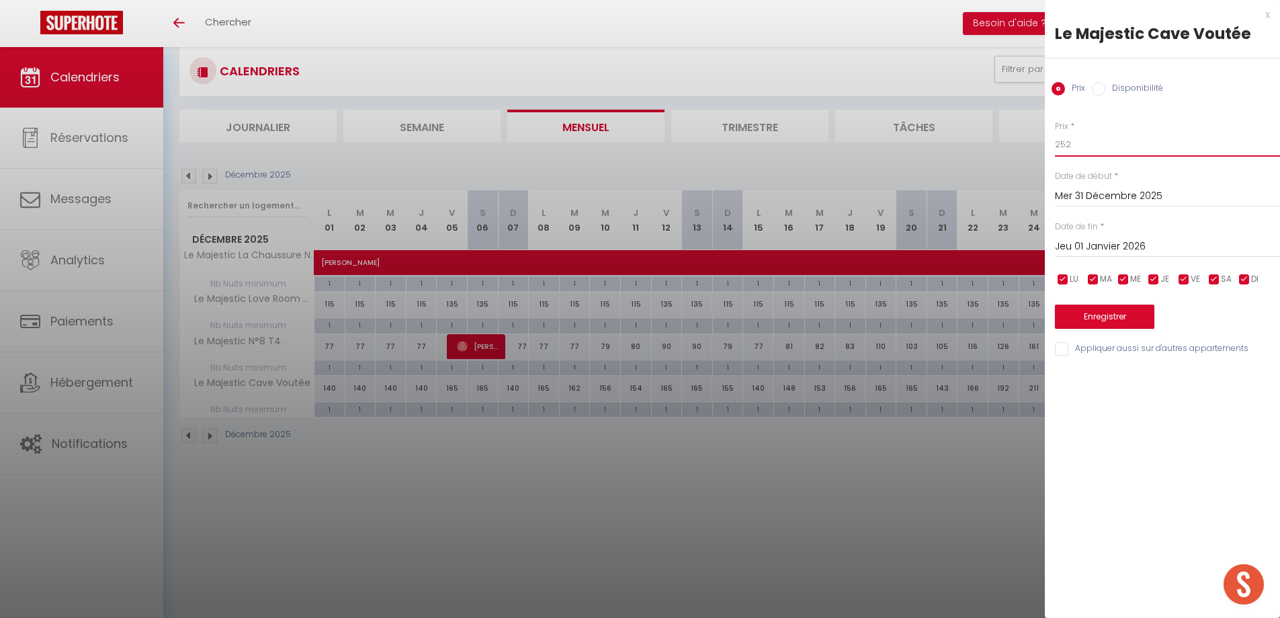
drag, startPoint x: 1086, startPoint y: 150, endPoint x: 1022, endPoint y: 145, distance: 64.0
click at [1024, 150] on body "🟢 Des questions ou besoin d'assistance pour la migration AirBnB? Prenez rdv >>>…" at bounding box center [640, 326] width 1280 height 618
type input "370"
click at [1112, 319] on button "Enregistrer" at bounding box center [1104, 316] width 99 height 24
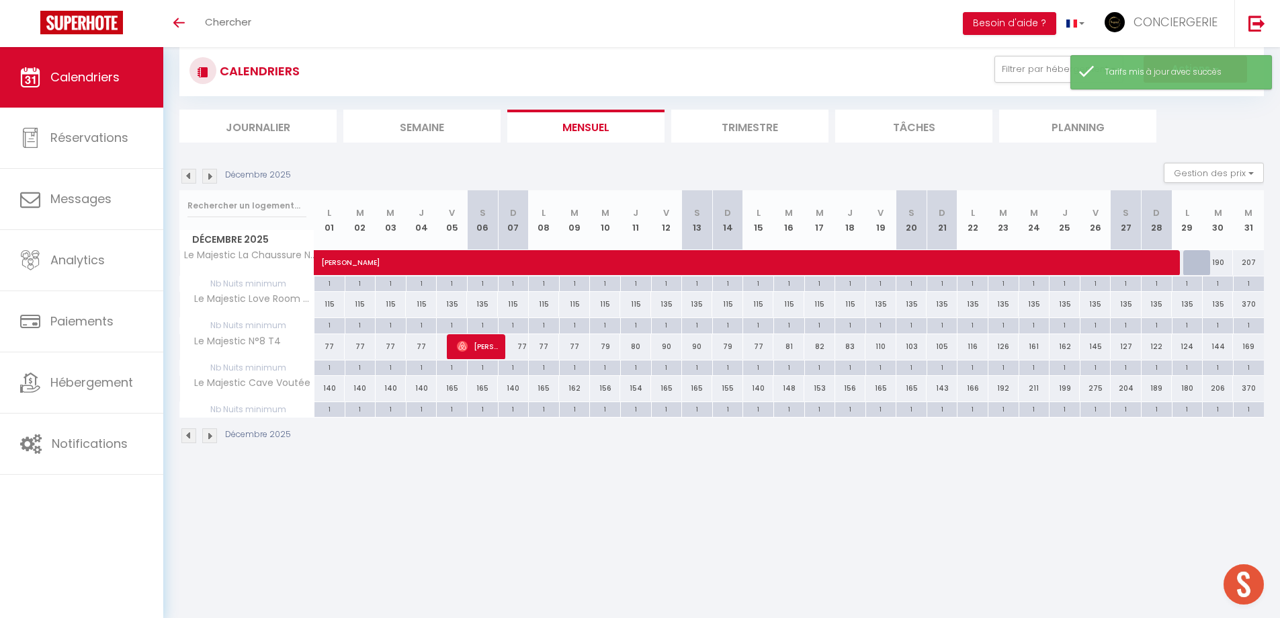
click at [1250, 261] on div "207" at bounding box center [1248, 262] width 31 height 25
type input "207"
type input "Mer 31 Décembre 2025"
type input "Jeu 01 Janvier 2026"
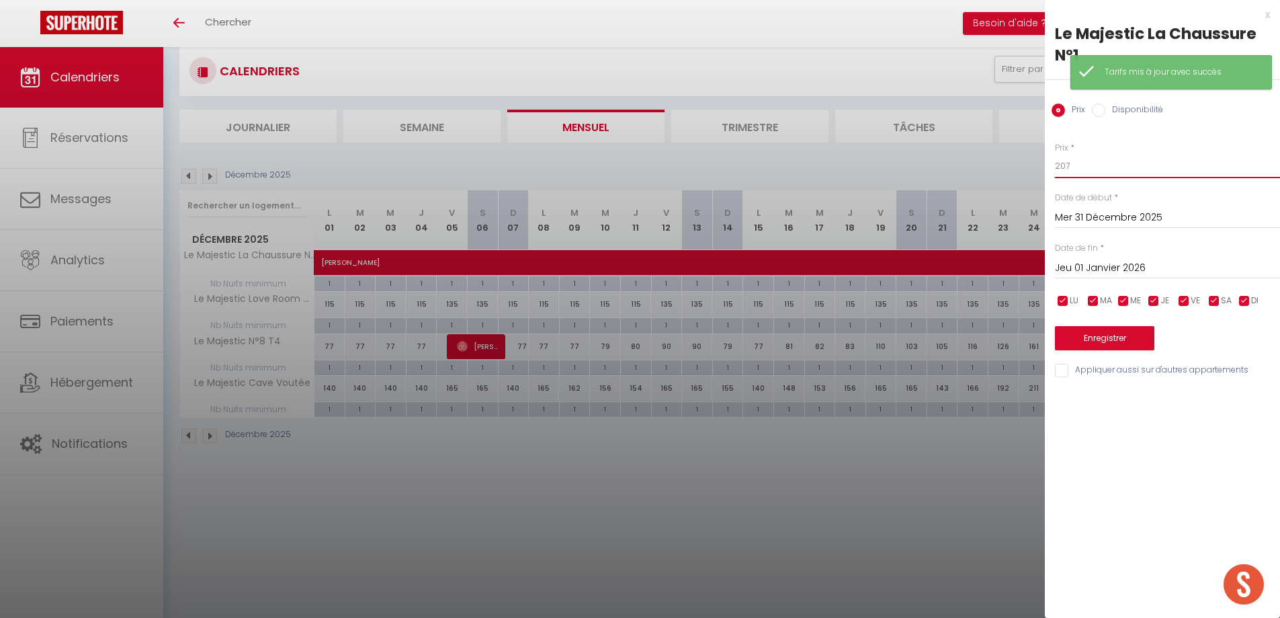
drag, startPoint x: 1081, startPoint y: 165, endPoint x: 1042, endPoint y: 164, distance: 38.3
click at [1044, 167] on body "🟢 Des questions ou besoin d'assistance pour la migration AirBnB? Prenez rdv >>>…" at bounding box center [640, 326] width 1280 height 618
type input "370"
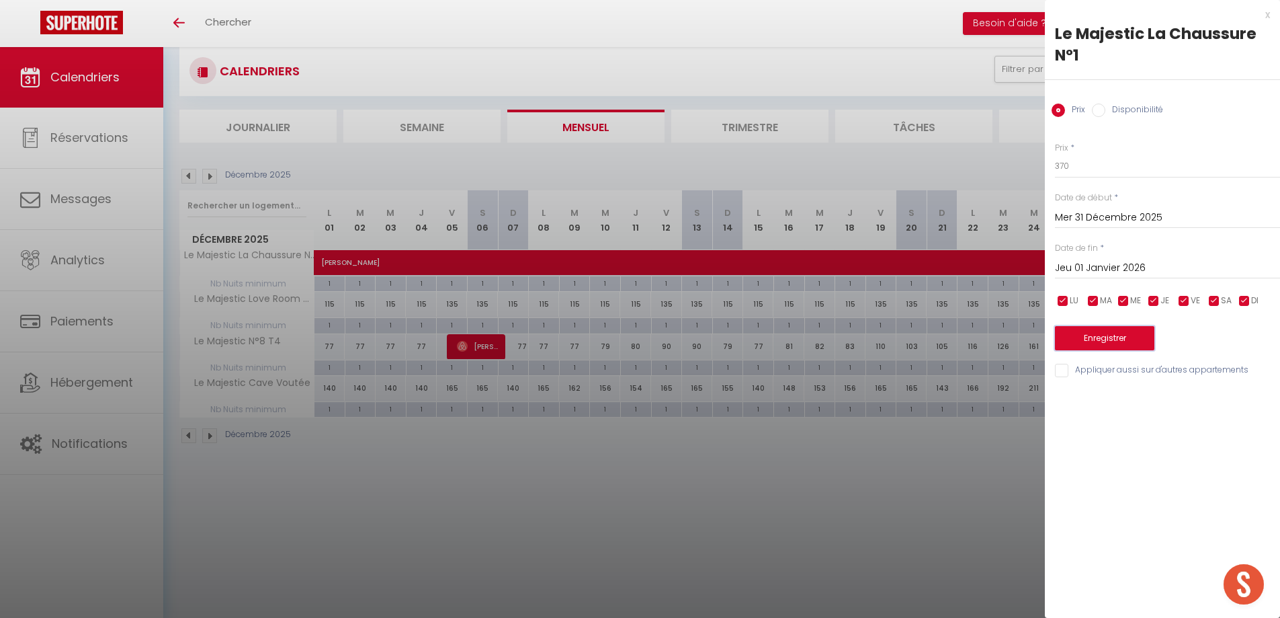
click at [1108, 341] on button "Enregistrer" at bounding box center [1104, 338] width 99 height 24
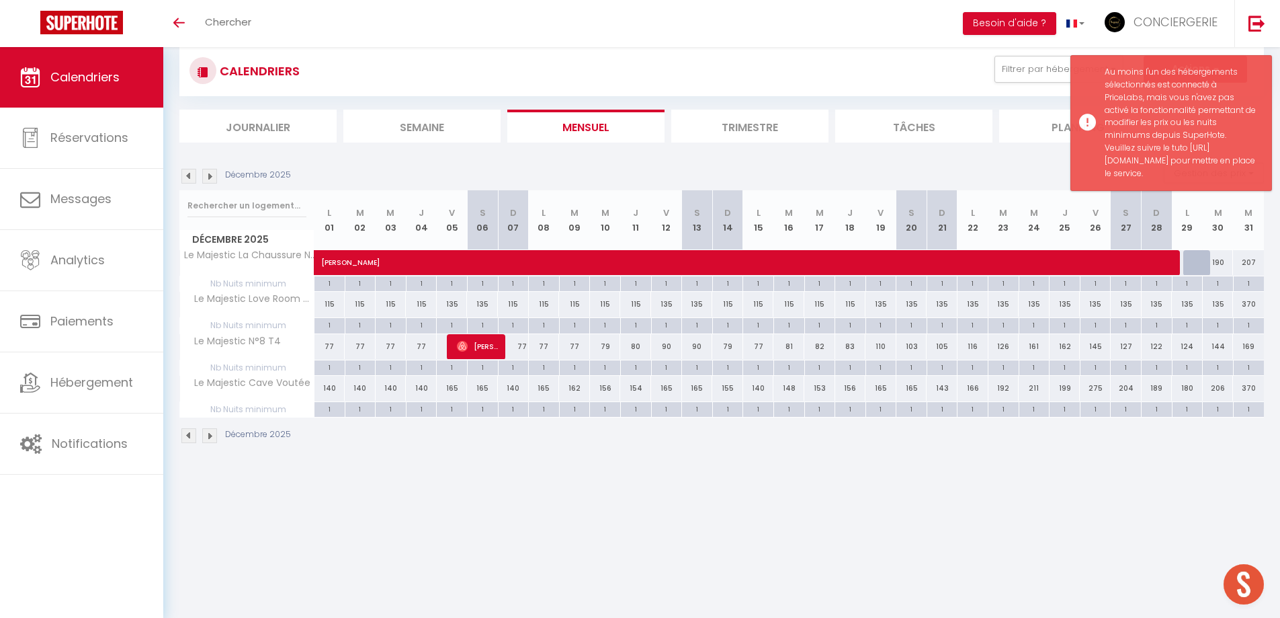
click at [1113, 501] on body "🟢 Des questions ou besoin d'assistance pour la migration AirBnB? Prenez rdv >>>…" at bounding box center [640, 326] width 1280 height 618
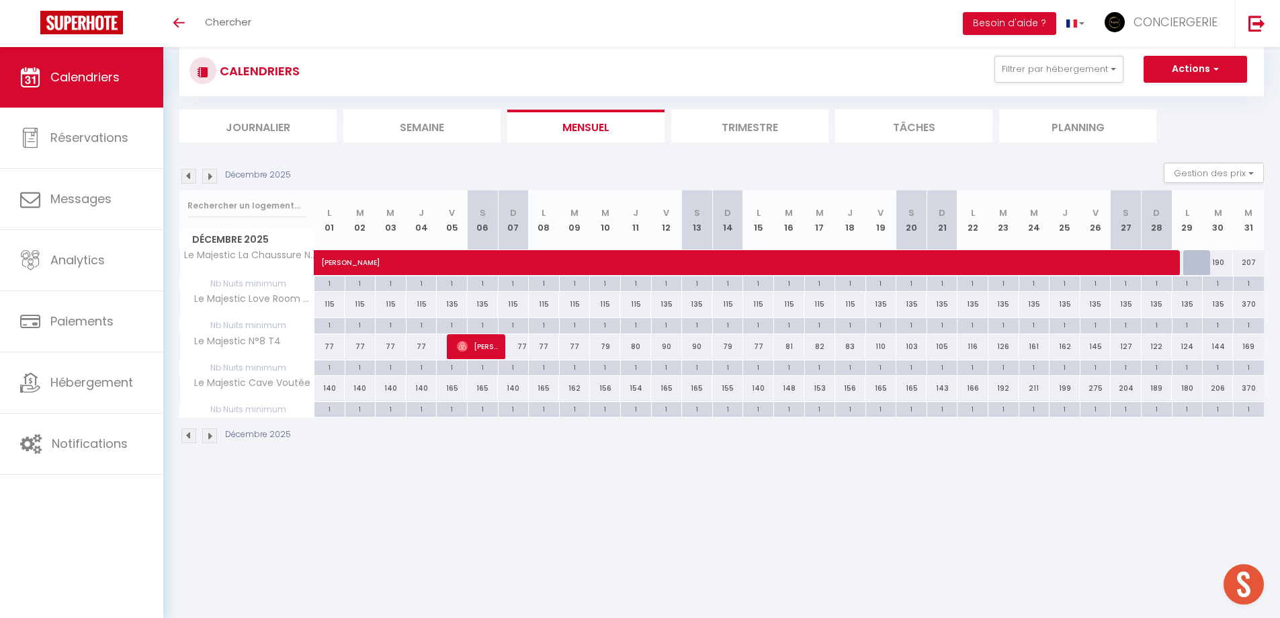
click at [214, 434] on img at bounding box center [209, 435] width 15 height 15
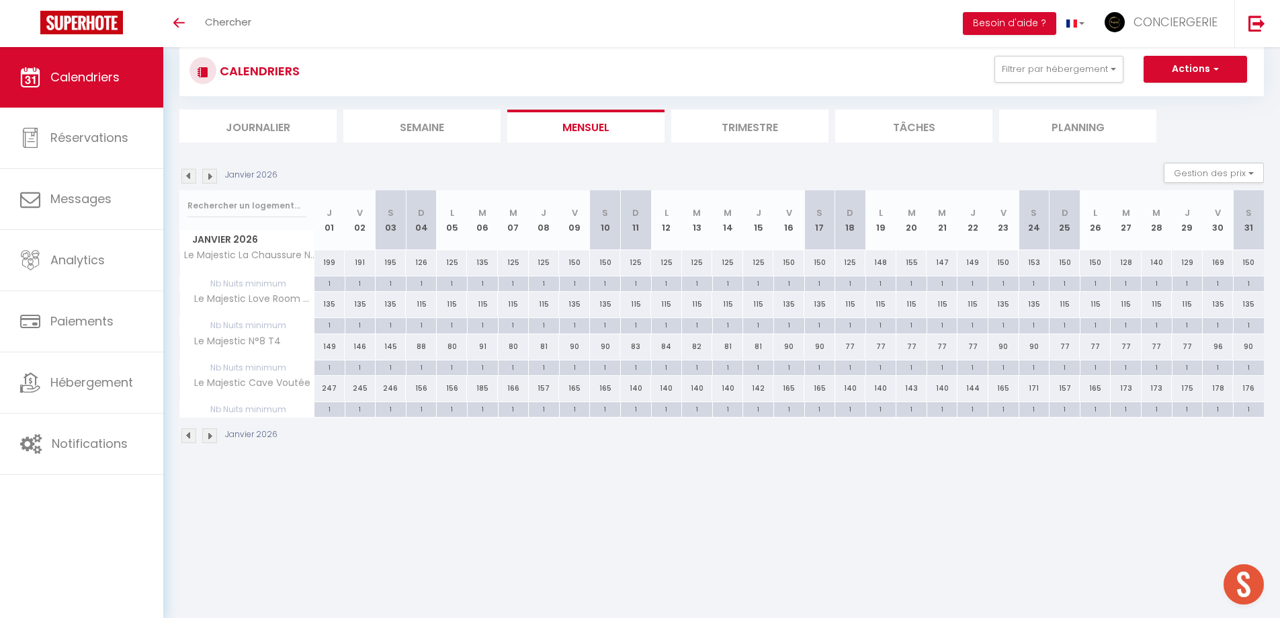
click at [186, 435] on img at bounding box center [188, 435] width 15 height 15
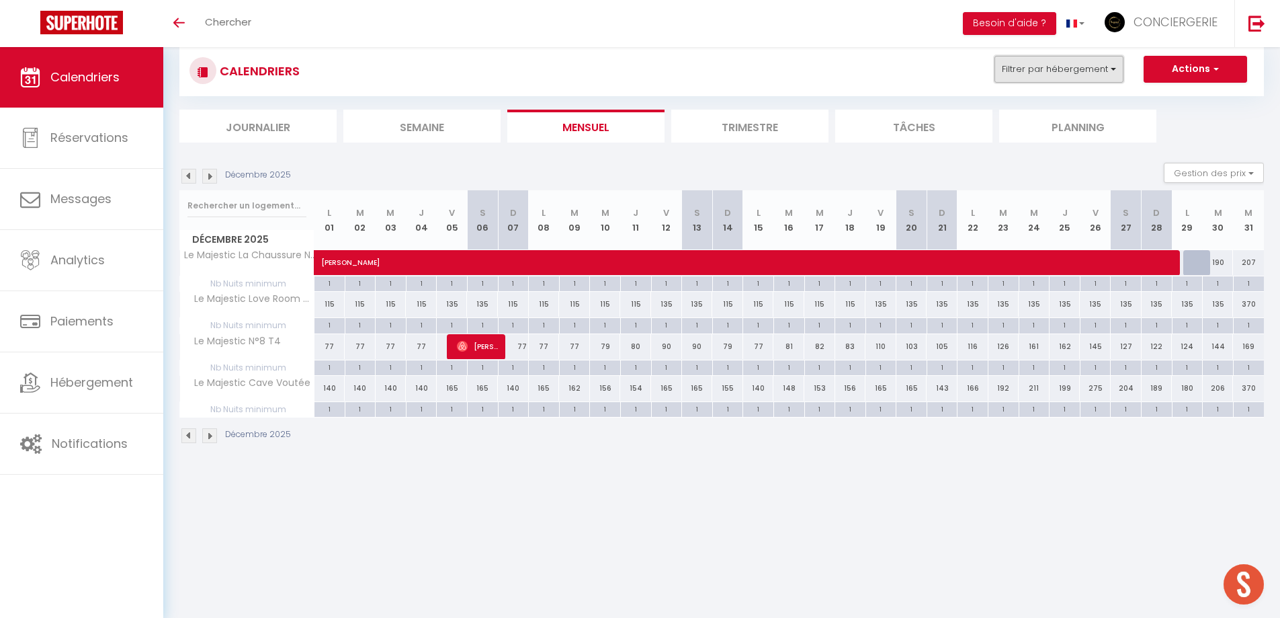
click at [1116, 70] on button "Filtrer par hébergement" at bounding box center [1059, 69] width 129 height 27
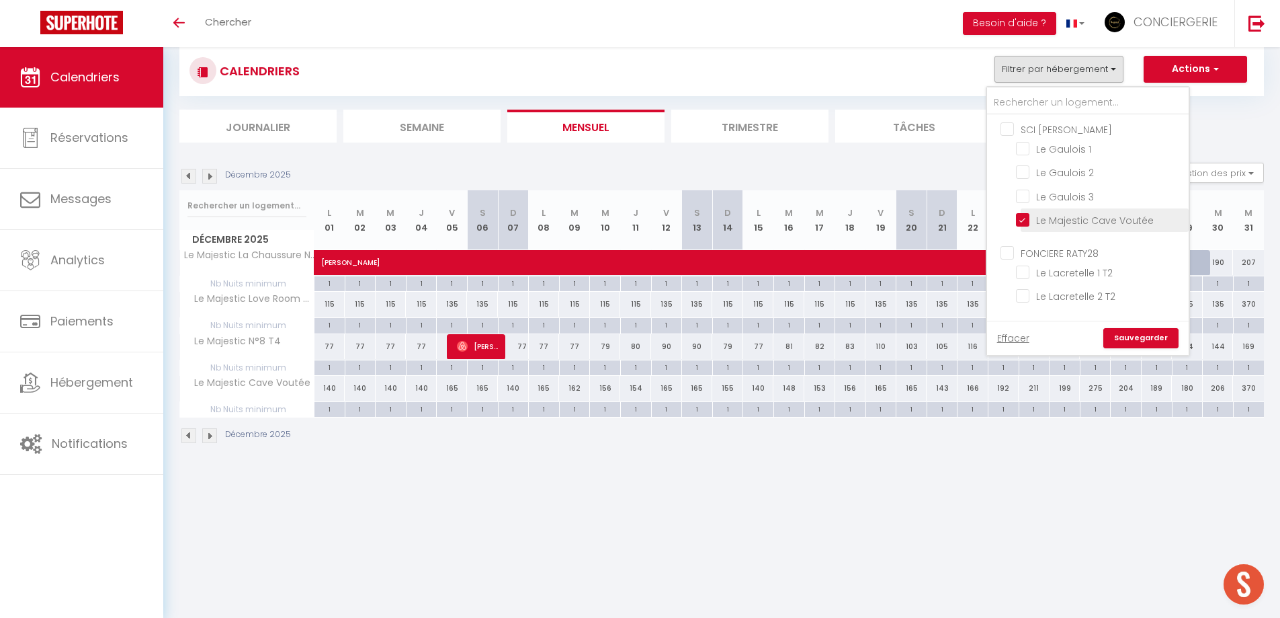
click at [1099, 217] on input "Le Majestic Cave Voutée" at bounding box center [1100, 218] width 168 height 13
checkbox input "false"
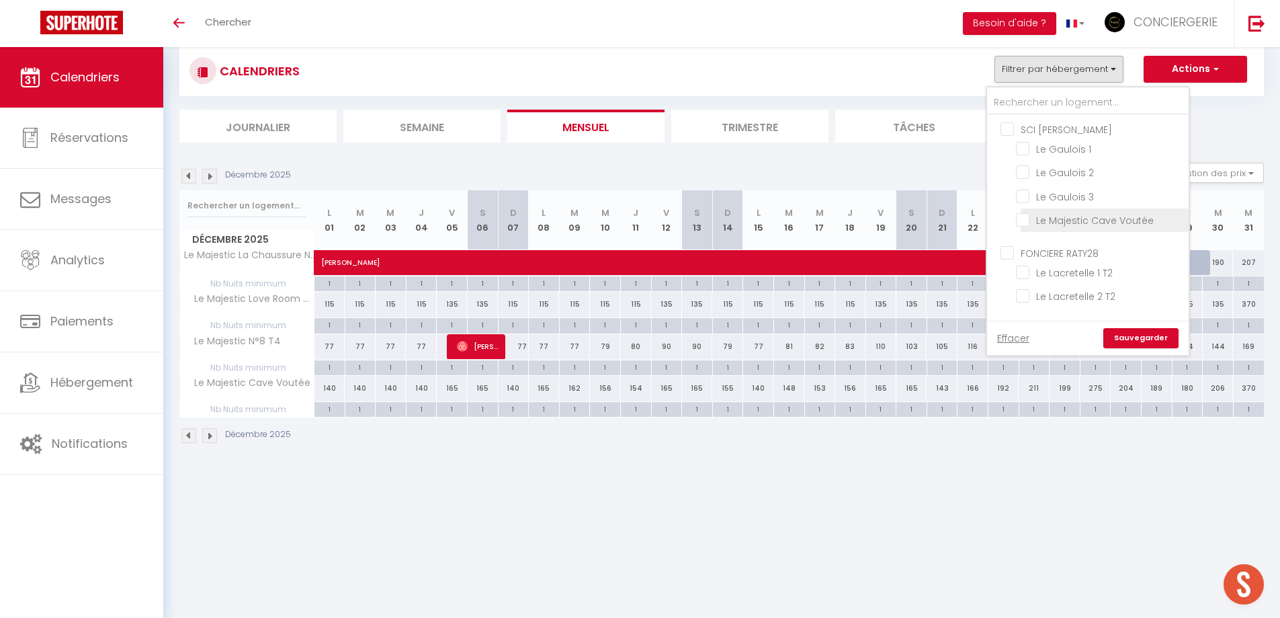
checkbox input "false"
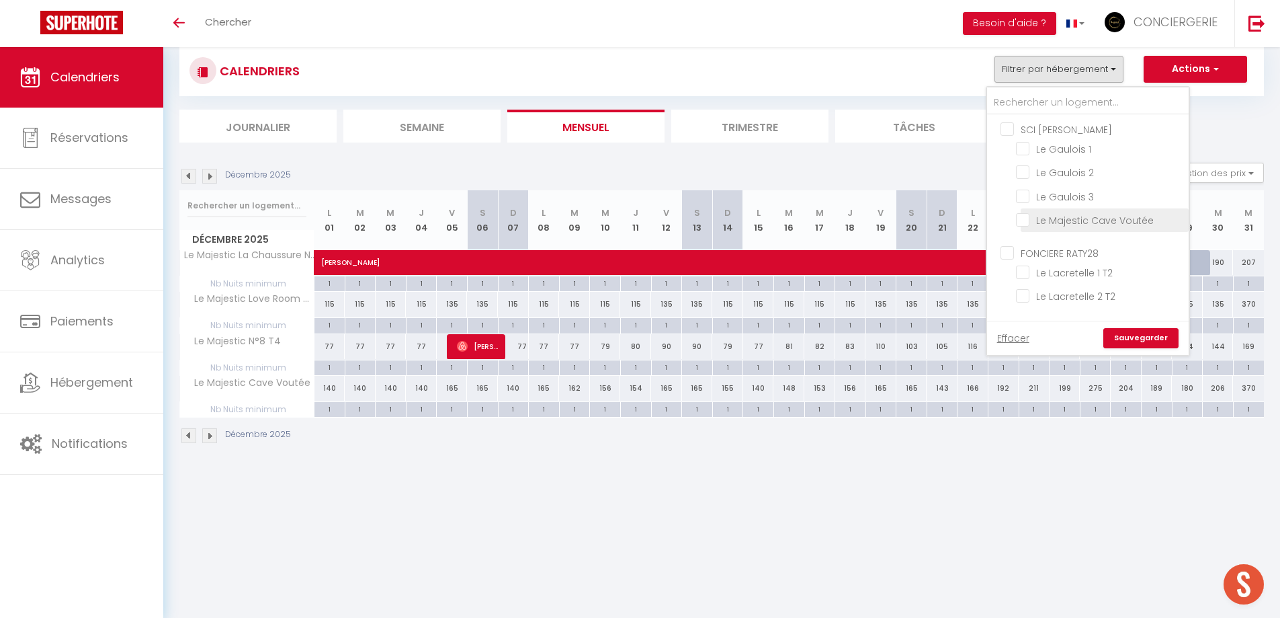
checkbox input "false"
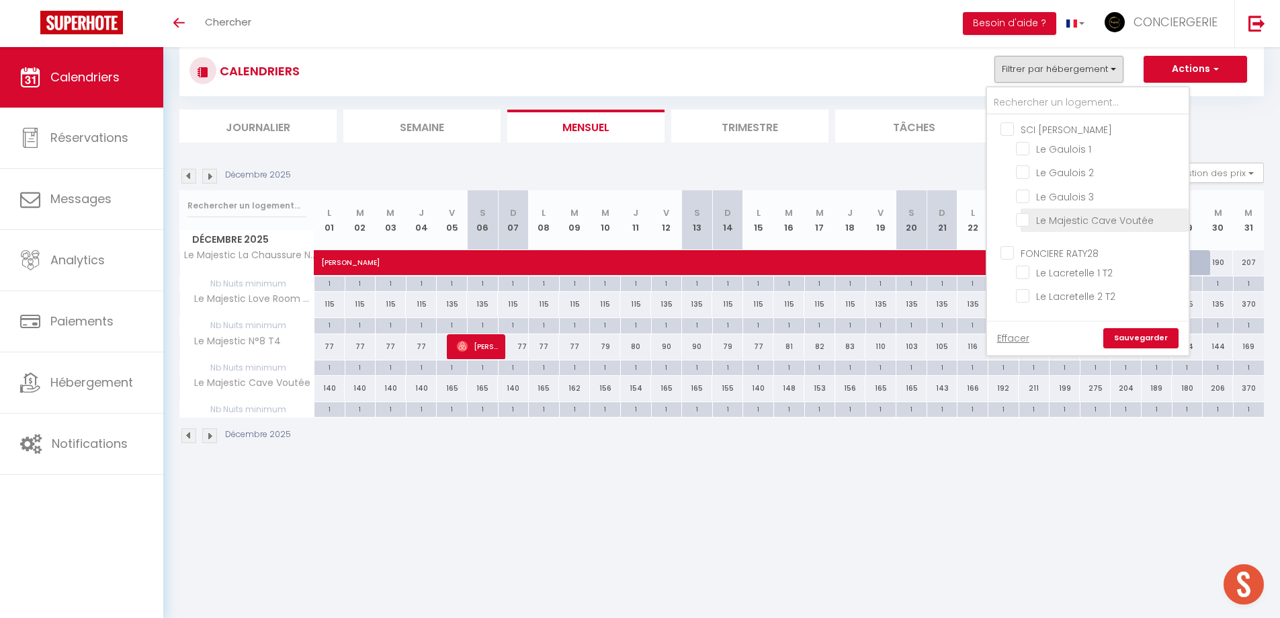
checkbox input "false"
click at [1127, 335] on link "Sauvegarder" at bounding box center [1141, 338] width 75 height 20
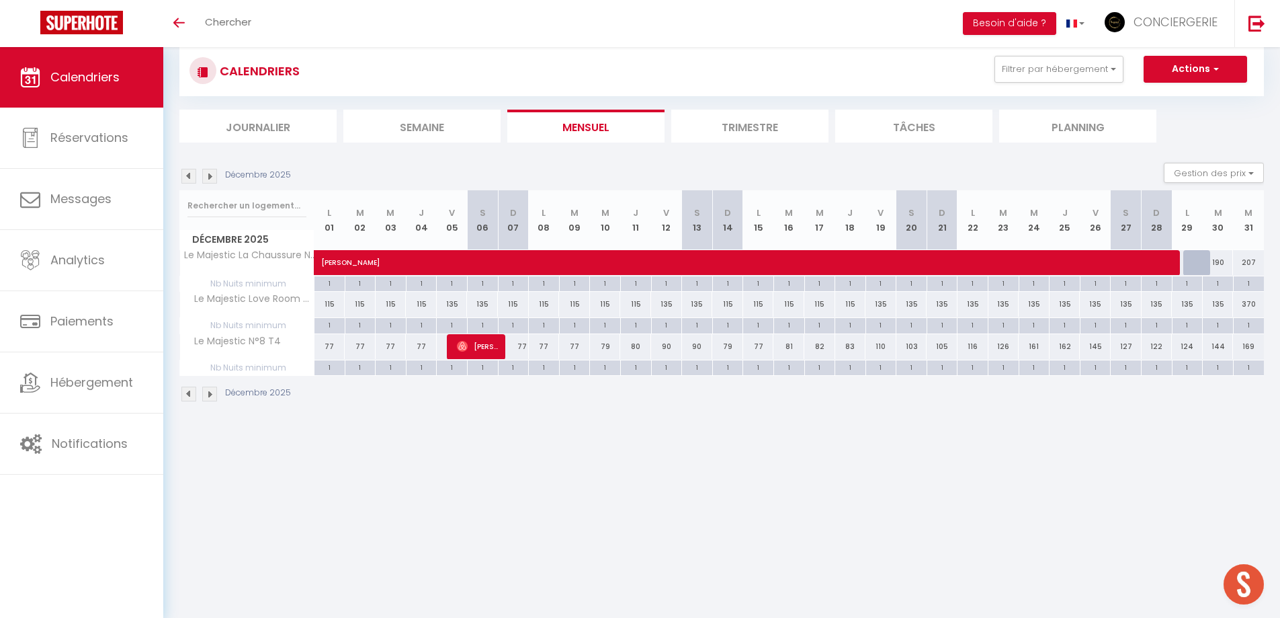
click at [214, 391] on img at bounding box center [209, 393] width 15 height 15
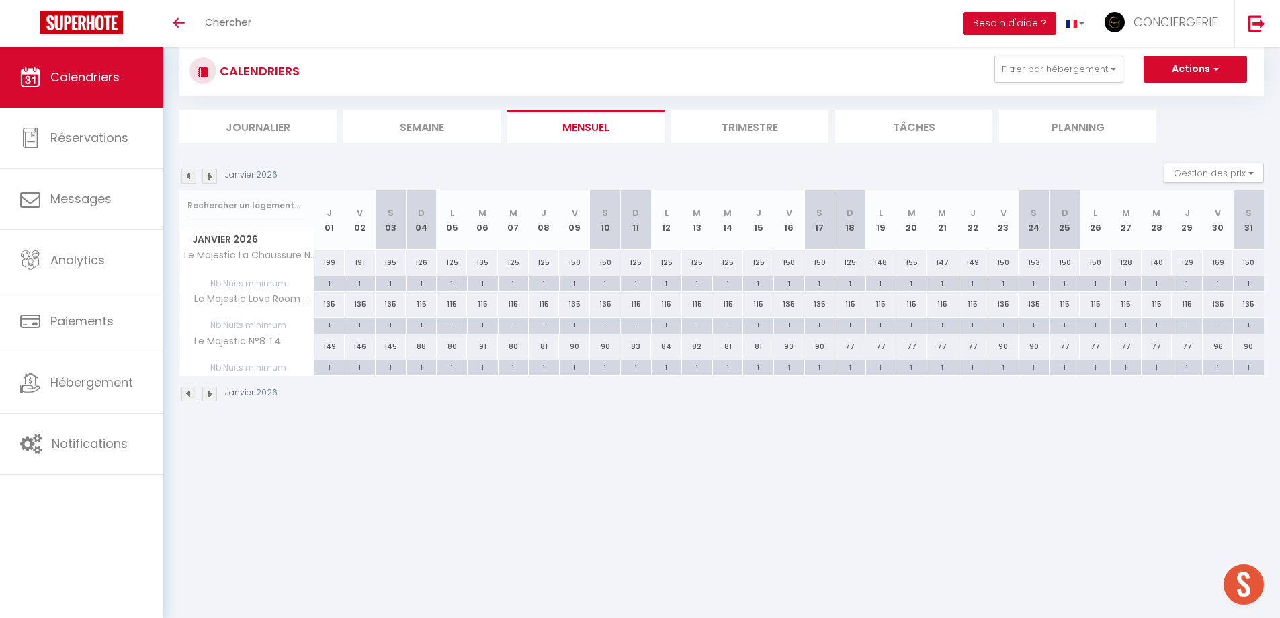
click at [184, 386] on img at bounding box center [188, 393] width 15 height 15
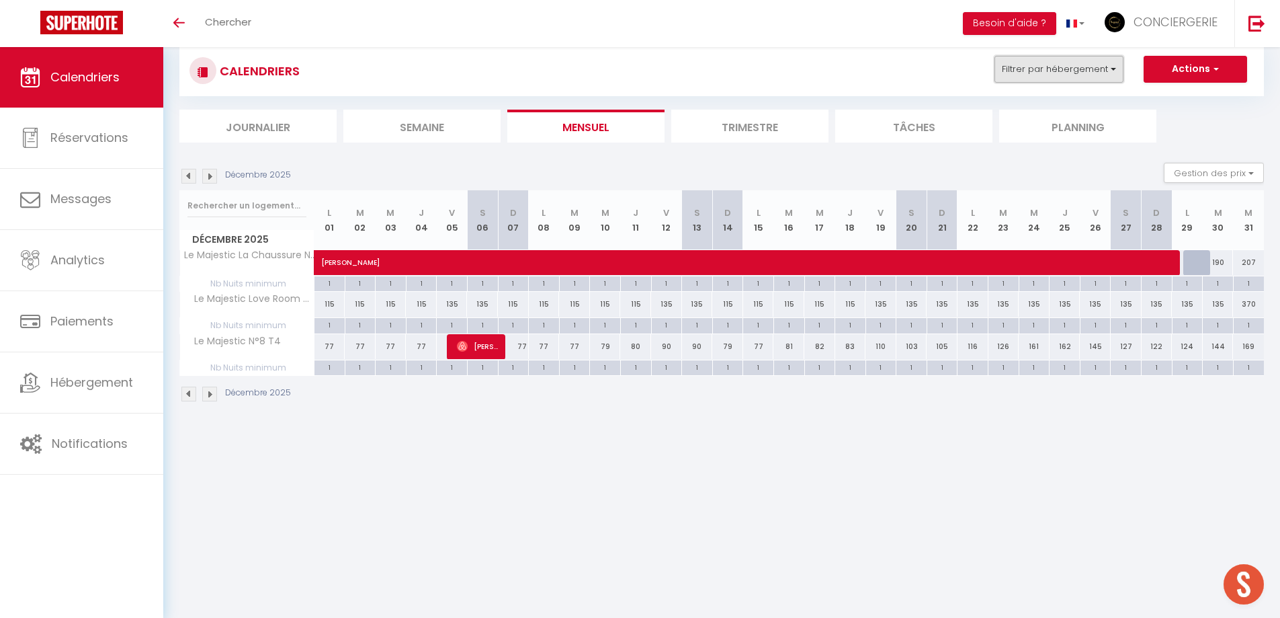
click at [1104, 71] on button "Filtrer par hébergement" at bounding box center [1059, 69] width 129 height 27
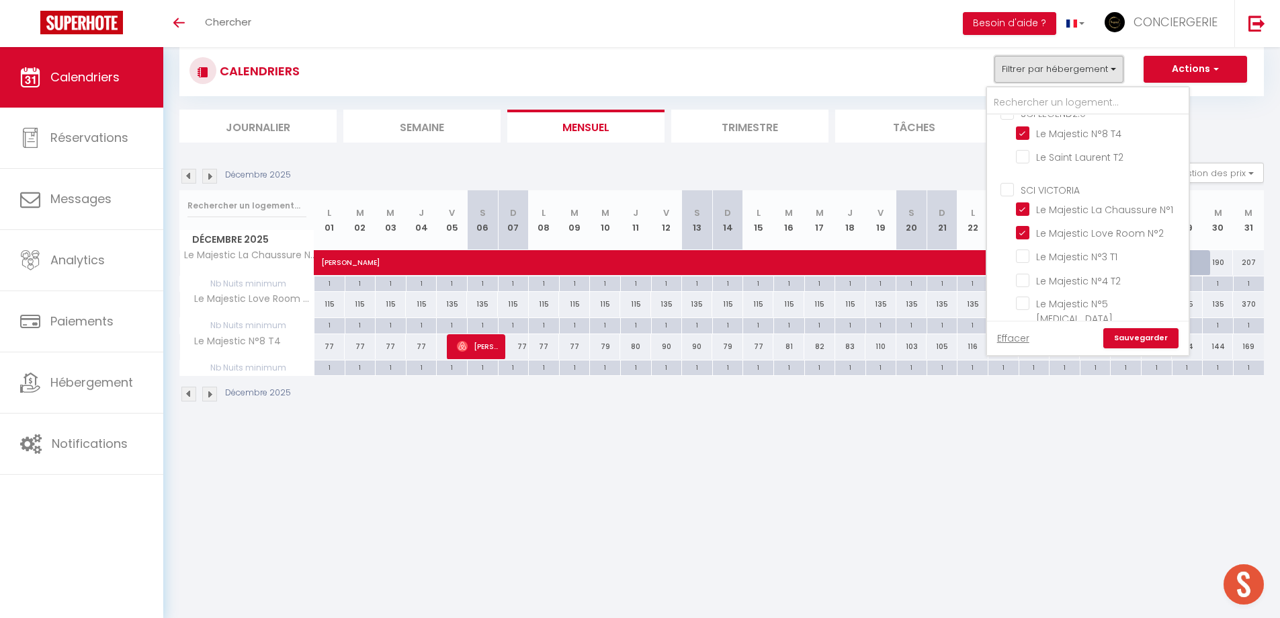
scroll to position [186, 0]
click at [1136, 256] on input "Le Majestic Love Room N°2" at bounding box center [1100, 261] width 168 height 13
checkbox input "false"
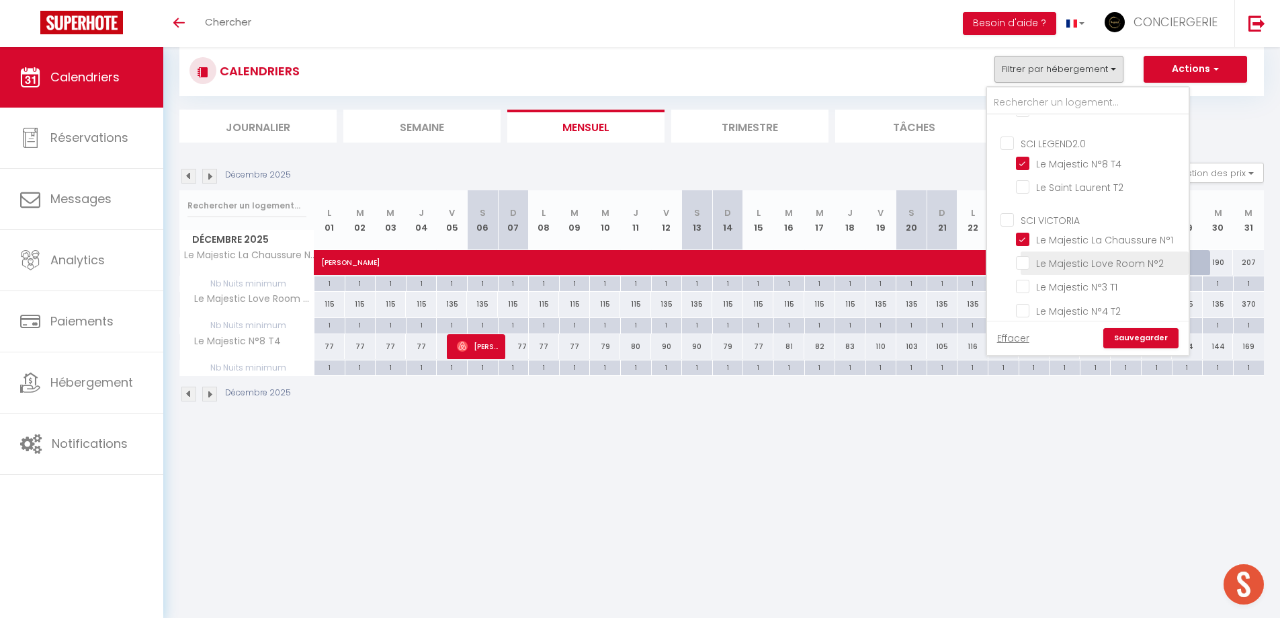
checkbox input "false"
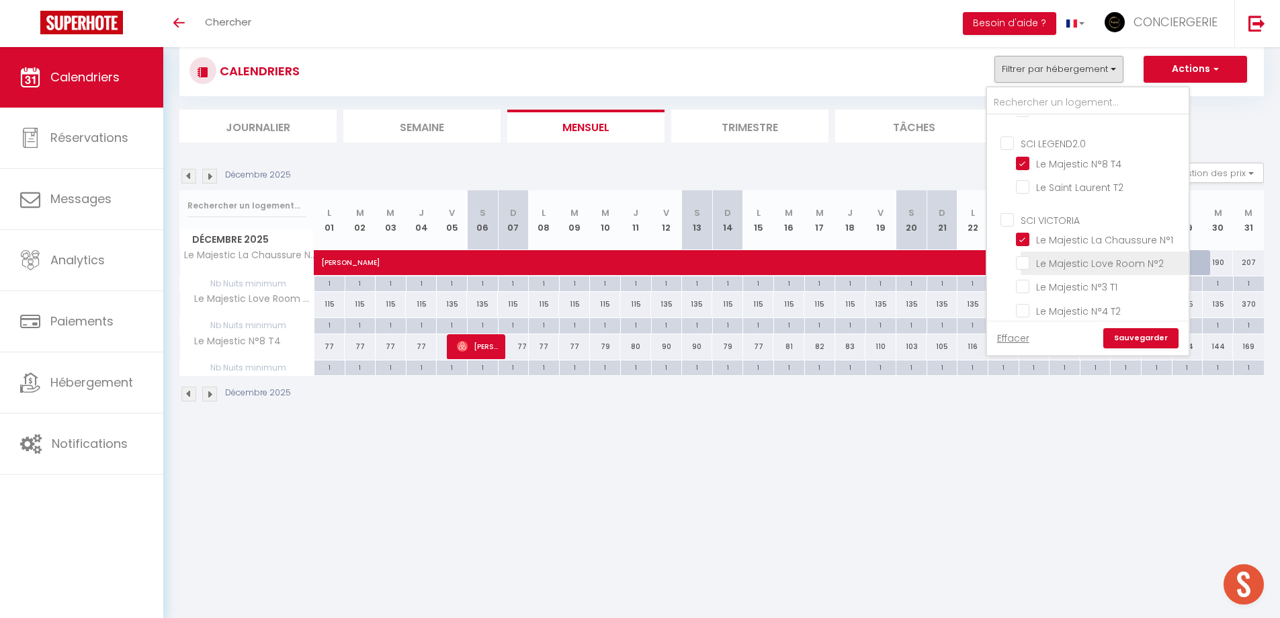
checkbox input "false"
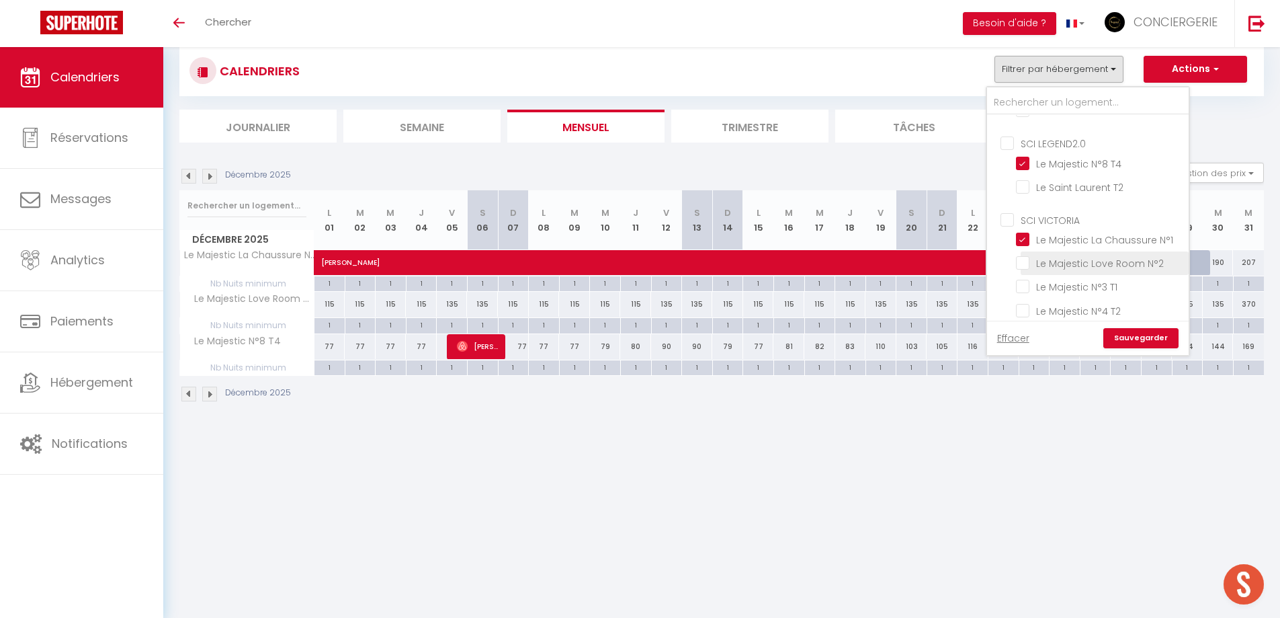
checkbox input "false"
click at [1148, 332] on link "Sauvegarder" at bounding box center [1141, 338] width 75 height 20
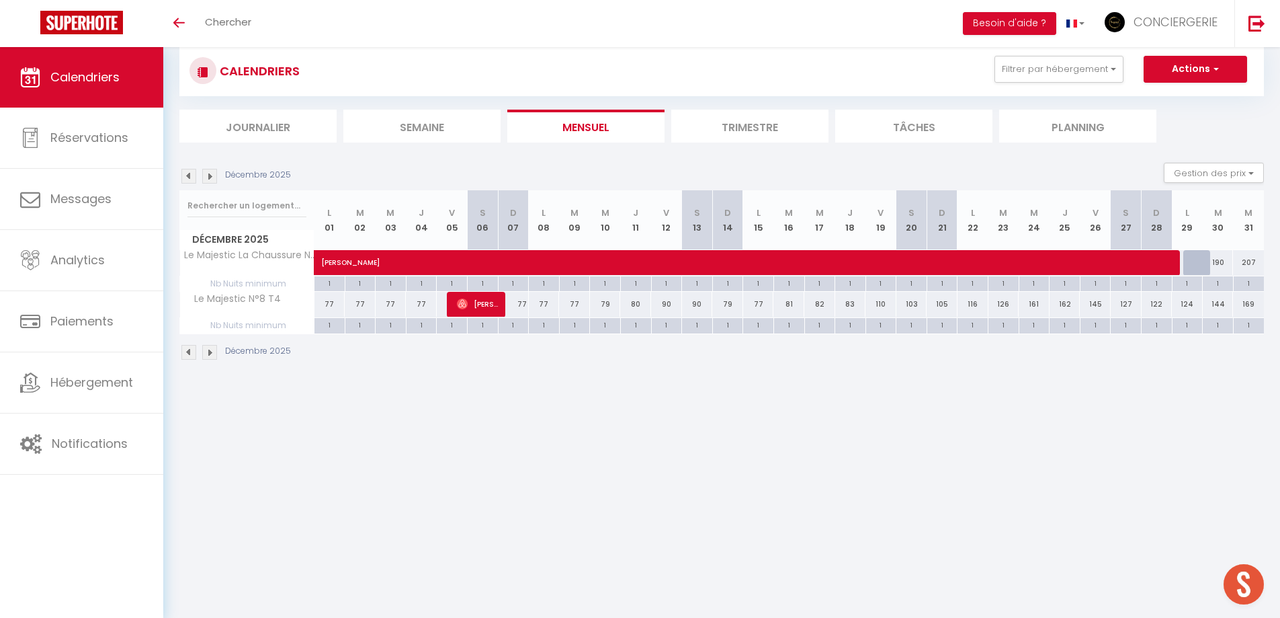
click at [214, 352] on img at bounding box center [209, 352] width 15 height 15
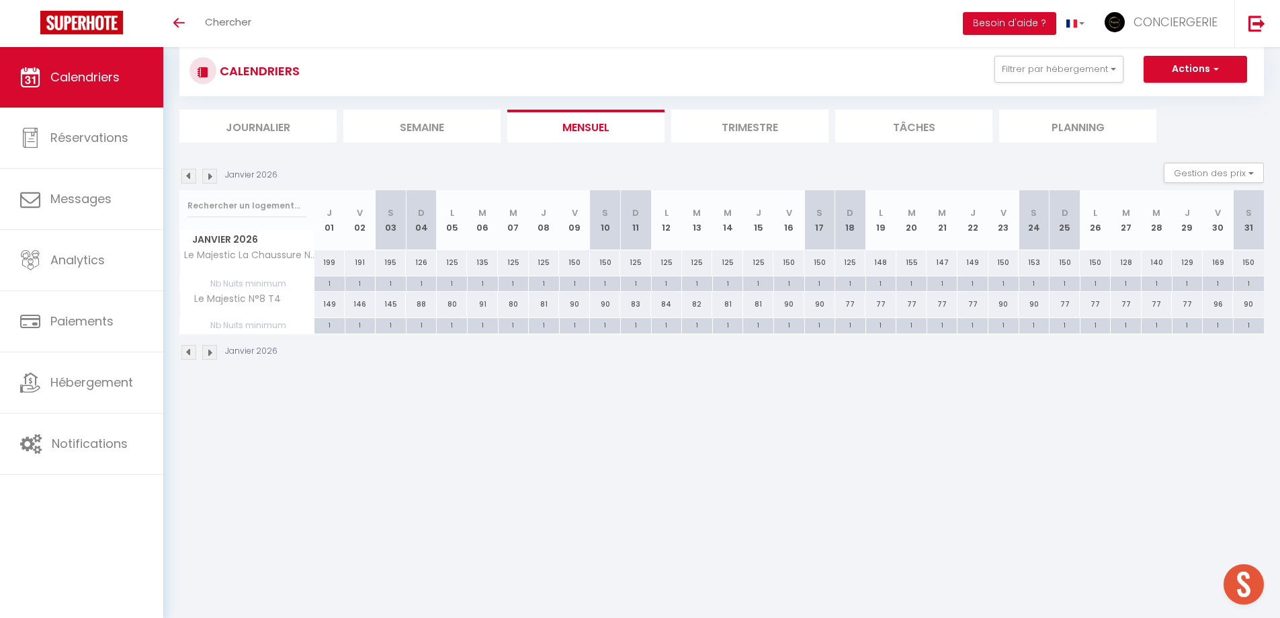
click at [212, 347] on img at bounding box center [209, 352] width 15 height 15
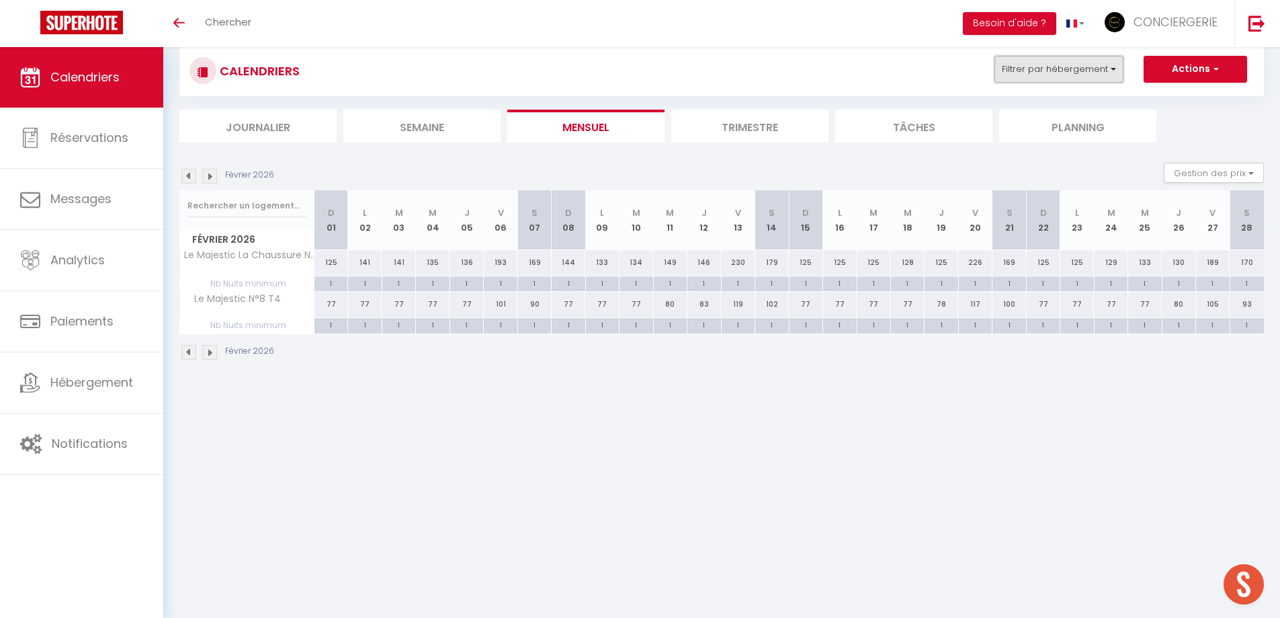
click at [1120, 74] on button "Filtrer par hébergement" at bounding box center [1059, 69] width 129 height 27
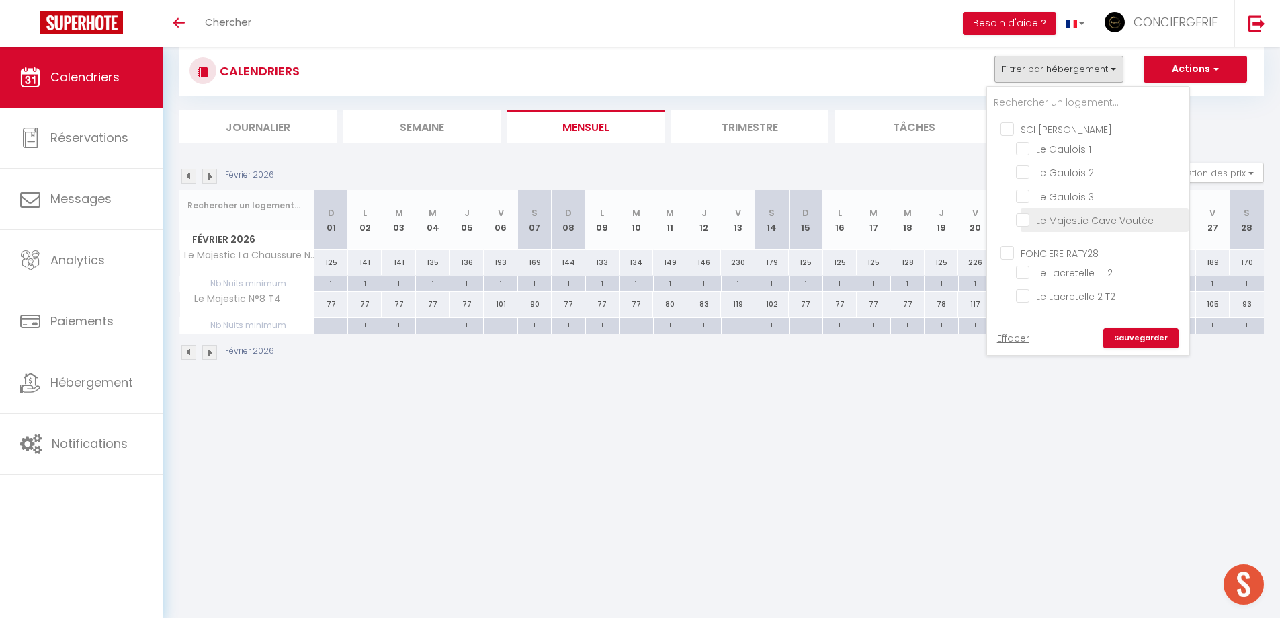
click at [1116, 225] on input "Le Majestic Cave Voutée" at bounding box center [1100, 218] width 168 height 13
checkbox input "true"
checkbox input "false"
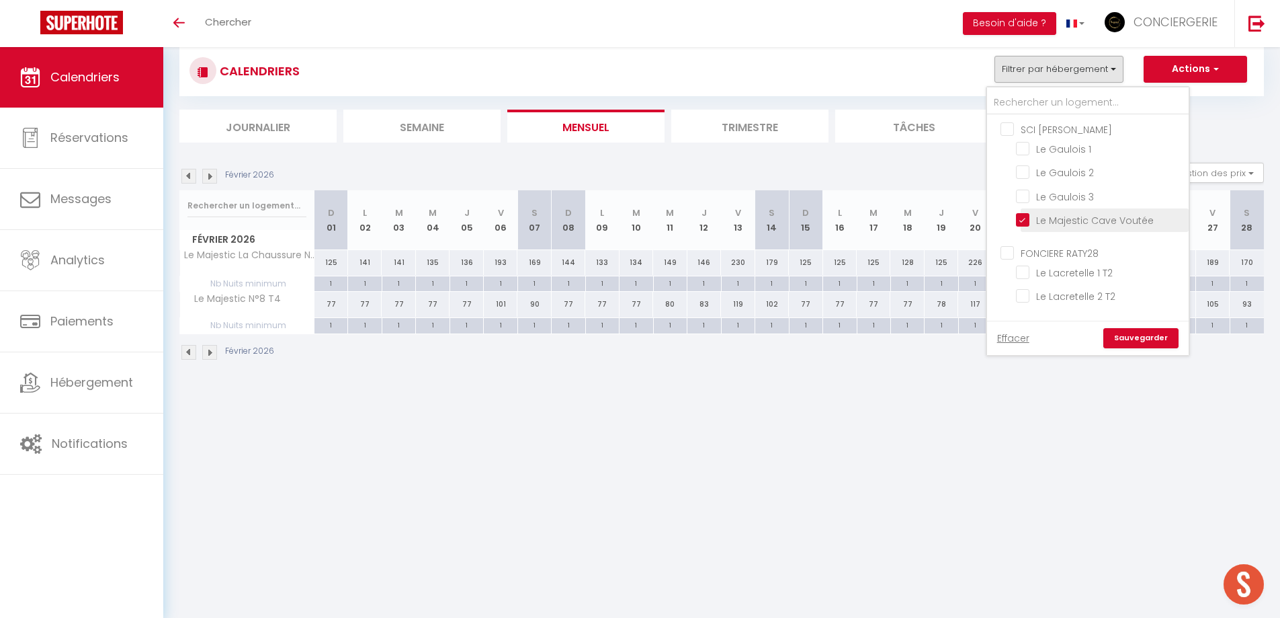
checkbox input "false"
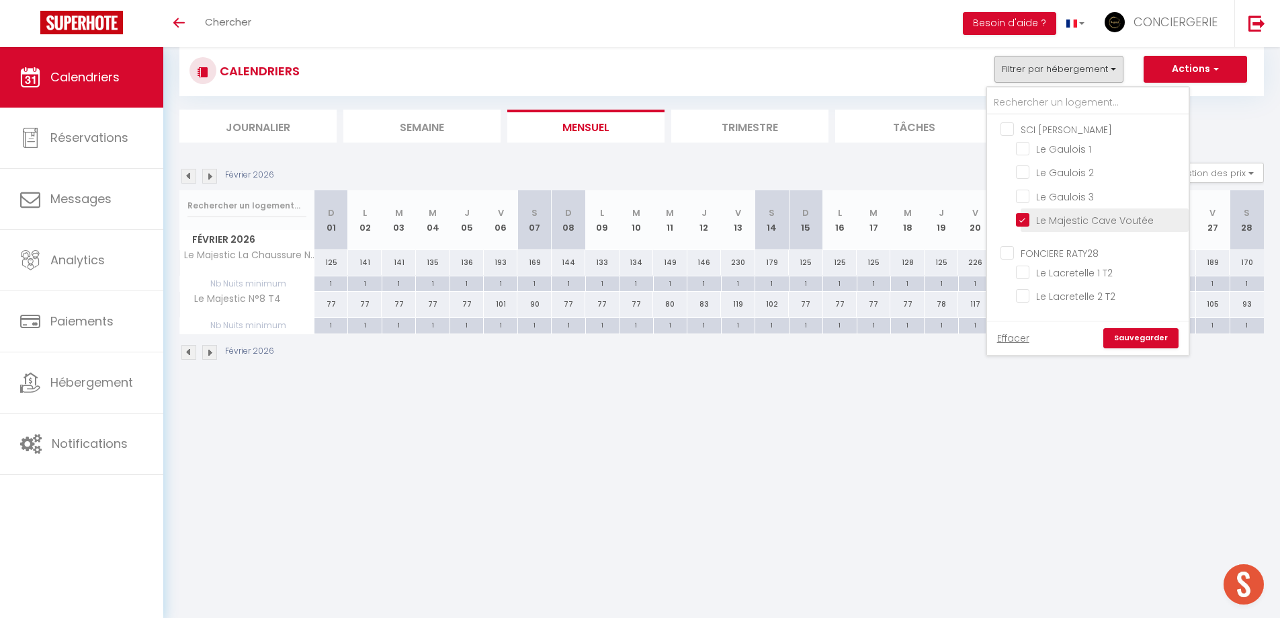
checkbox input "false"
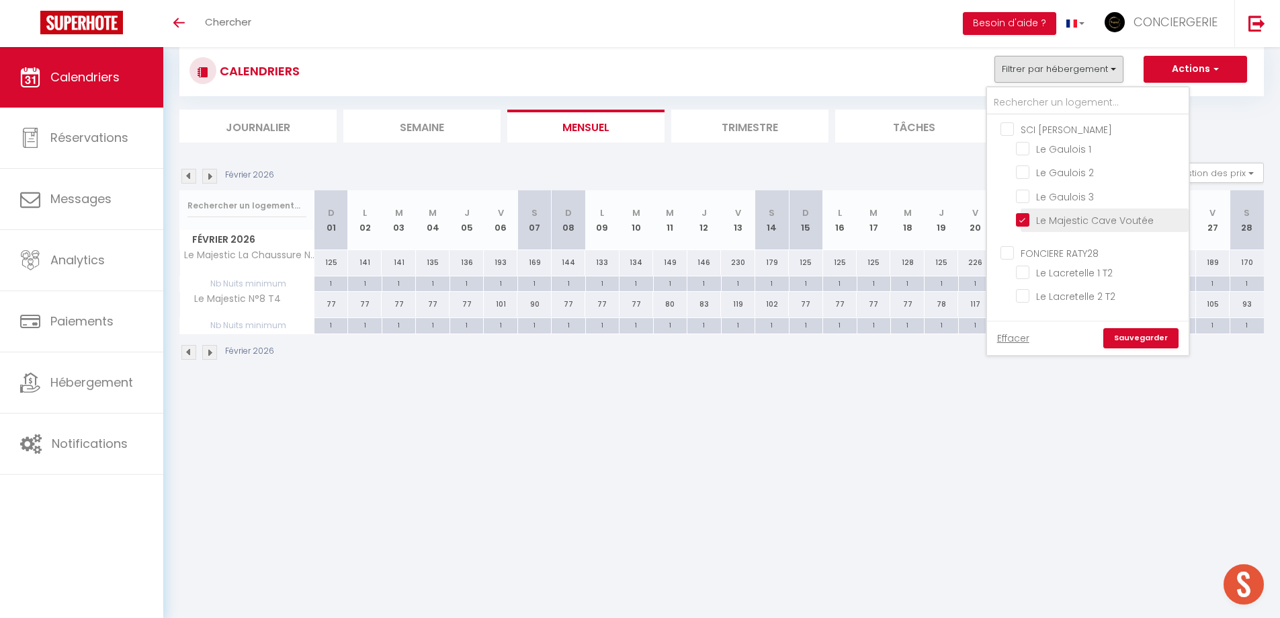
checkbox input "false"
click at [1133, 334] on link "Sauvegarder" at bounding box center [1141, 338] width 75 height 20
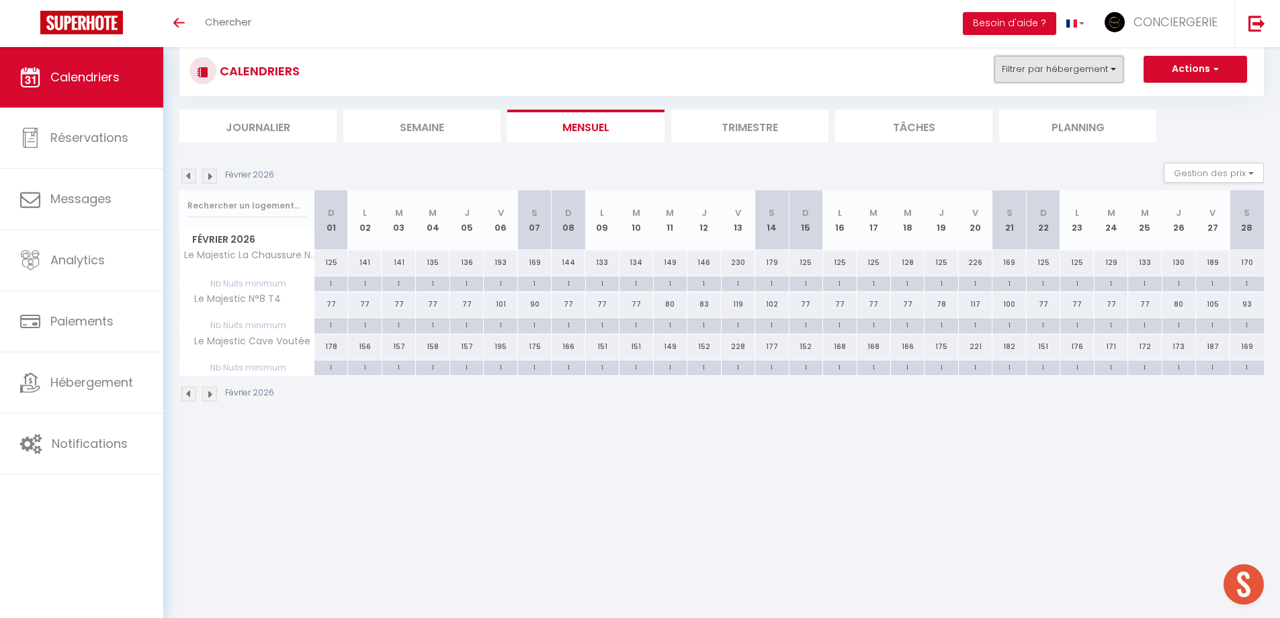
click at [1009, 57] on button "Filtrer par hébergement" at bounding box center [1059, 69] width 129 height 27
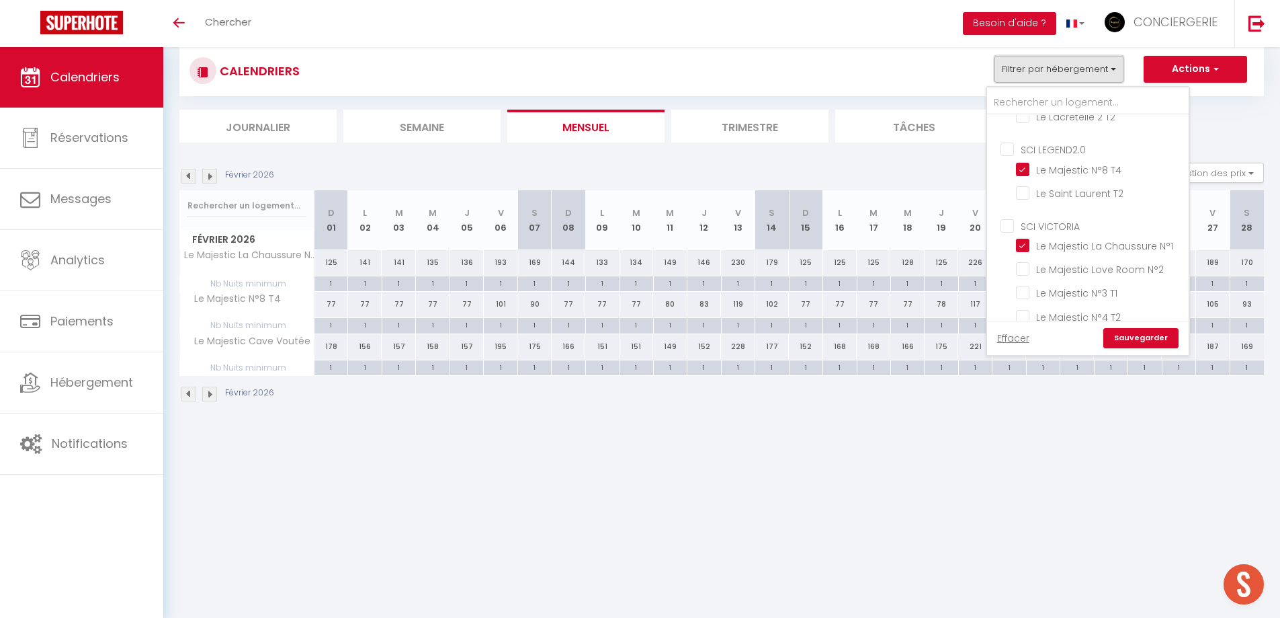
scroll to position [207, 0]
click at [1137, 242] on input "Le Majestic Love Room N°2" at bounding box center [1100, 240] width 168 height 13
checkbox input "true"
checkbox input "false"
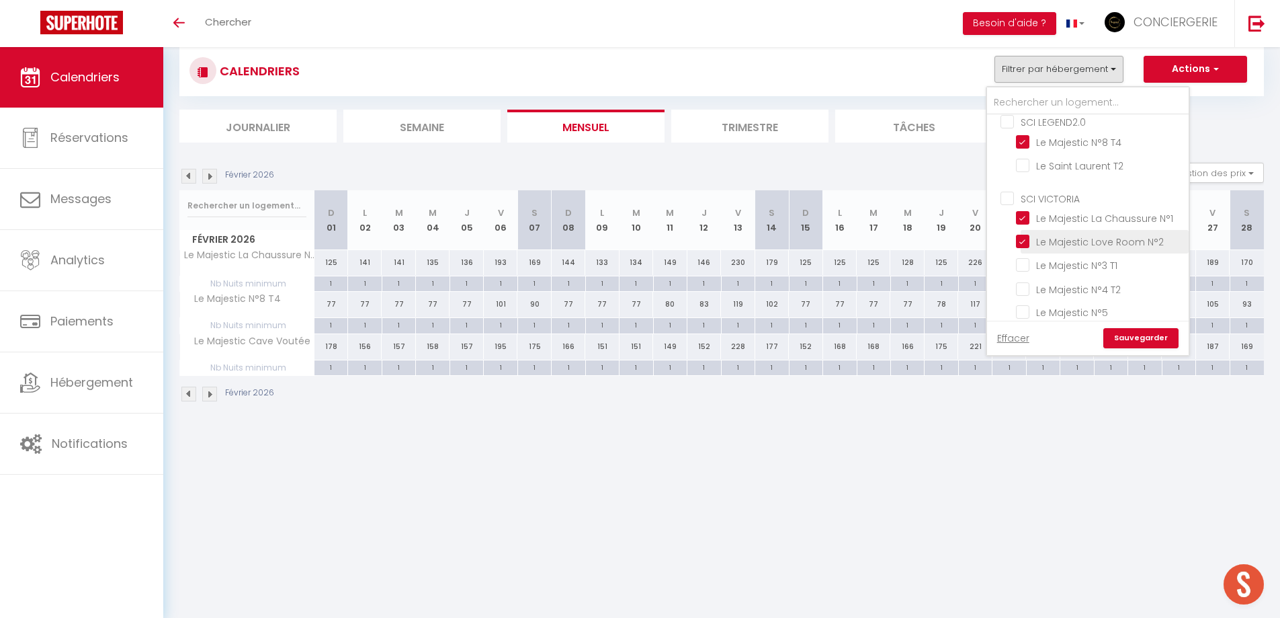
checkbox input "false"
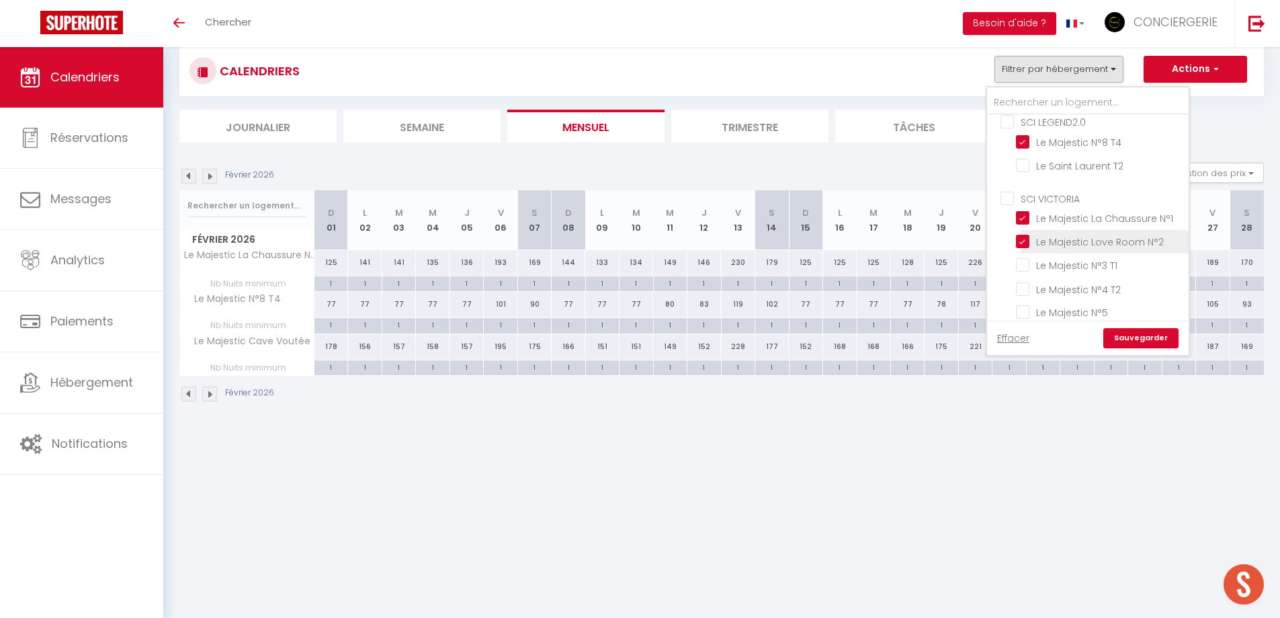
checkbox input "false"
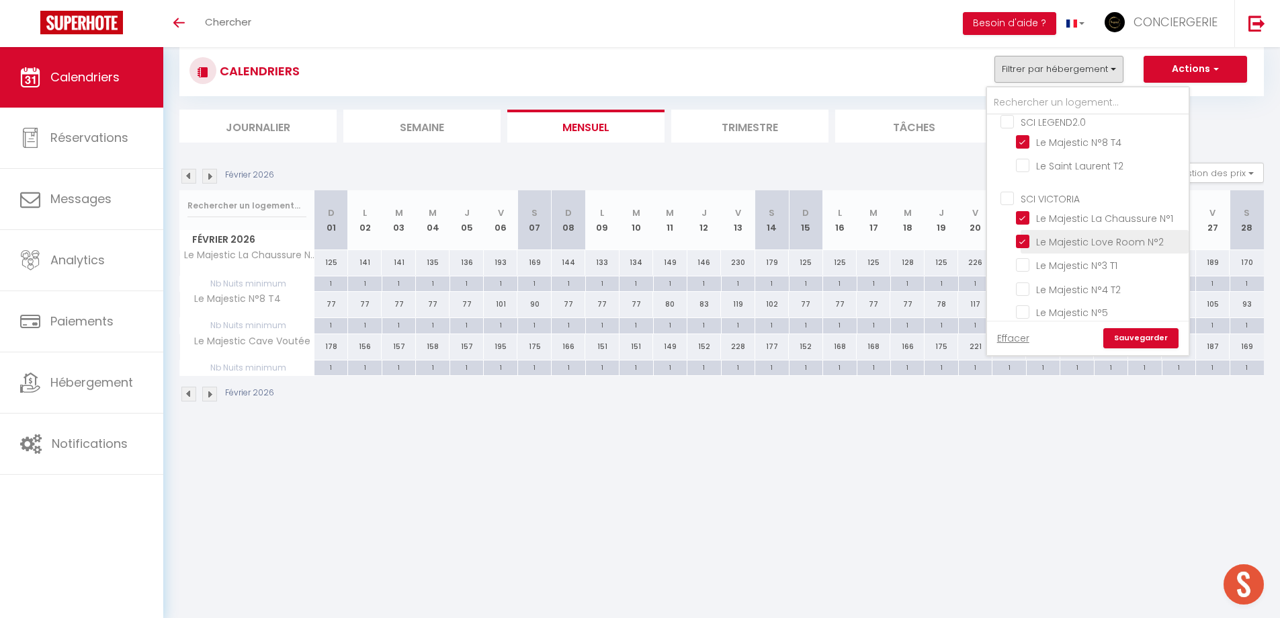
checkbox input "false"
click at [1139, 330] on link "Sauvegarder" at bounding box center [1141, 338] width 75 height 20
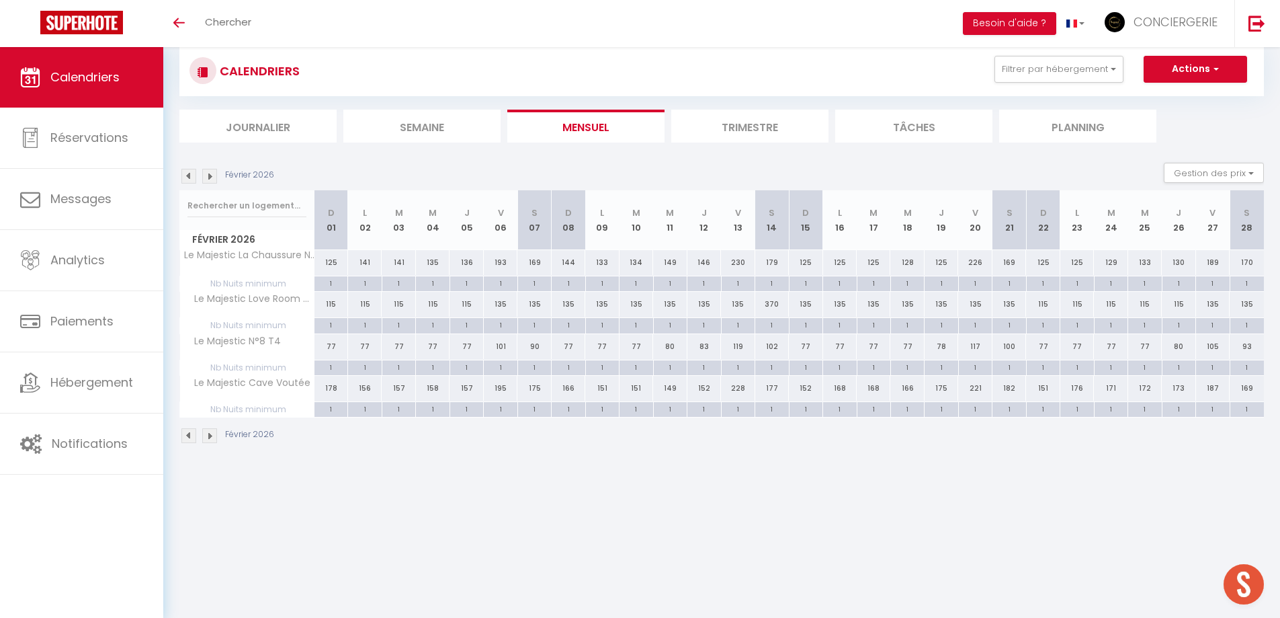
click at [772, 388] on div "177" at bounding box center [772, 388] width 34 height 25
type input "177"
type input "Sam 14 Février 2026"
type input "Dim 15 Février 2026"
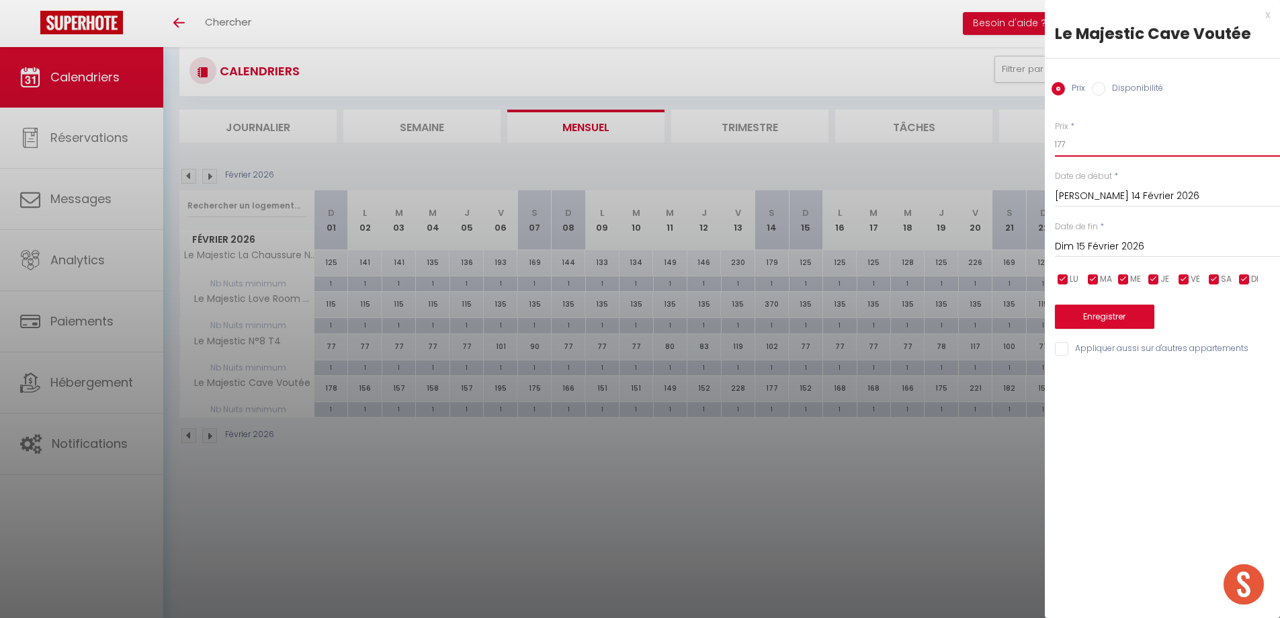
drag, startPoint x: 1068, startPoint y: 149, endPoint x: 1044, endPoint y: 154, distance: 24.6
click at [1044, 154] on body "🟢 Des questions ou besoin d'assistance pour la migration AirBnB? Prenez rdv >>>…" at bounding box center [640, 326] width 1280 height 618
type input "370"
click at [1117, 321] on button "Enregistrer" at bounding box center [1104, 316] width 99 height 24
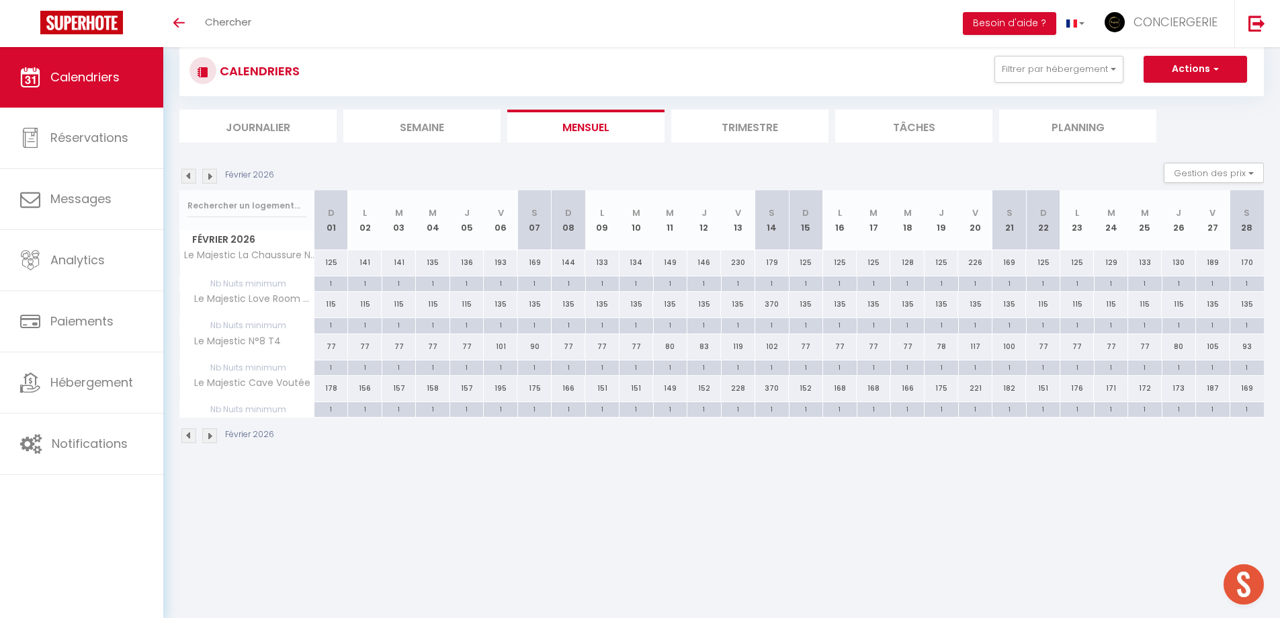
click at [772, 262] on div "179" at bounding box center [772, 262] width 34 height 25
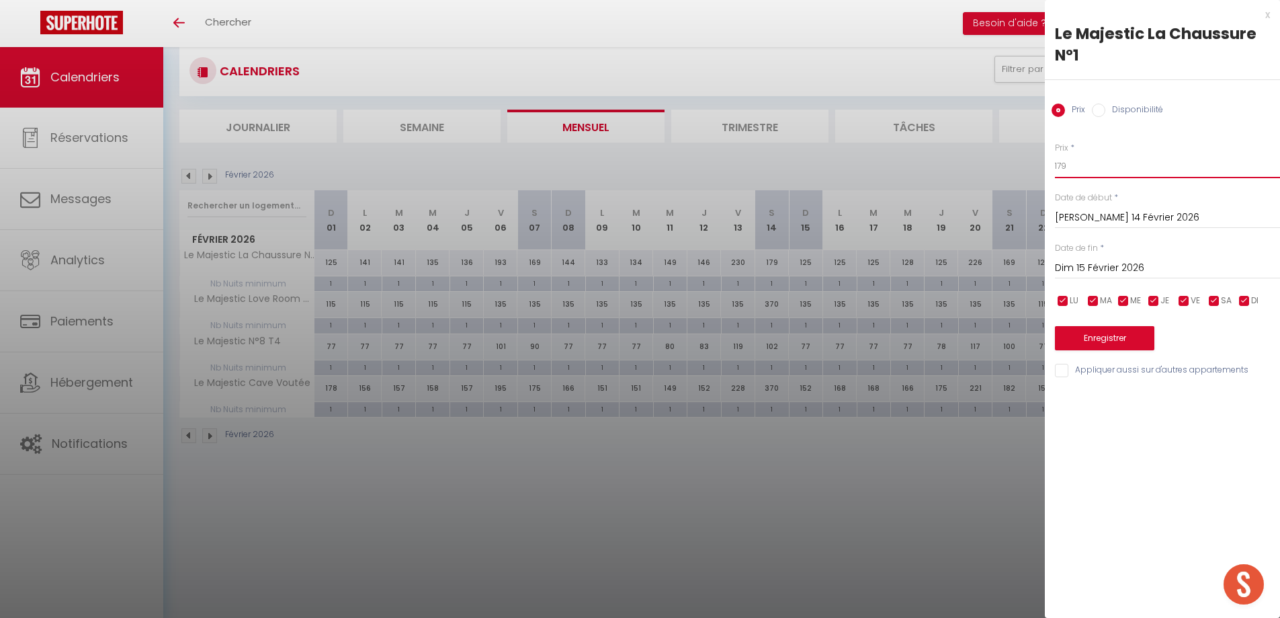
drag, startPoint x: 1074, startPoint y: 163, endPoint x: 1015, endPoint y: 171, distance: 59.7
click at [1015, 171] on body "🟢 Des questions ou besoin d'assistance pour la migration AirBnB? Prenez rdv >>>…" at bounding box center [640, 326] width 1280 height 618
click at [1109, 334] on button "Enregistrer" at bounding box center [1104, 338] width 99 height 24
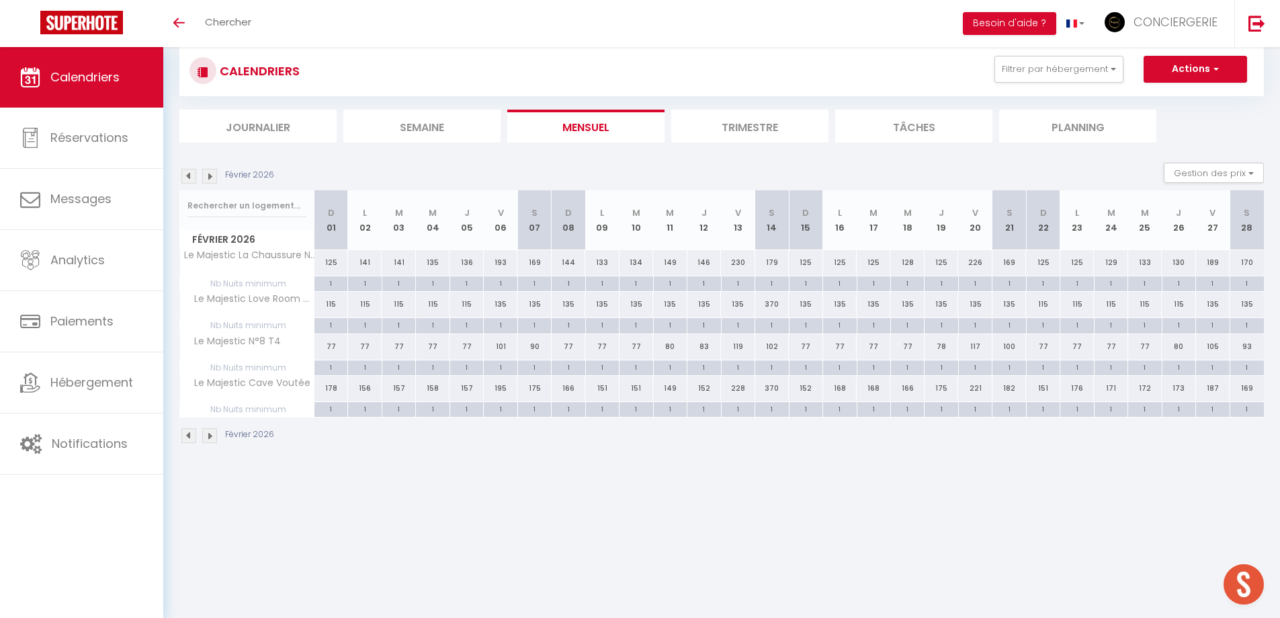
click at [192, 170] on img at bounding box center [188, 176] width 15 height 15
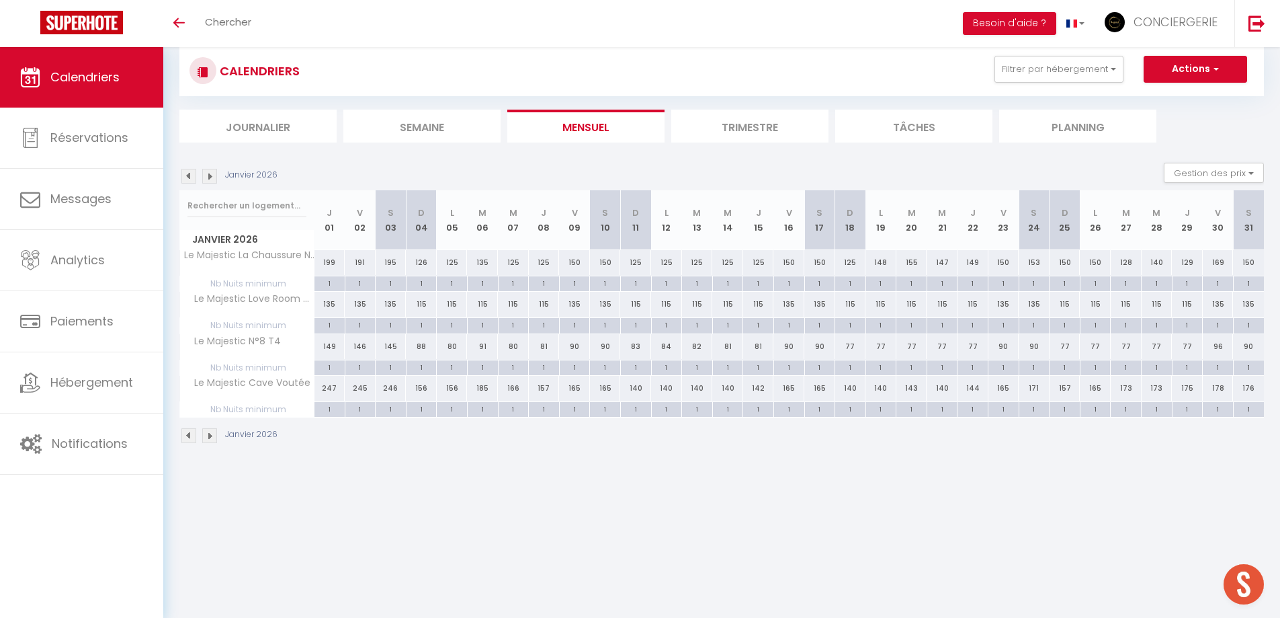
click at [189, 172] on img at bounding box center [188, 176] width 15 height 15
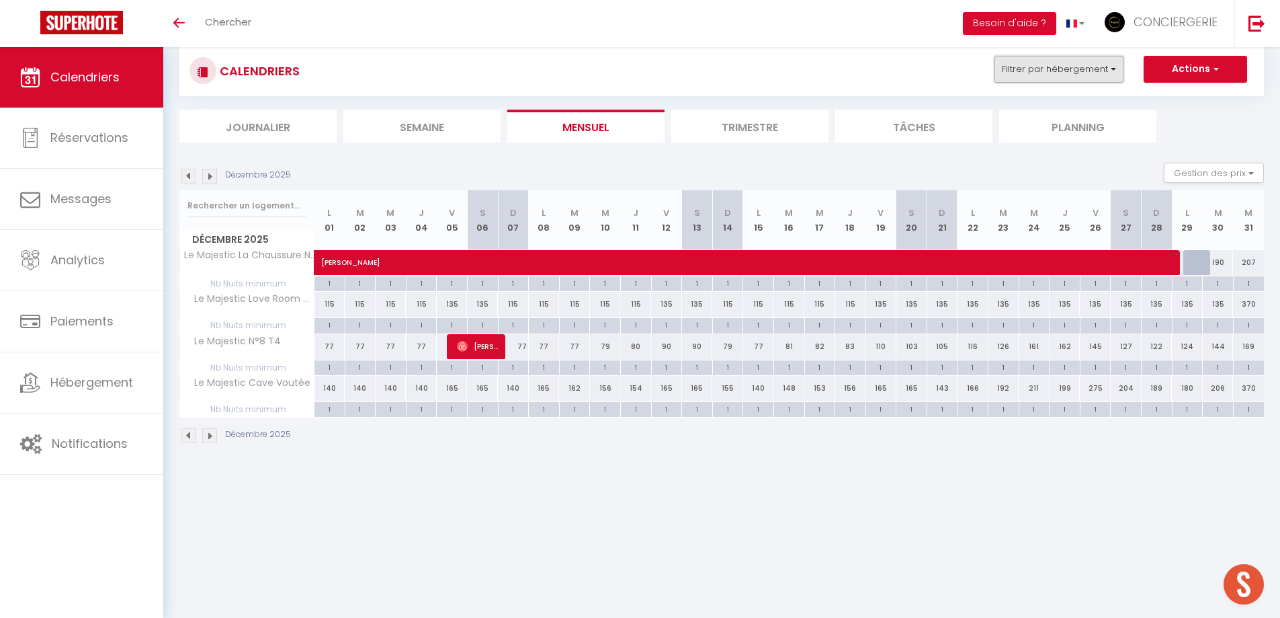
click at [1107, 65] on button "Filtrer par hébergement" at bounding box center [1059, 69] width 129 height 27
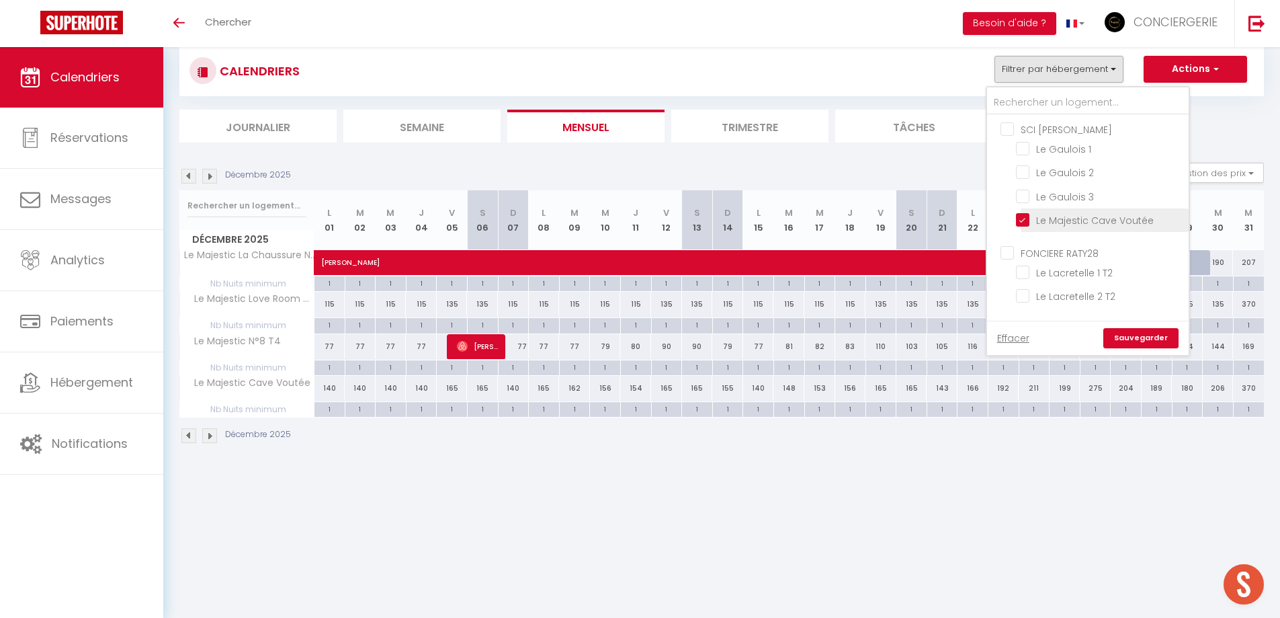
click at [1120, 214] on input "Le Majestic Cave Voutée" at bounding box center [1100, 218] width 168 height 13
click at [1182, 188] on li "Le Majestic N°8 T4" at bounding box center [1105, 178] width 168 height 24
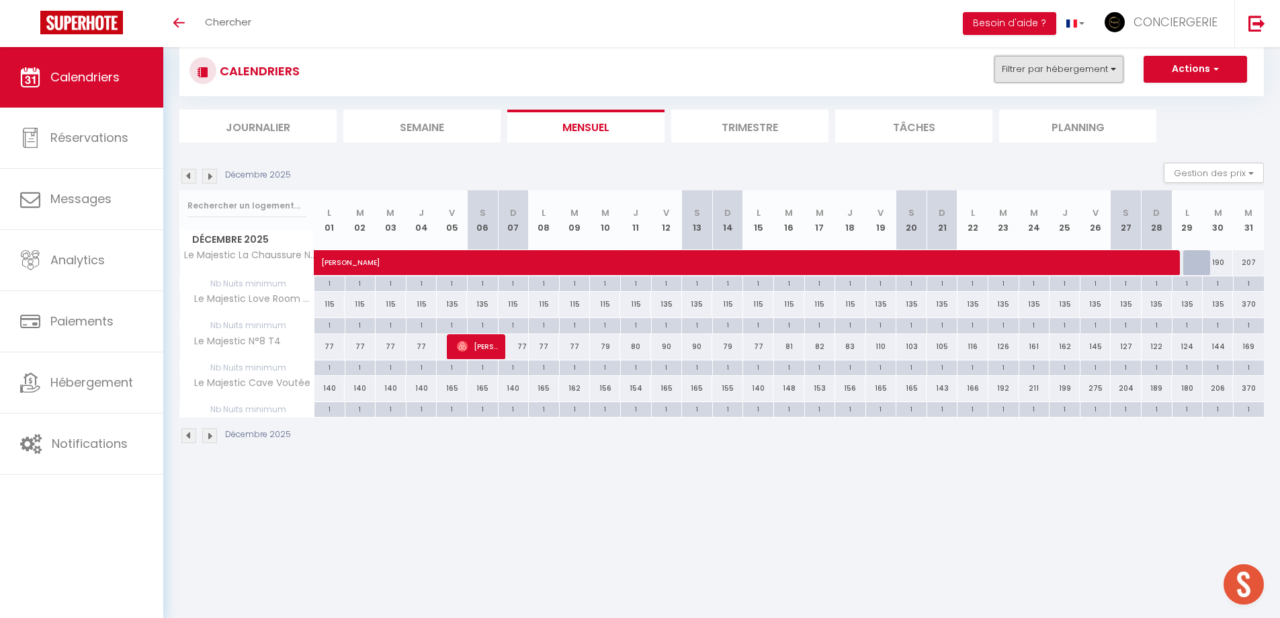
click at [1122, 75] on button "Filtrer par hébergement" at bounding box center [1059, 69] width 129 height 27
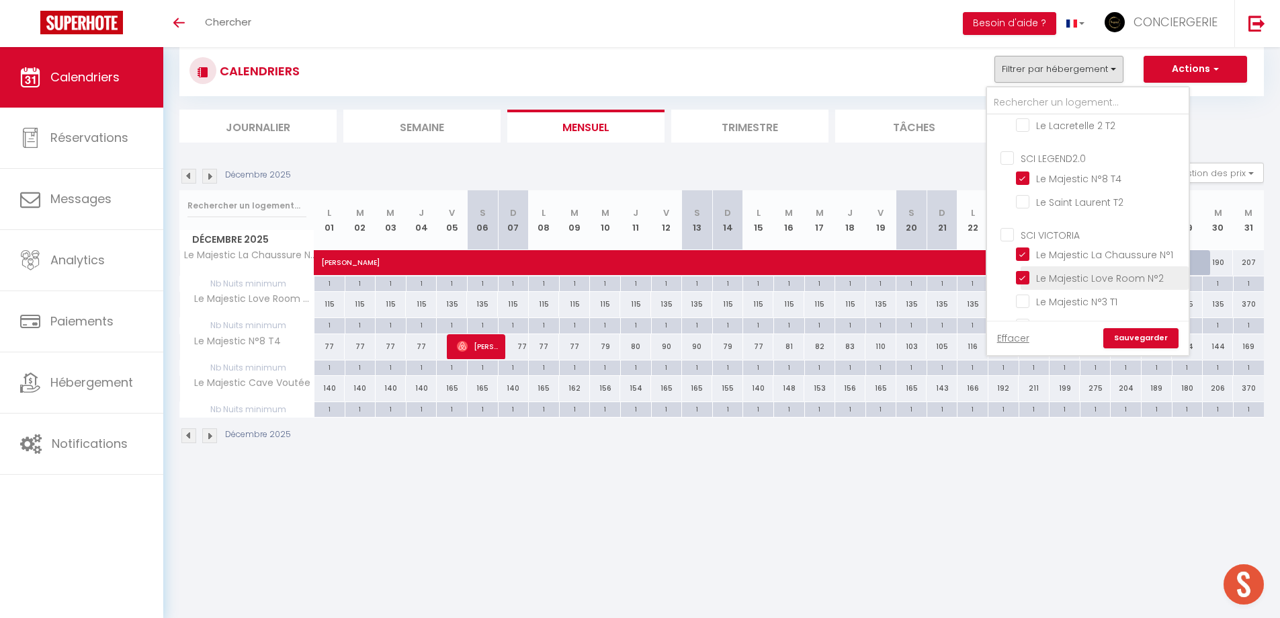
click at [1116, 273] on input "Le Majestic Love Room N°2" at bounding box center [1100, 276] width 168 height 13
click at [1126, 338] on link "Sauvegarder" at bounding box center [1141, 338] width 75 height 20
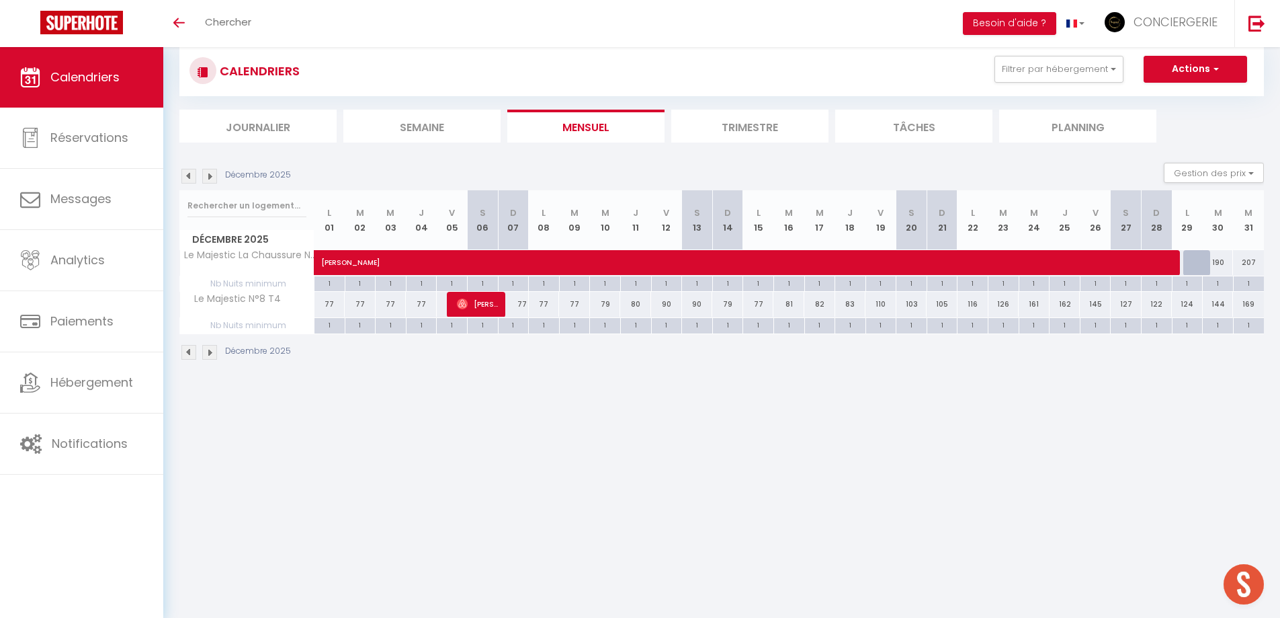
click at [746, 134] on li "Trimestre" at bounding box center [749, 126] width 157 height 33
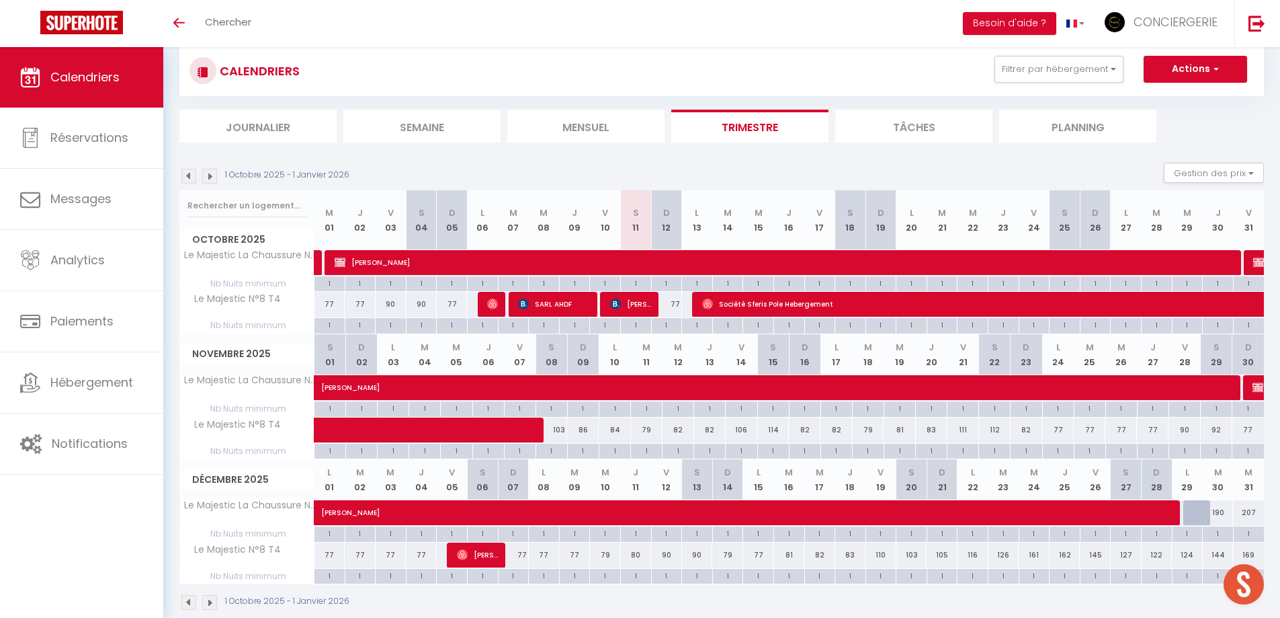
click at [186, 173] on img at bounding box center [188, 176] width 15 height 15
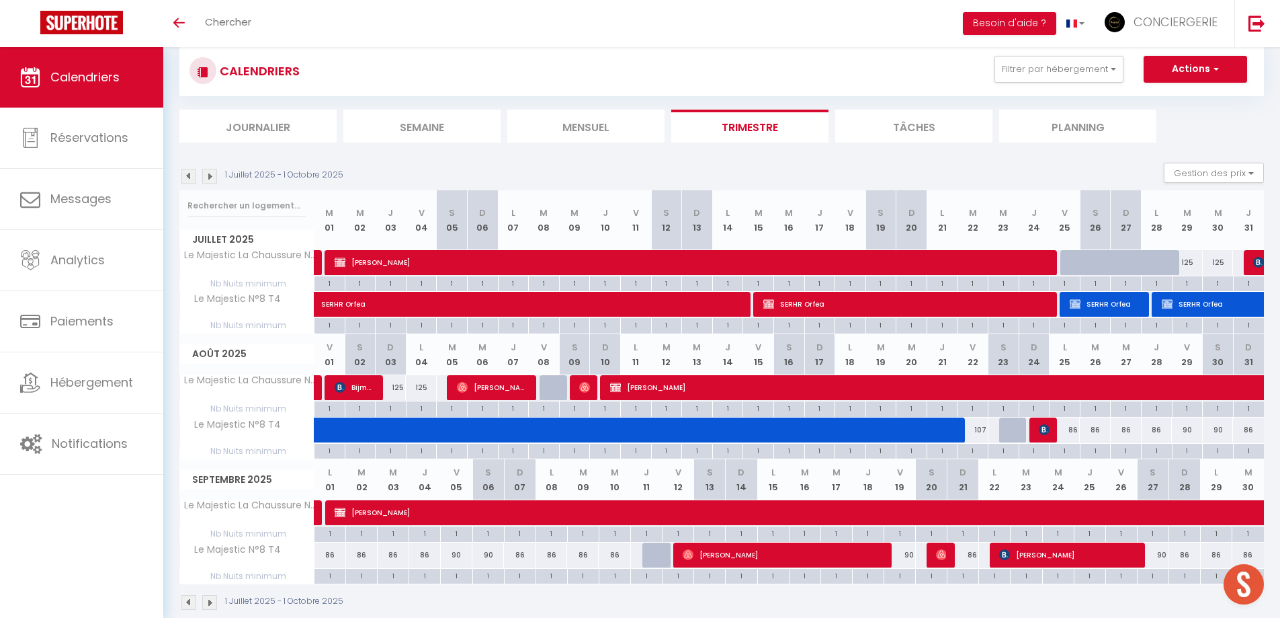
click at [186, 173] on img at bounding box center [188, 176] width 15 height 15
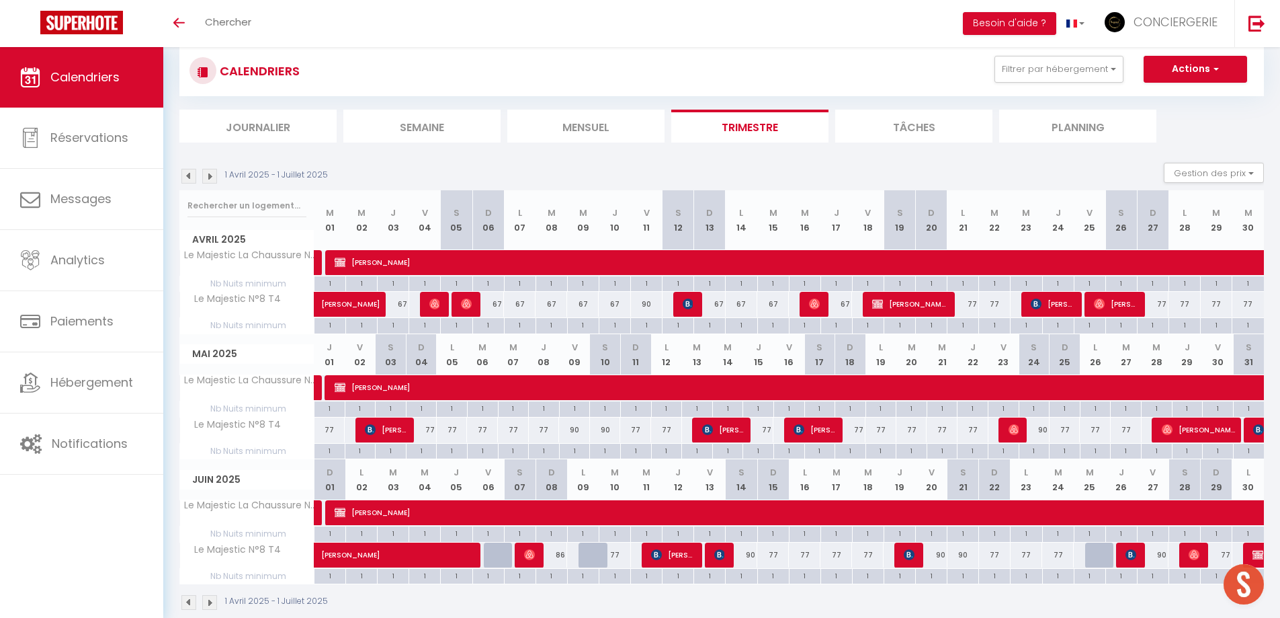
click at [187, 173] on img at bounding box center [188, 176] width 15 height 15
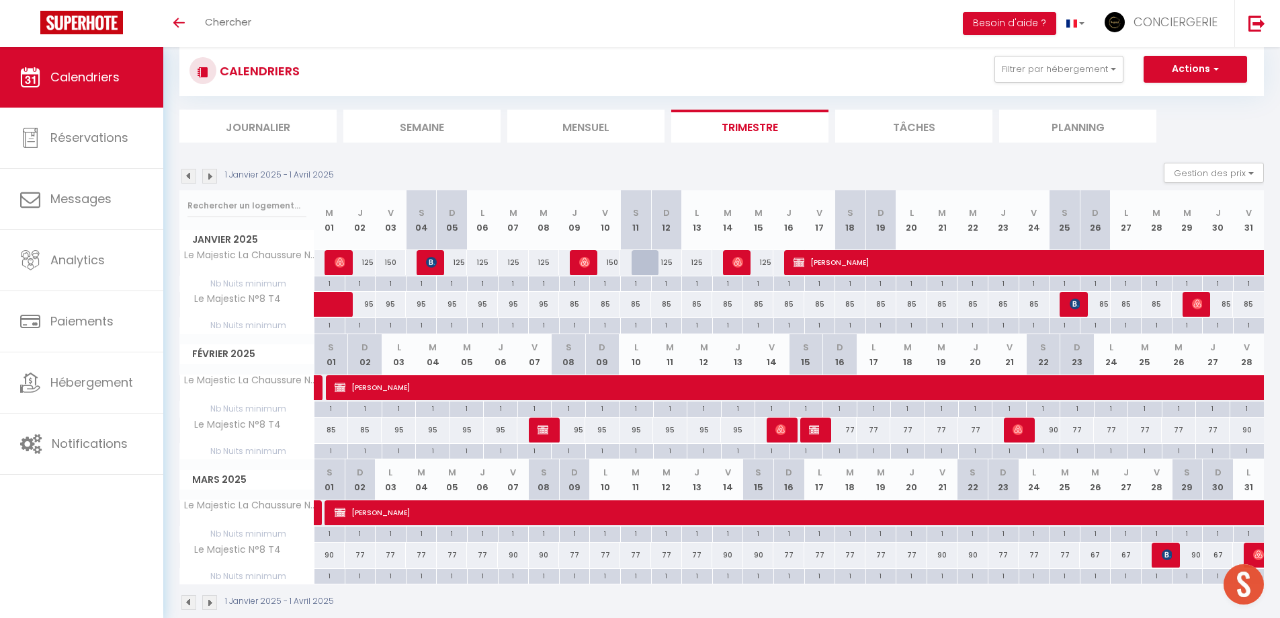
click at [193, 175] on img at bounding box center [188, 176] width 15 height 15
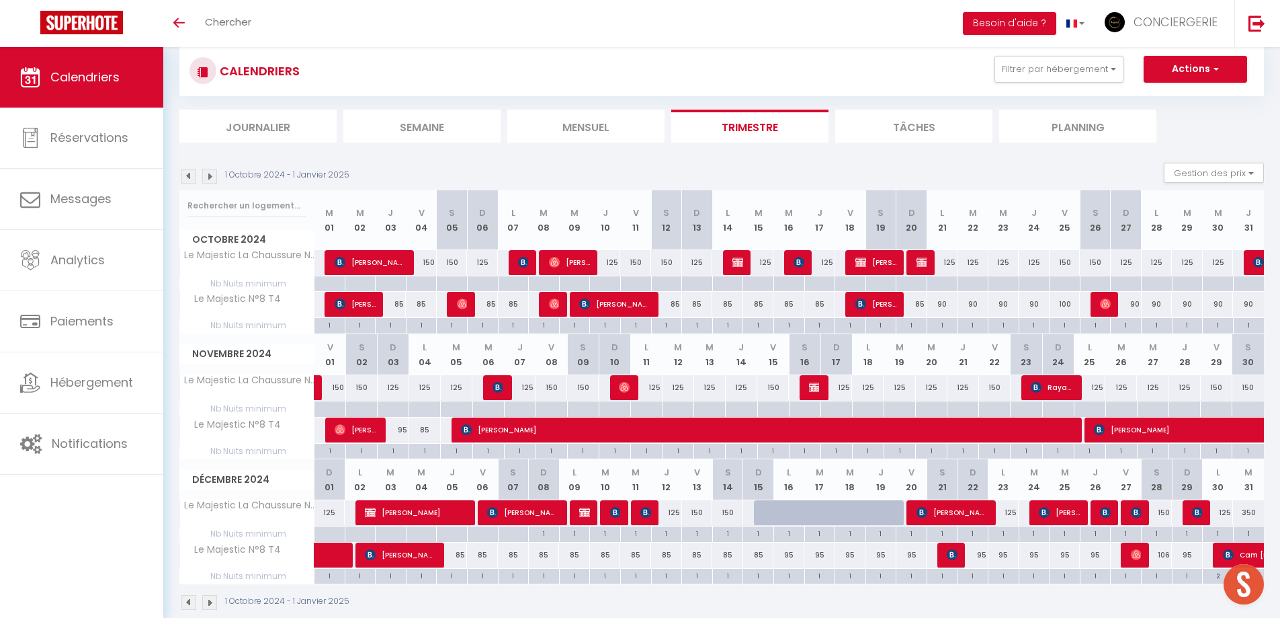
scroll to position [52, 0]
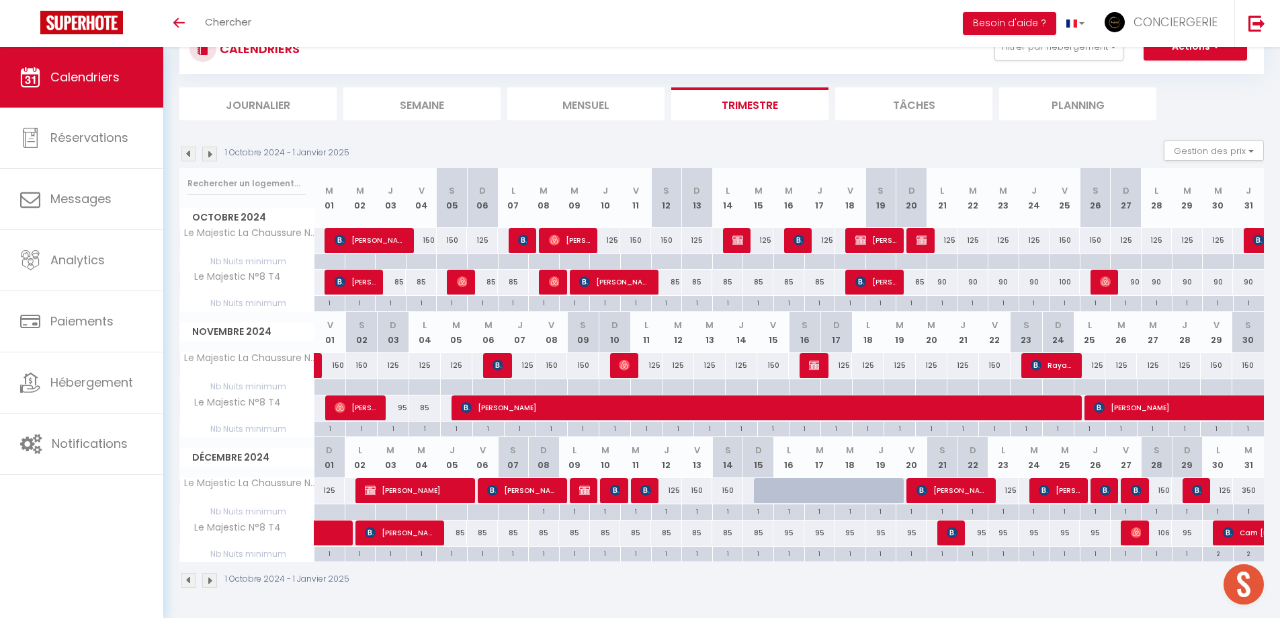
click at [214, 579] on img at bounding box center [209, 580] width 15 height 15
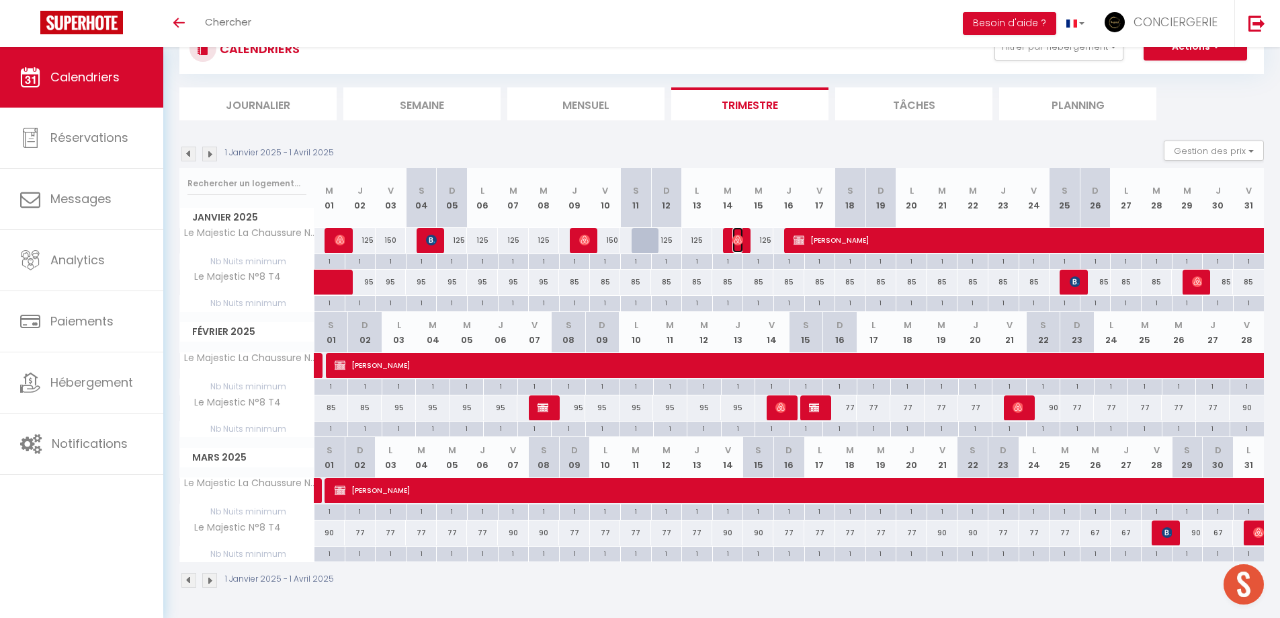
click at [735, 238] on img at bounding box center [738, 240] width 11 height 11
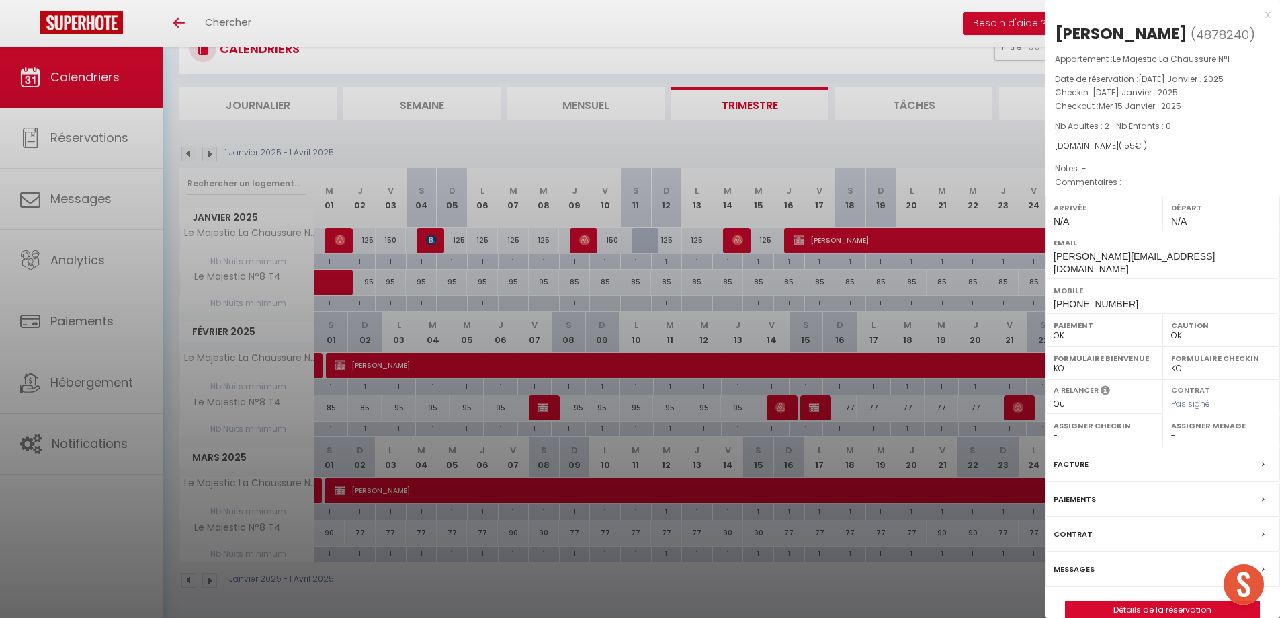
click at [735, 238] on div at bounding box center [640, 309] width 1280 height 618
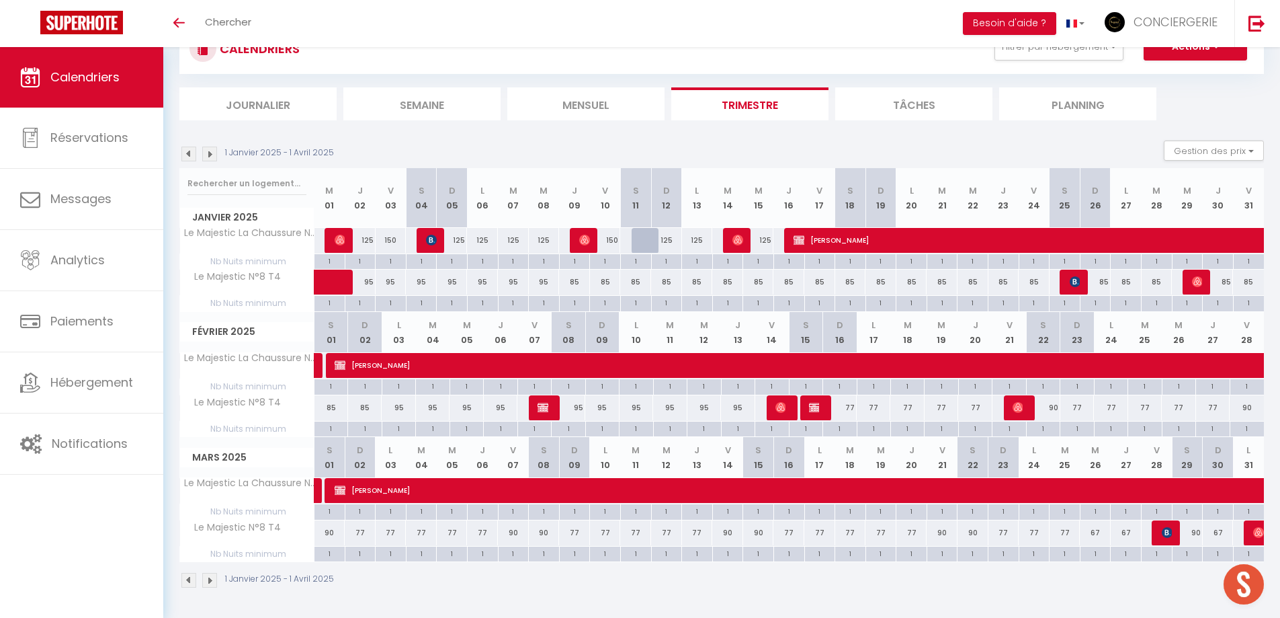
click at [598, 109] on li "Mensuel" at bounding box center [585, 103] width 157 height 33
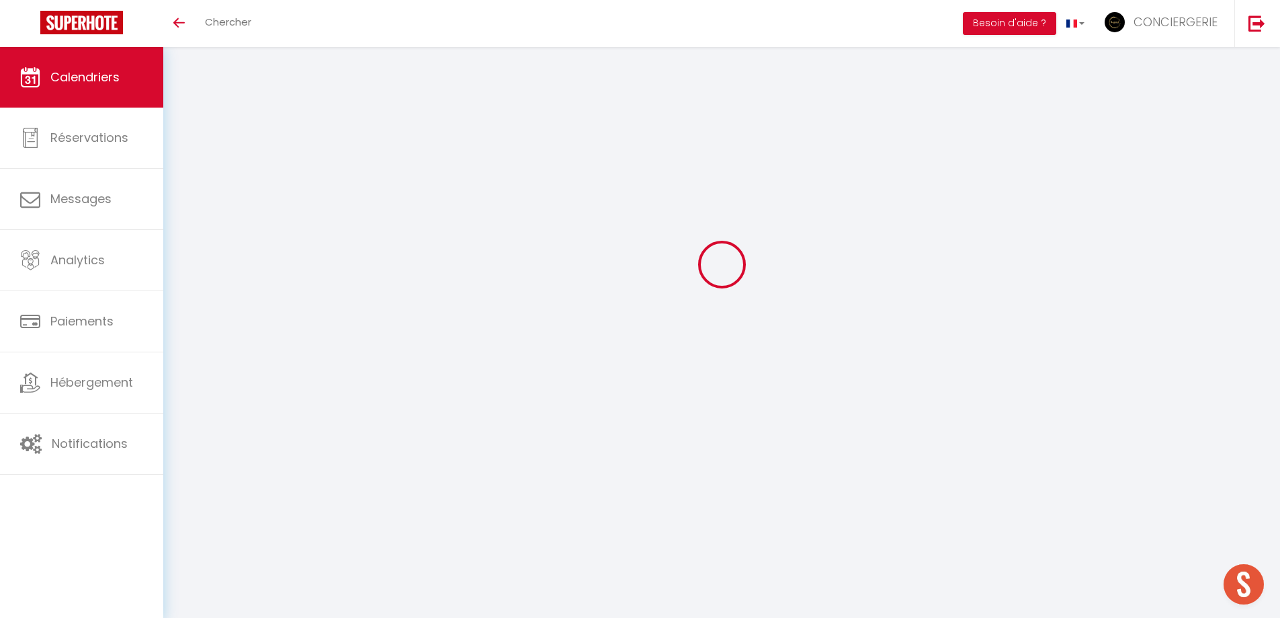
scroll to position [47, 0]
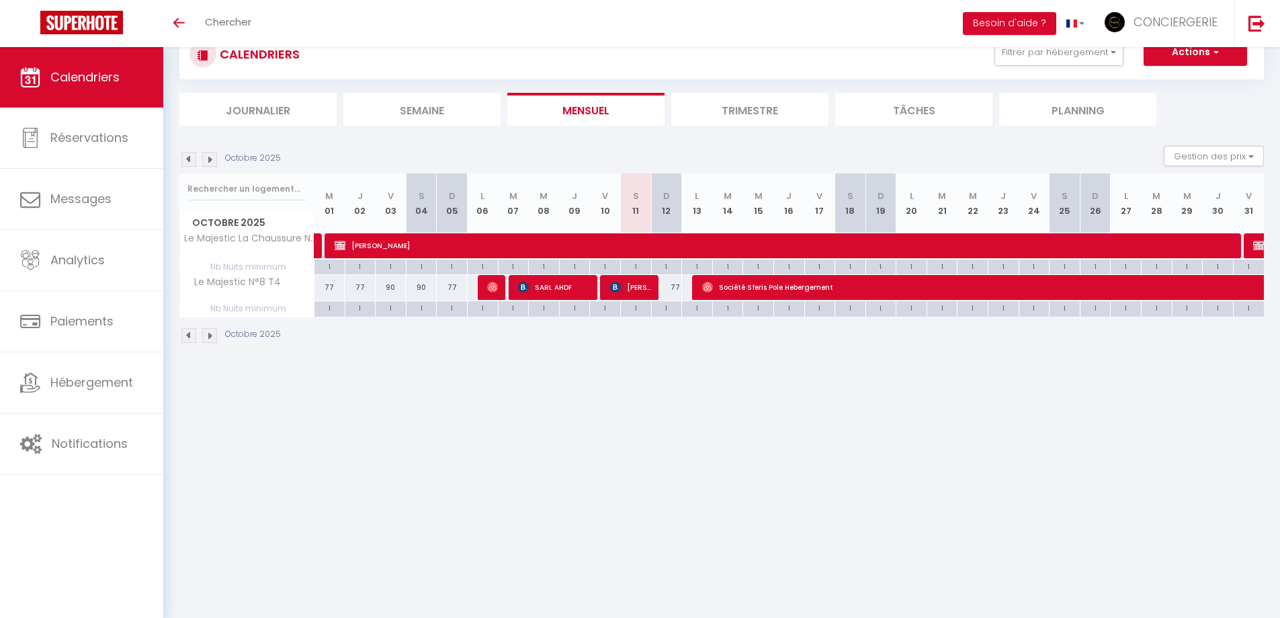
click at [206, 337] on img at bounding box center [209, 335] width 15 height 15
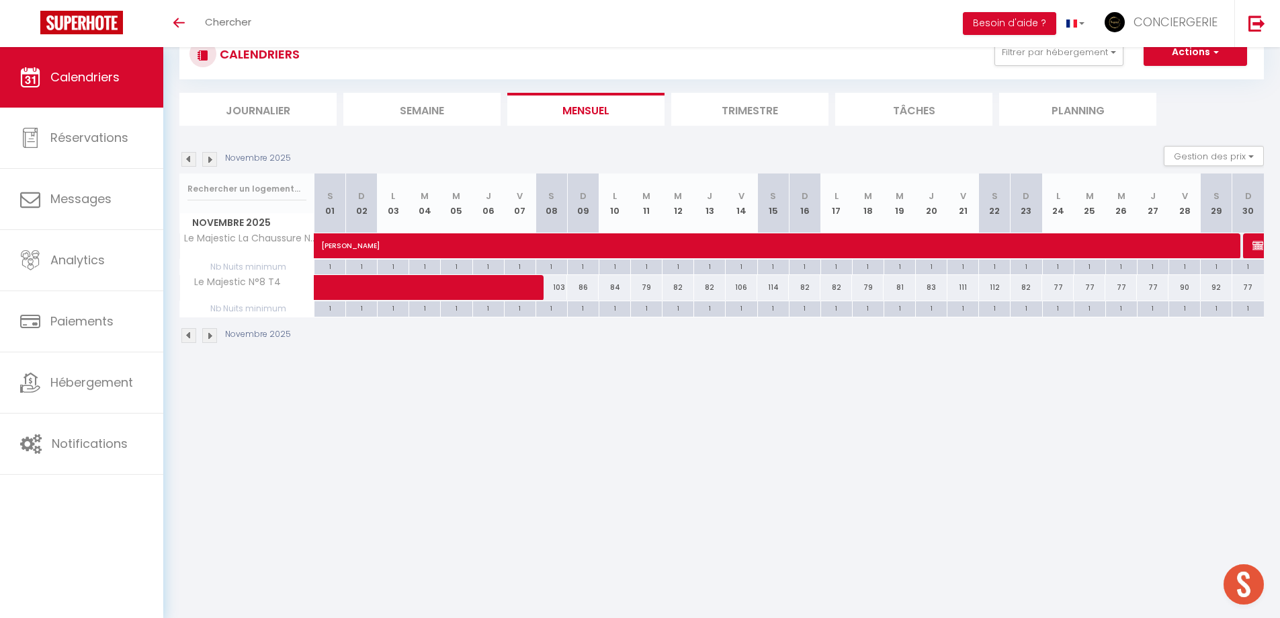
click at [208, 337] on img at bounding box center [209, 335] width 15 height 15
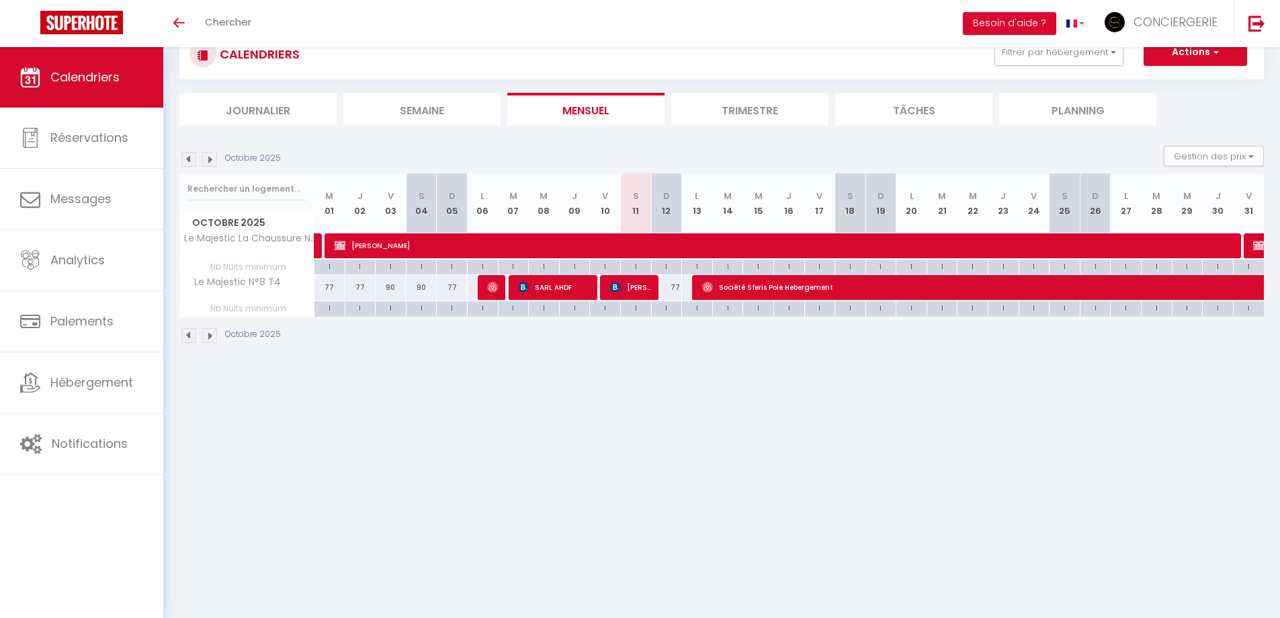
scroll to position [47, 0]
click at [209, 341] on img at bounding box center [209, 335] width 15 height 15
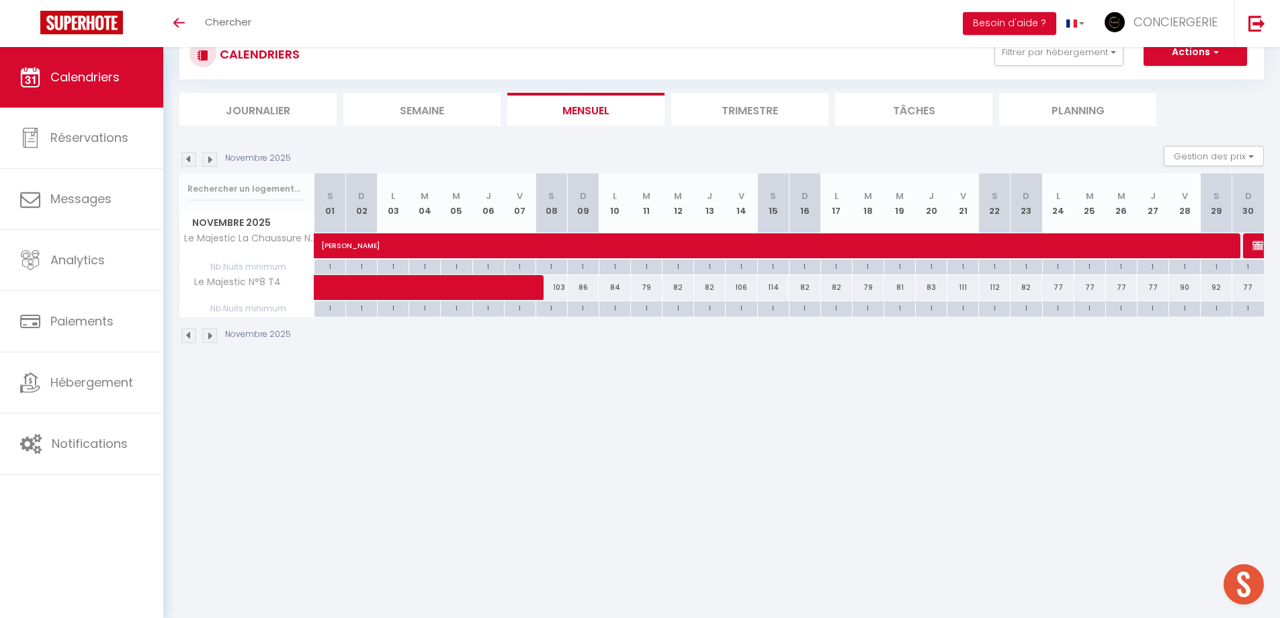
click at [209, 334] on img at bounding box center [209, 335] width 15 height 15
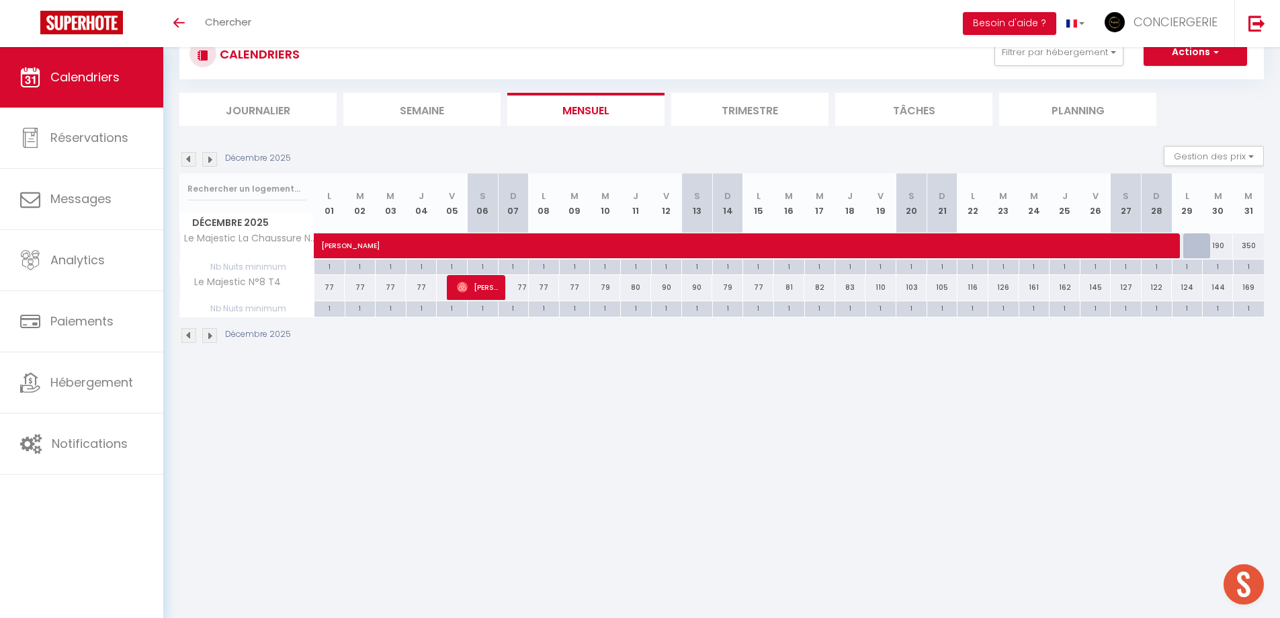
click at [759, 116] on li "Trimestre" at bounding box center [749, 109] width 157 height 33
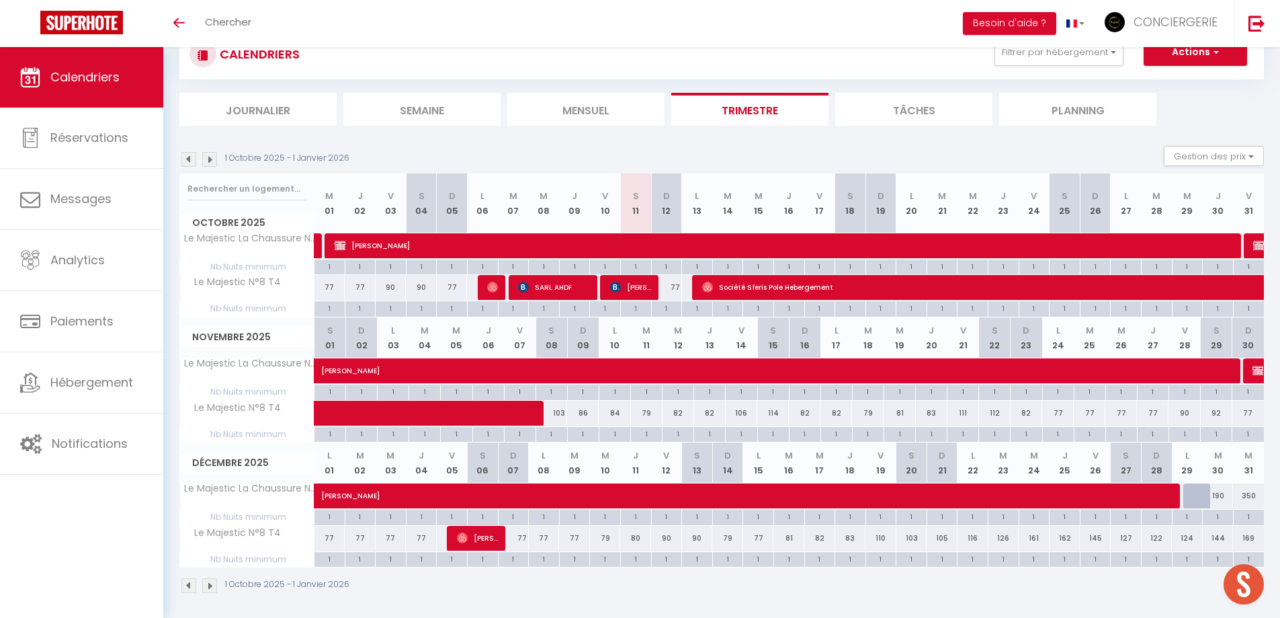
click at [194, 158] on img at bounding box center [188, 159] width 15 height 15
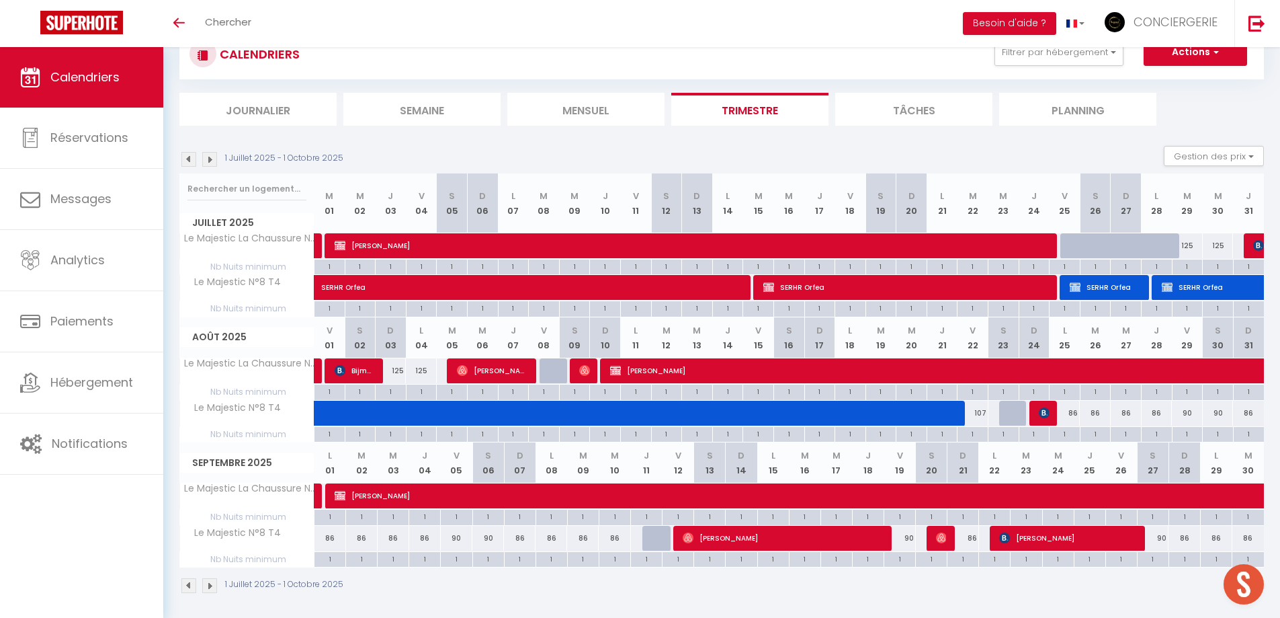
click at [194, 158] on img at bounding box center [188, 159] width 15 height 15
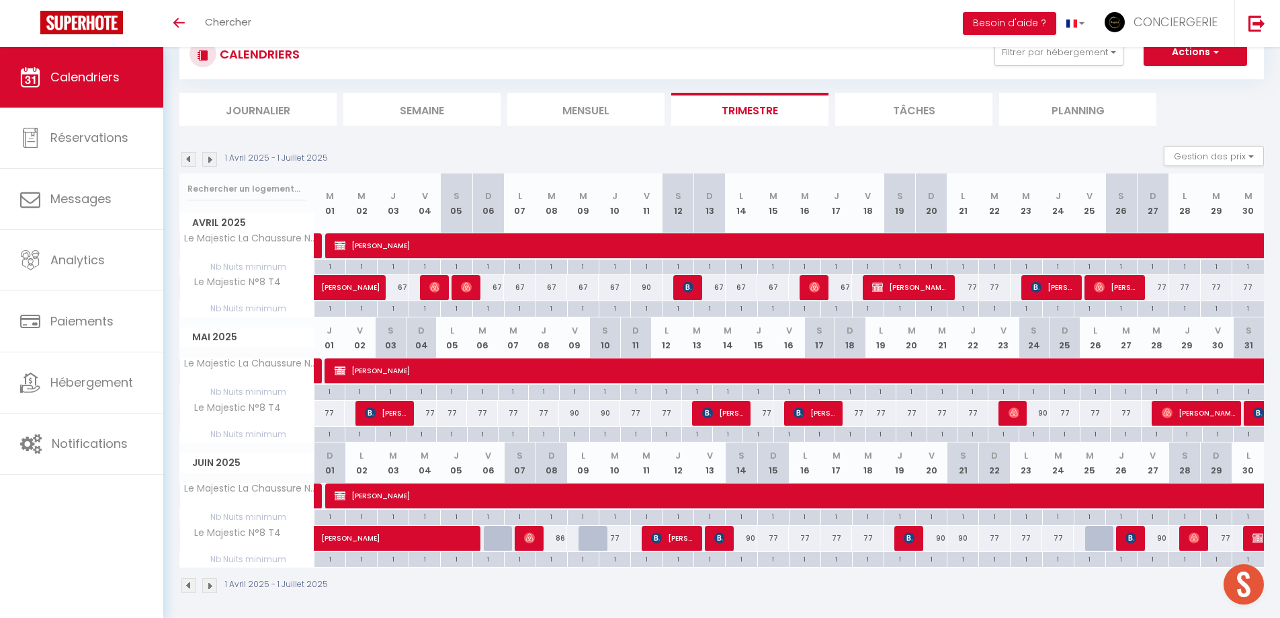
click at [194, 158] on img at bounding box center [188, 159] width 15 height 15
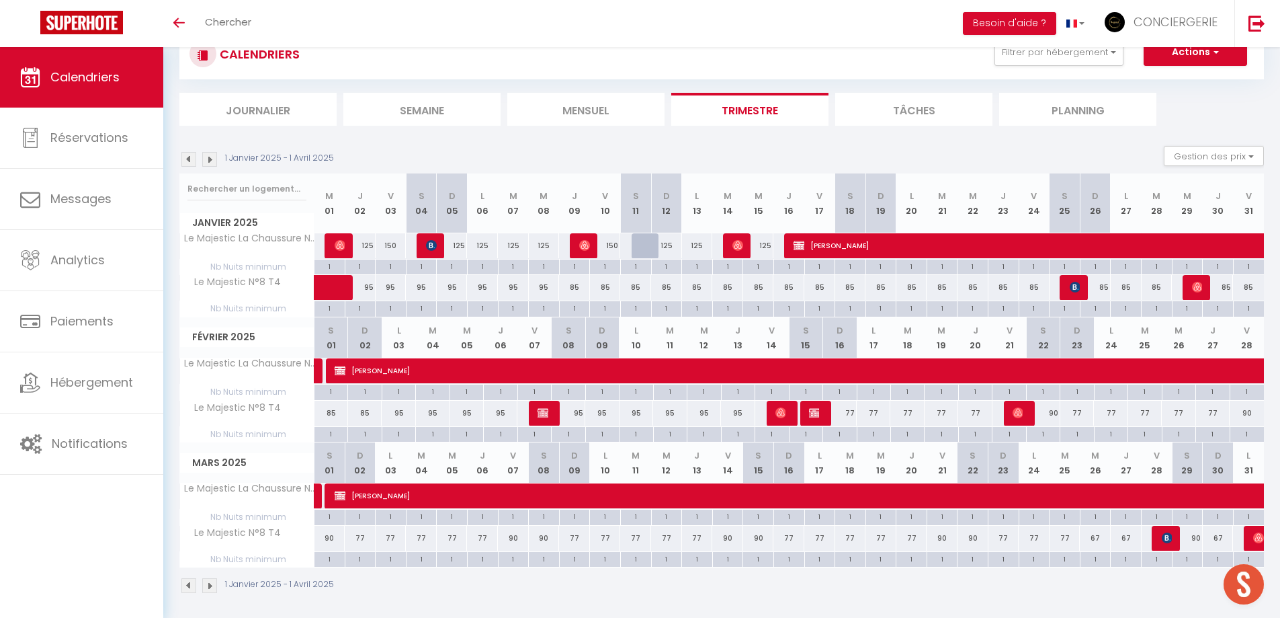
click at [194, 158] on img at bounding box center [188, 159] width 15 height 15
select select
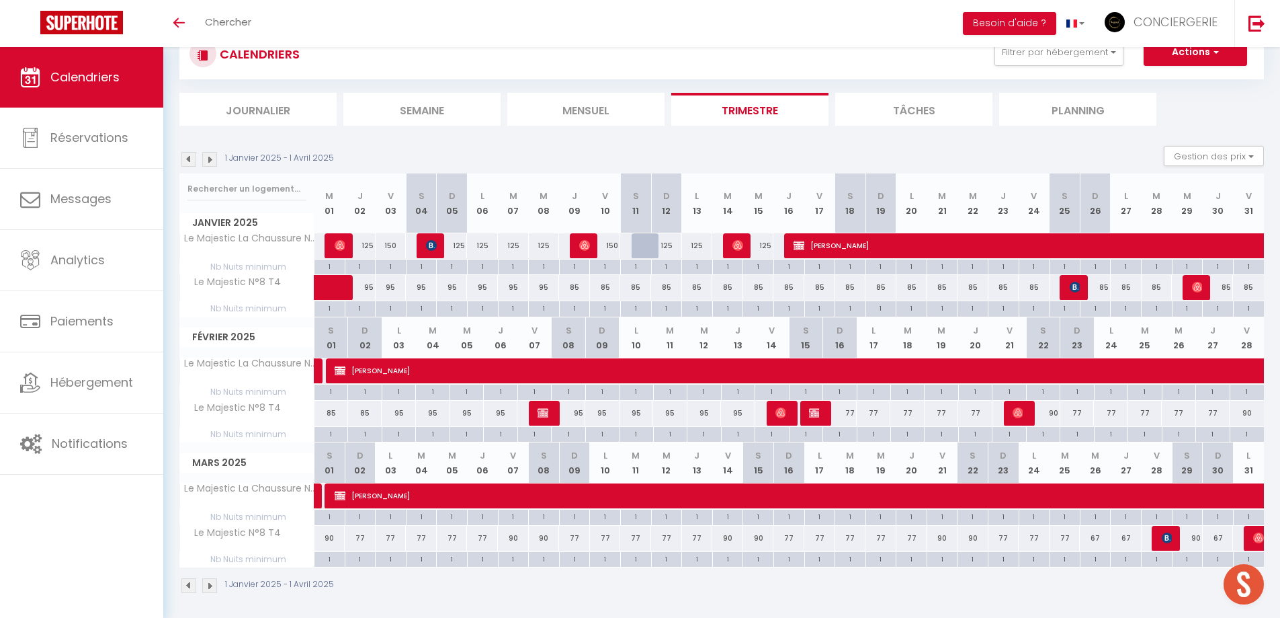
select select
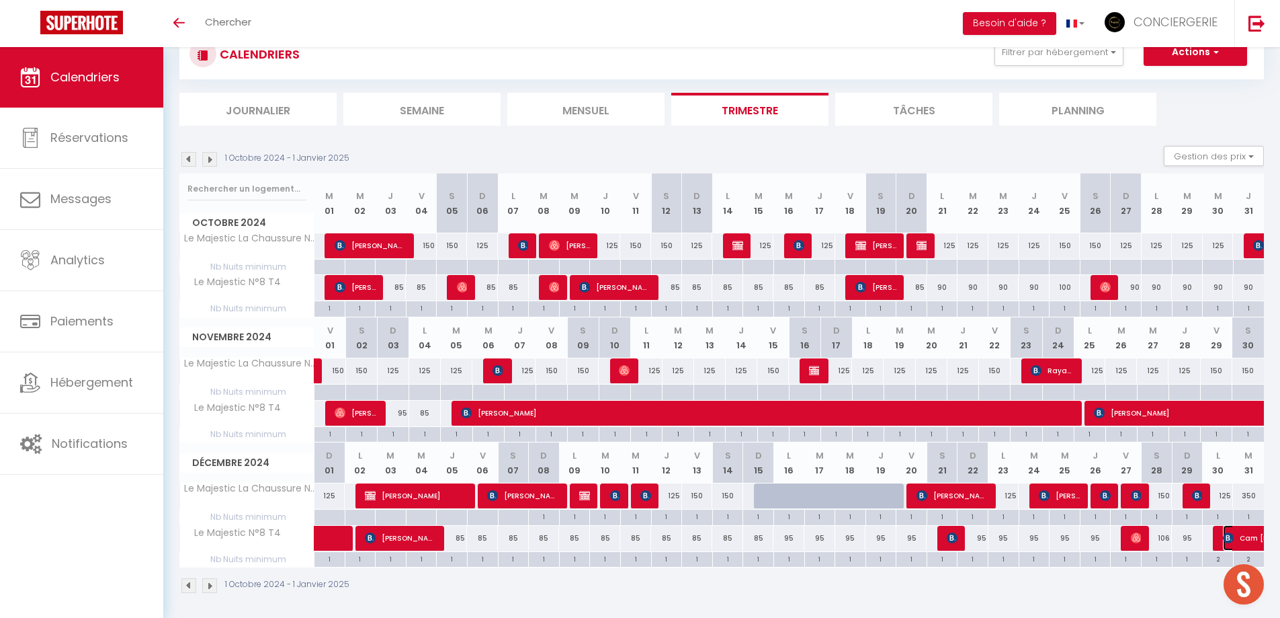
click at [1249, 540] on span "Cam [PERSON_NAME]" at bounding box center [1269, 538] width 93 height 26
select select "OK"
select select "KO"
select select "0"
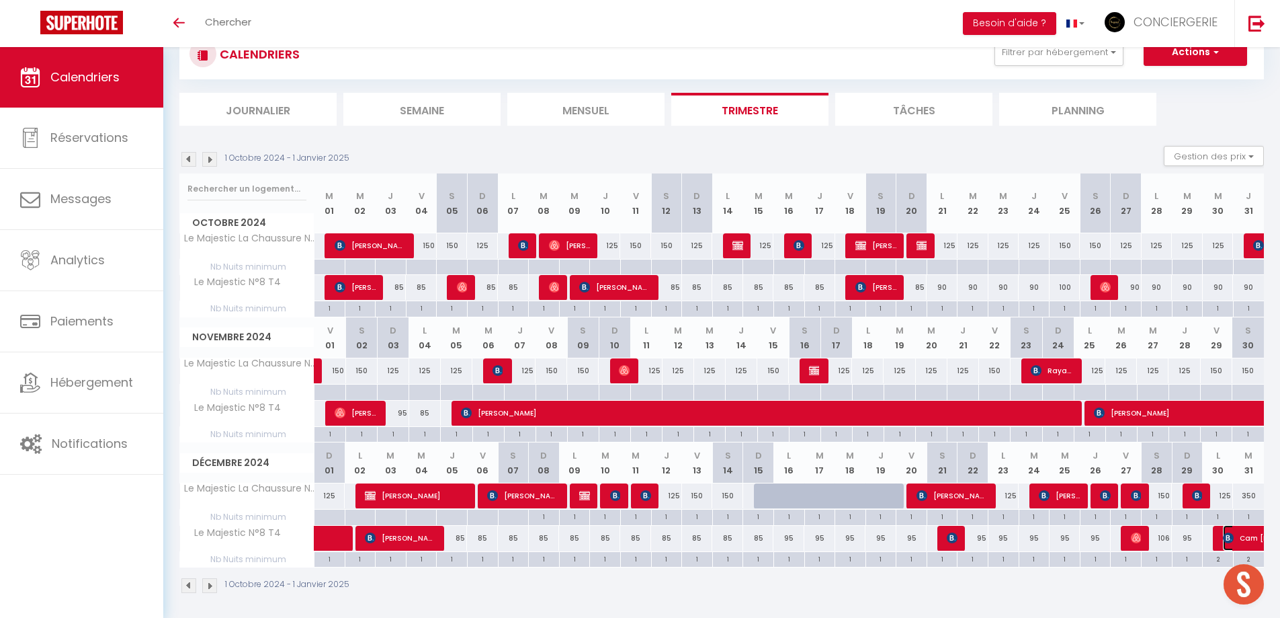
select select "1"
select select
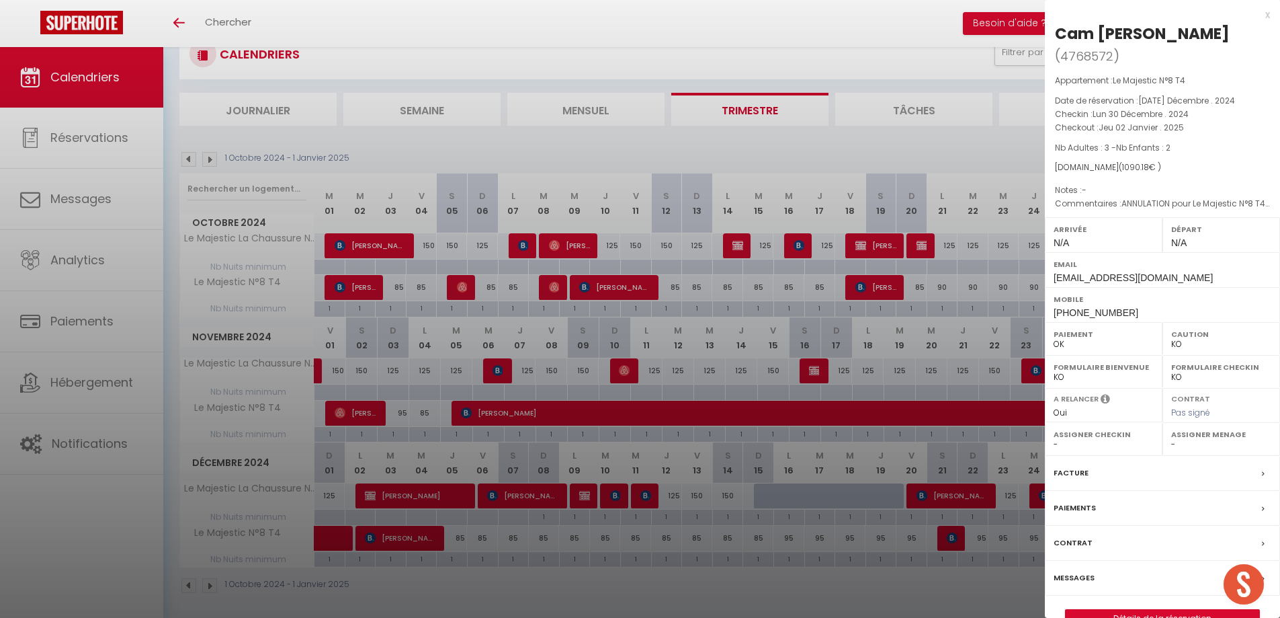
drag, startPoint x: 601, startPoint y: 580, endPoint x: 774, endPoint y: 614, distance: 176.6
click at [604, 579] on div at bounding box center [640, 309] width 1280 height 618
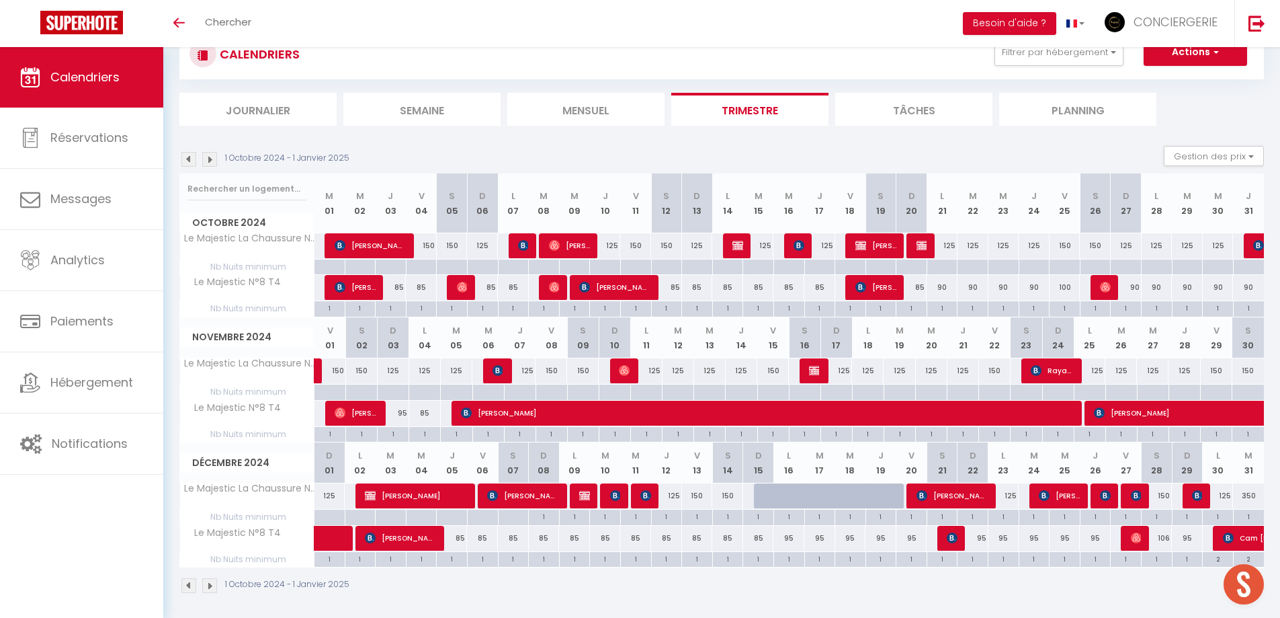
click at [210, 580] on img at bounding box center [209, 585] width 15 height 15
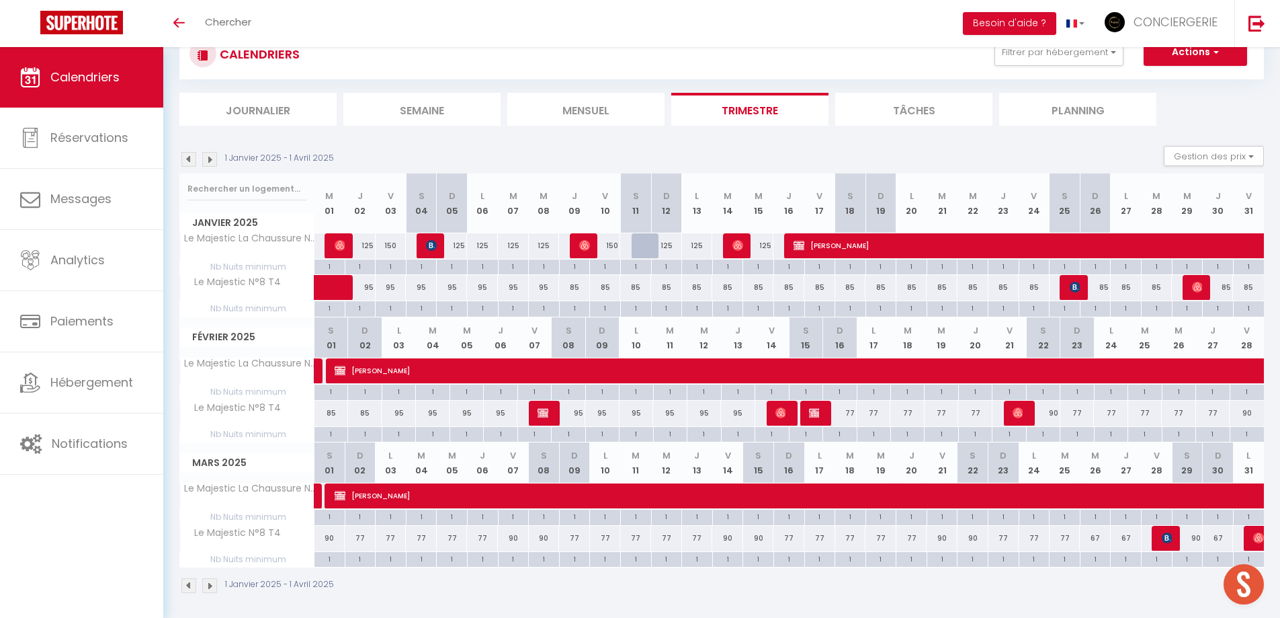
click at [210, 579] on img at bounding box center [209, 585] width 15 height 15
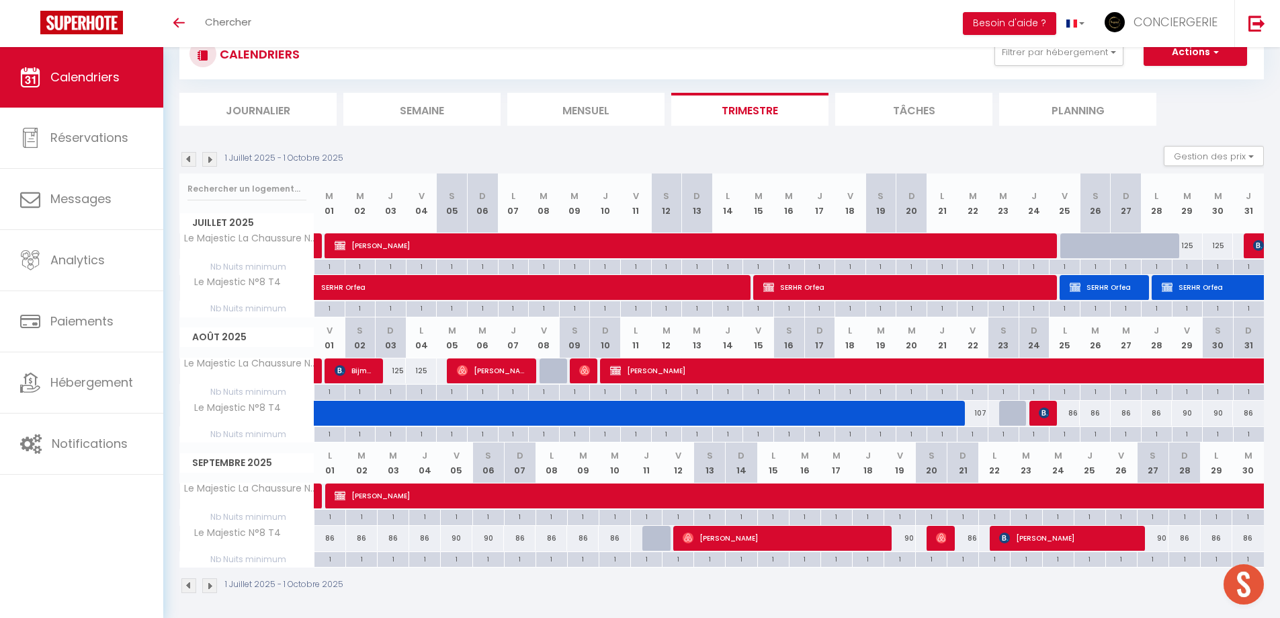
click at [213, 585] on img at bounding box center [209, 585] width 15 height 15
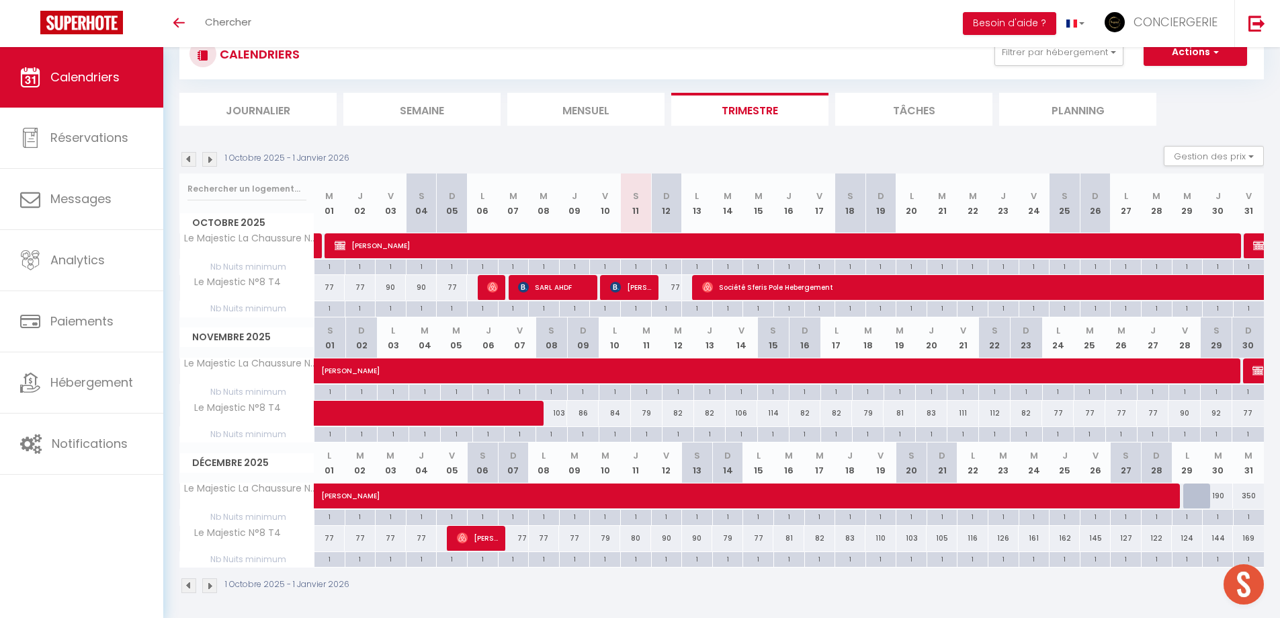
click at [194, 153] on img at bounding box center [188, 159] width 15 height 15
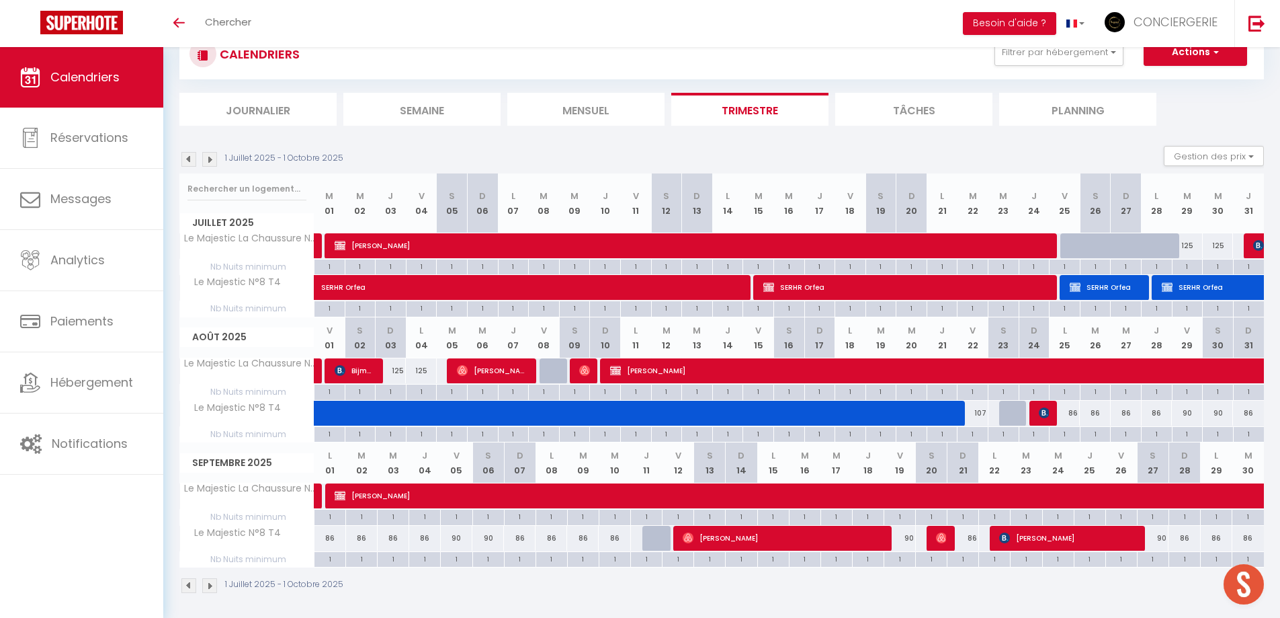
click at [192, 153] on img at bounding box center [188, 159] width 15 height 15
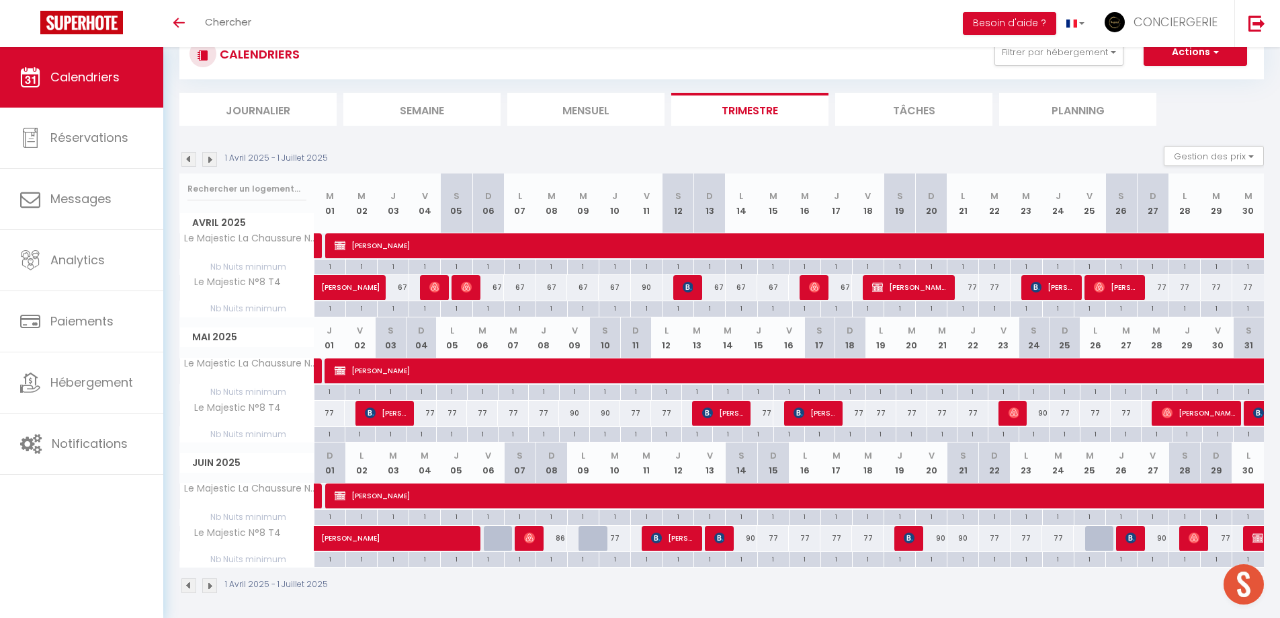
click at [192, 153] on img at bounding box center [188, 159] width 15 height 15
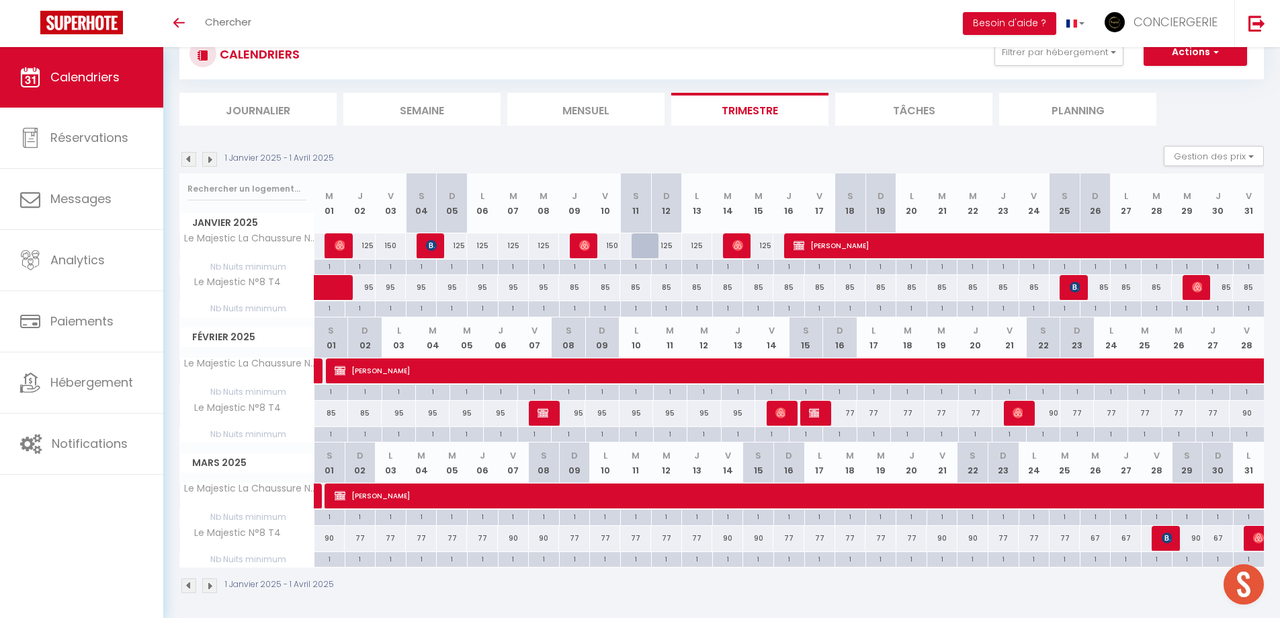
click at [192, 153] on img at bounding box center [188, 159] width 15 height 15
select select "KO"
select select "0"
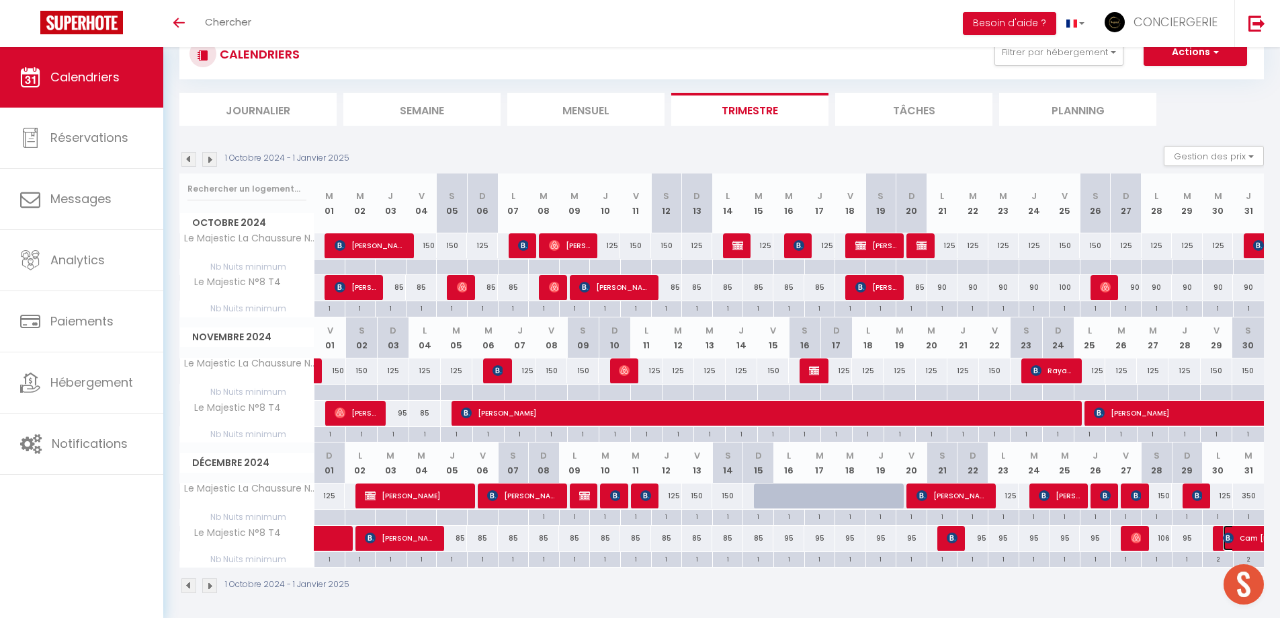
click at [1239, 538] on span "Cam [PERSON_NAME]" at bounding box center [1269, 538] width 93 height 26
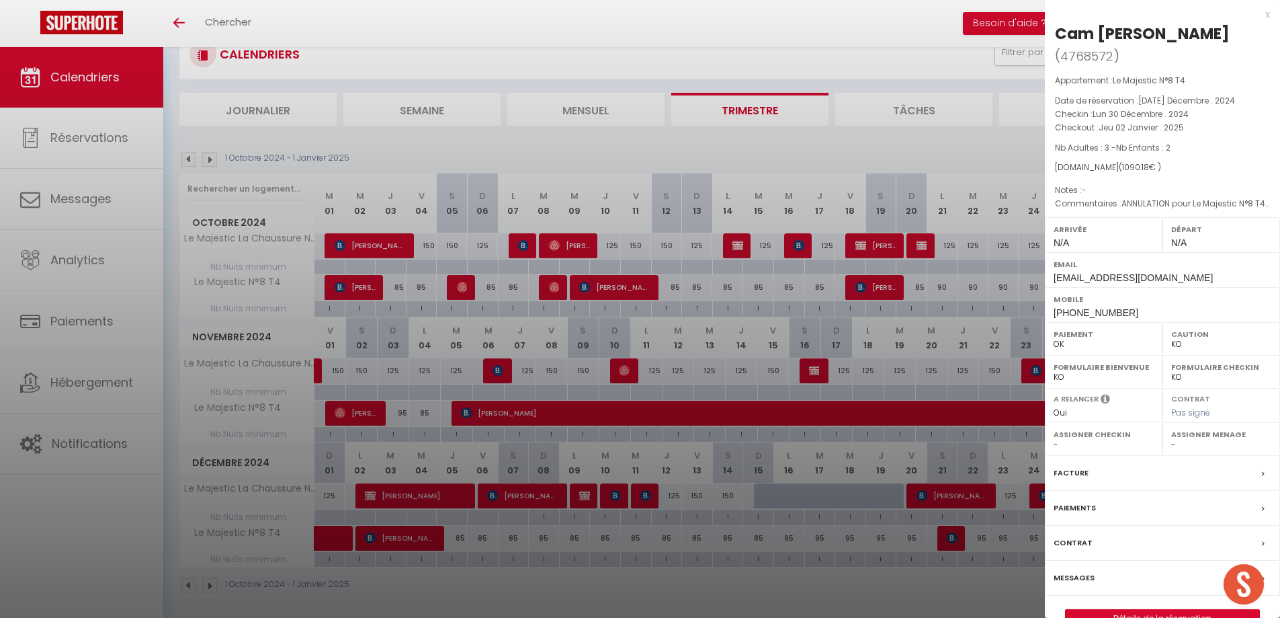
click at [794, 148] on div at bounding box center [640, 309] width 1280 height 618
checkbox input "false"
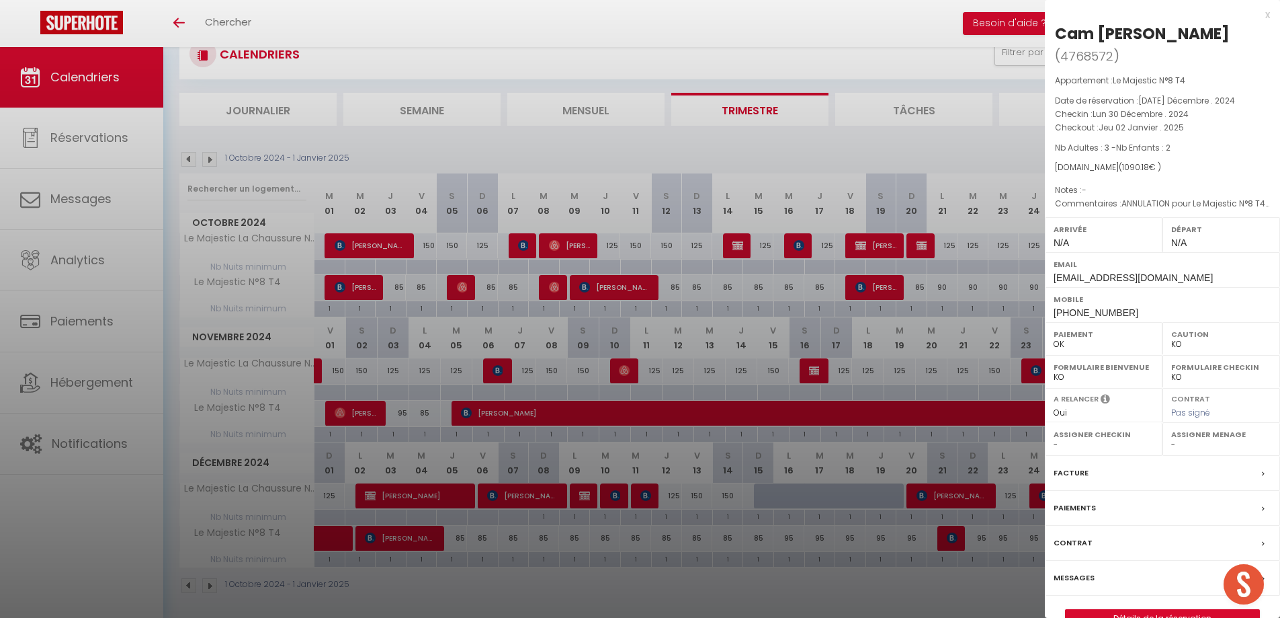
checkbox input "false"
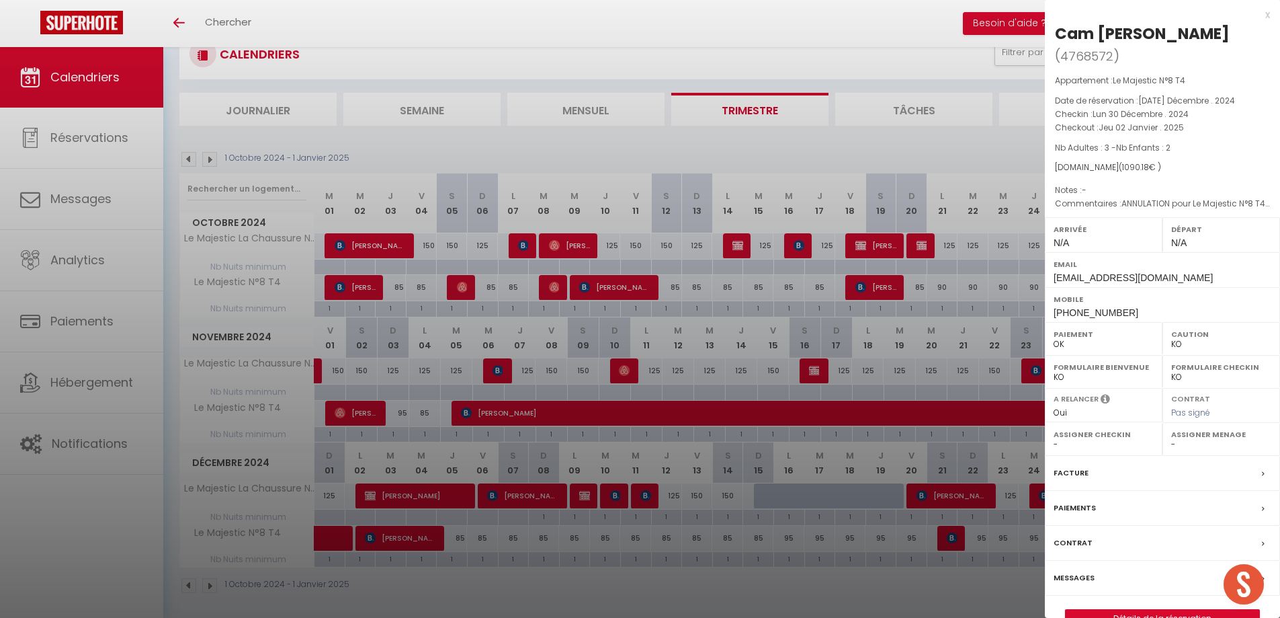
checkbox input "false"
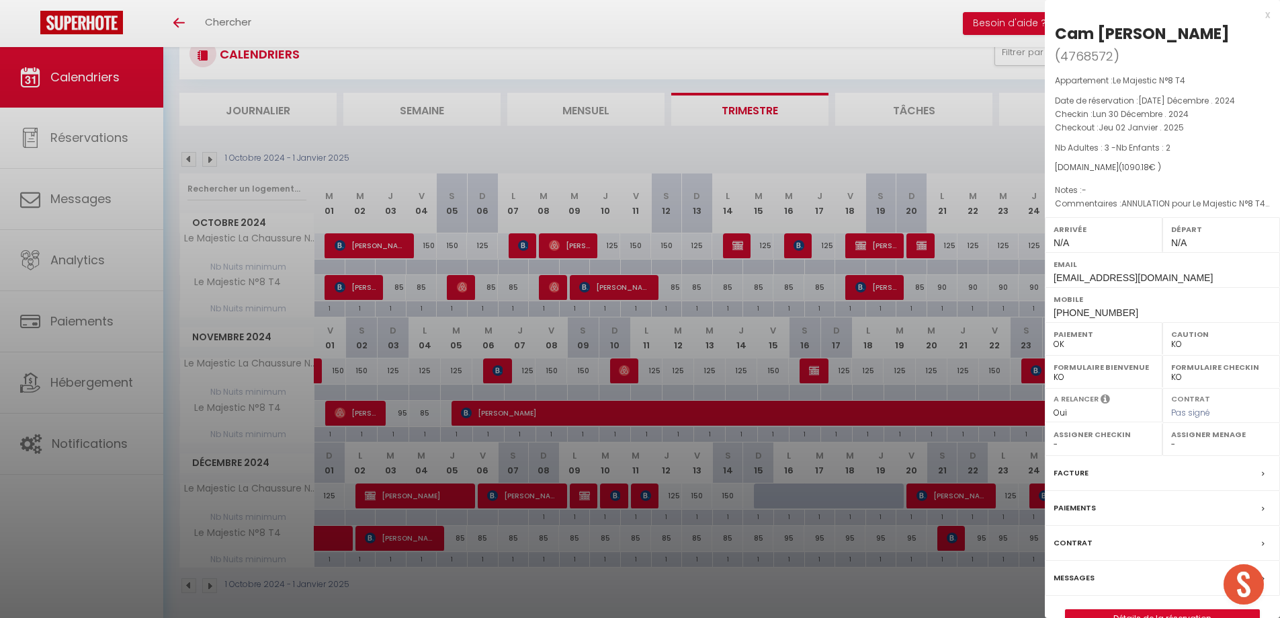
checkbox input "false"
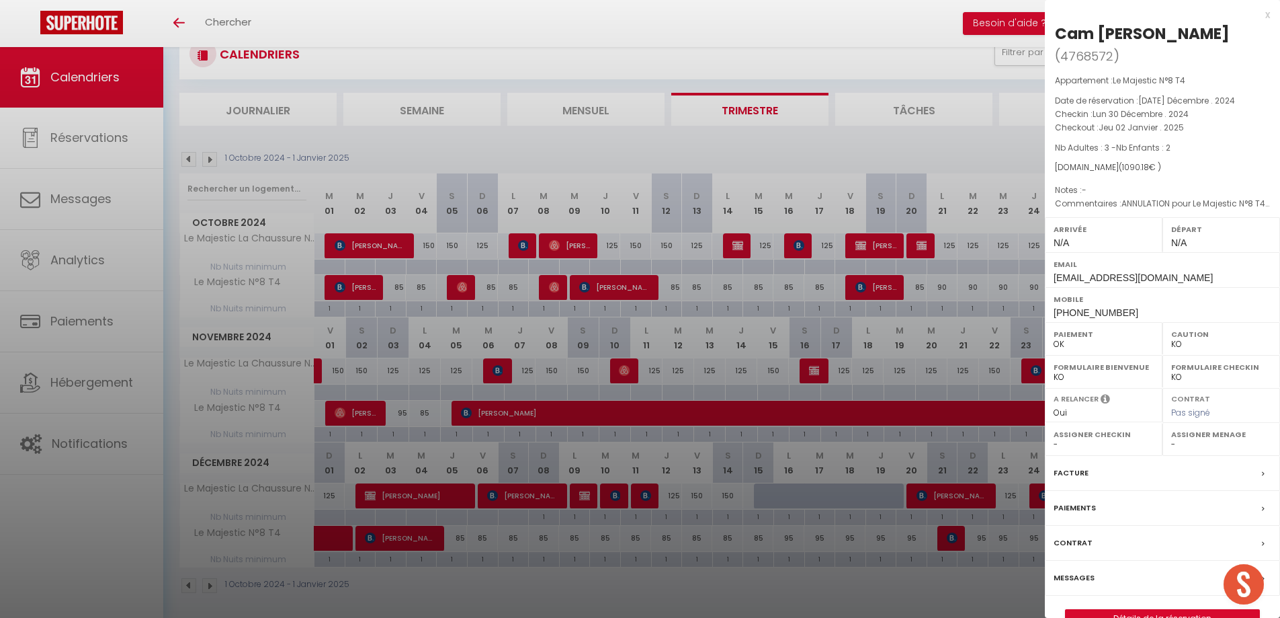
checkbox input "false"
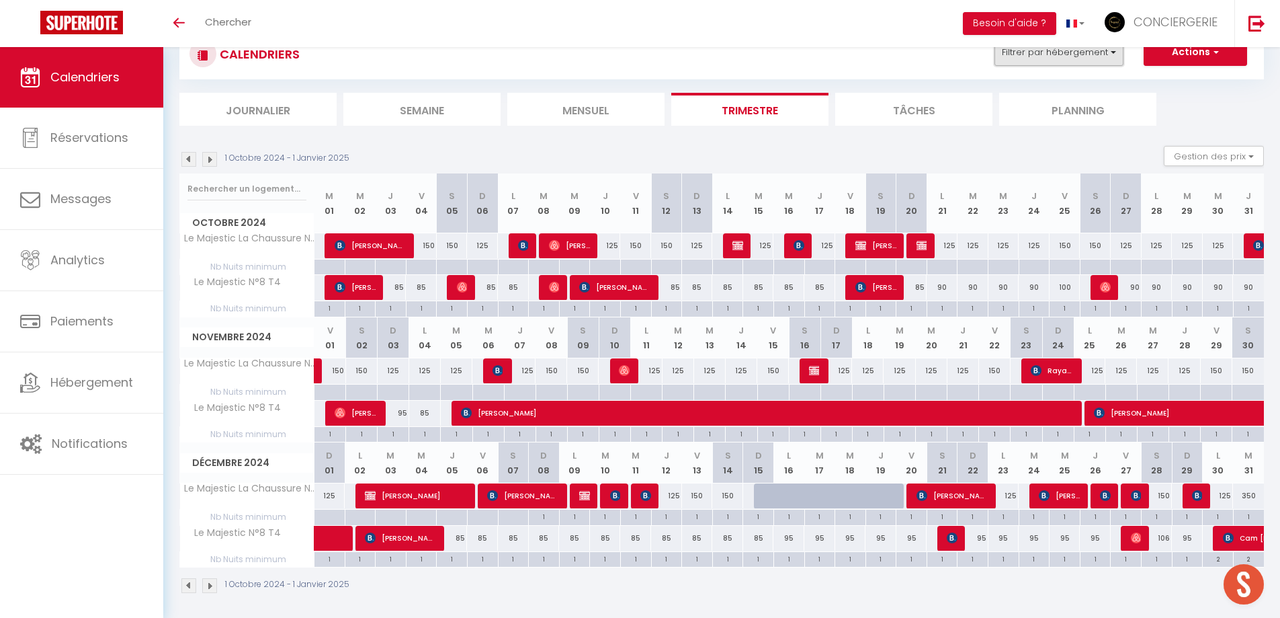
click at [1087, 55] on button "Filtrer par hébergement" at bounding box center [1059, 52] width 129 height 27
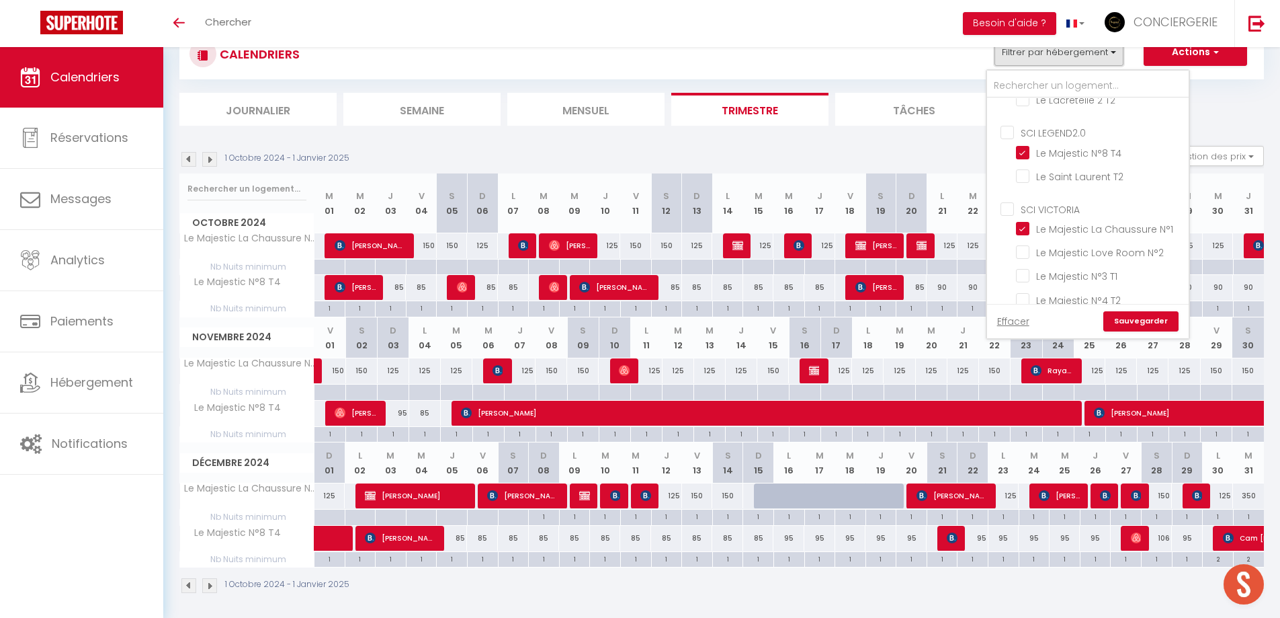
scroll to position [174, 0]
click at [1104, 162] on input "Le Majestic N°8 T4" at bounding box center [1100, 156] width 168 height 13
checkbox input "false"
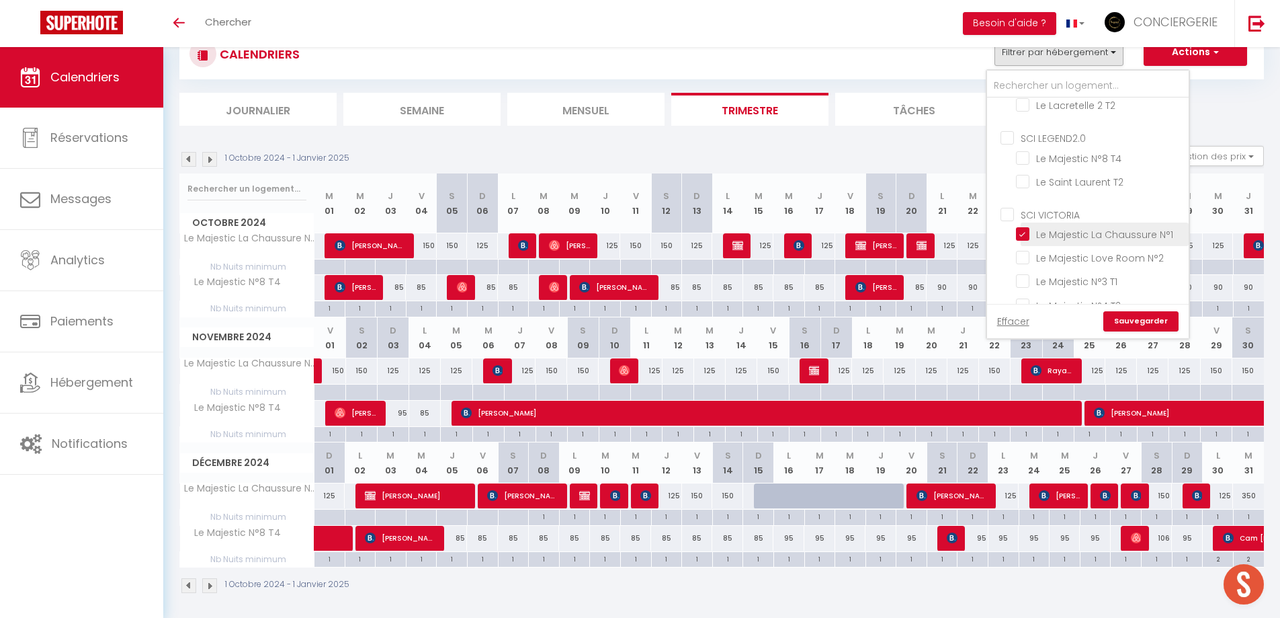
checkbox input "false"
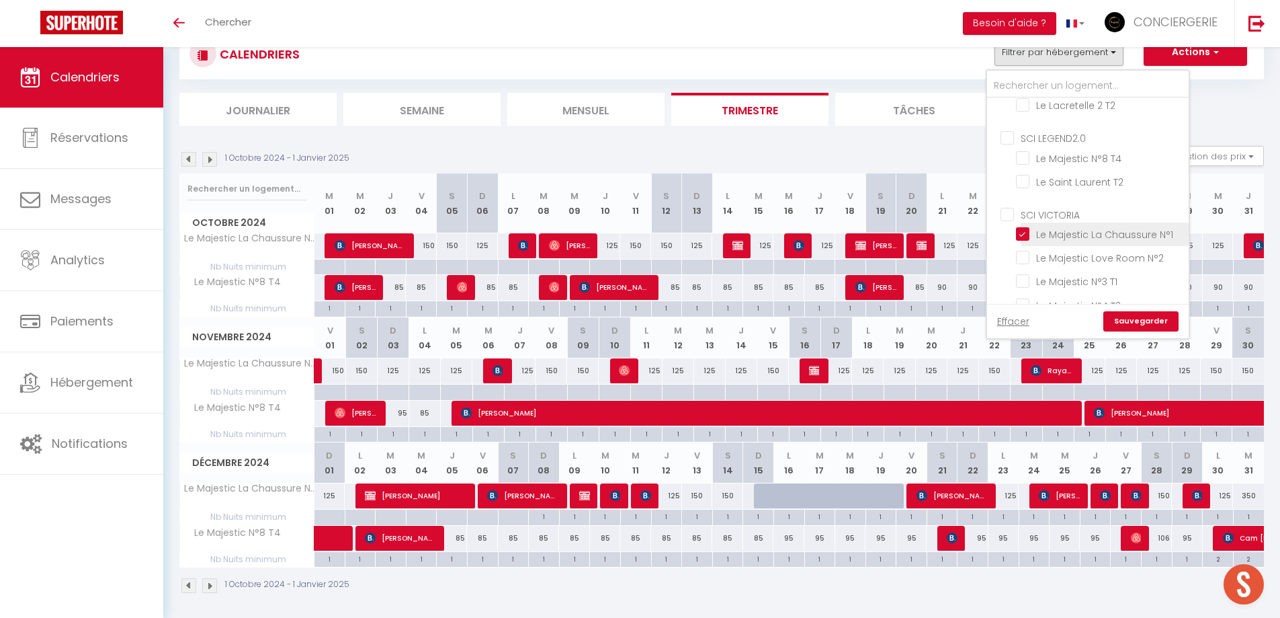
checkbox input "false"
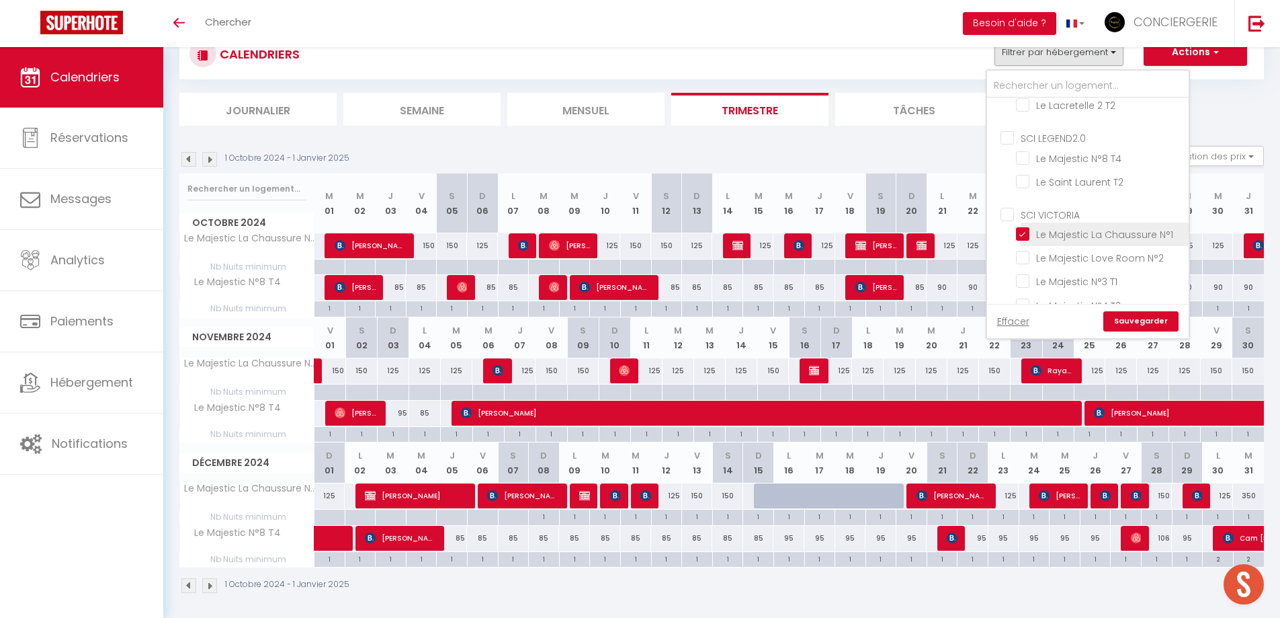
checkbox input "false"
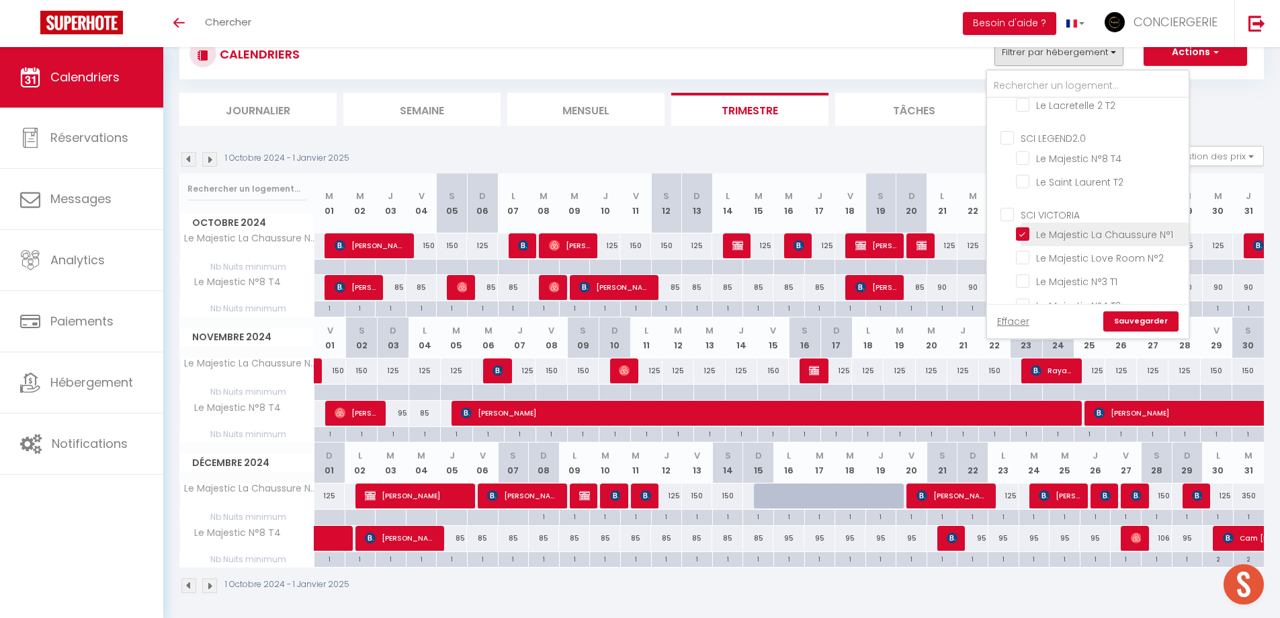
checkbox input "false"
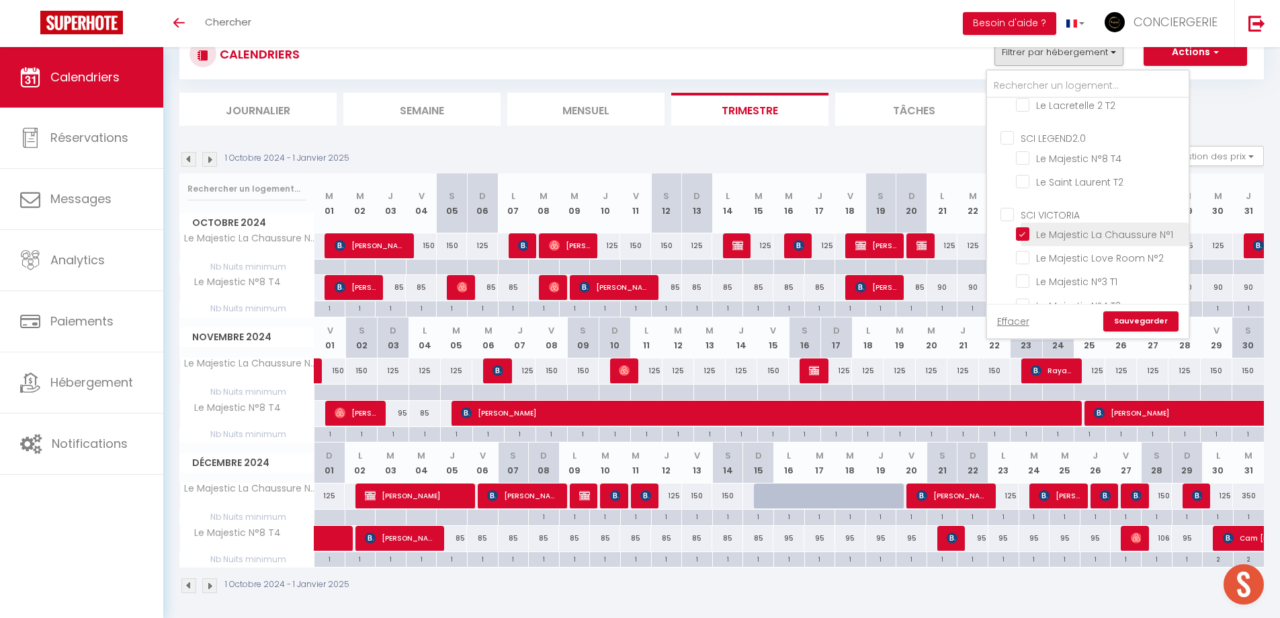
checkbox input "false"
click at [1137, 319] on link "Sauvegarder" at bounding box center [1141, 321] width 75 height 20
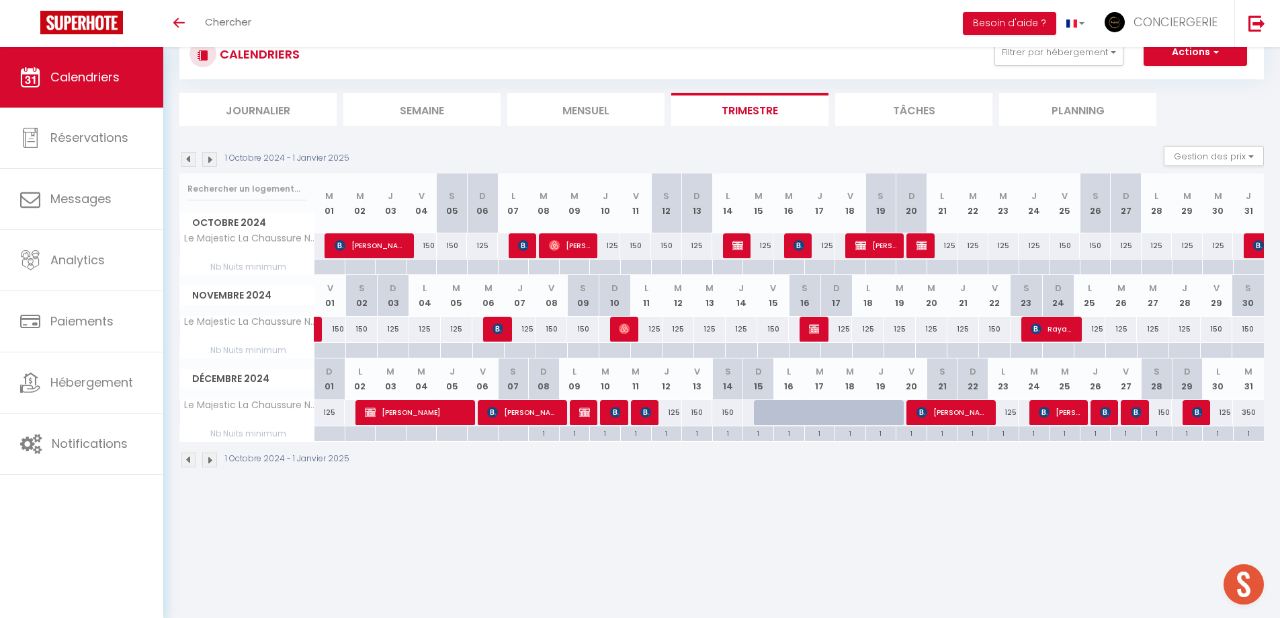
click at [209, 160] on img at bounding box center [209, 159] width 15 height 15
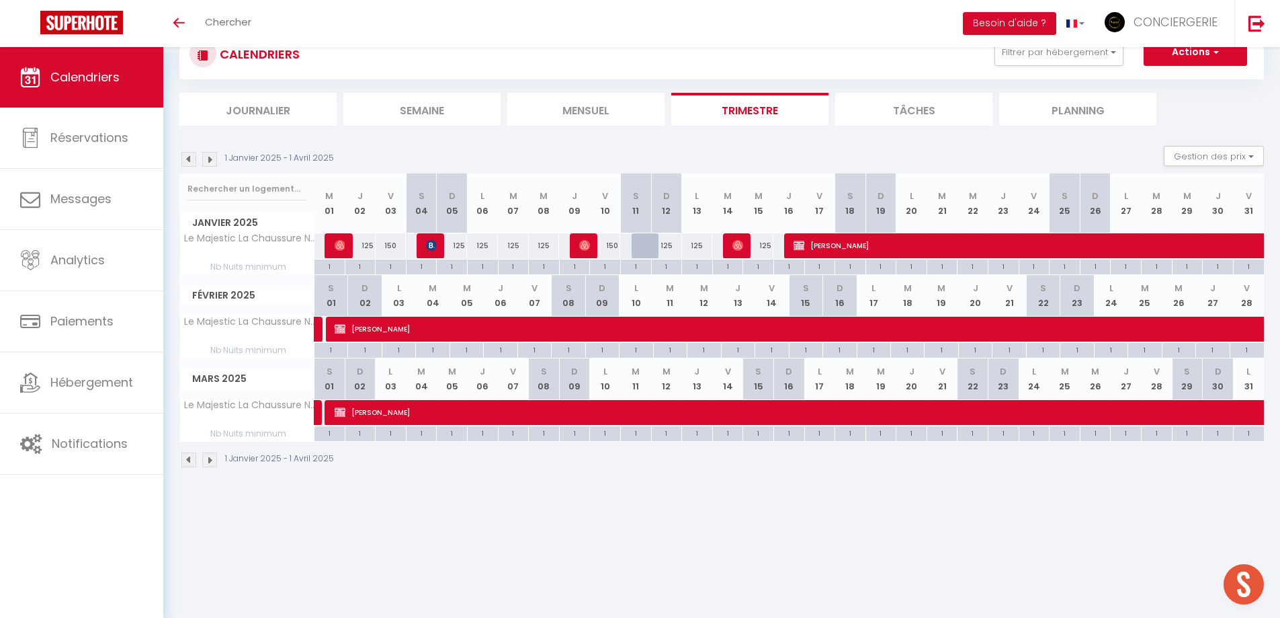
click at [189, 159] on img at bounding box center [188, 159] width 15 height 15
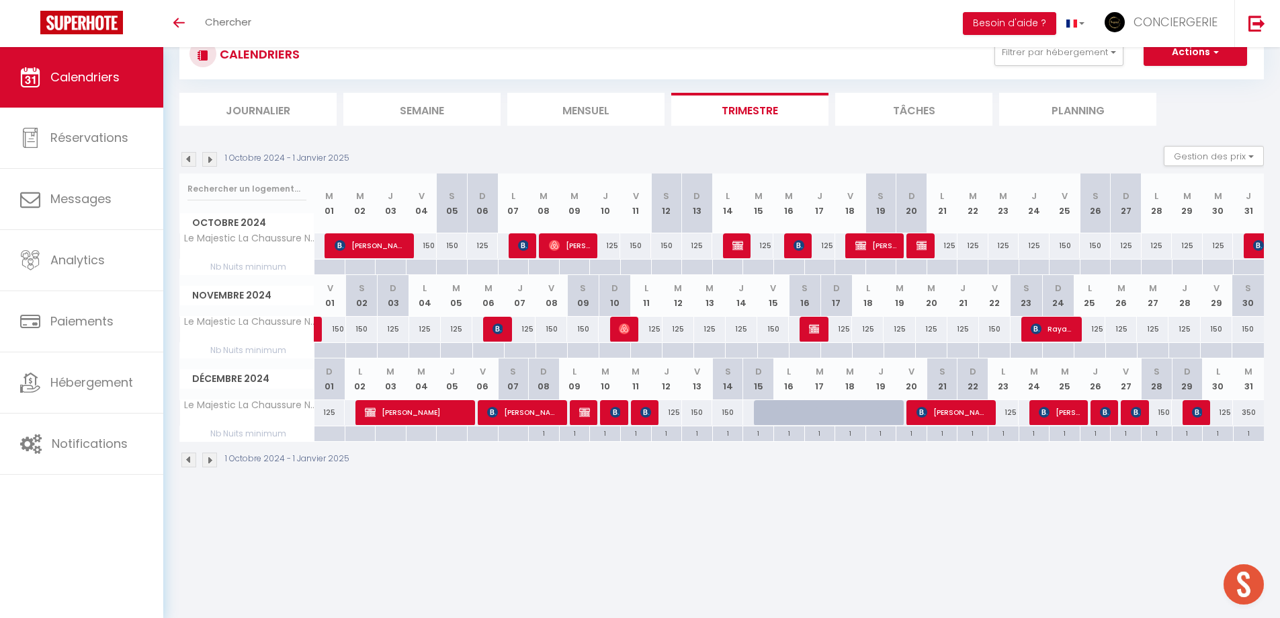
click at [210, 158] on img at bounding box center [209, 159] width 15 height 15
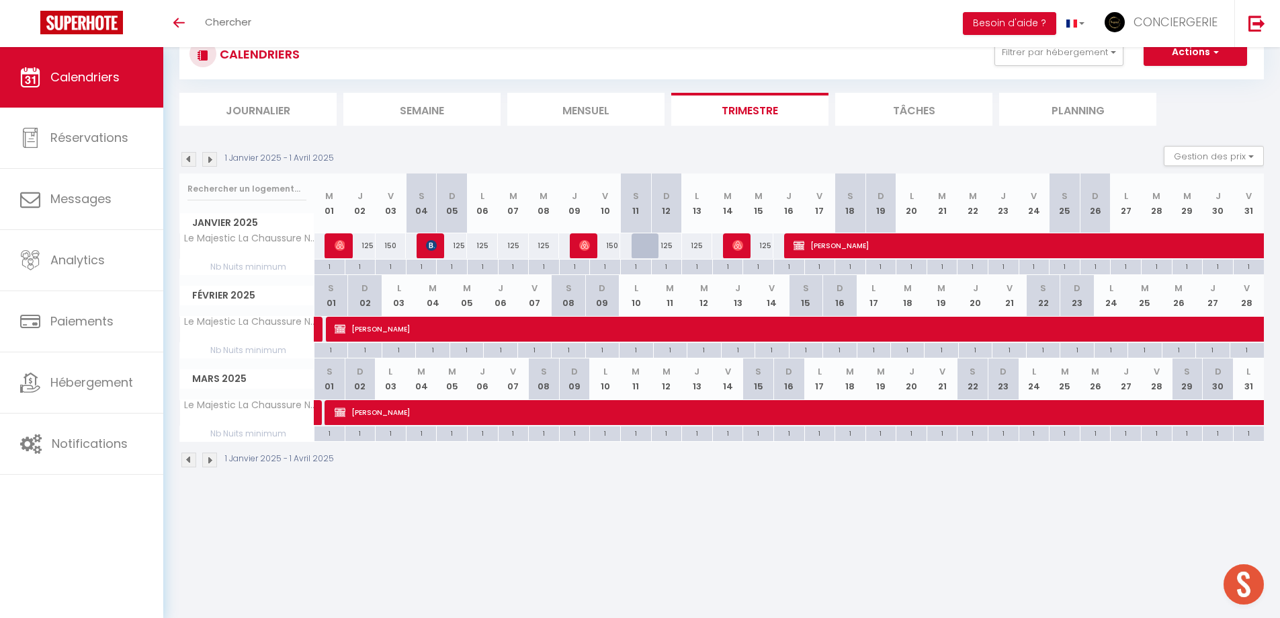
click at [210, 158] on img at bounding box center [209, 159] width 15 height 15
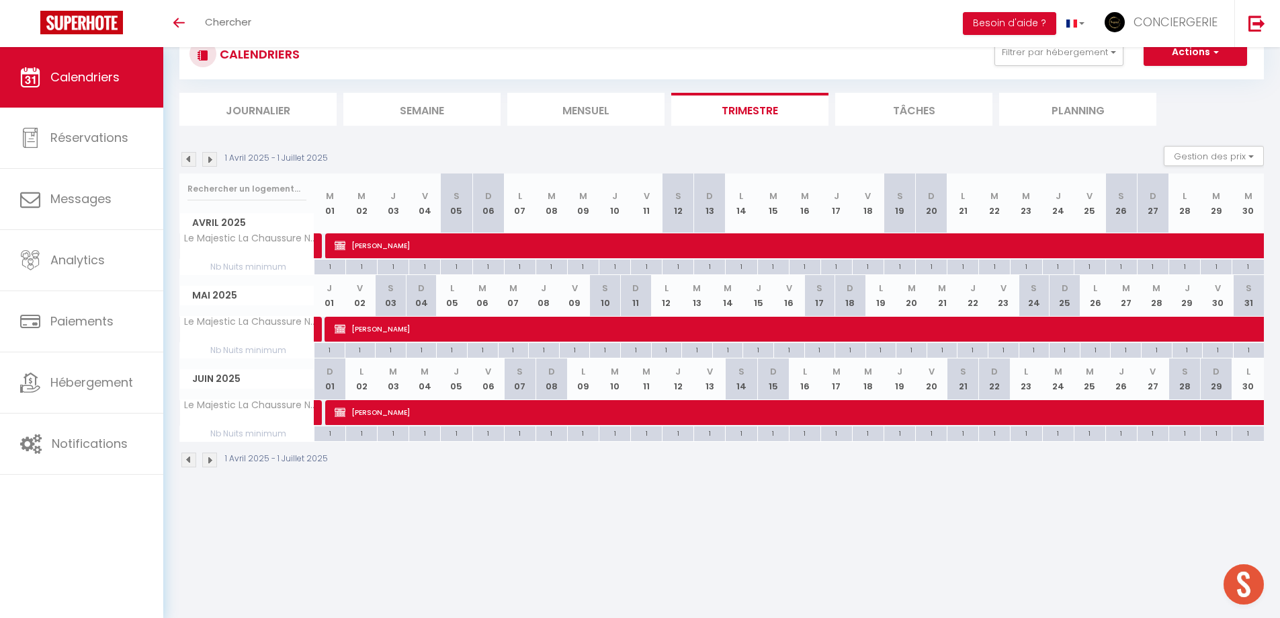
click at [210, 158] on img at bounding box center [209, 159] width 15 height 15
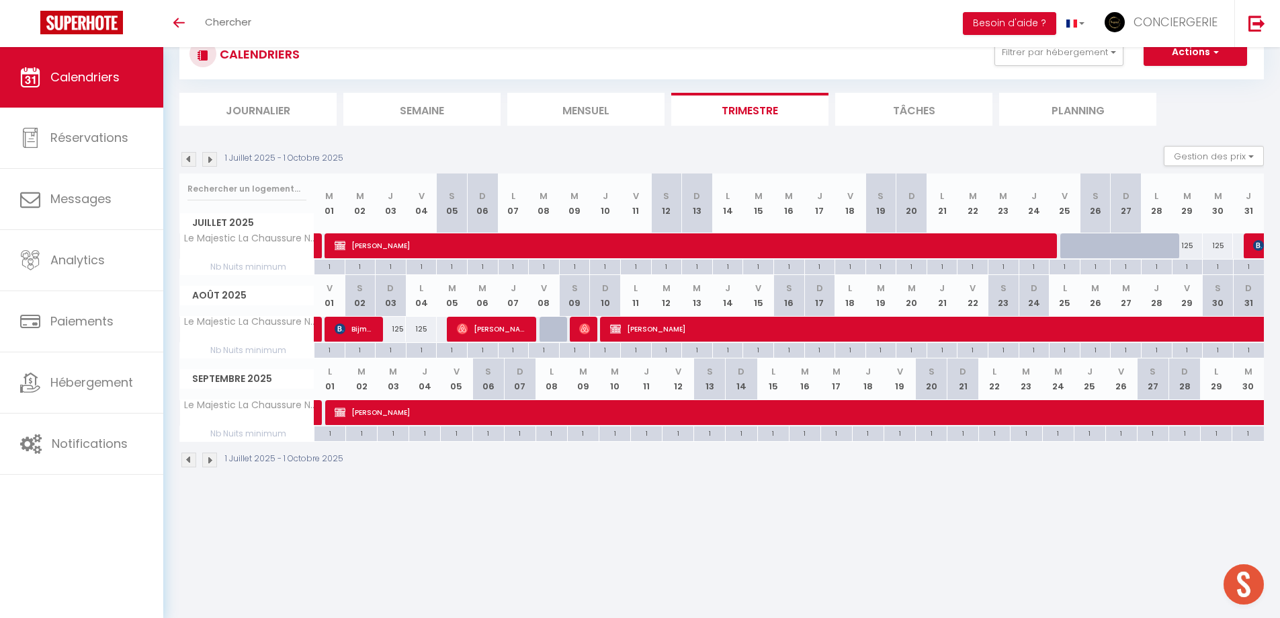
click at [210, 158] on img at bounding box center [209, 159] width 15 height 15
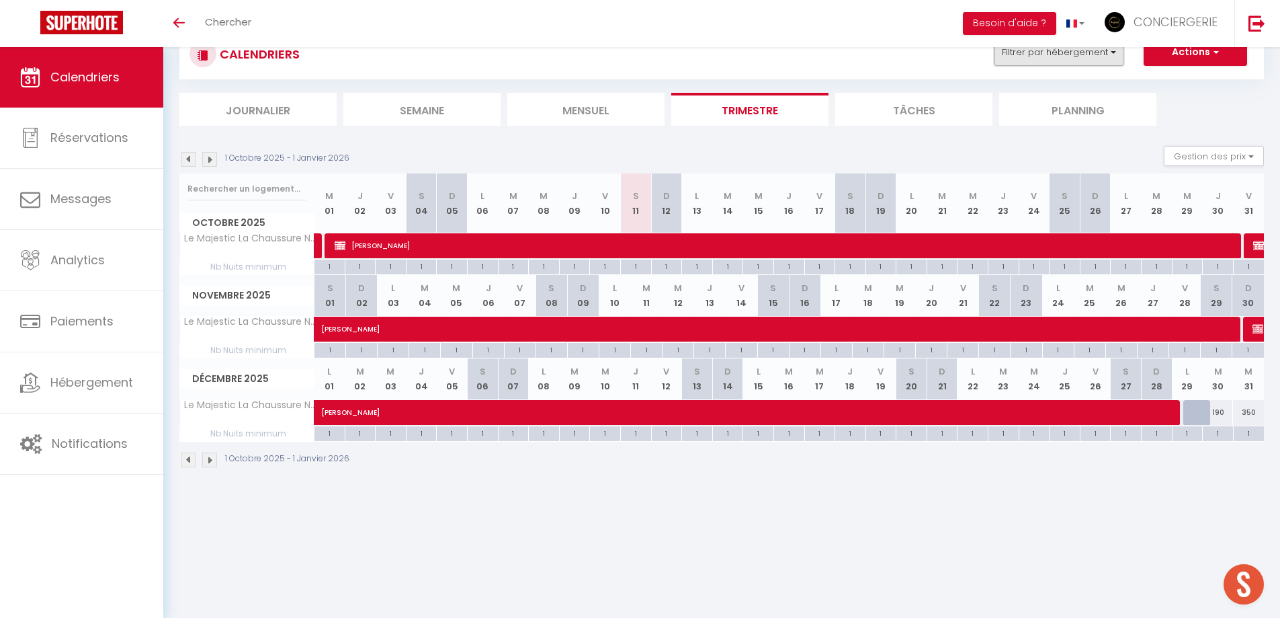
click at [1100, 63] on button "Filtrer par hébergement" at bounding box center [1059, 52] width 129 height 27
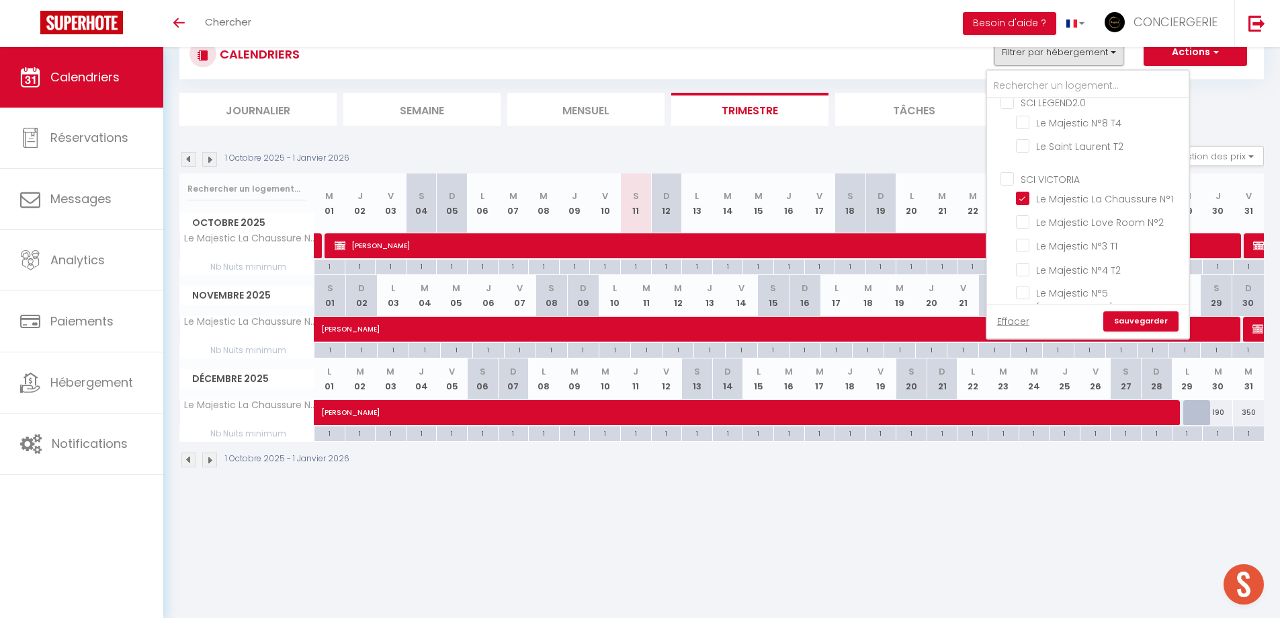
scroll to position [234, 0]
click at [1150, 165] on li "Le Majestic La Chaussure N°1" at bounding box center [1105, 175] width 168 height 24
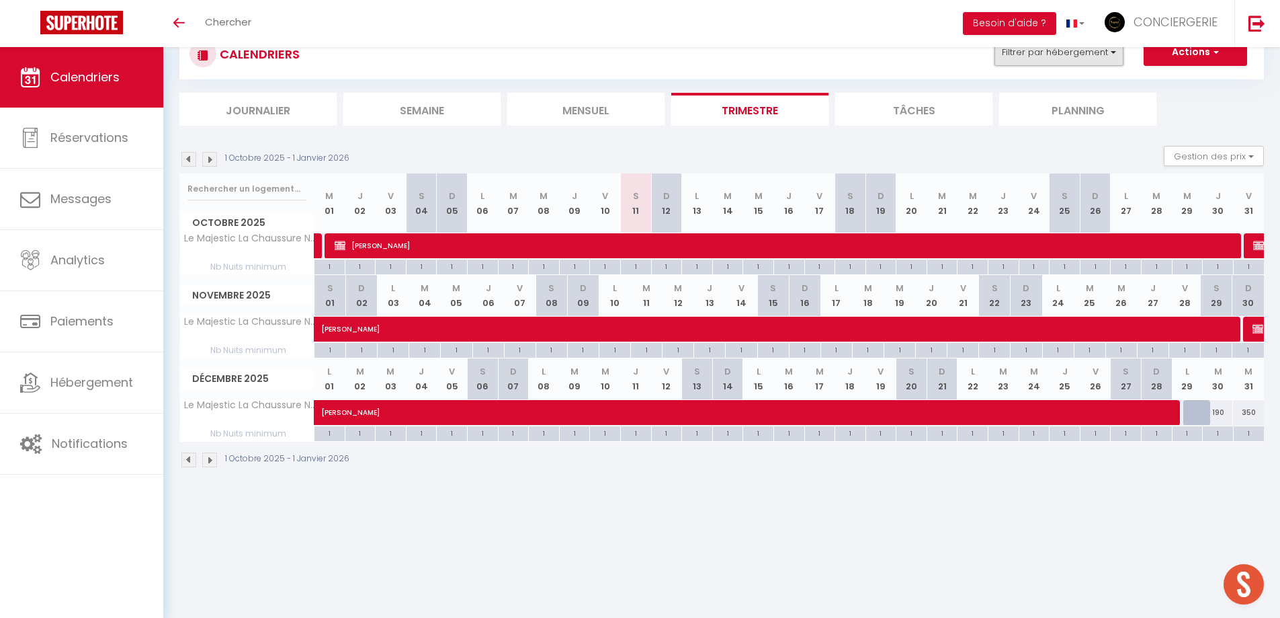
click at [1100, 52] on button "Filtrer par hébergement" at bounding box center [1059, 52] width 129 height 27
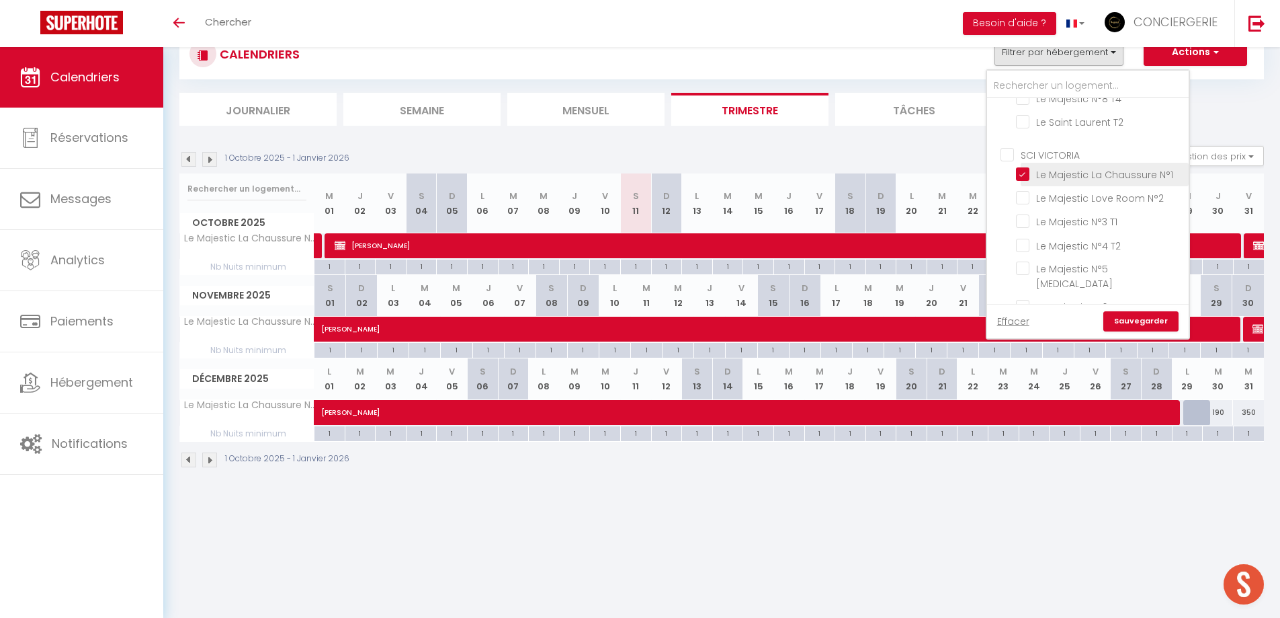
click at [1100, 167] on input "Le Majestic La Chaussure N°1" at bounding box center [1100, 173] width 168 height 13
checkbox input "false"
click at [1143, 329] on link "Sauvegarder" at bounding box center [1141, 321] width 75 height 20
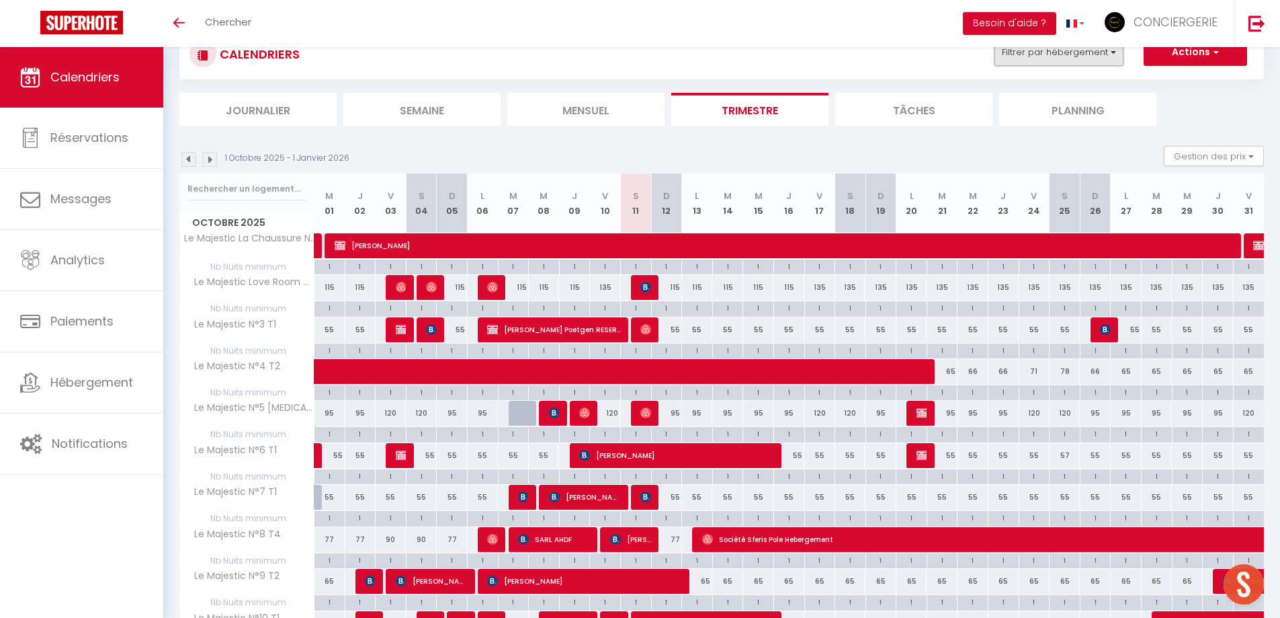
click at [1069, 59] on button "Filtrer par hébergement" at bounding box center [1059, 52] width 129 height 27
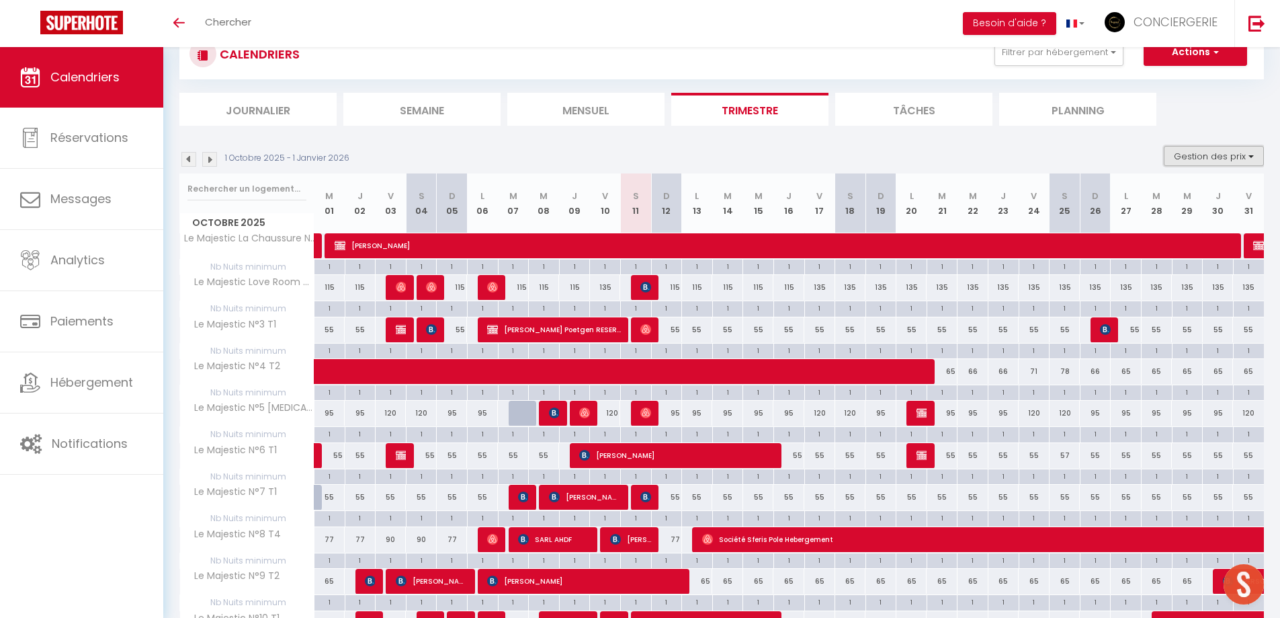
click at [1224, 153] on button "Gestion des prix" at bounding box center [1214, 156] width 100 height 20
click at [1214, 202] on input "Nb Nuits minimum" at bounding box center [1203, 197] width 121 height 13
checkbox input "false"
